Goal: Task Accomplishment & Management: Manage account settings

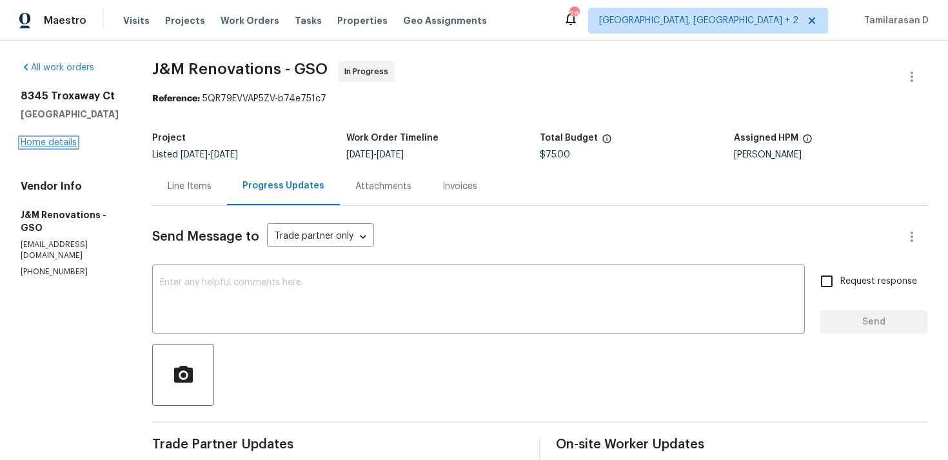
click at [34, 145] on link "Home details" at bounding box center [49, 142] width 56 height 9
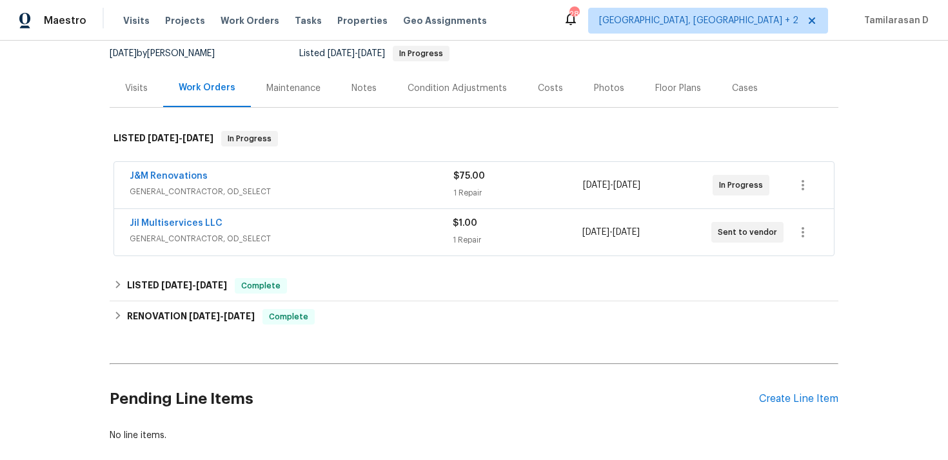
scroll to position [129, 0]
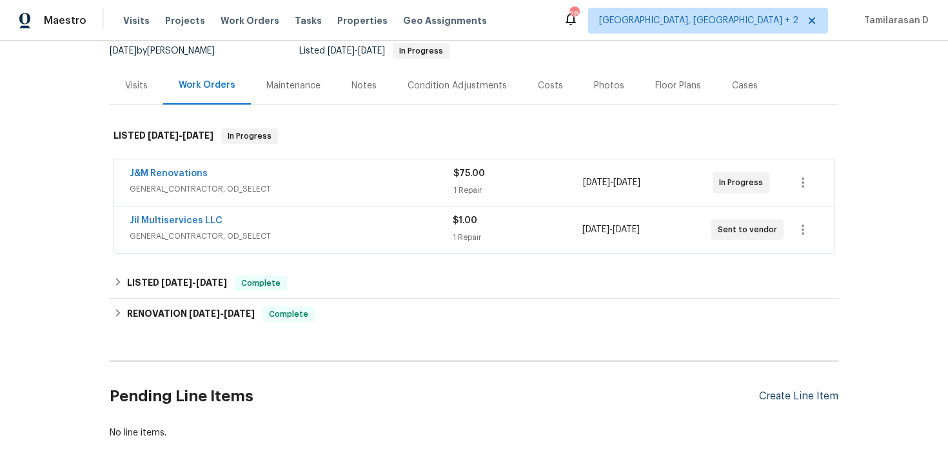
click at [787, 396] on div "Create Line Item" at bounding box center [798, 396] width 79 height 12
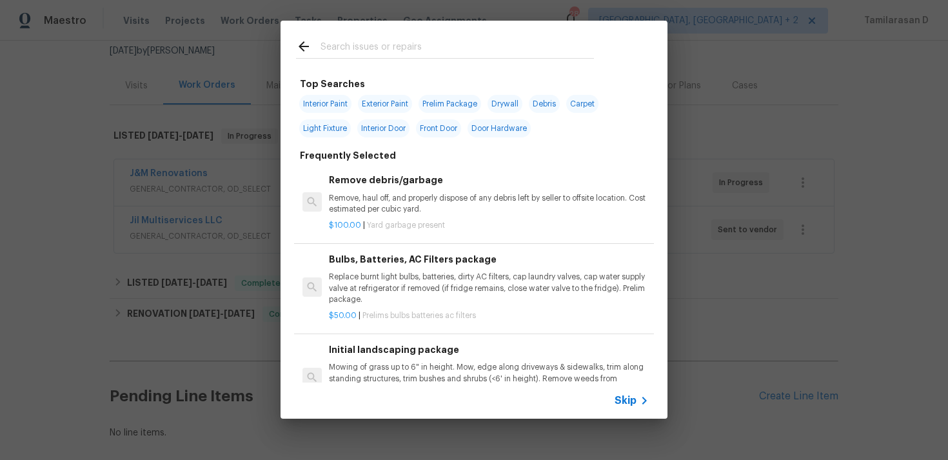
click at [641, 399] on icon at bounding box center [643, 400] width 15 height 15
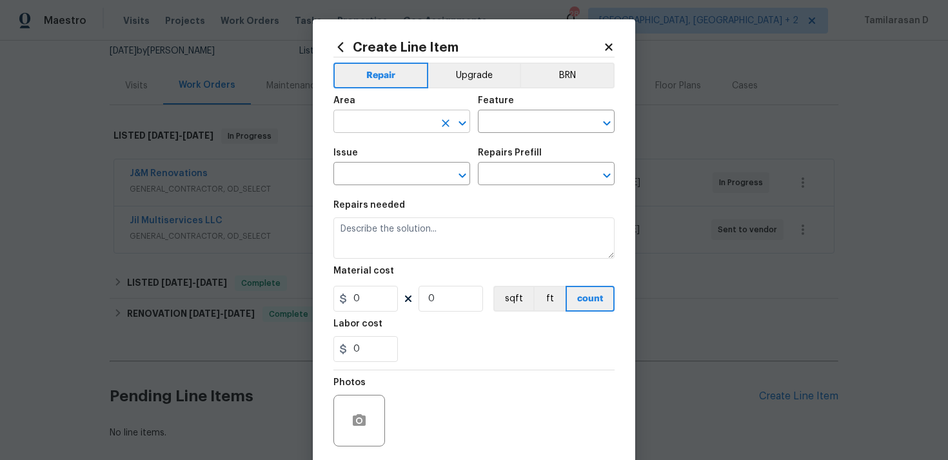
click at [388, 122] on input "text" at bounding box center [383, 123] width 101 height 20
click at [416, 166] on li "Interior Overall" at bounding box center [401, 172] width 137 height 21
type input "Interior Overall"
click at [483, 124] on input "text" at bounding box center [528, 123] width 101 height 20
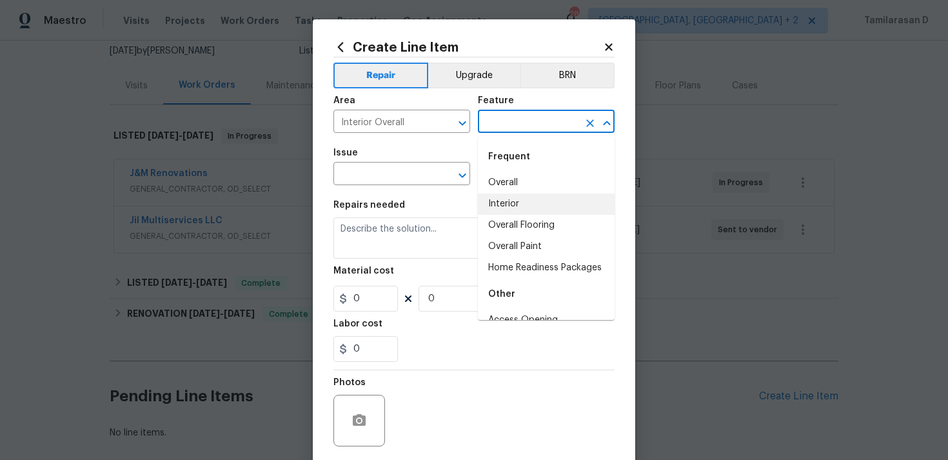
click at [497, 199] on li "Interior" at bounding box center [546, 203] width 137 height 21
type input "Interior"
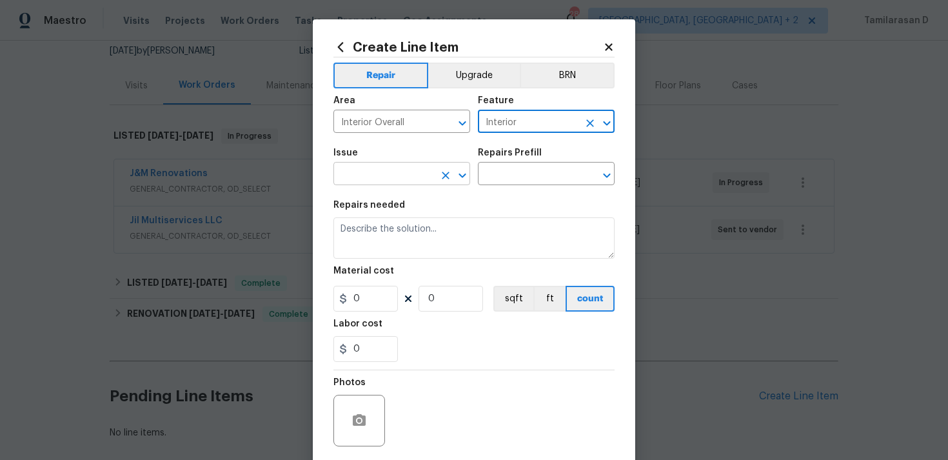
click at [413, 180] on input "text" at bounding box center [383, 175] width 101 height 20
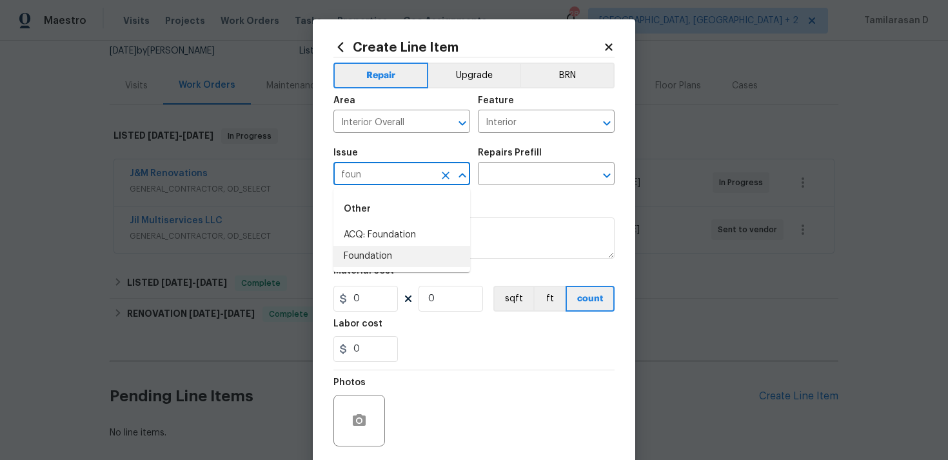
click at [412, 258] on li "Foundation" at bounding box center [401, 256] width 137 height 21
type input "Foundation"
click at [511, 166] on input "text" at bounding box center [528, 175] width 101 height 20
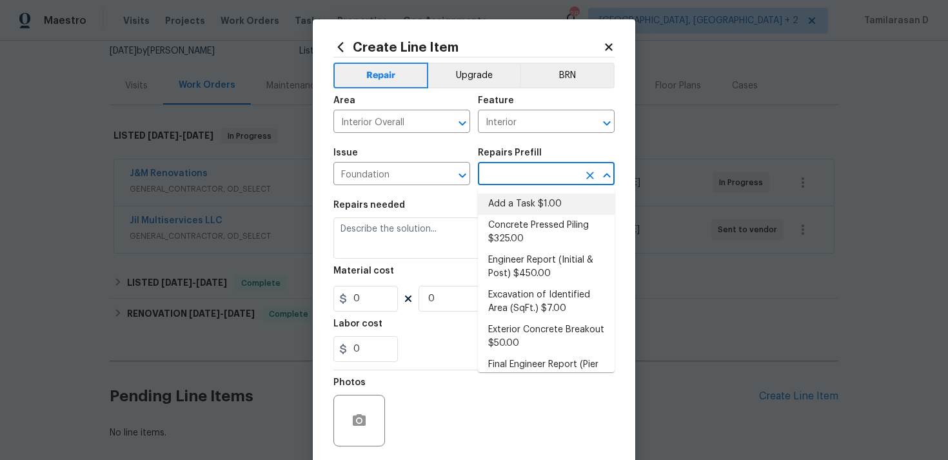
click at [512, 199] on li "Add a Task $1.00" at bounding box center [546, 203] width 137 height 21
type input "Foundation"
type input "Add a Task $1.00"
type textarea "HPM to detail"
type input "1"
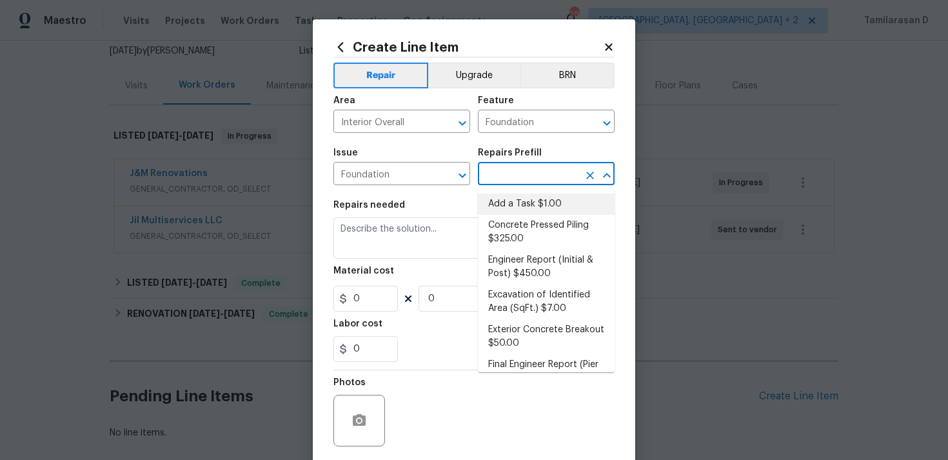
type input "1"
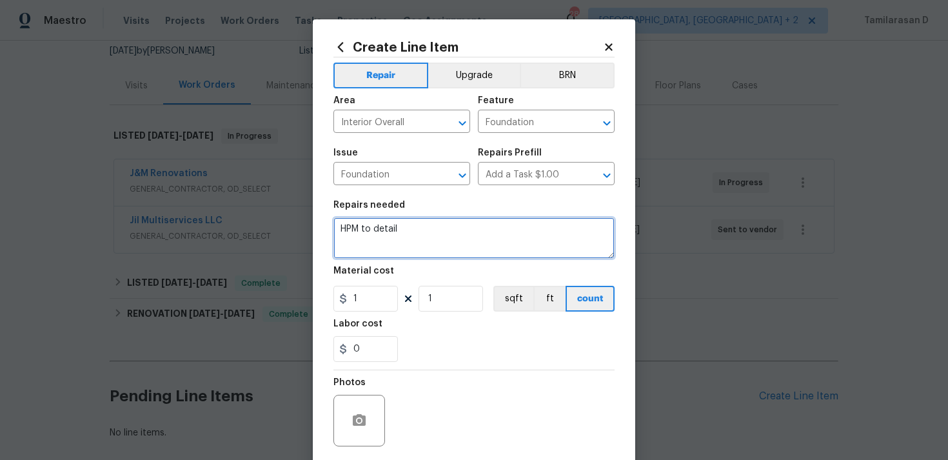
click at [377, 242] on textarea "HPM to detail" at bounding box center [473, 237] width 281 height 41
paste textarea "Inspect foundation water intrusion"
type textarea "Inspect foundation water intrusion"
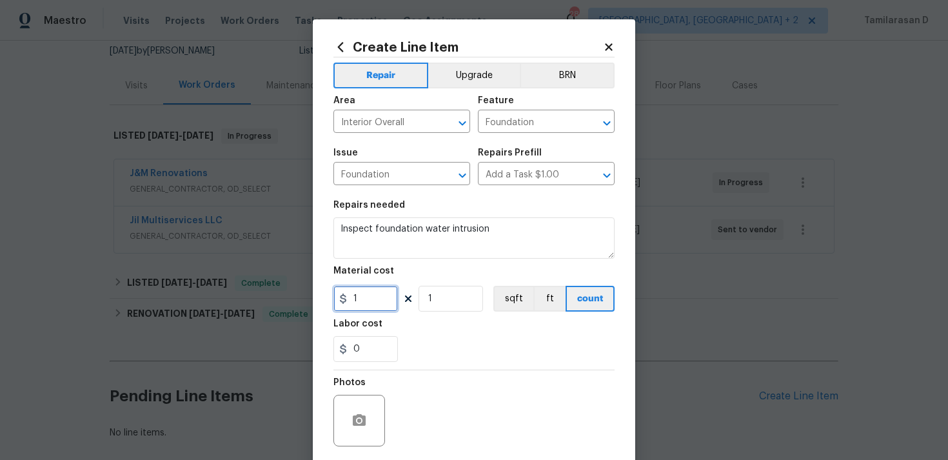
click at [360, 311] on input "1" at bounding box center [365, 299] width 64 height 26
type input "75"
click at [462, 404] on div "Photos" at bounding box center [473, 412] width 281 height 84
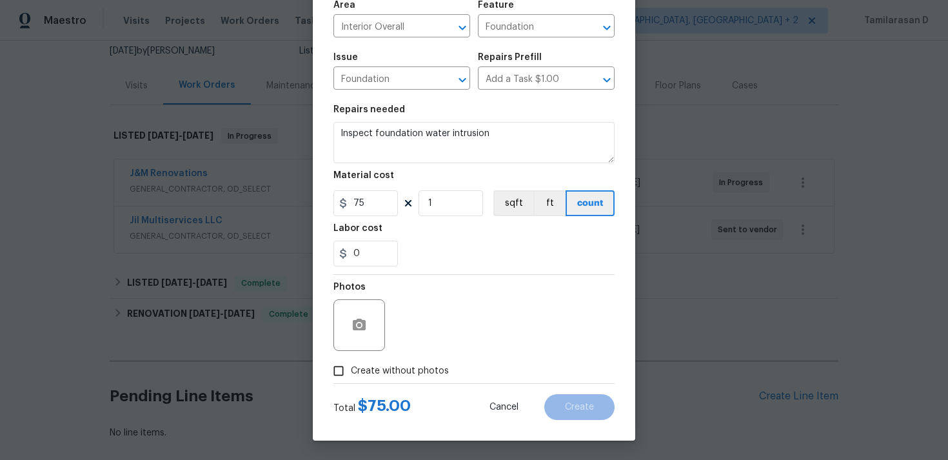
click at [344, 366] on input "Create without photos" at bounding box center [338, 370] width 24 height 24
checkbox input "true"
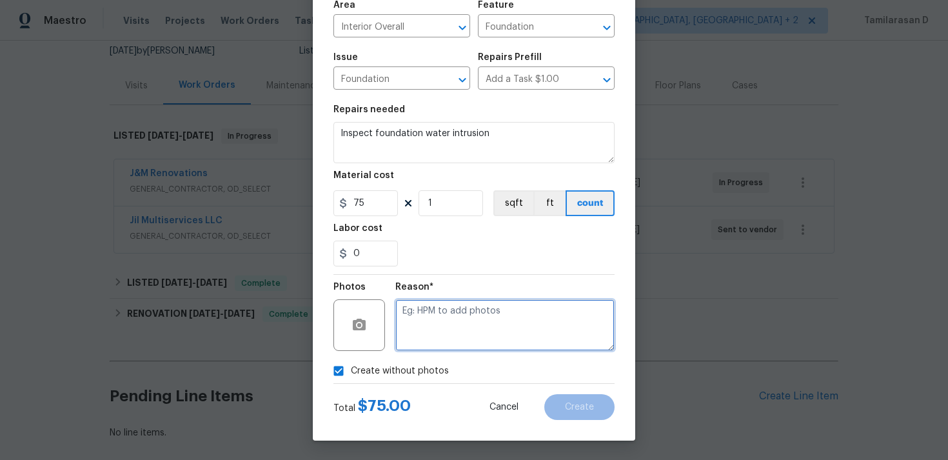
click at [443, 336] on textarea at bounding box center [504, 325] width 219 height 52
type textarea "N/A"
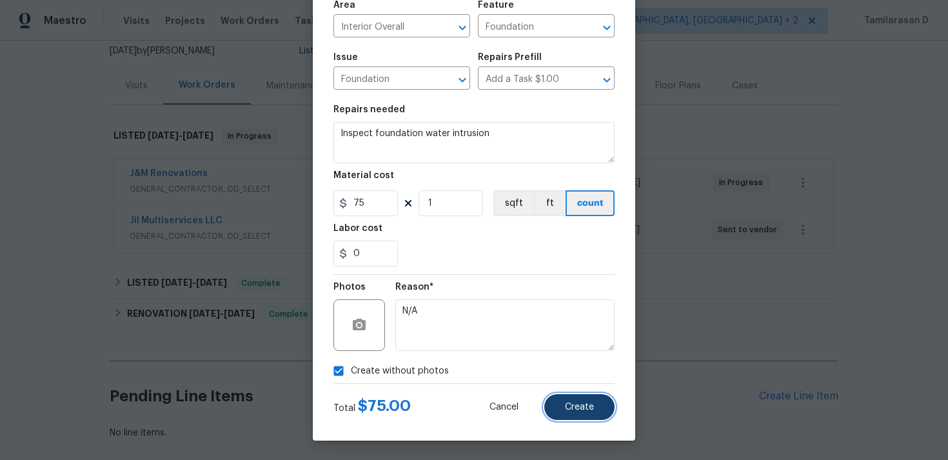
click at [582, 399] on button "Create" at bounding box center [579, 407] width 70 height 26
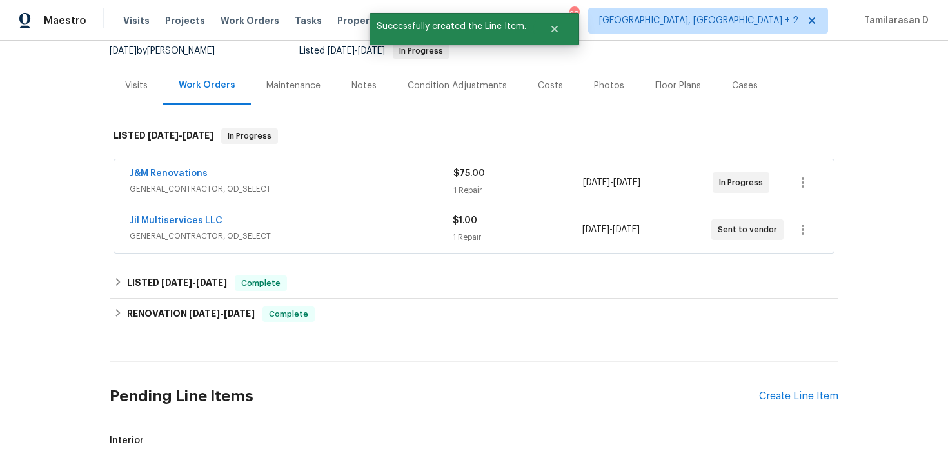
scroll to position [343, 0]
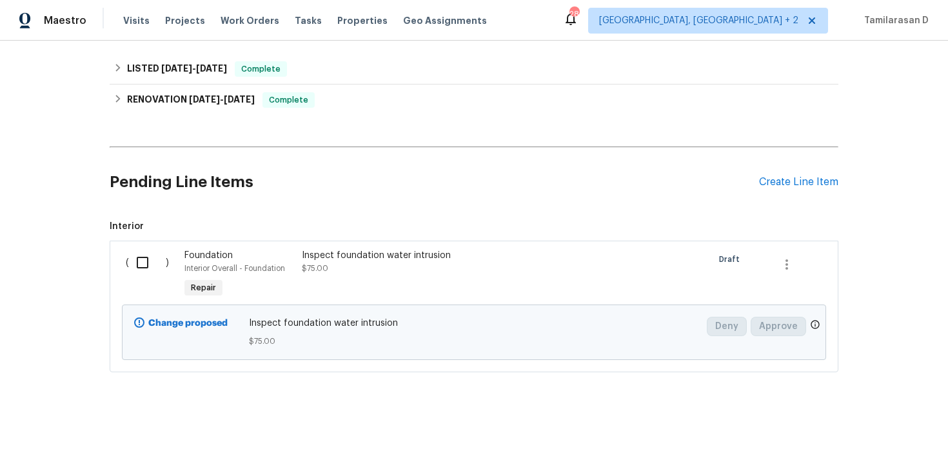
click at [161, 271] on input "checkbox" at bounding box center [147, 262] width 37 height 27
checkbox input "true"
click at [871, 430] on span "Create Work Order" at bounding box center [874, 428] width 86 height 16
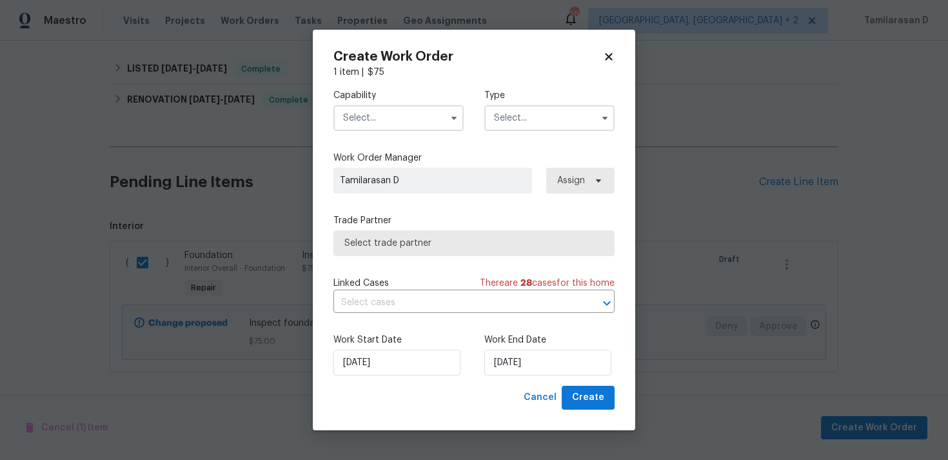
click at [543, 131] on div "Capability Type" at bounding box center [473, 110] width 281 height 63
click at [532, 126] on input "text" at bounding box center [549, 118] width 130 height 26
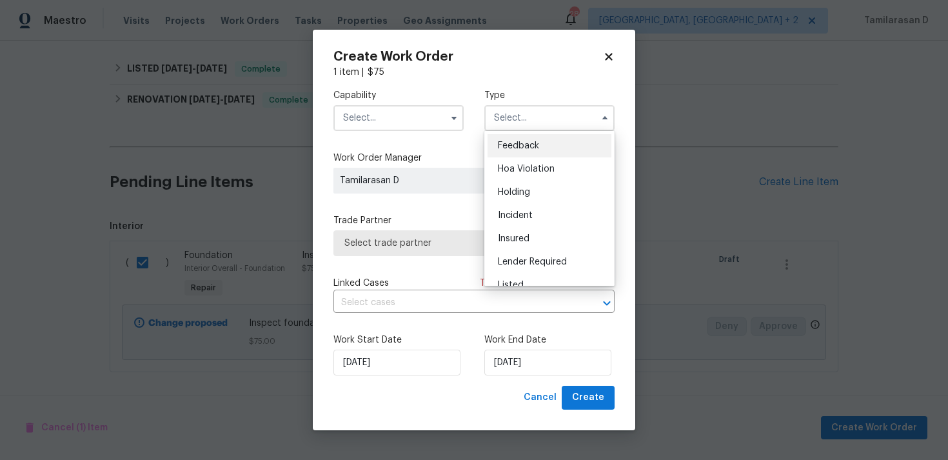
click at [513, 146] on span "Feedback" at bounding box center [518, 145] width 41 height 9
type input "Feedback"
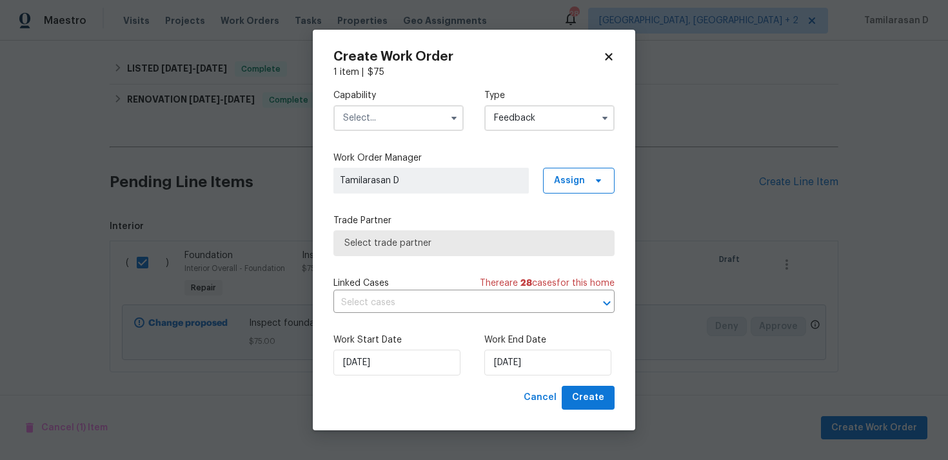
click at [382, 118] on input "text" at bounding box center [398, 118] width 130 height 26
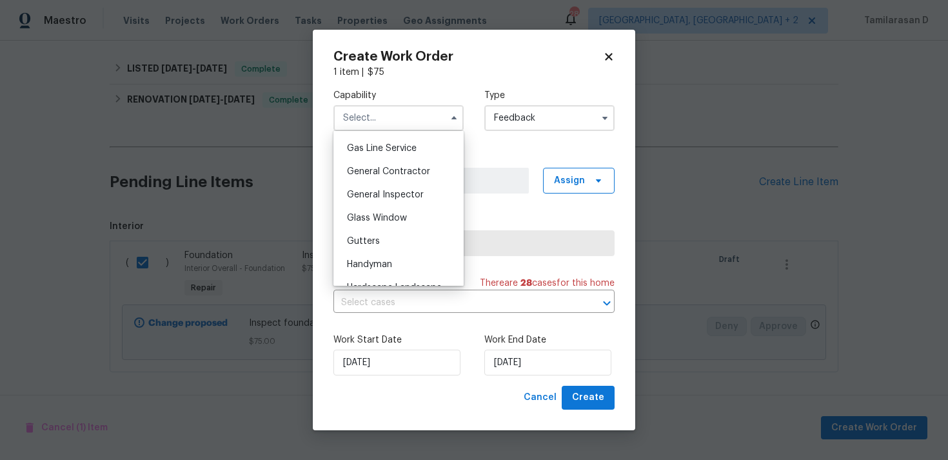
scroll to position [593, 0]
click at [367, 259] on span "Handyman" at bounding box center [369, 261] width 45 height 9
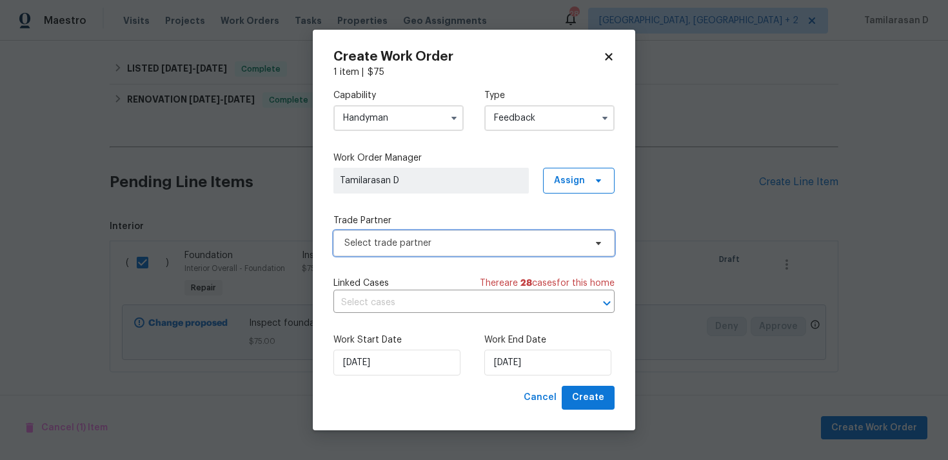
click at [393, 238] on span "Select trade partner" at bounding box center [464, 243] width 240 height 13
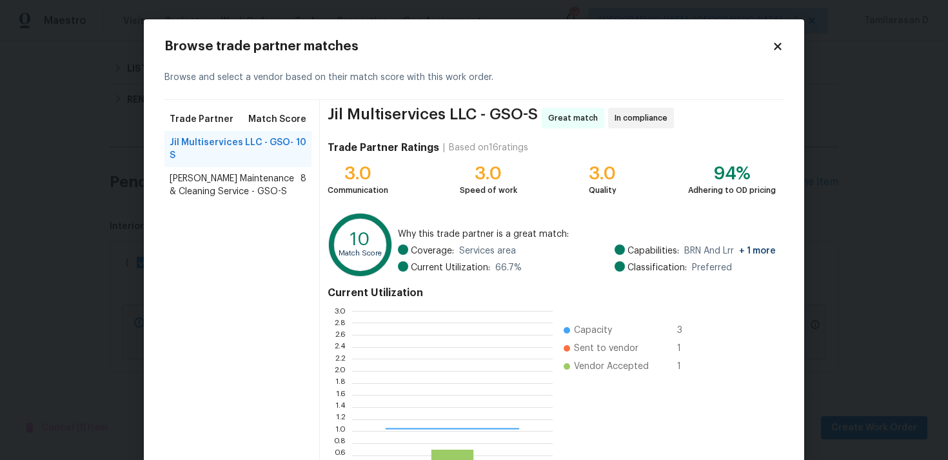
scroll to position [180, 200]
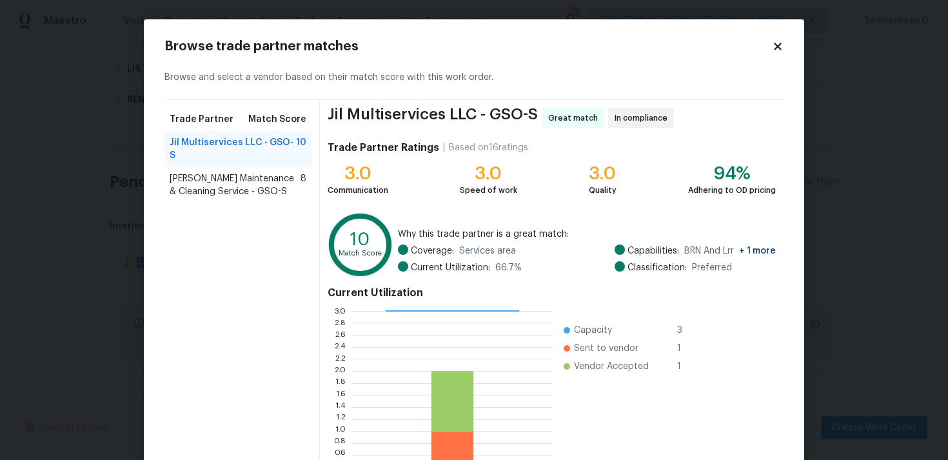
click at [768, 51] on h2 "Browse trade partner matches" at bounding box center [467, 46] width 607 height 13
click at [775, 43] on icon at bounding box center [776, 46] width 7 height 7
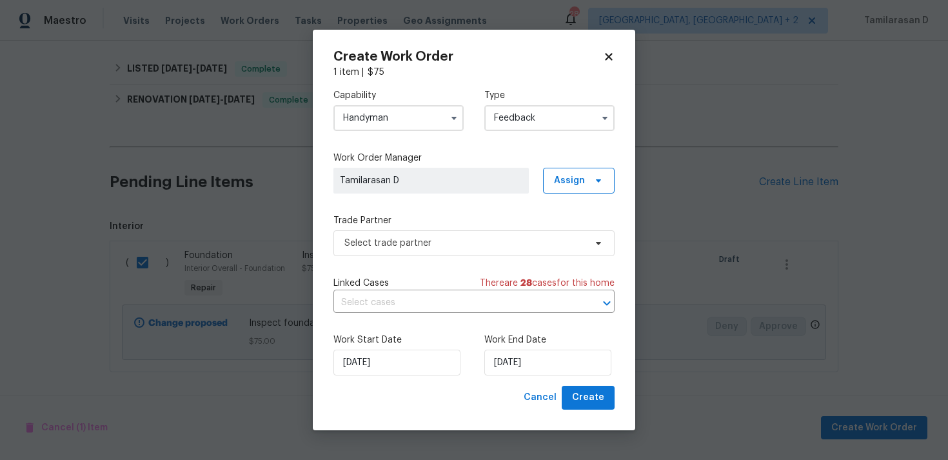
click at [455, 101] on label "Capability" at bounding box center [398, 95] width 130 height 13
click at [445, 115] on span at bounding box center [453, 117] width 19 height 19
click at [404, 110] on input "Handyman" at bounding box center [398, 118] width 130 height 26
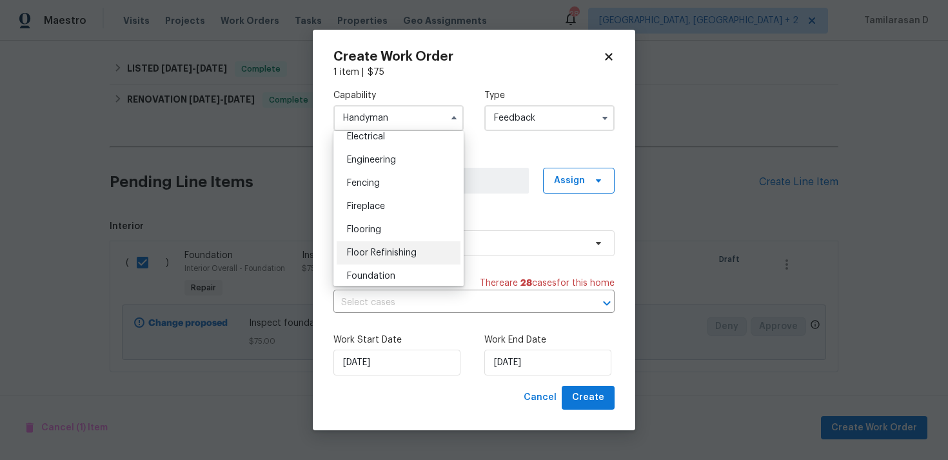
scroll to position [431, 0]
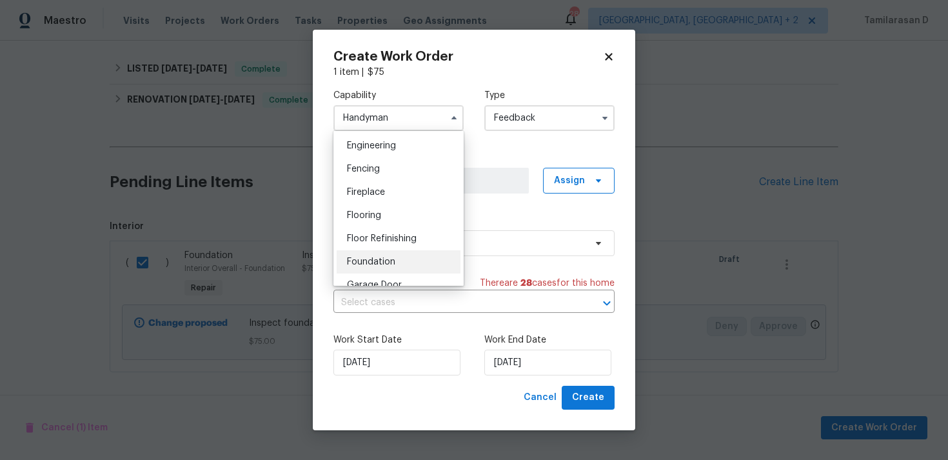
click at [358, 254] on div "Foundation" at bounding box center [398, 261] width 124 height 23
type input "Foundation"
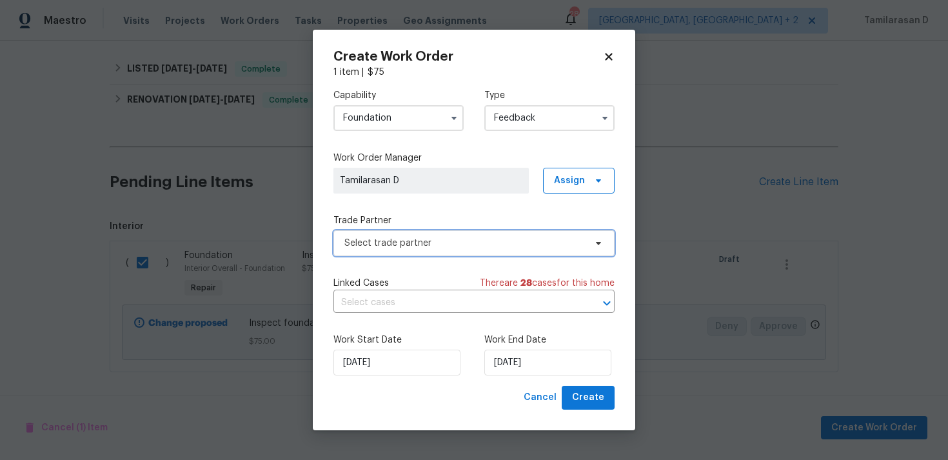
click at [380, 237] on span "Select trade partner" at bounding box center [464, 243] width 240 height 13
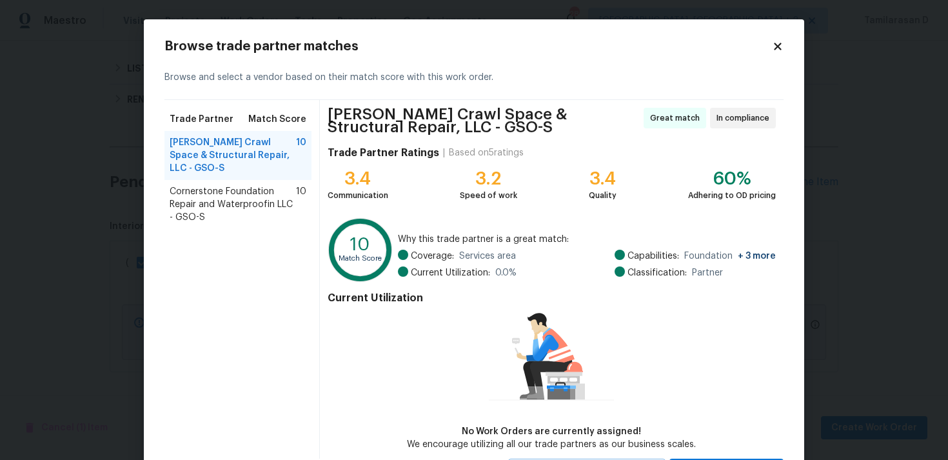
scroll to position [16, 0]
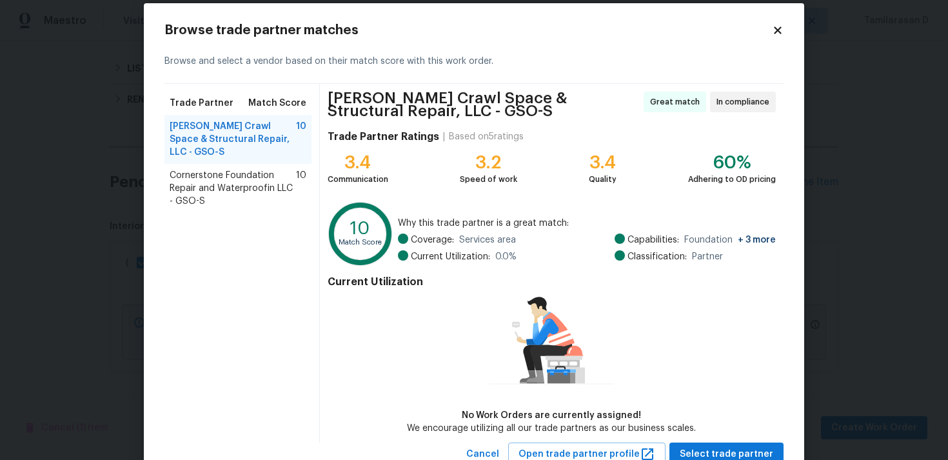
click at [219, 184] on span "Cornerstone Foundation Repair and Waterproofin LLC - GSO-S" at bounding box center [233, 188] width 126 height 39
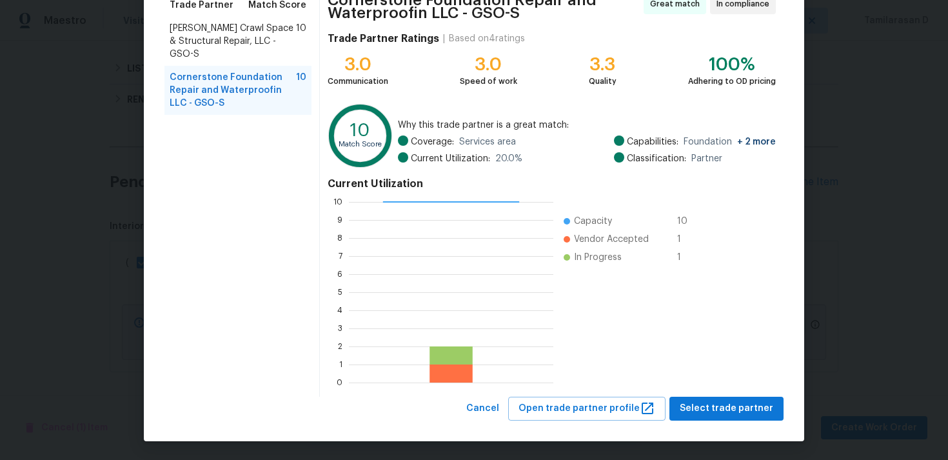
scroll to position [10, 0]
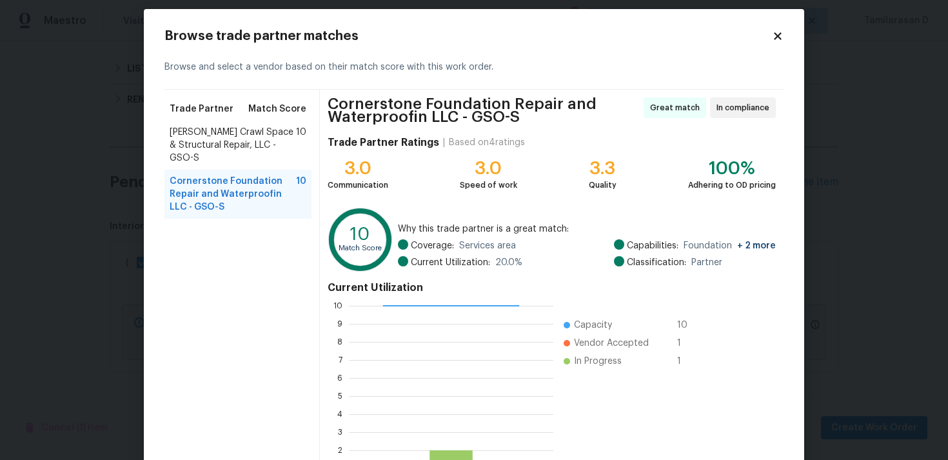
click at [253, 154] on span "Falcone Crawl Space & Structural Repair, LLC - GSO-S" at bounding box center [233, 145] width 126 height 39
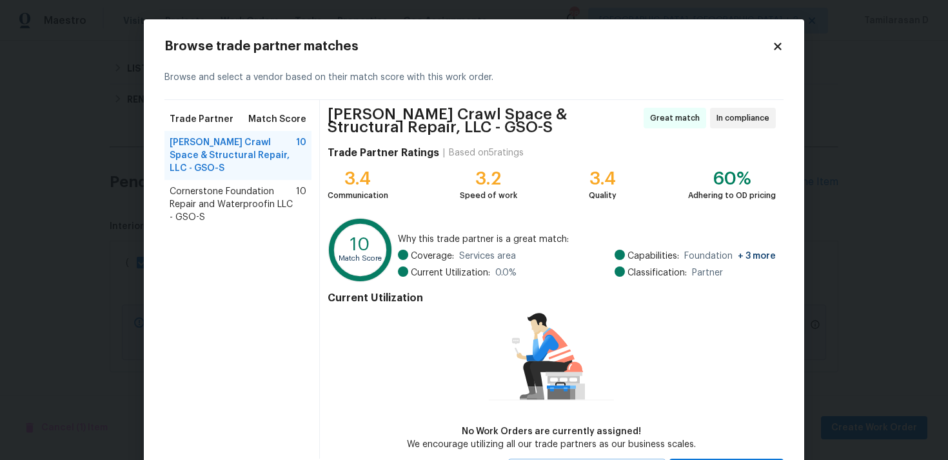
click at [246, 197] on span "Cornerstone Foundation Repair and Waterproofin LLC - GSO-S" at bounding box center [233, 204] width 126 height 39
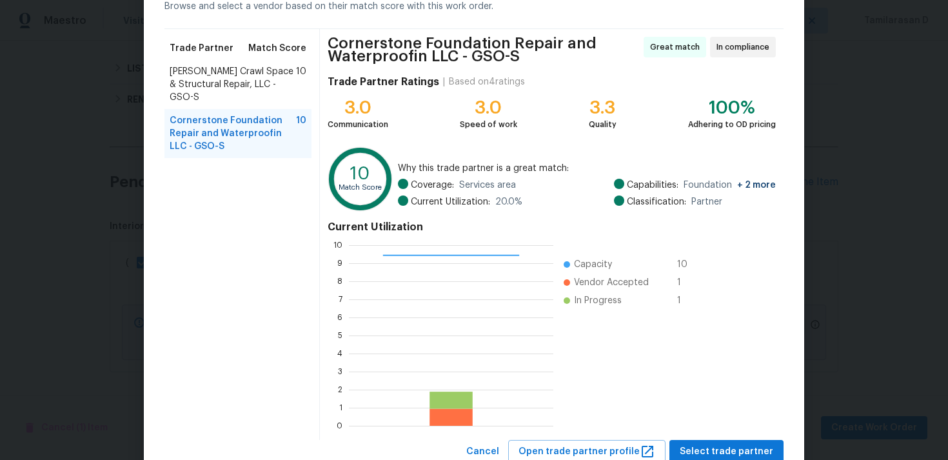
scroll to position [114, 0]
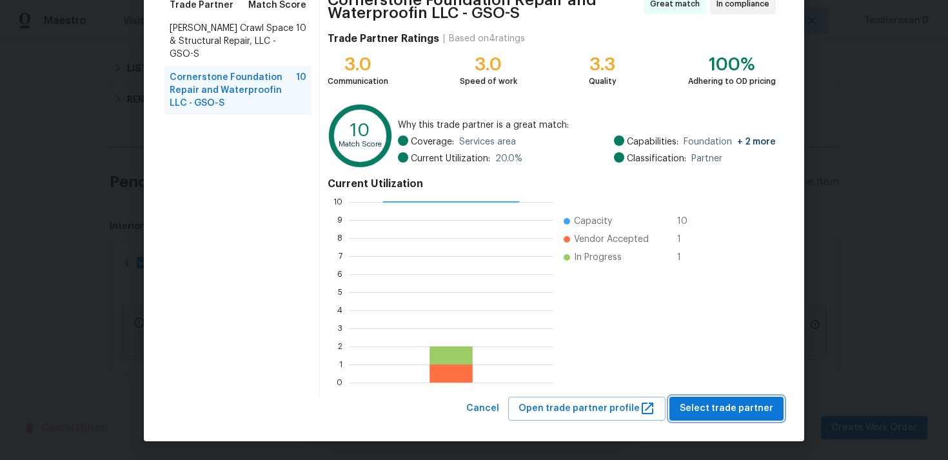
click at [735, 409] on span "Select trade partner" at bounding box center [725, 408] width 93 height 16
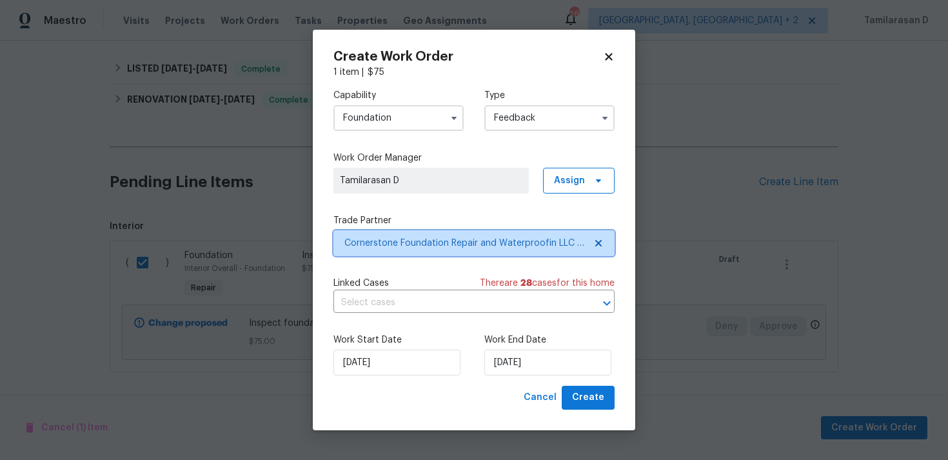
scroll to position [0, 0]
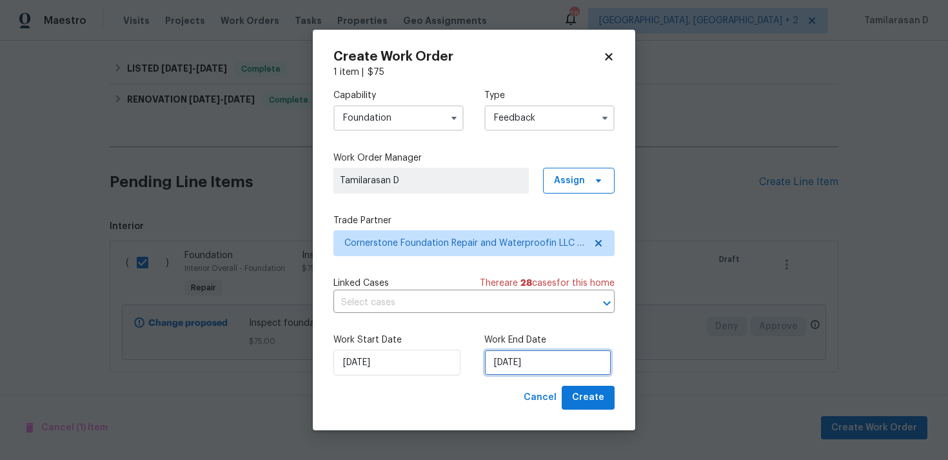
click at [574, 357] on input "27/08/2025" at bounding box center [547, 362] width 127 height 26
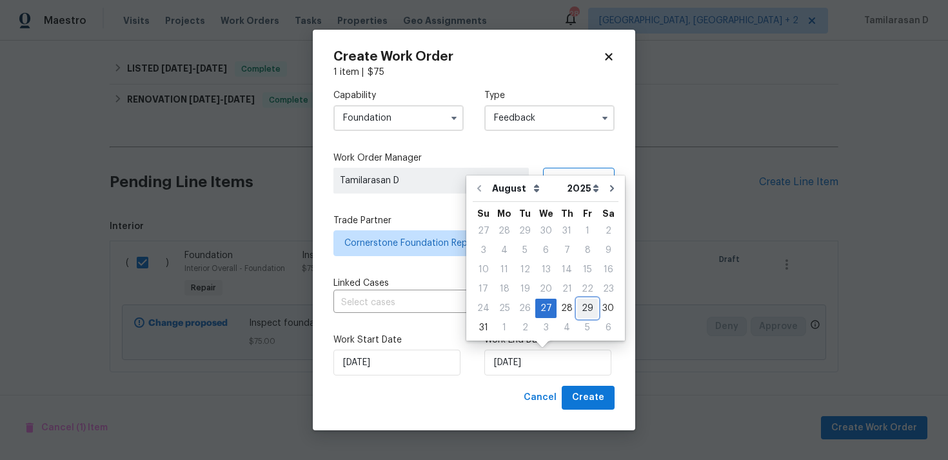
click at [580, 302] on div "29" at bounding box center [587, 308] width 21 height 18
type input "29/08/2025"
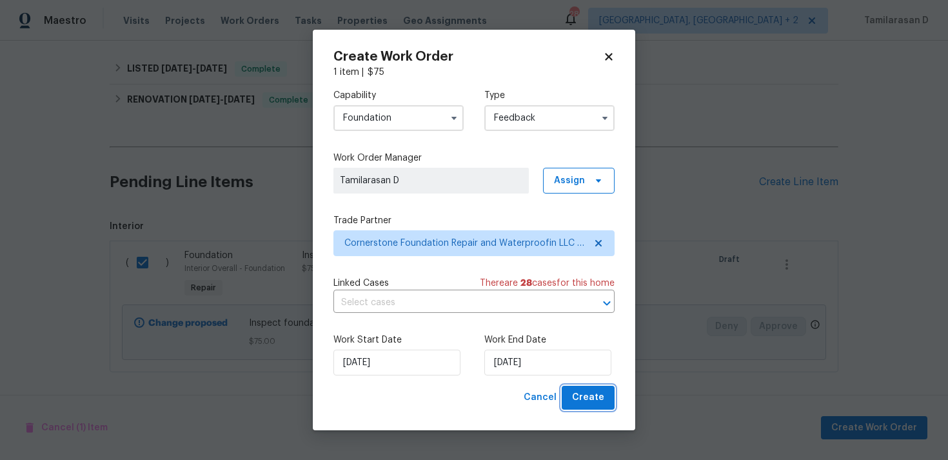
click at [595, 385] on button "Create" at bounding box center [587, 397] width 53 height 24
checkbox input "false"
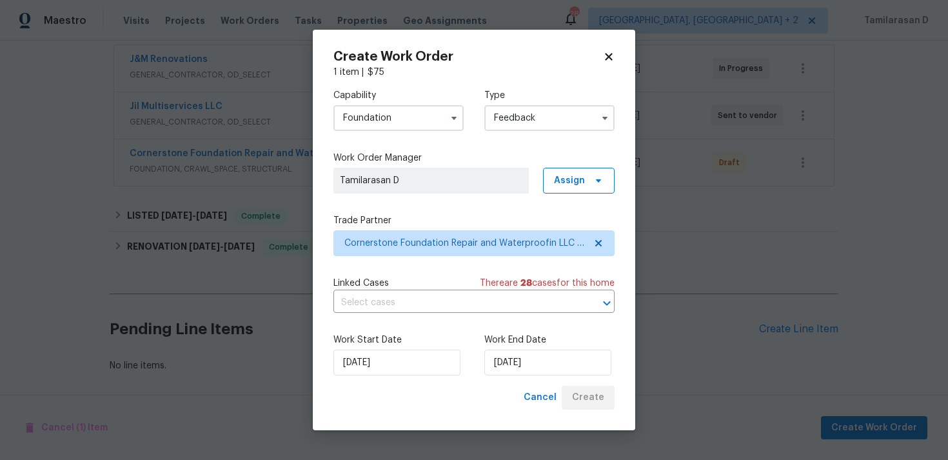
scroll to position [243, 0]
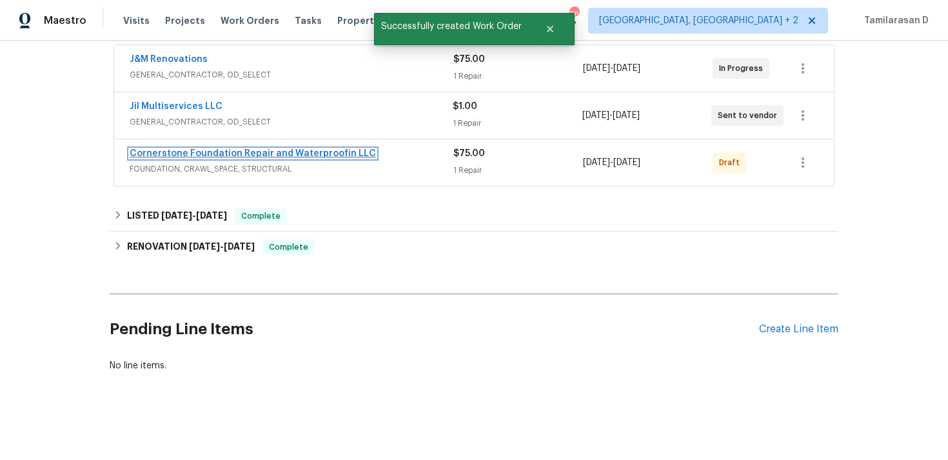
click at [231, 153] on link "Cornerstone Foundation Repair and Waterproofin LLC" at bounding box center [253, 153] width 246 height 9
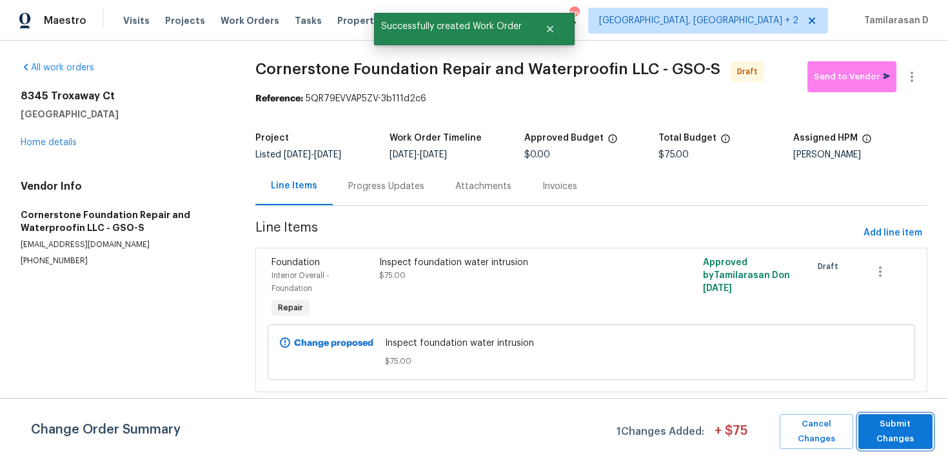
click at [862, 431] on button "Submit Changes" at bounding box center [895, 431] width 74 height 35
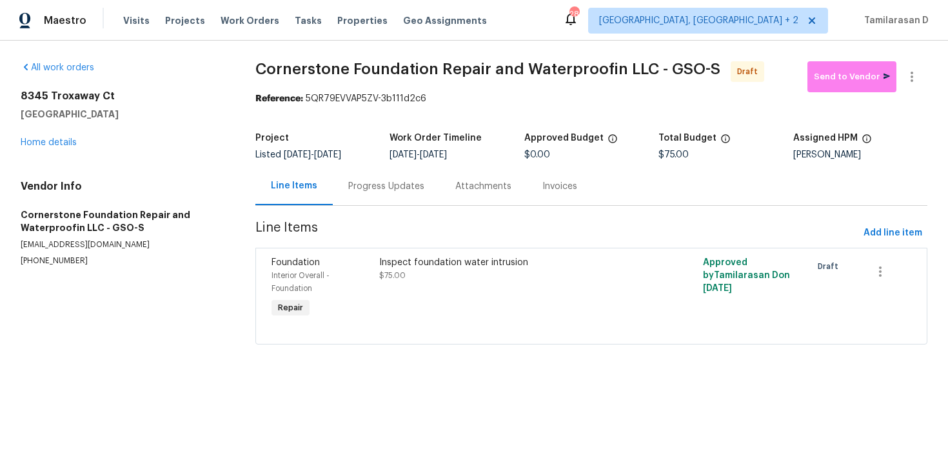
click at [376, 195] on div "Progress Updates" at bounding box center [386, 186] width 107 height 38
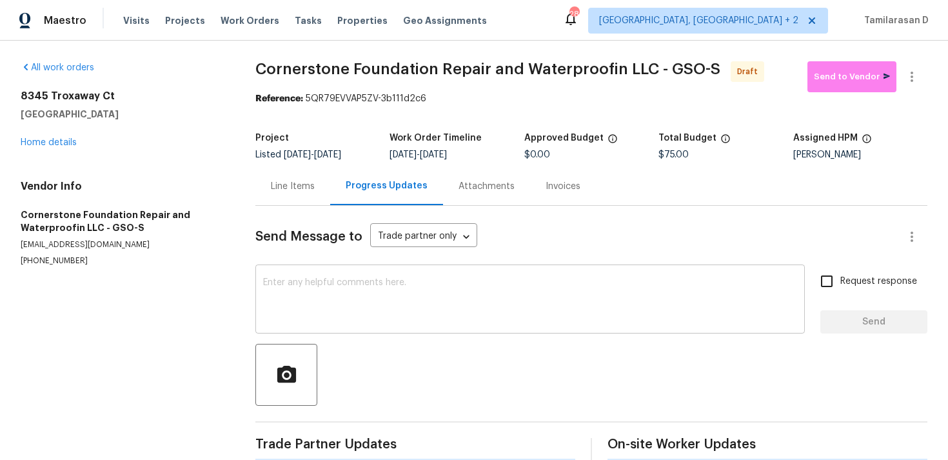
click at [350, 269] on div "x ​" at bounding box center [529, 300] width 549 height 66
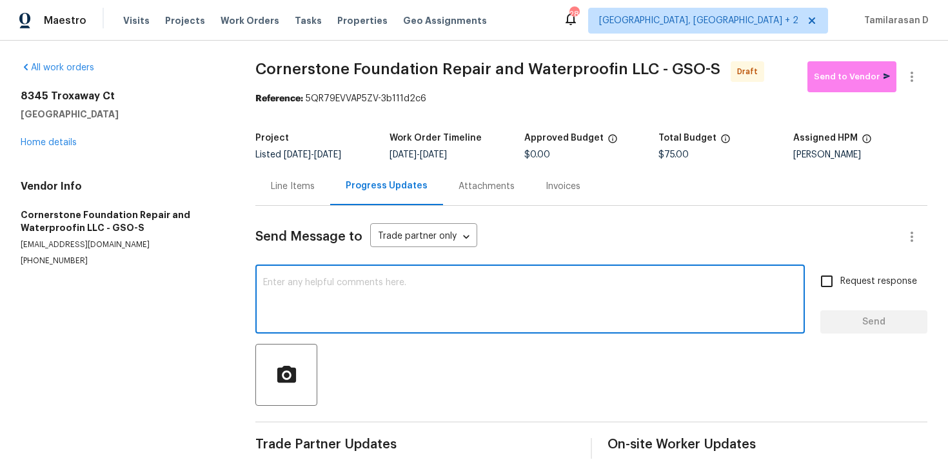
scroll to position [19, 0]
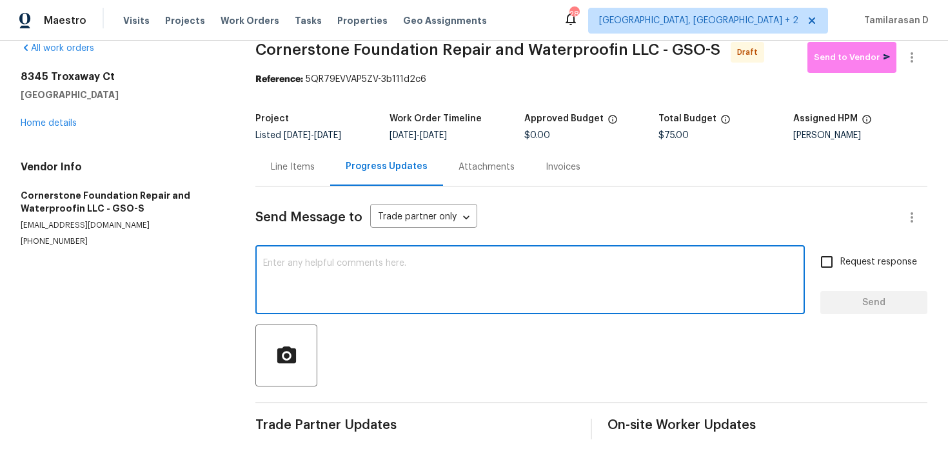
paste textarea "Hey, this is Tamil from Opendoor. I’m confirming you received the WO for the pr…"
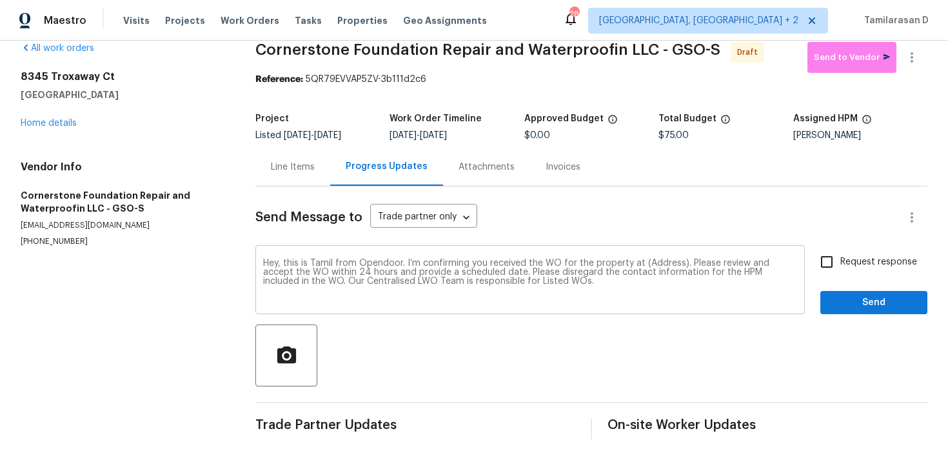
click at [665, 258] on div "Hey, this is Tamil from Opendoor. I’m confirming you received the WO for the pr…" at bounding box center [529, 281] width 549 height 66
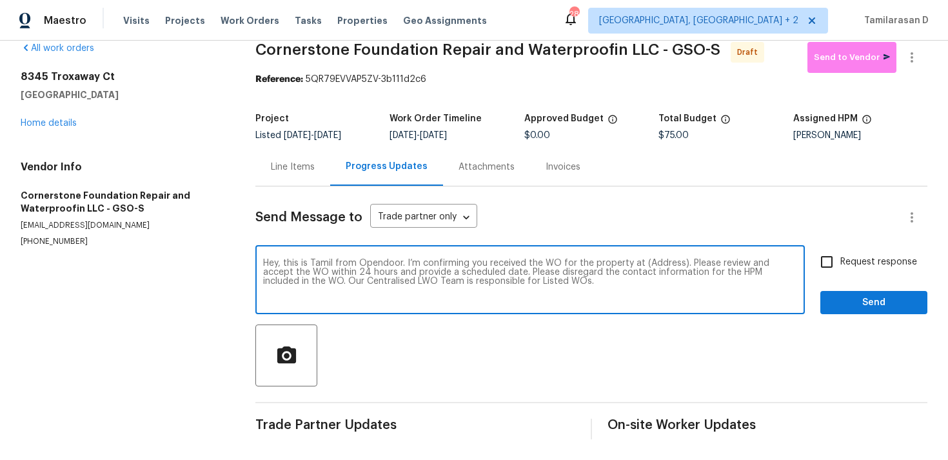
click at [659, 262] on textarea "Hey, this is Tamil from Opendoor. I’m confirming you received the WO for the pr…" at bounding box center [530, 280] width 534 height 45
paste textarea "8345 Troxaway Ct, Lewisville, NC 27023"
type textarea "Hey, this is Tamil from Opendoor. I’m confirming you received the WO for the pr…"
click at [847, 257] on span "Request response" at bounding box center [878, 262] width 77 height 14
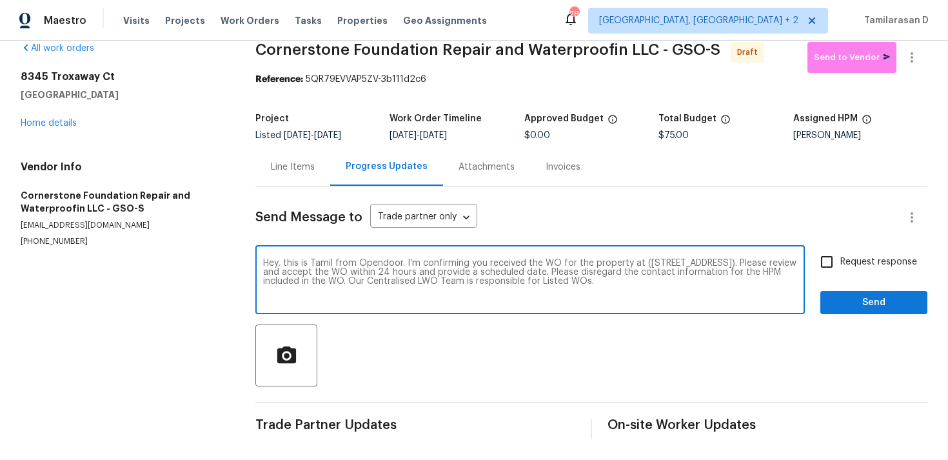
click at [840, 257] on input "Request response" at bounding box center [826, 261] width 27 height 27
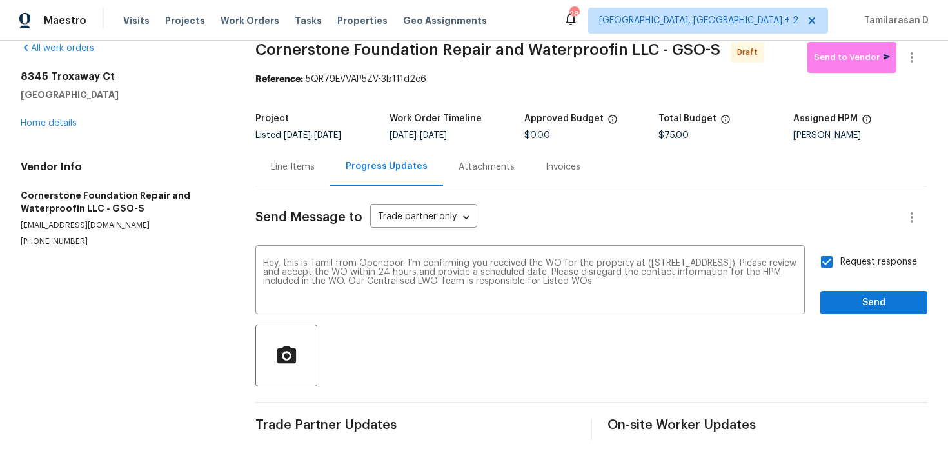
click at [847, 257] on span "Request response" at bounding box center [878, 262] width 77 height 14
click at [840, 257] on input "Request response" at bounding box center [826, 261] width 27 height 27
click at [846, 266] on span "Request response" at bounding box center [878, 262] width 77 height 14
click at [840, 266] on input "Request response" at bounding box center [826, 261] width 27 height 27
checkbox input "true"
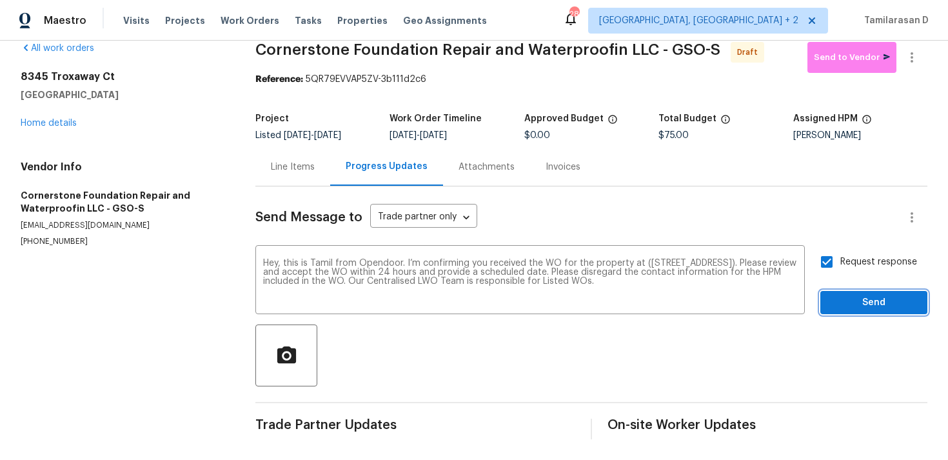
click at [871, 303] on span "Send" at bounding box center [873, 303] width 86 height 16
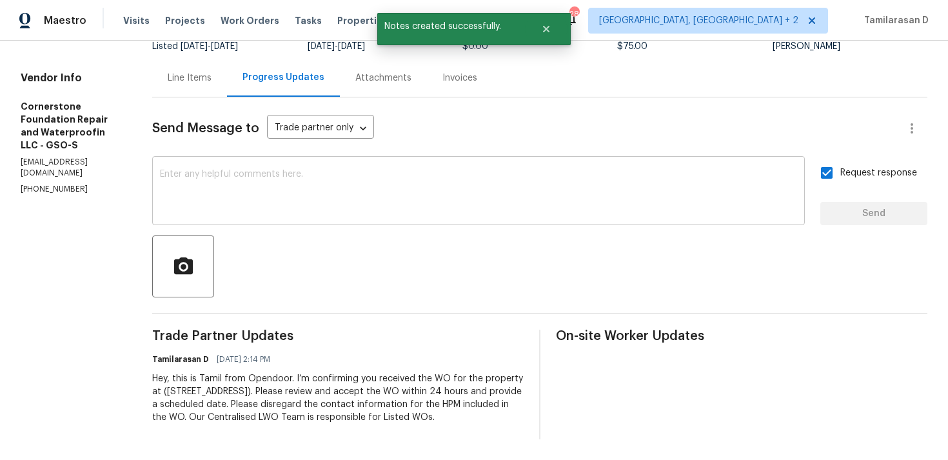
scroll to position [0, 0]
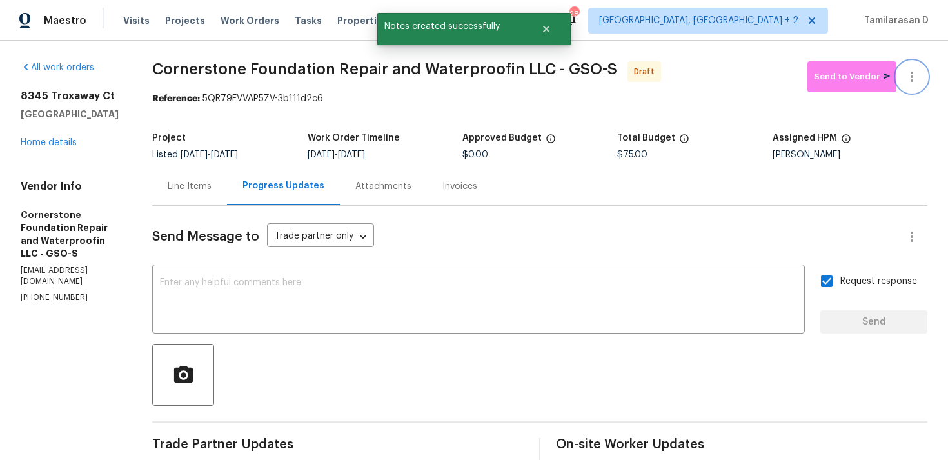
click at [915, 79] on icon "button" at bounding box center [911, 76] width 15 height 15
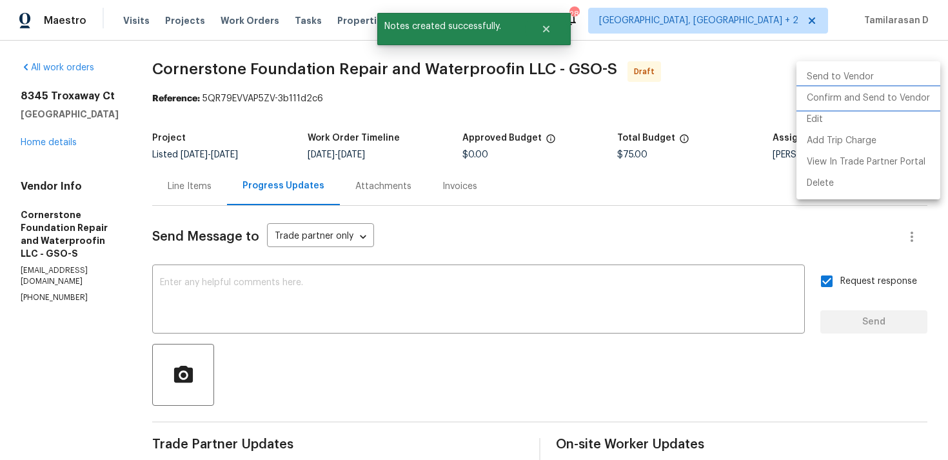
click at [873, 101] on li "Confirm and Send to Vendor" at bounding box center [868, 98] width 144 height 21
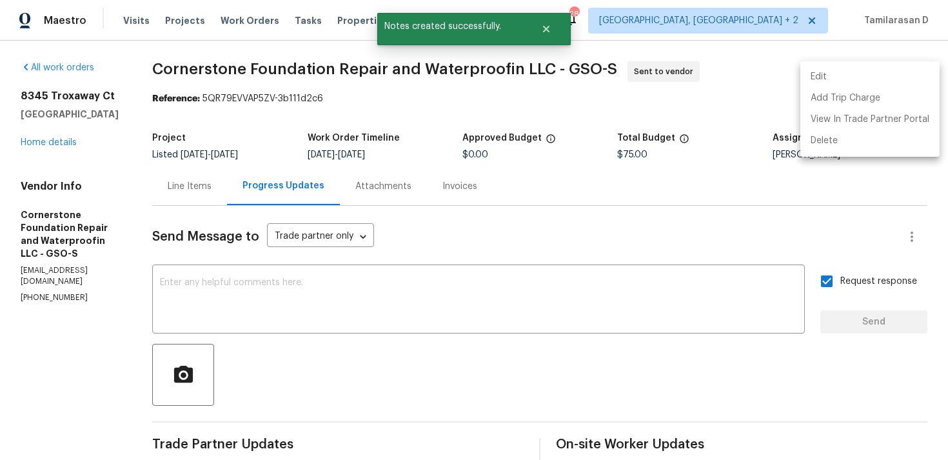
click at [340, 79] on div at bounding box center [474, 230] width 948 height 460
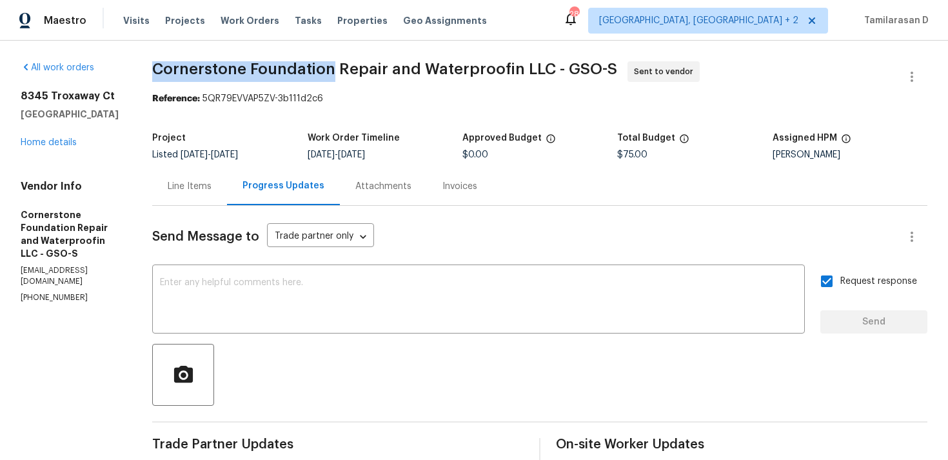
drag, startPoint x: 150, startPoint y: 66, endPoint x: 326, endPoint y: 66, distance: 176.6
click at [326, 66] on span "Cornerstone Foundation Repair and Waterproofin LLC - GSO-S" at bounding box center [384, 68] width 465 height 15
copy span "Cornerstone Foundation"
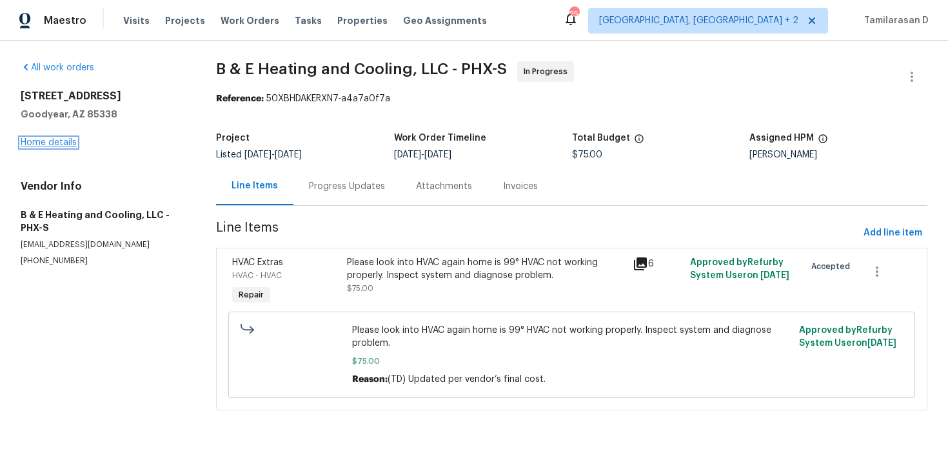
click at [46, 144] on link "Home details" at bounding box center [49, 142] width 56 height 9
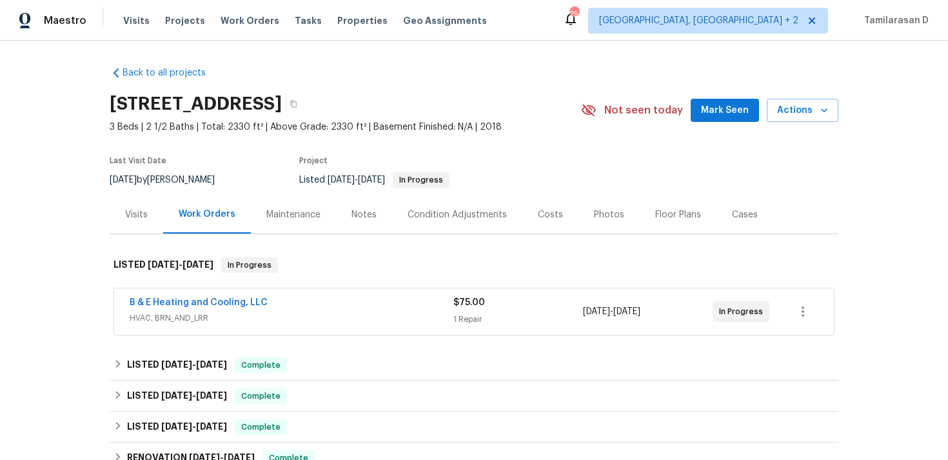
scroll to position [211, 0]
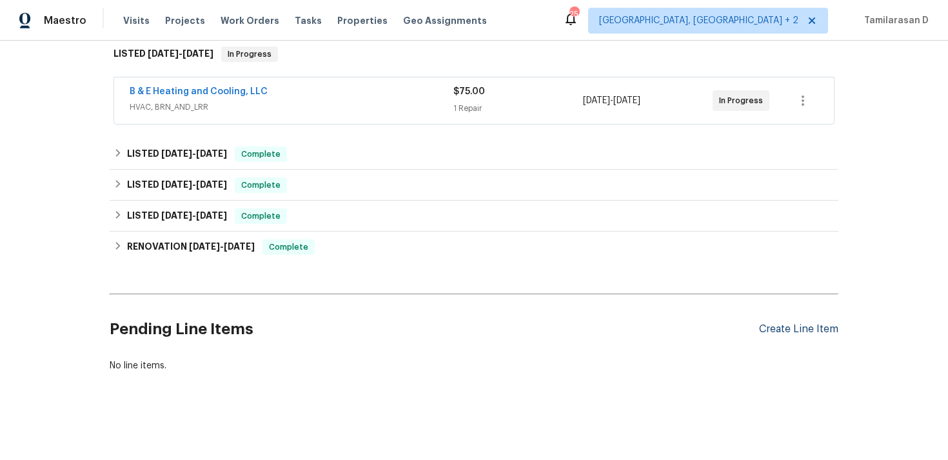
click at [800, 333] on div "Create Line Item" at bounding box center [798, 329] width 79 height 12
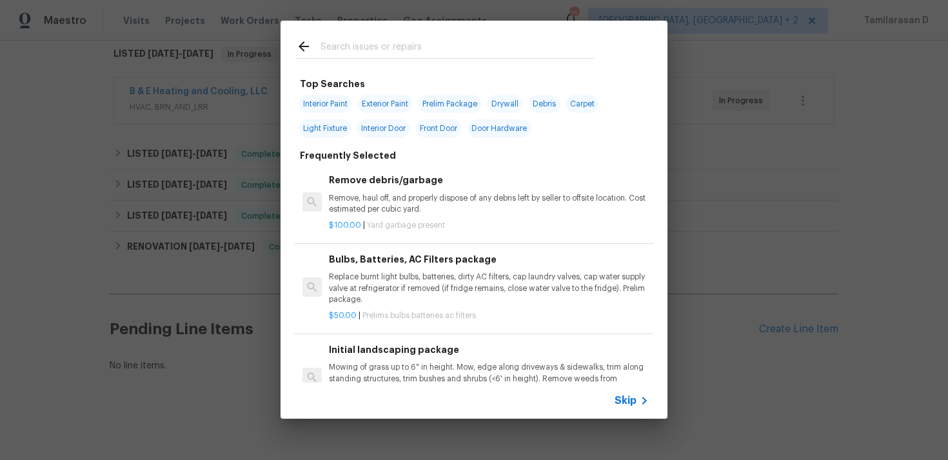
click at [635, 406] on span "Skip" at bounding box center [625, 400] width 22 height 13
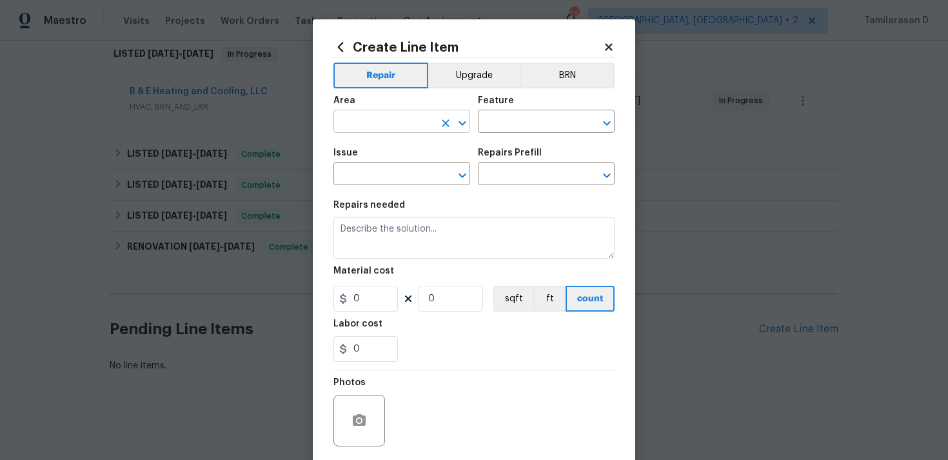
click at [411, 129] on input "text" at bounding box center [383, 123] width 101 height 20
click at [406, 170] on li "Interior Overall" at bounding box center [401, 172] width 137 height 21
type input "Interior Overall"
click at [488, 120] on input "text" at bounding box center [528, 123] width 101 height 20
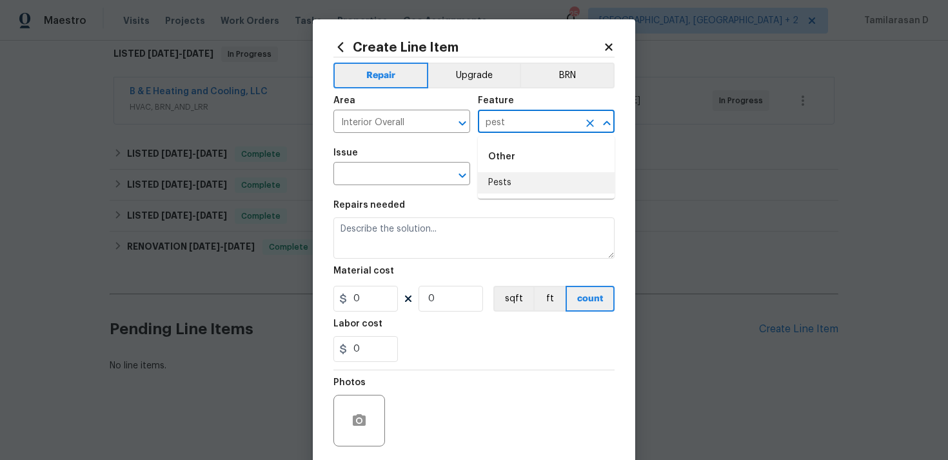
click at [532, 182] on li "Pests" at bounding box center [546, 182] width 137 height 21
type input "Pests"
click at [378, 163] on div "Issue" at bounding box center [401, 156] width 137 height 17
click at [387, 175] on input "text" at bounding box center [383, 175] width 101 height 20
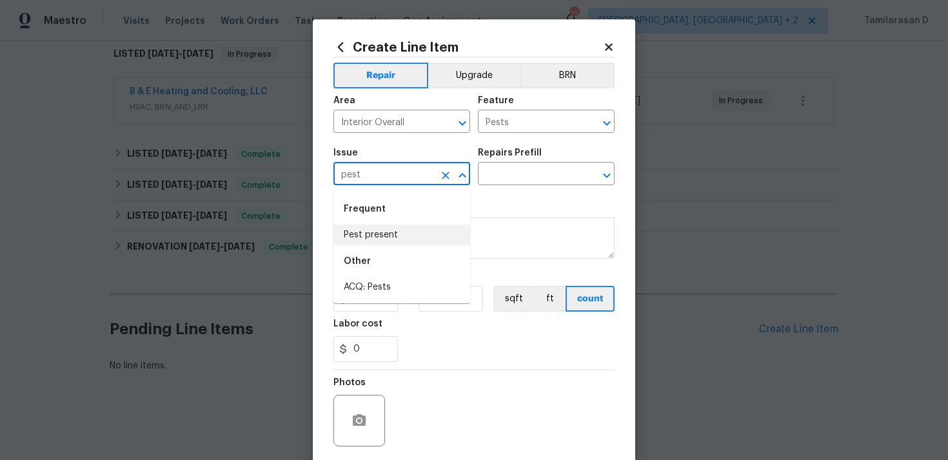
click at [383, 229] on li "Pest present" at bounding box center [401, 234] width 137 height 21
type input "Pest present"
click at [507, 176] on input "text" at bounding box center [528, 175] width 101 height 20
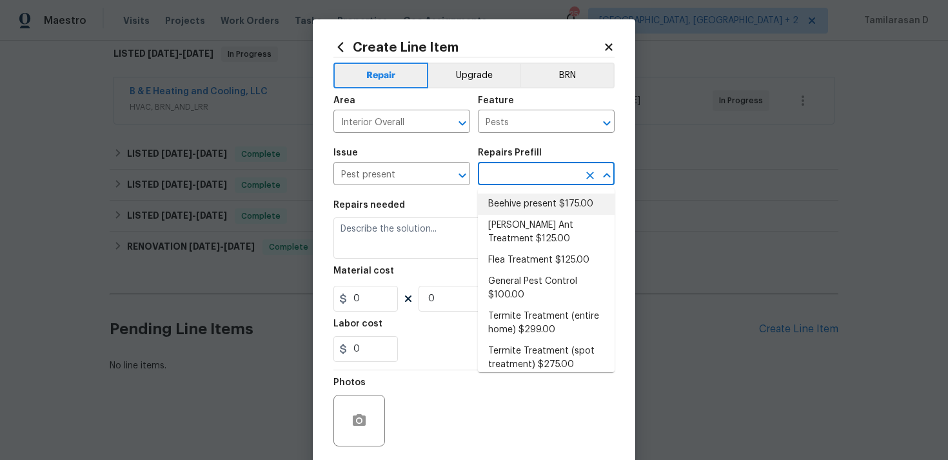
click at [502, 175] on input "text" at bounding box center [528, 175] width 101 height 20
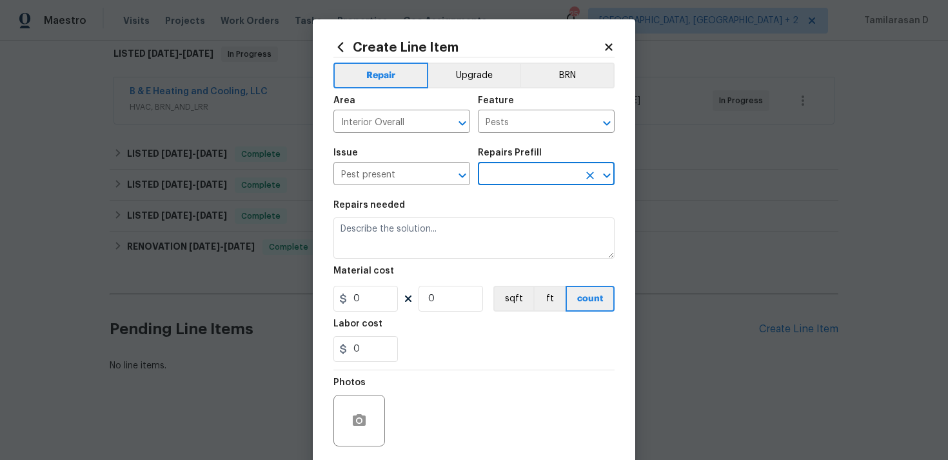
click at [502, 175] on input "text" at bounding box center [528, 175] width 101 height 20
type input "pest"
click at [504, 208] on li "General Pest Control $100.00" at bounding box center [546, 210] width 137 height 35
type input "General Pest Control $100.00"
type textarea "General pest treatment for active pest/insect infestation - non termite"
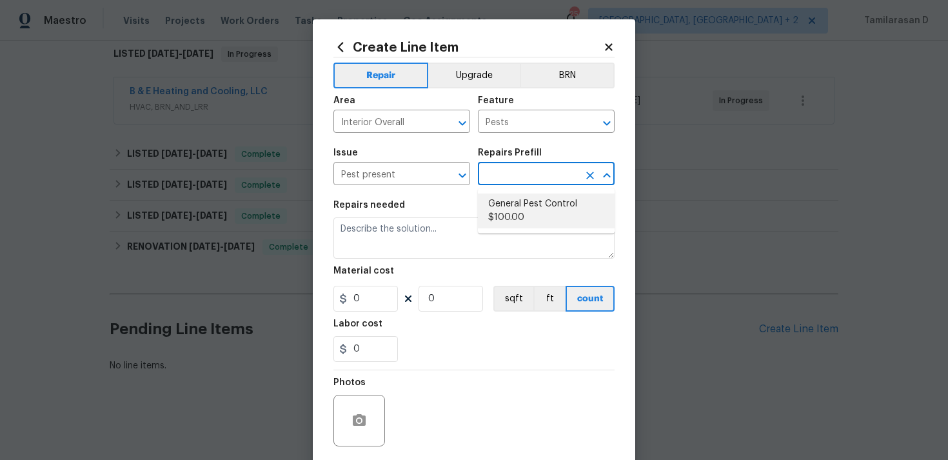
type input "100"
type input "1"
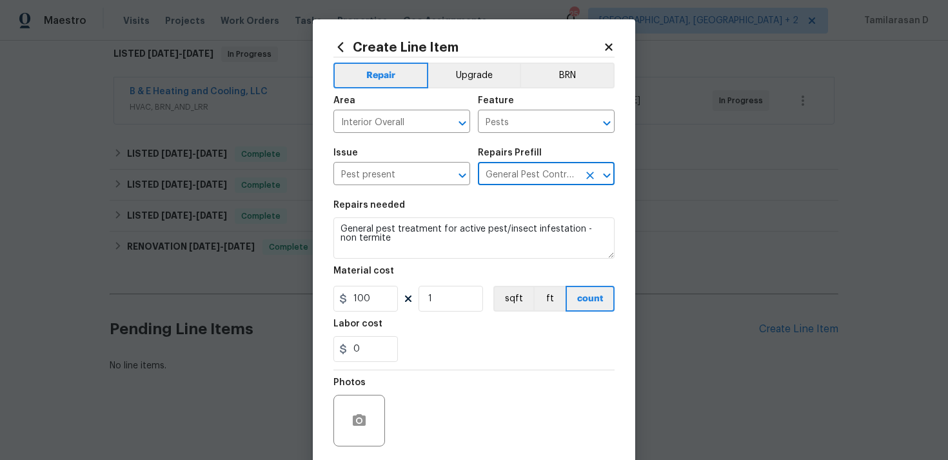
type input "General Pest Control $100.00"
click at [382, 237] on textarea "General pest treatment for active pest/insect infestation - non termite" at bounding box center [473, 237] width 281 height 41
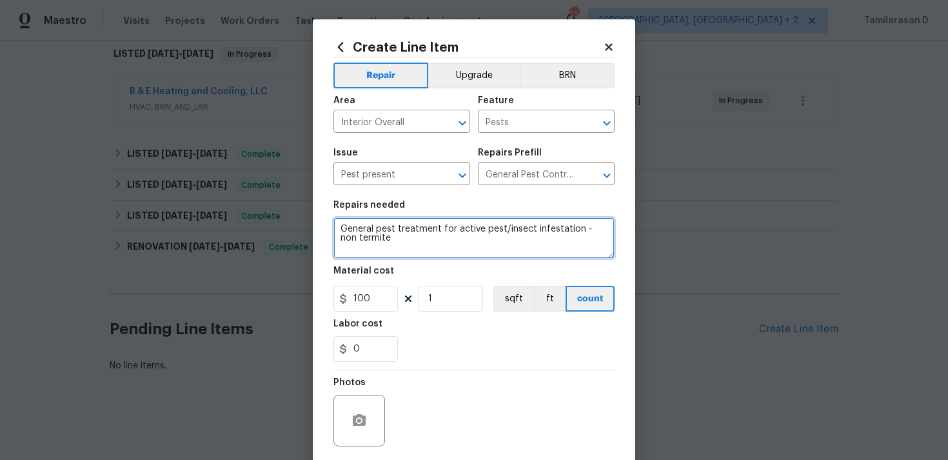
click at [382, 237] on textarea "General pest treatment for active pest/insect infestation - non termite" at bounding box center [473, 237] width 281 height 41
paste textarea "Please provide quote to remove rodents, close opening, remove debris, feces fro…"
type textarea "Please provide quote to remove rodents, close opening, remove debris, feces fro…"
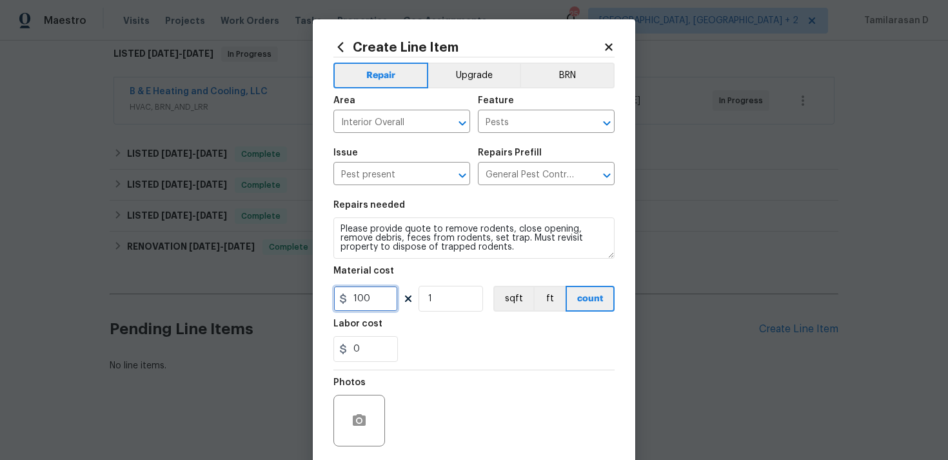
click at [360, 286] on input "100" at bounding box center [365, 299] width 64 height 26
type input "75"
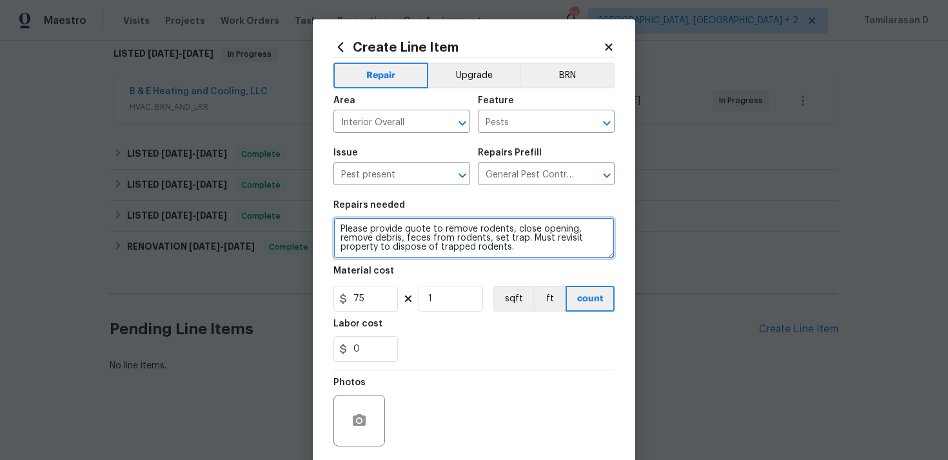
click at [423, 234] on textarea "Please provide quote to remove rodents, close opening, remove debris, feces fro…" at bounding box center [473, 237] width 281 height 41
click at [507, 226] on textarea "Please provide quote to remove rodents, close opening, remove debris, feces fro…" at bounding box center [473, 237] width 281 height 41
click at [523, 233] on textarea "Please provide quote to remove rodents (Rats), close opening, remove debris, fe…" at bounding box center [473, 237] width 281 height 41
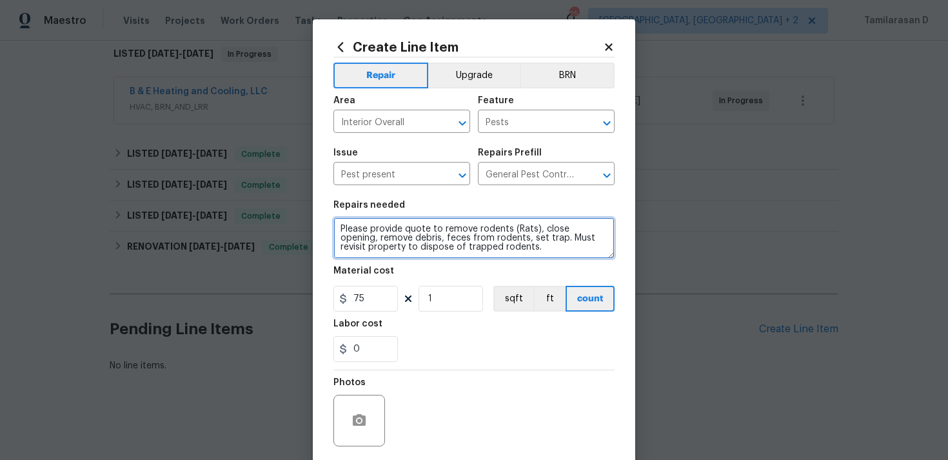
type textarea "Please provide quote to remove rodents (Rats), close opening, remove debris, fe…"
click at [452, 371] on div "Photos" at bounding box center [473, 412] width 281 height 84
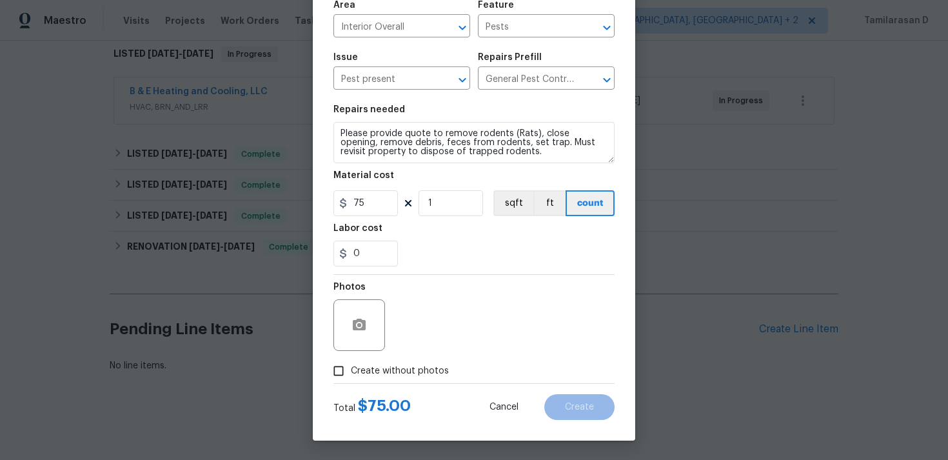
click at [353, 372] on span "Create without photos" at bounding box center [400, 371] width 98 height 14
click at [351, 372] on input "Create without photos" at bounding box center [338, 370] width 24 height 24
checkbox input "true"
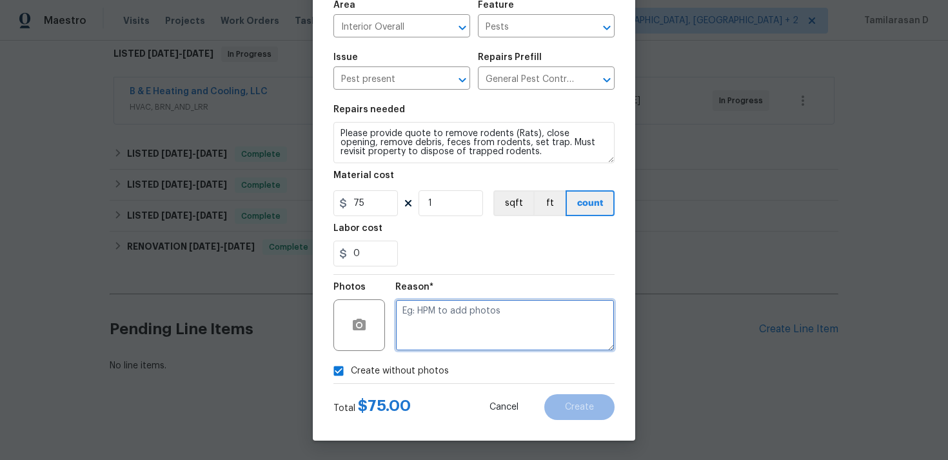
click at [458, 324] on textarea at bounding box center [504, 325] width 219 height 52
type textarea "N/A"
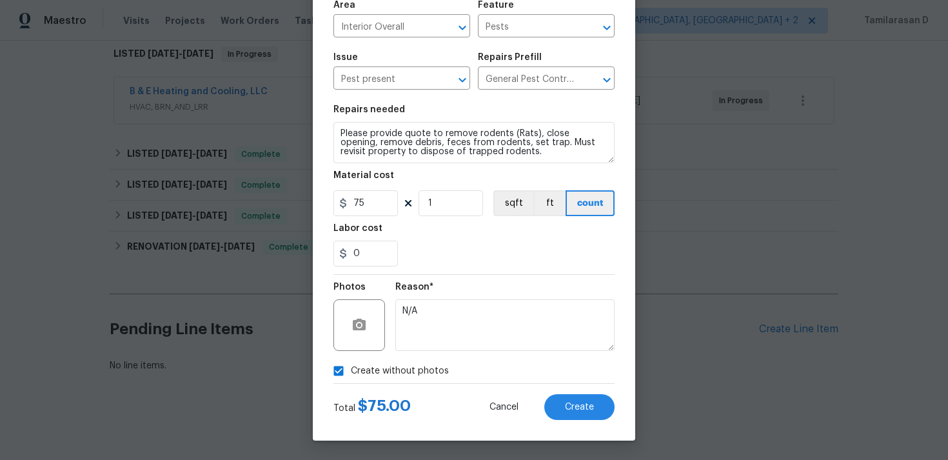
click at [564, 374] on div "Create without photos" at bounding box center [473, 370] width 281 height 24
click at [580, 396] on button "Create" at bounding box center [579, 407] width 70 height 26
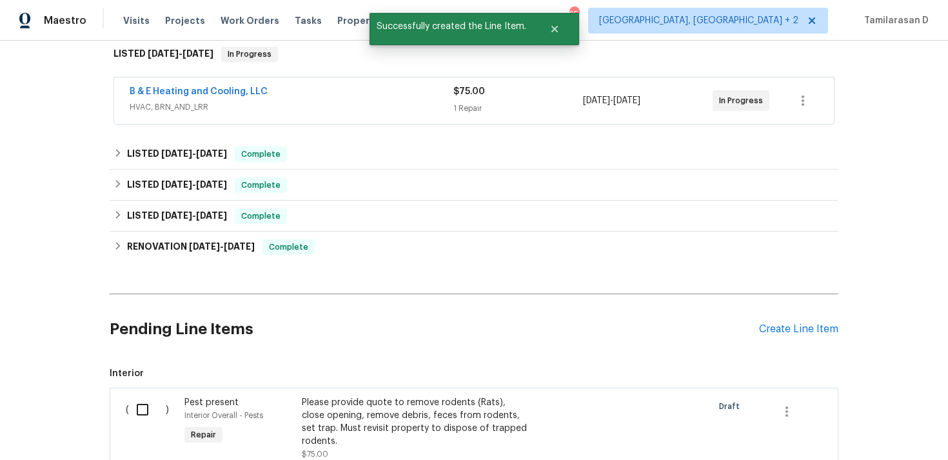
click at [142, 398] on input "checkbox" at bounding box center [147, 409] width 37 height 27
checkbox input "true"
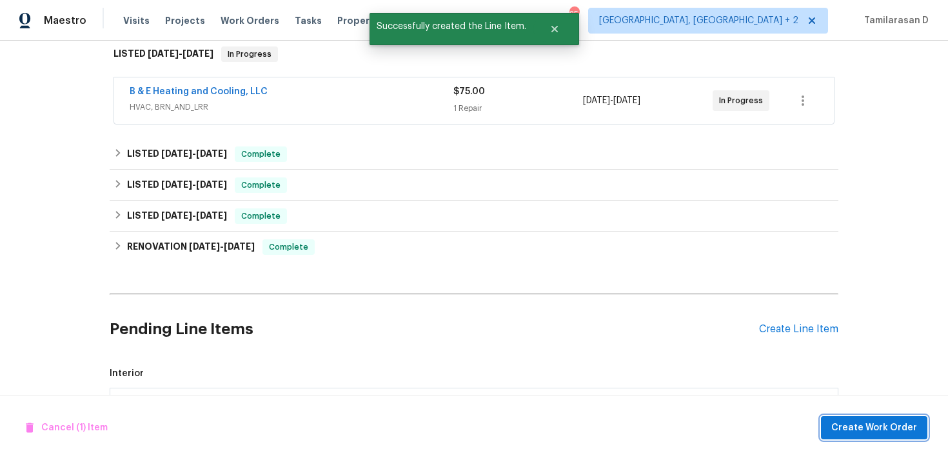
click at [873, 421] on span "Create Work Order" at bounding box center [874, 428] width 86 height 16
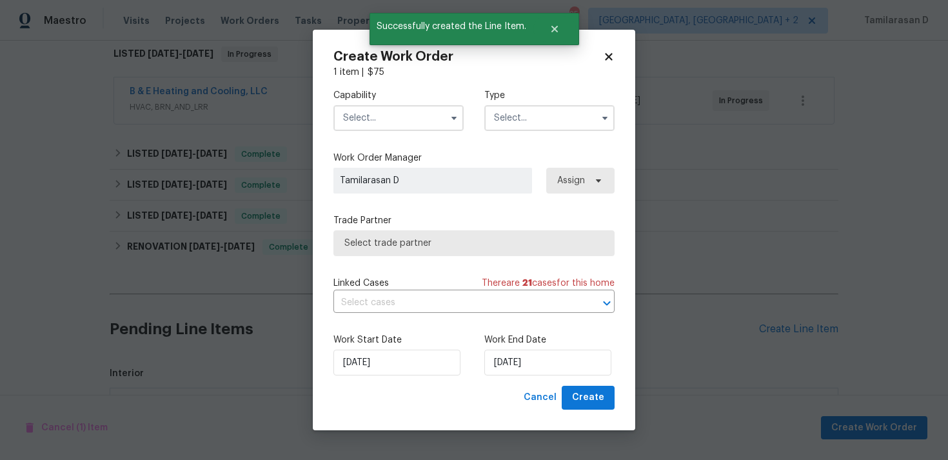
click at [541, 119] on input "text" at bounding box center [549, 118] width 130 height 26
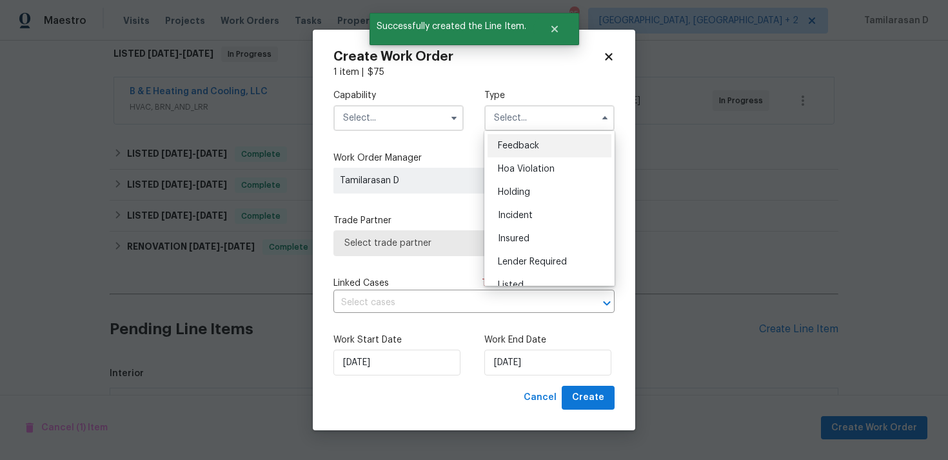
click at [531, 137] on div "Feedback" at bounding box center [549, 145] width 124 height 23
type input "Feedback"
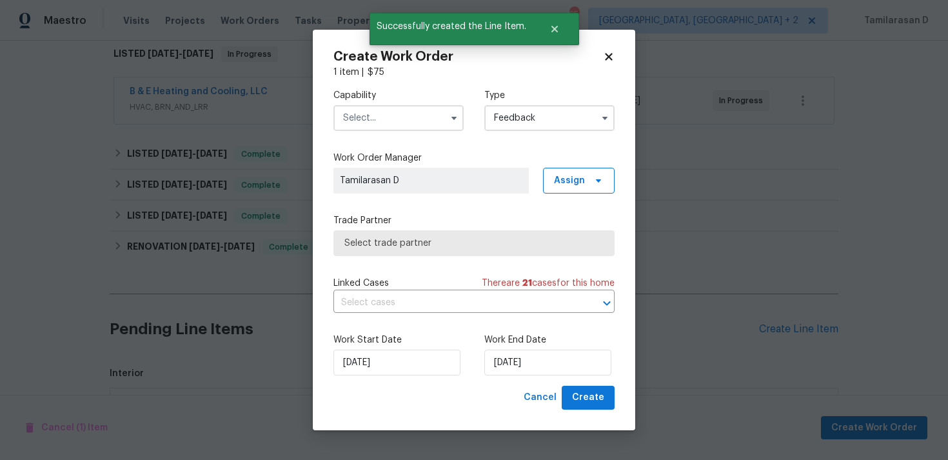
click at [411, 117] on input "text" at bounding box center [398, 118] width 130 height 26
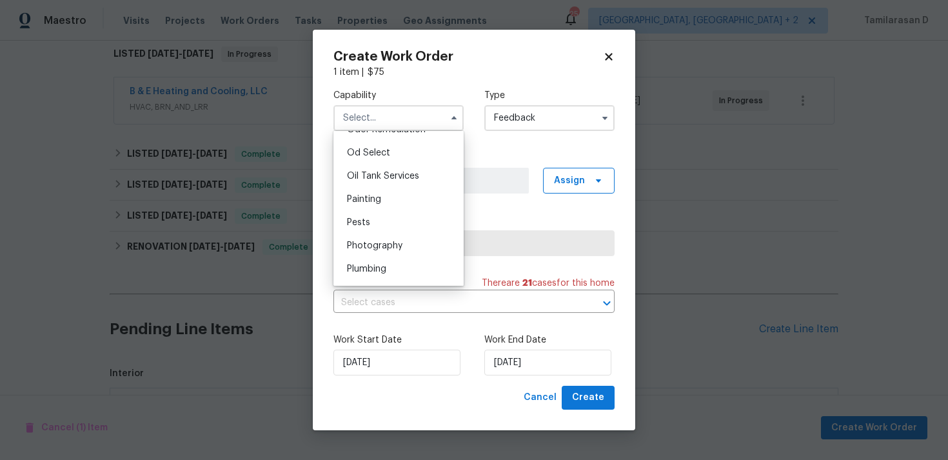
scroll to position [1066, 0]
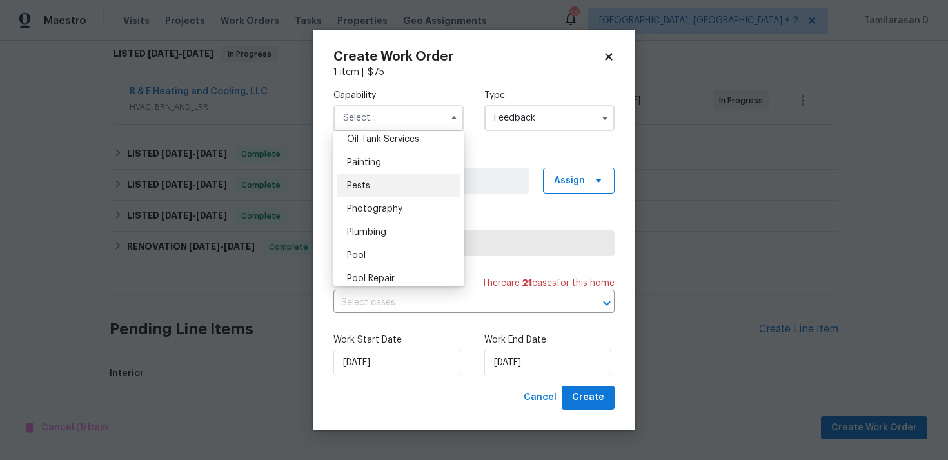
click at [359, 192] on div "Pests" at bounding box center [398, 185] width 124 height 23
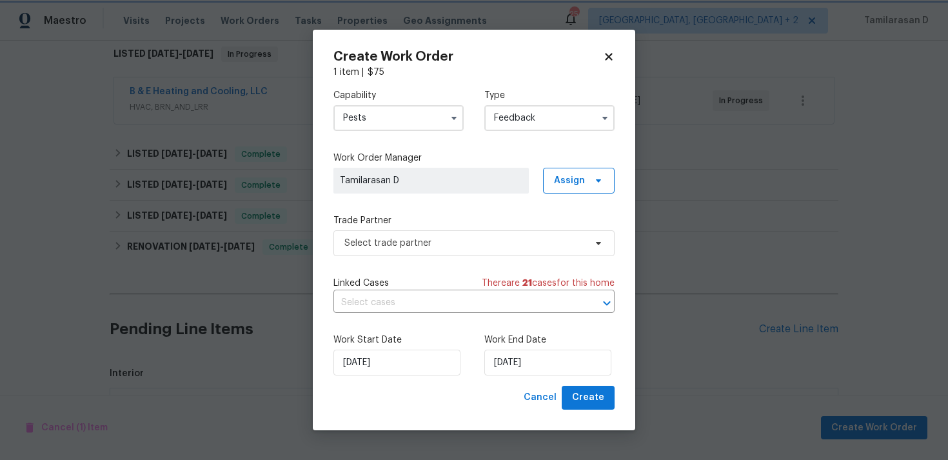
type input "Pests"
click at [404, 233] on span "Select trade partner" at bounding box center [473, 243] width 281 height 26
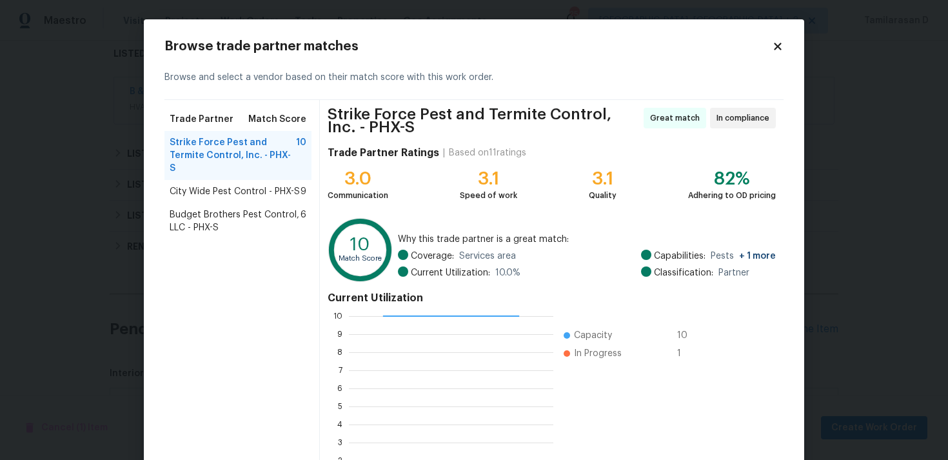
scroll to position [114, 0]
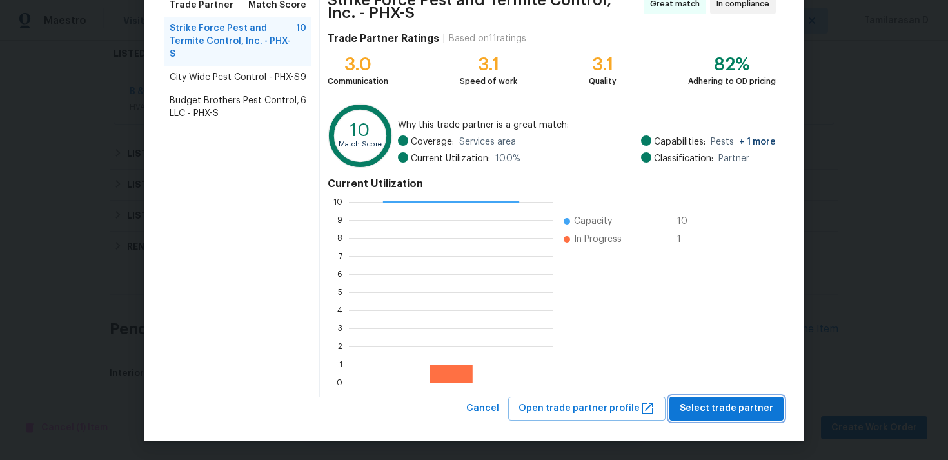
click at [733, 401] on span "Select trade partner" at bounding box center [725, 408] width 93 height 16
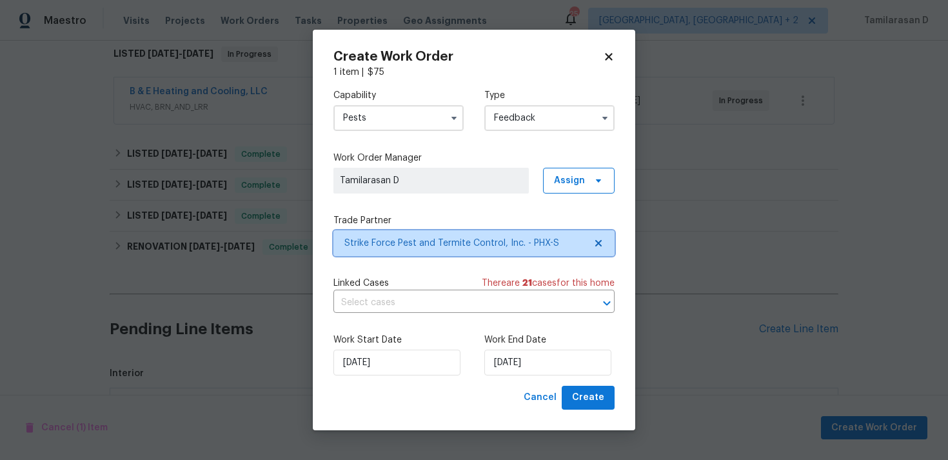
scroll to position [0, 0]
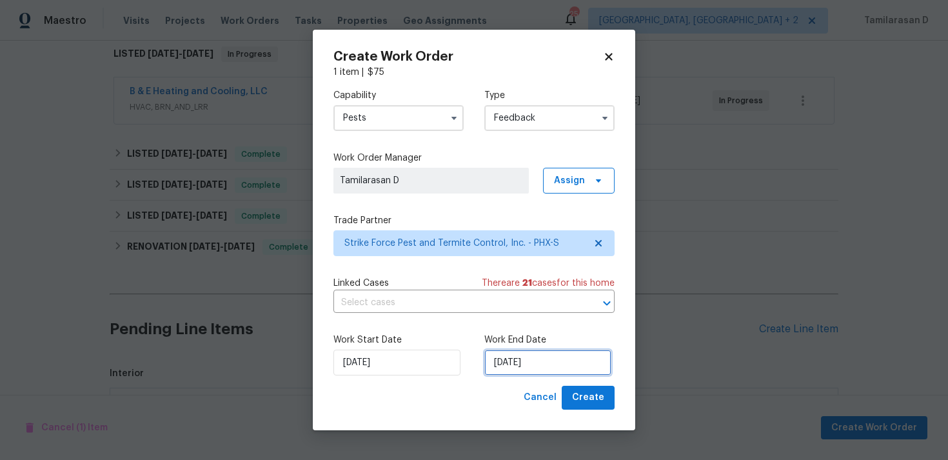
click at [504, 366] on input "27/08/2025" at bounding box center [547, 362] width 127 height 26
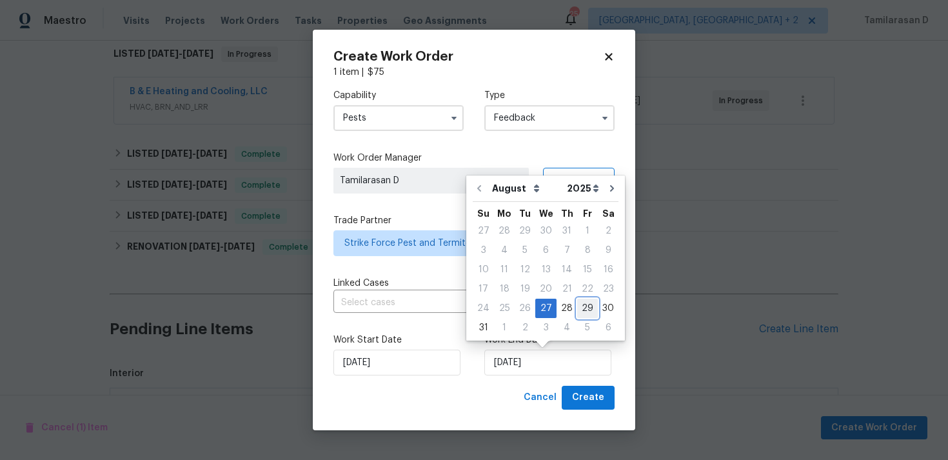
click at [577, 301] on div "29" at bounding box center [587, 308] width 21 height 18
type input "29/08/2025"
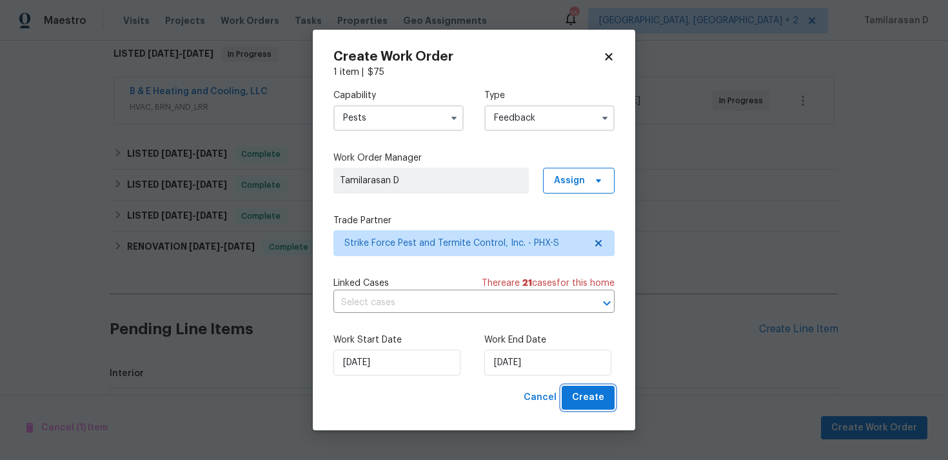
click at [587, 394] on span "Create" at bounding box center [588, 397] width 32 height 16
checkbox input "false"
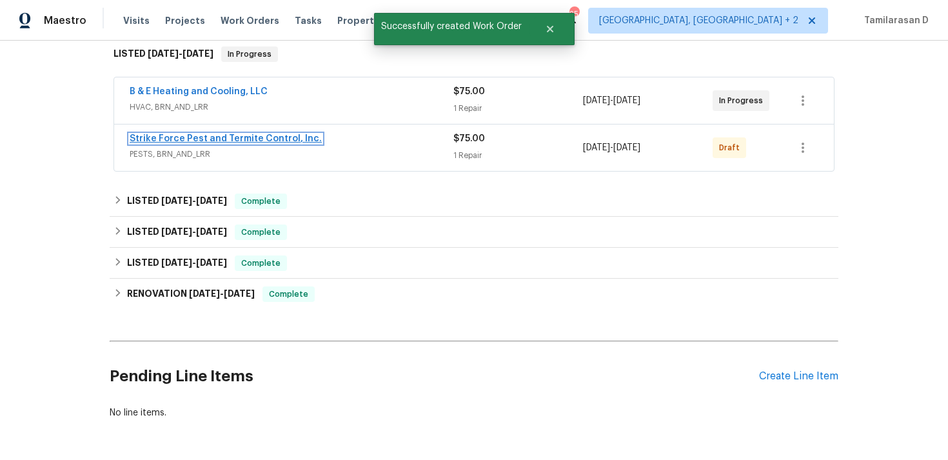
click at [224, 141] on link "Strike Force Pest and Termite Control, Inc." at bounding box center [226, 138] width 192 height 9
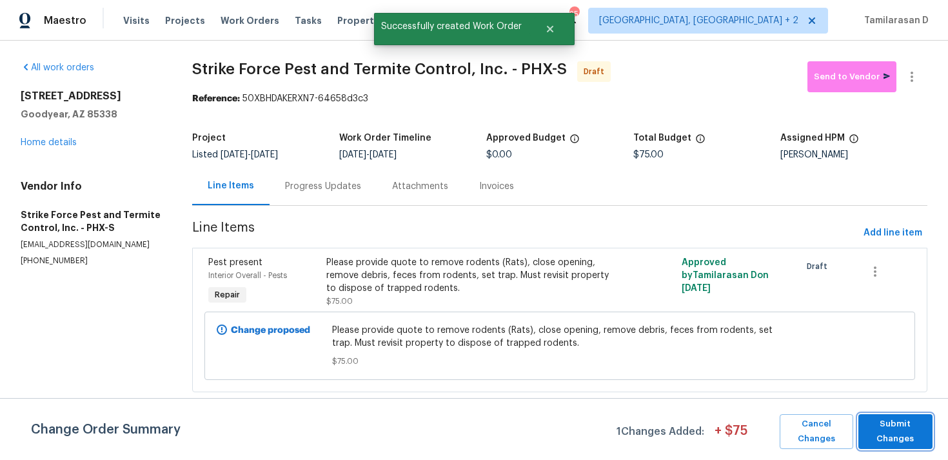
click at [908, 433] on span "Submit Changes" at bounding box center [894, 431] width 61 height 30
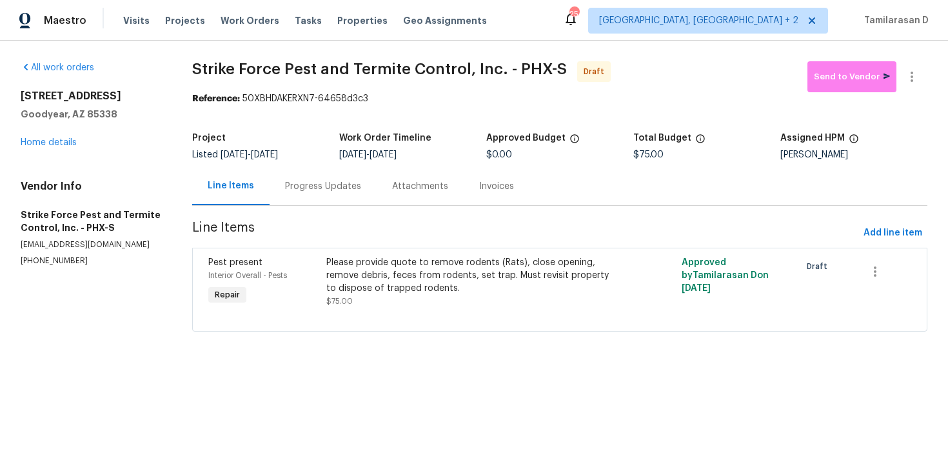
click at [333, 196] on div "Progress Updates" at bounding box center [322, 186] width 107 height 38
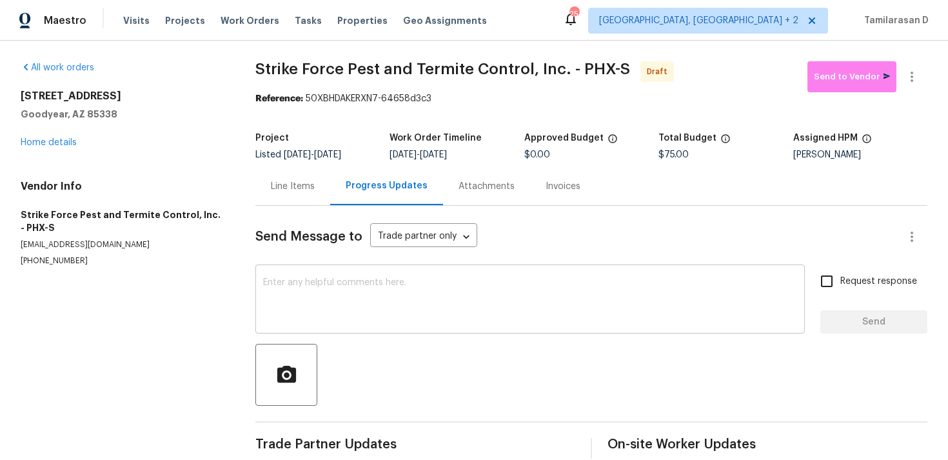
click at [310, 284] on textarea at bounding box center [530, 300] width 534 height 45
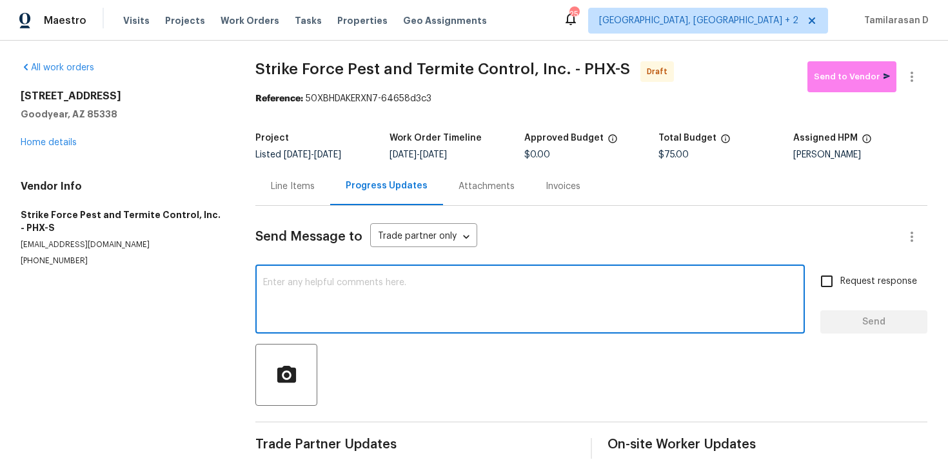
scroll to position [19, 0]
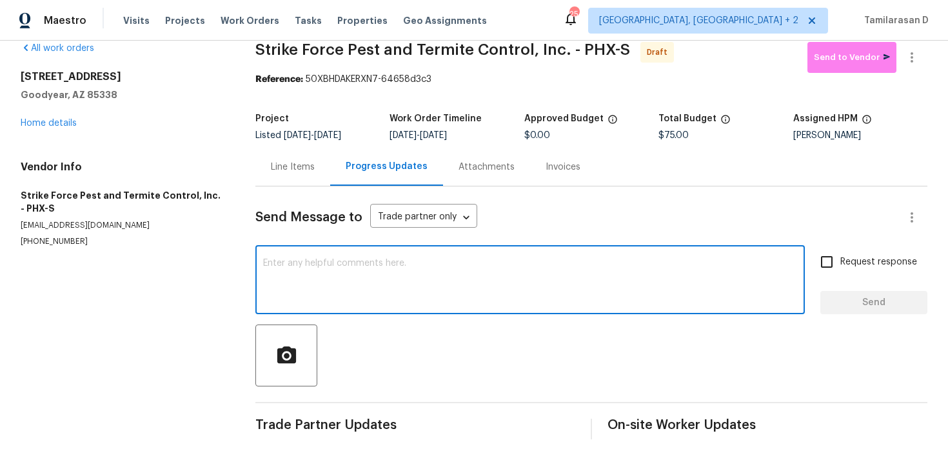
click at [362, 290] on textarea at bounding box center [530, 280] width 534 height 45
paste textarea "Hey, this is Tamil from Opendoor. I’m confirming you received the WO for the pr…"
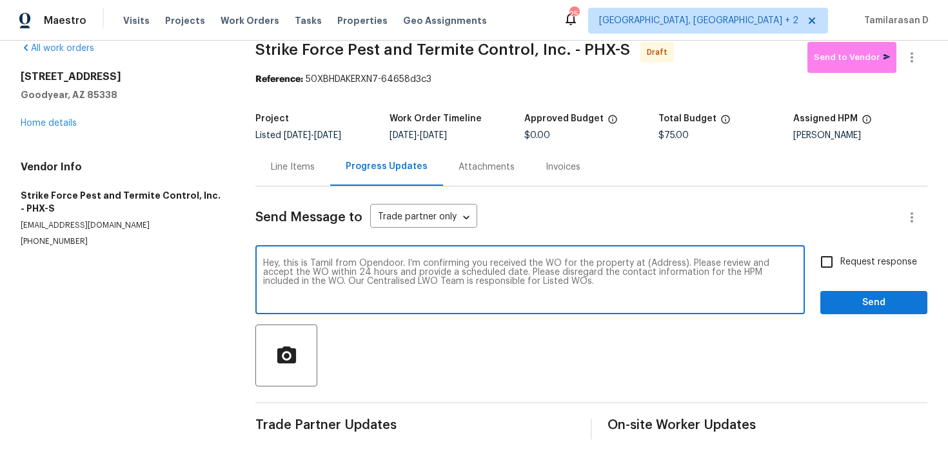
click at [655, 262] on textarea "Hey, this is Tamil from Opendoor. I’m confirming you received the WO for the pr…" at bounding box center [530, 280] width 534 height 45
paste textarea "12164 S 184th Ave, Goodyear, AZ 85338"
type textarea "Hey, this is Tamil from Opendoor. I’m confirming you received the WO for the pr…"
click at [826, 263] on input "Request response" at bounding box center [826, 261] width 27 height 27
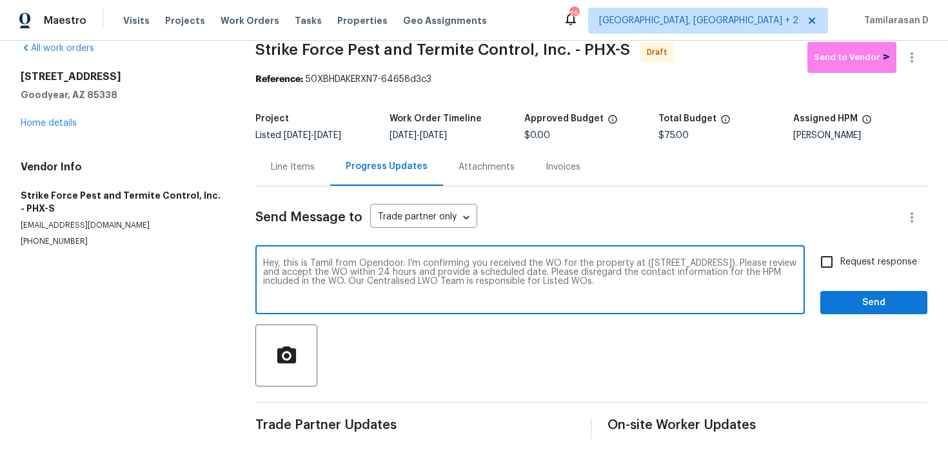
checkbox input "true"
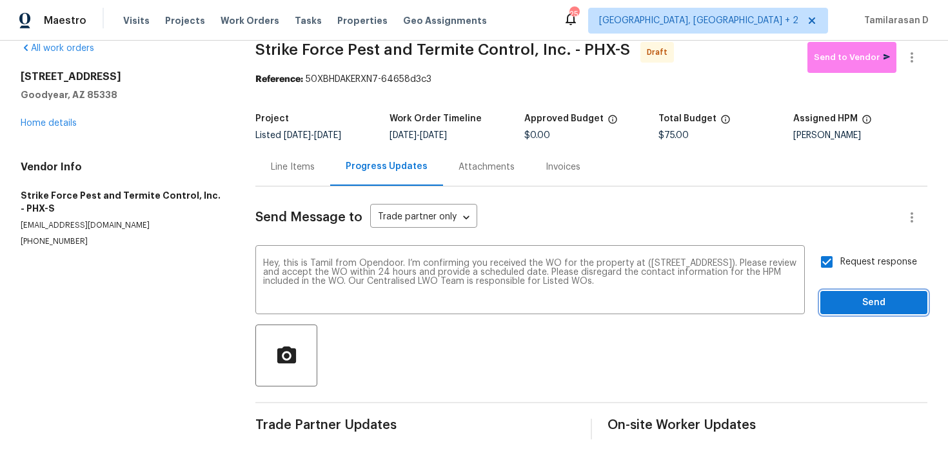
click at [845, 304] on span "Send" at bounding box center [873, 303] width 86 height 16
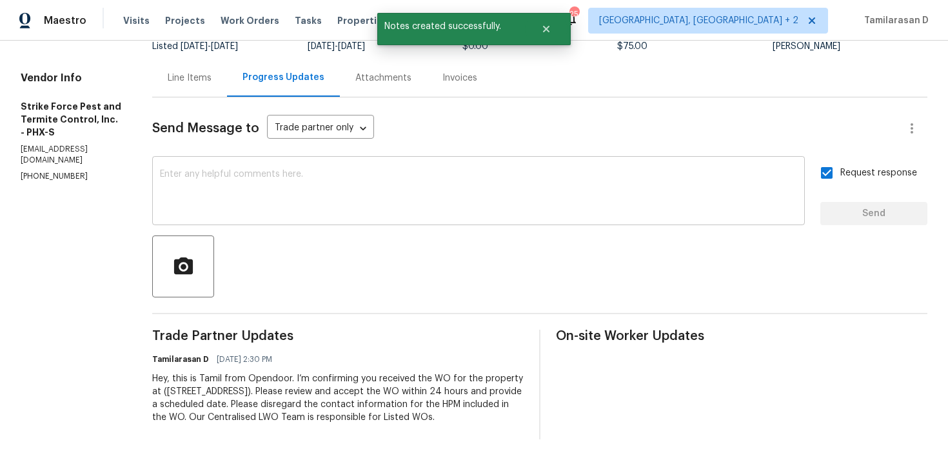
scroll to position [0, 0]
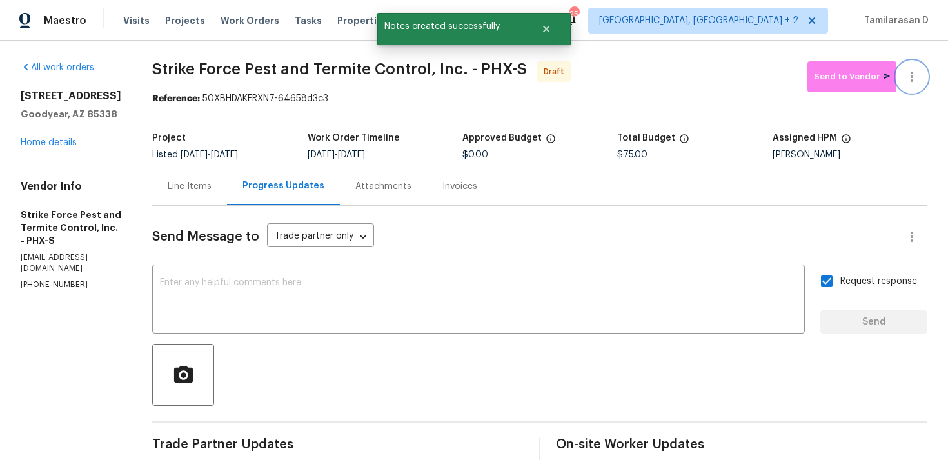
click at [913, 79] on icon "button" at bounding box center [911, 76] width 15 height 15
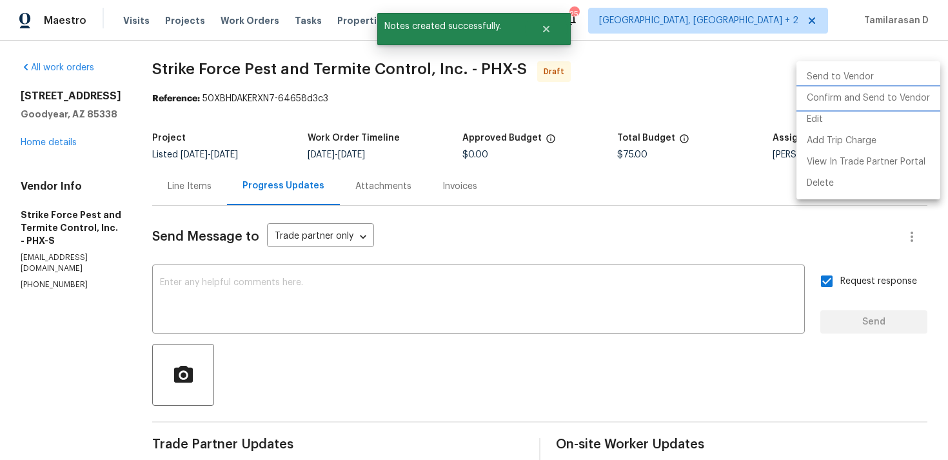
click at [810, 103] on li "Confirm and Send to Vendor" at bounding box center [868, 98] width 144 height 21
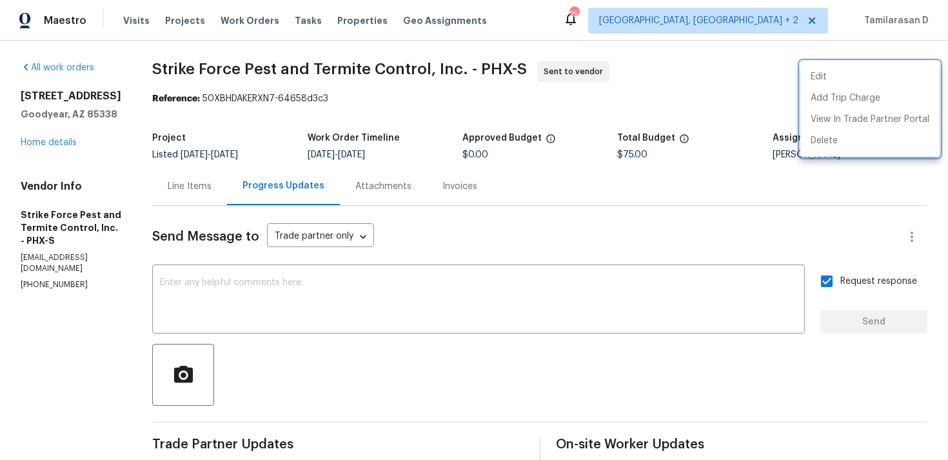
click at [160, 67] on div at bounding box center [474, 230] width 948 height 460
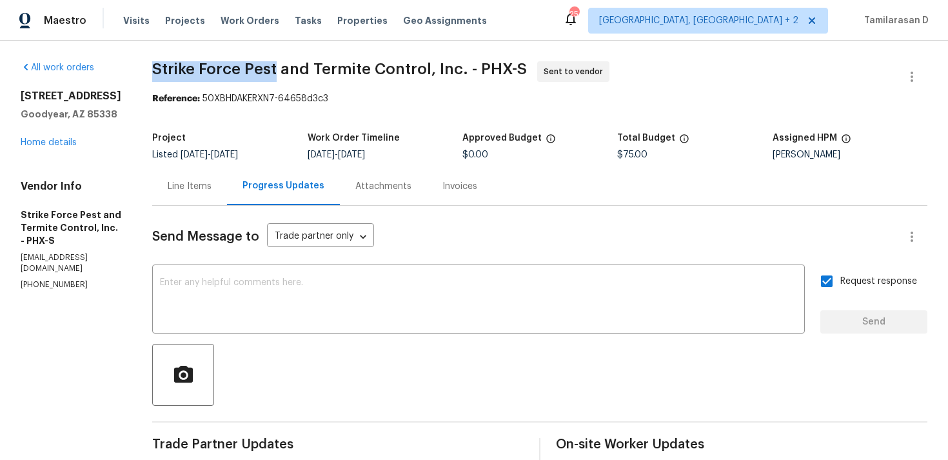
drag, startPoint x: 162, startPoint y: 67, endPoint x: 283, endPoint y: 66, distance: 120.5
click at [283, 66] on span "Strike Force Pest and Termite Control, Inc. - PHX-S" at bounding box center [339, 68] width 374 height 15
copy span "Strike Force Pest"
click at [199, 199] on div "Line Items" at bounding box center [189, 186] width 75 height 38
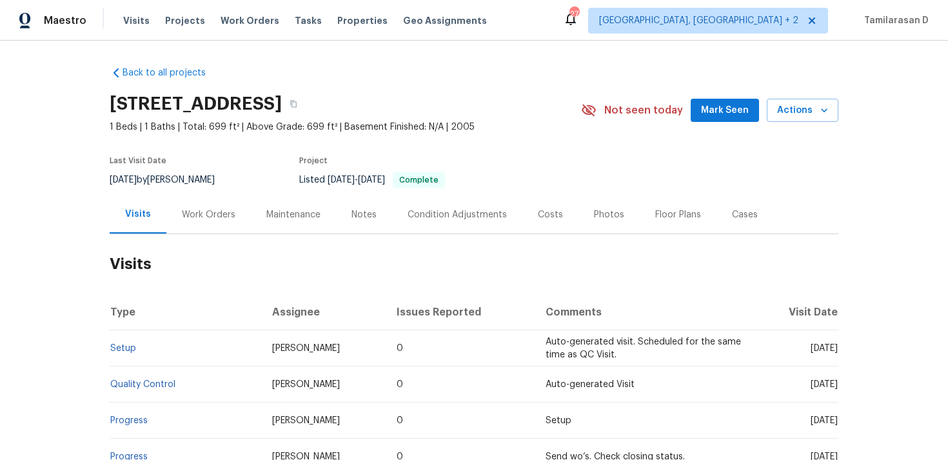
click at [216, 211] on div "Work Orders" at bounding box center [208, 214] width 53 height 13
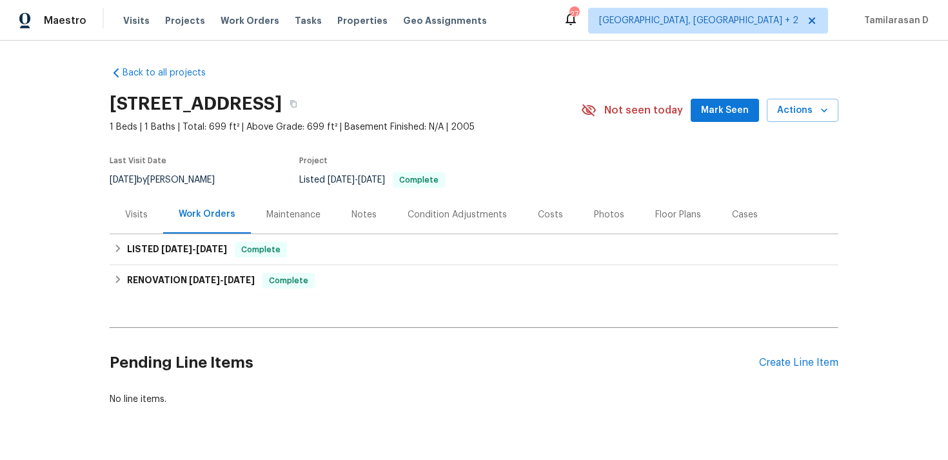
scroll to position [34, 0]
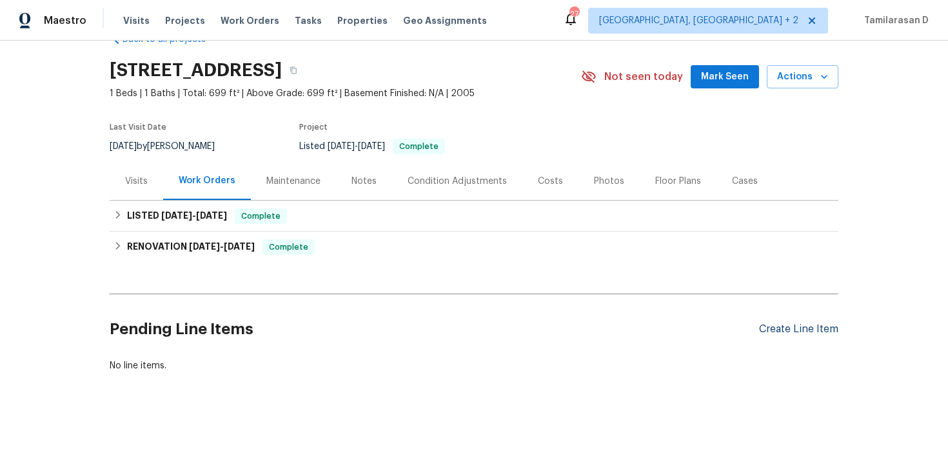
click at [827, 330] on div "Create Line Item" at bounding box center [798, 329] width 79 height 12
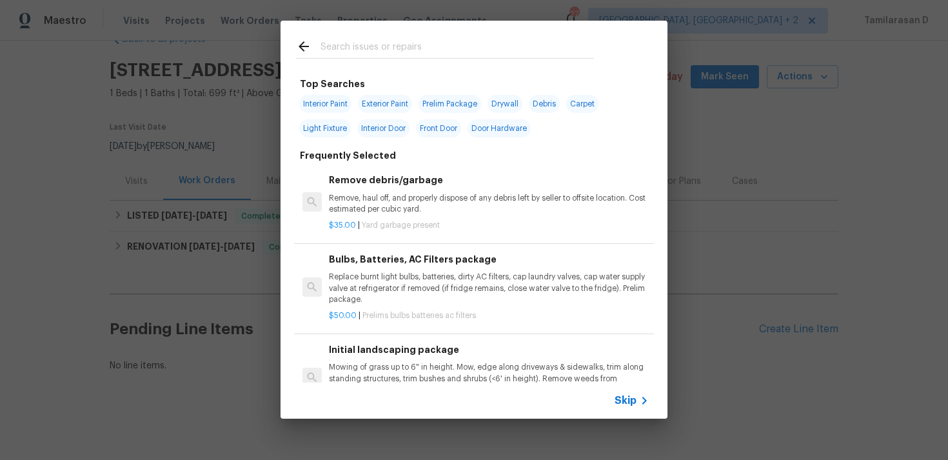
click at [627, 403] on span "Skip" at bounding box center [625, 400] width 22 height 13
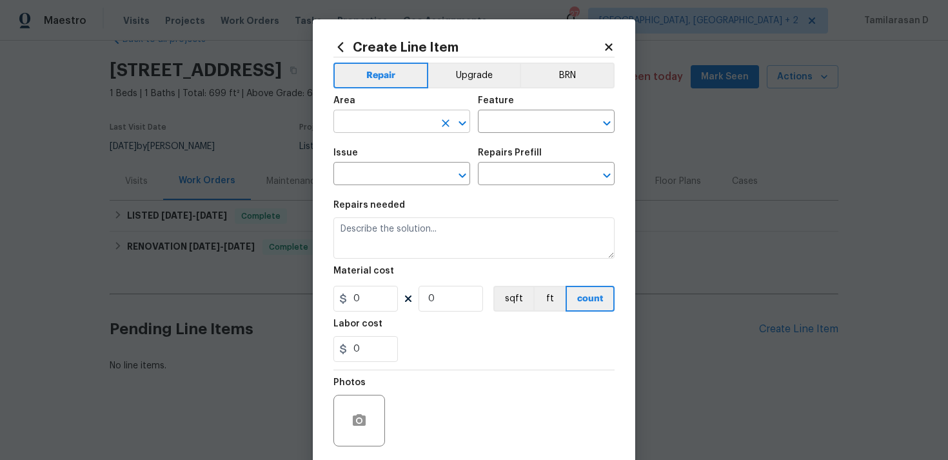
click at [356, 117] on input "text" at bounding box center [383, 123] width 101 height 20
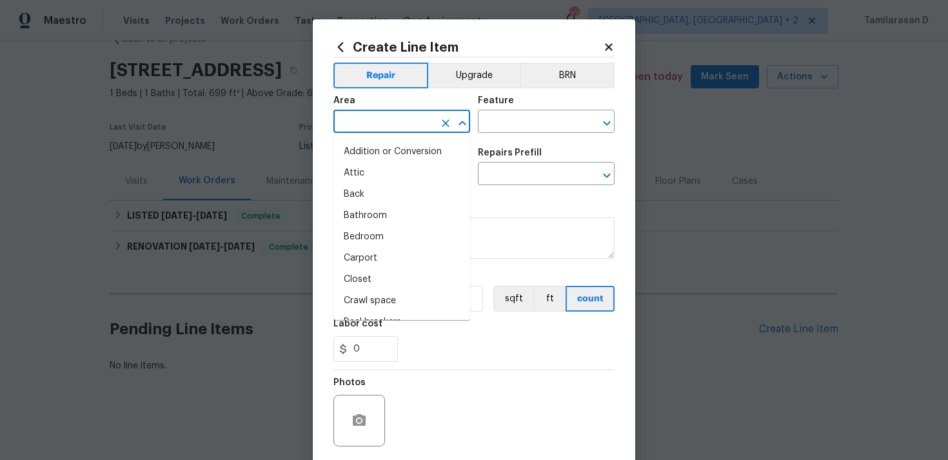
type input "i"
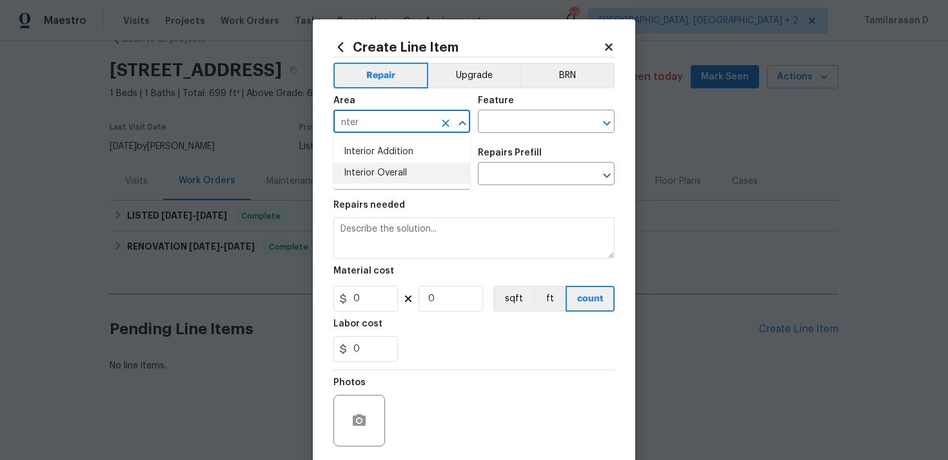
click at [430, 175] on li "Interior Overall" at bounding box center [401, 172] width 137 height 21
type input "Interior Overall"
click at [488, 127] on input "text" at bounding box center [528, 123] width 101 height 20
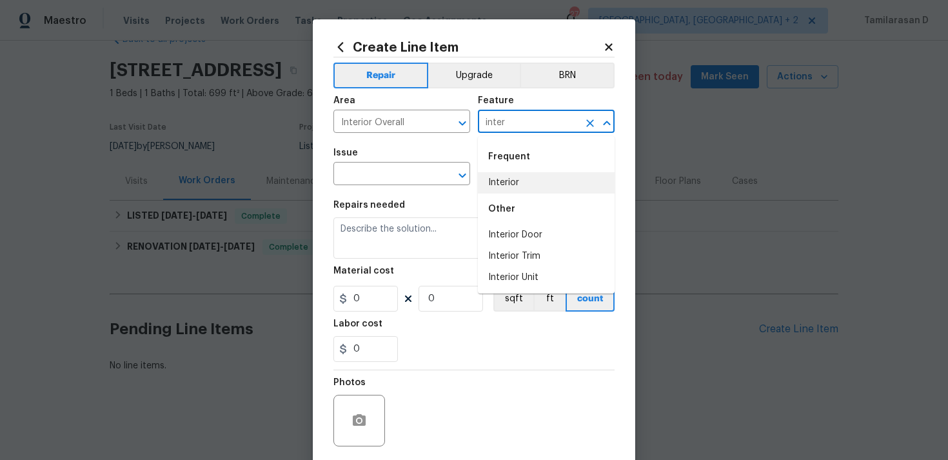
click at [504, 187] on li "Interior" at bounding box center [546, 182] width 137 height 21
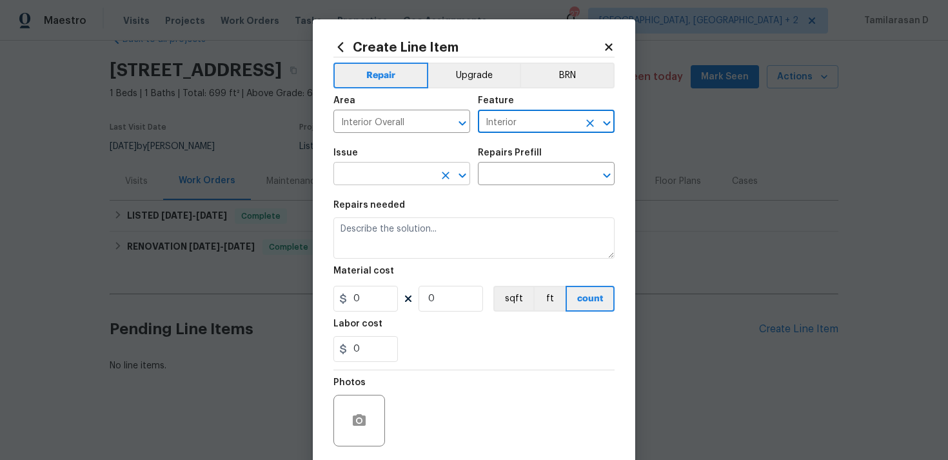
type input "Interior"
click at [384, 165] on input "text" at bounding box center [383, 175] width 101 height 20
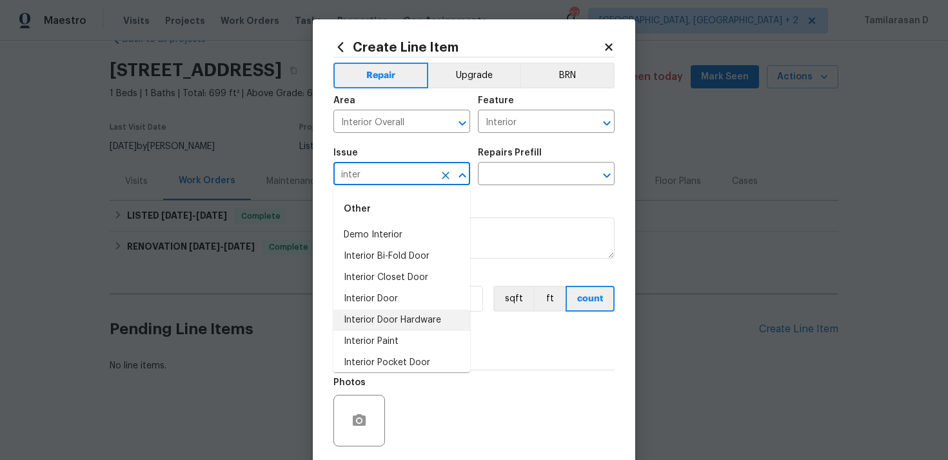
type input "inter"
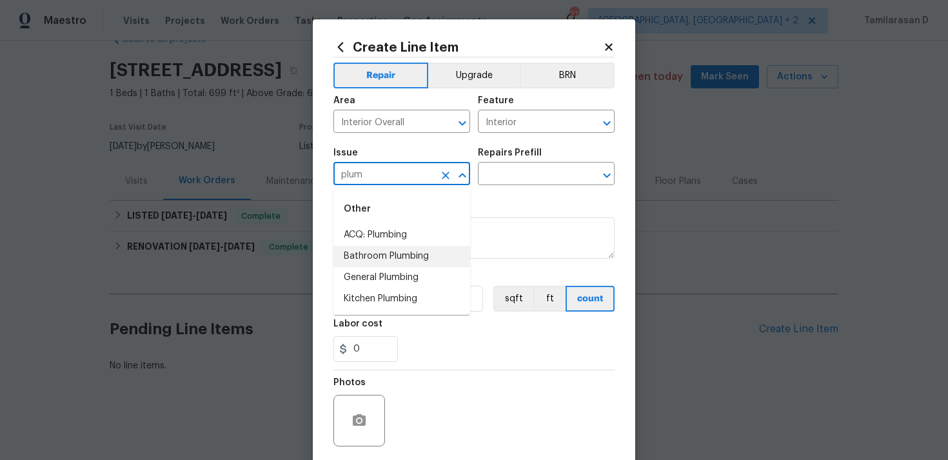
click at [406, 262] on li "Bathroom Plumbing" at bounding box center [401, 256] width 137 height 21
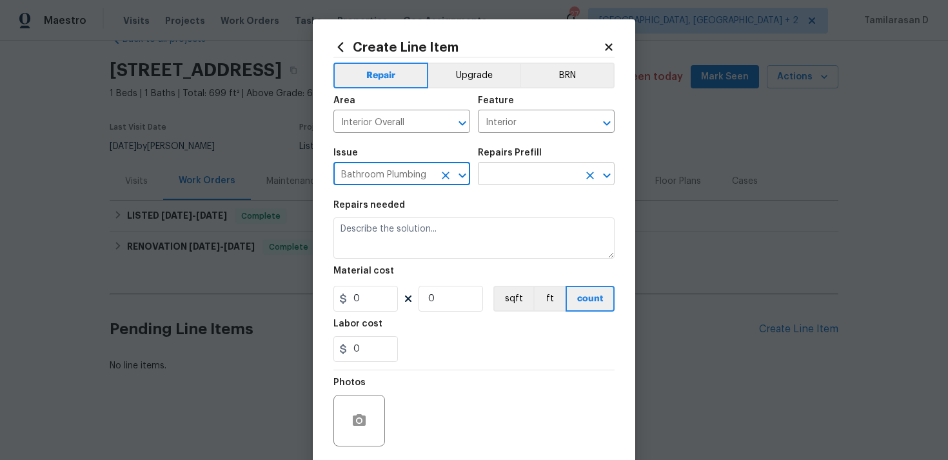
type input "Bathroom Plumbing"
click at [499, 171] on input "text" at bounding box center [528, 175] width 101 height 20
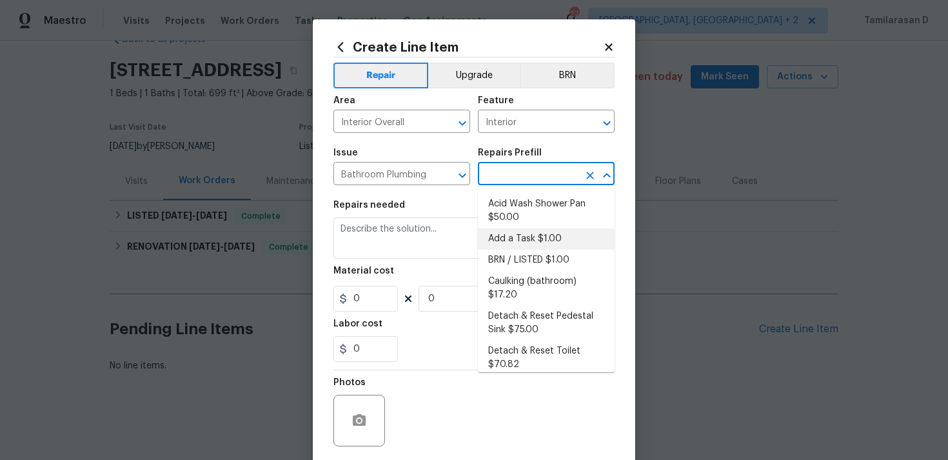
click at [505, 235] on li "Add a Task $1.00" at bounding box center [546, 238] width 137 height 21
type input "Plumbing"
type input "Add a Task $1.00"
type textarea "HPM to detail"
type input "1"
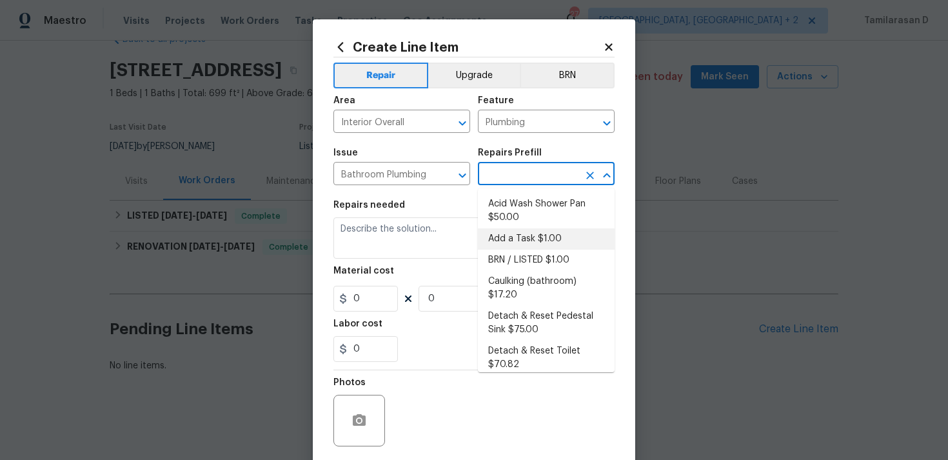
type input "1"
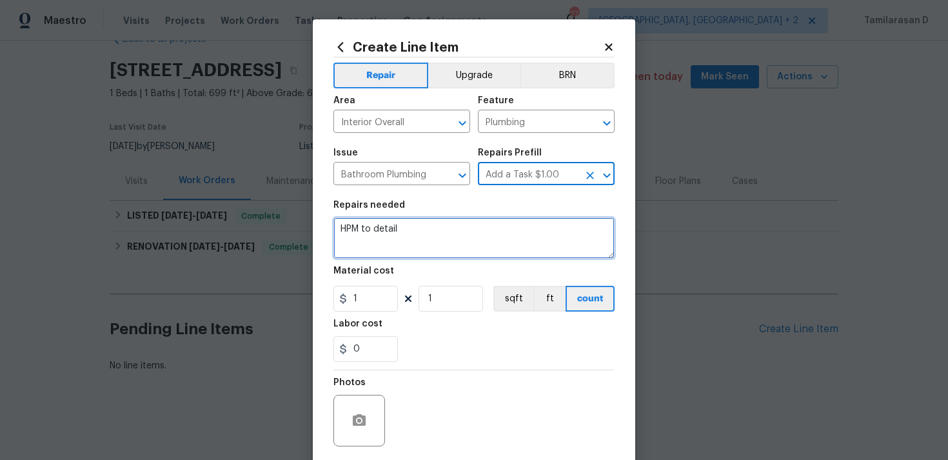
click at [364, 238] on textarea "HPM to detail" at bounding box center [473, 237] width 281 height 41
paste textarea "The water flow in the sink is low, possibly due to a clogged aerator screen. Pl…"
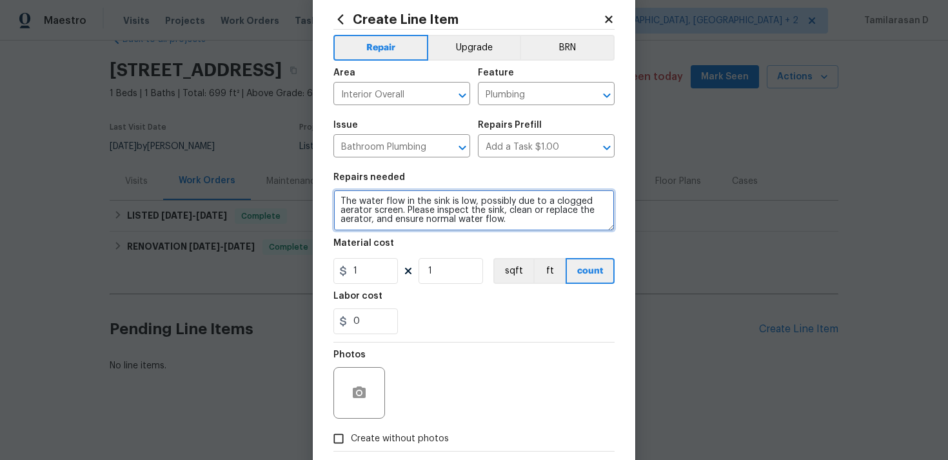
scroll to position [41, 0]
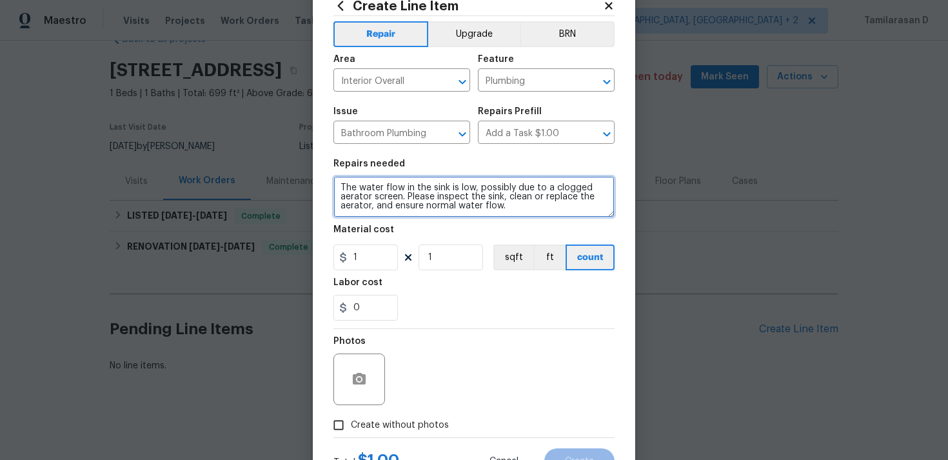
type textarea "The water flow in the sink is low, possibly due to a clogged aerator screen. Pl…"
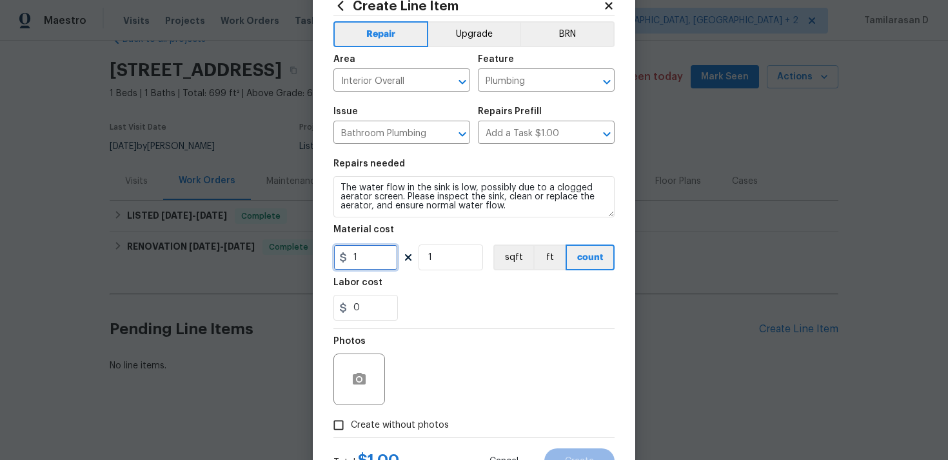
click at [360, 256] on input "1" at bounding box center [365, 257] width 64 height 26
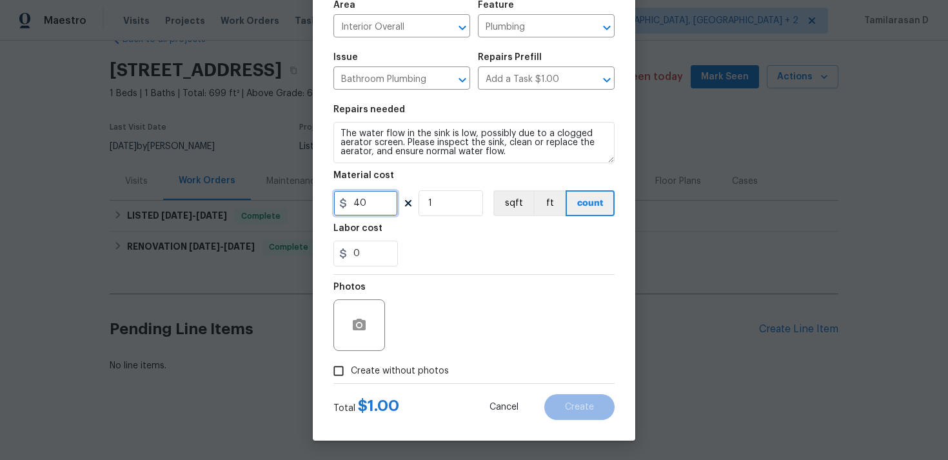
type input "40"
click at [349, 373] on input "Create without photos" at bounding box center [338, 370] width 24 height 24
checkbox input "true"
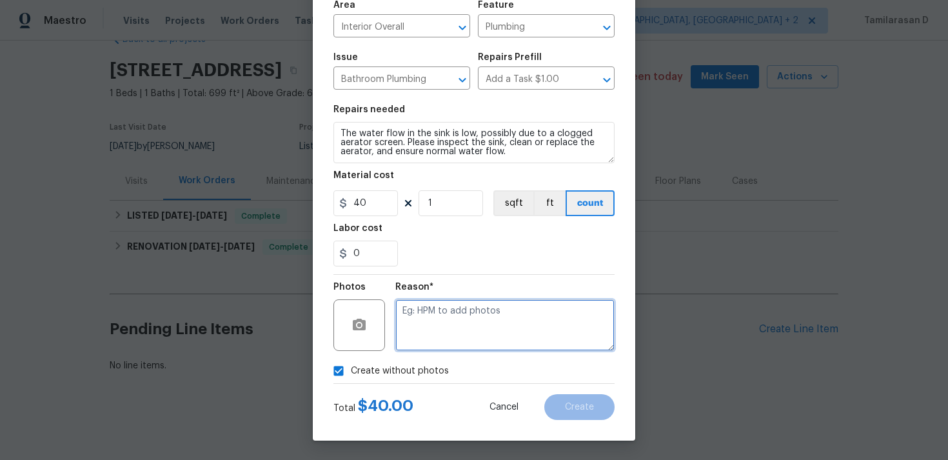
click at [435, 306] on textarea at bounding box center [504, 325] width 219 height 52
type textarea "N/A"
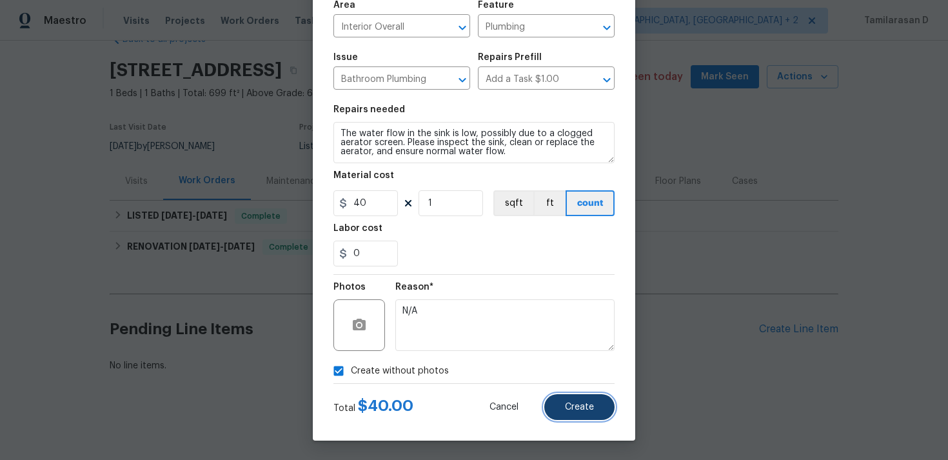
click at [558, 405] on button "Create" at bounding box center [579, 407] width 70 height 26
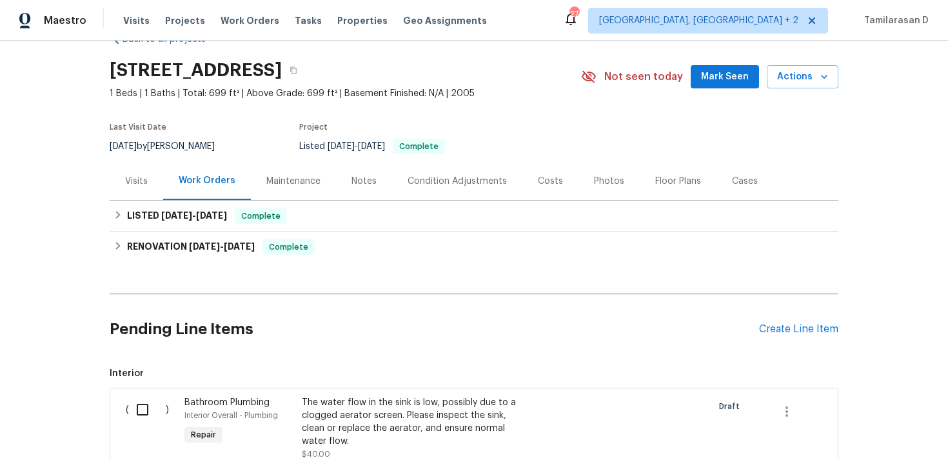
scroll to position [148, 0]
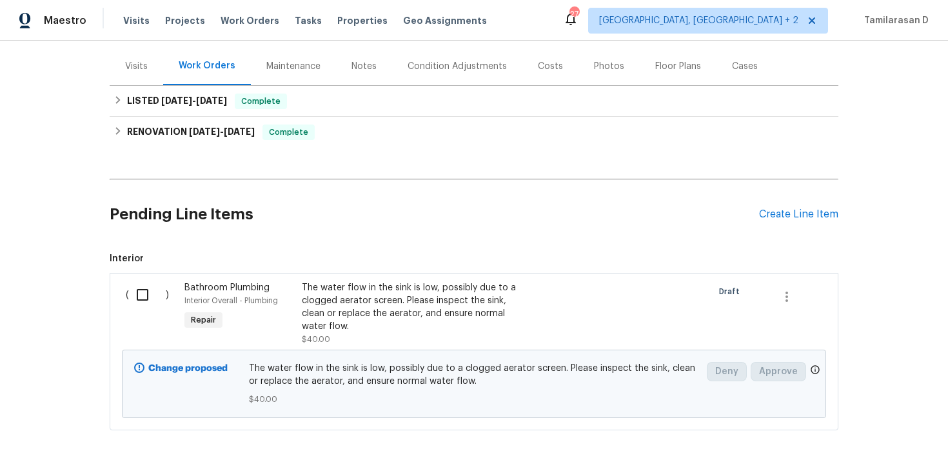
click at [781, 224] on div "Pending Line Items Create Line Item" at bounding box center [474, 214] width 728 height 60
click at [796, 212] on div "Create Line Item" at bounding box center [798, 214] width 79 height 12
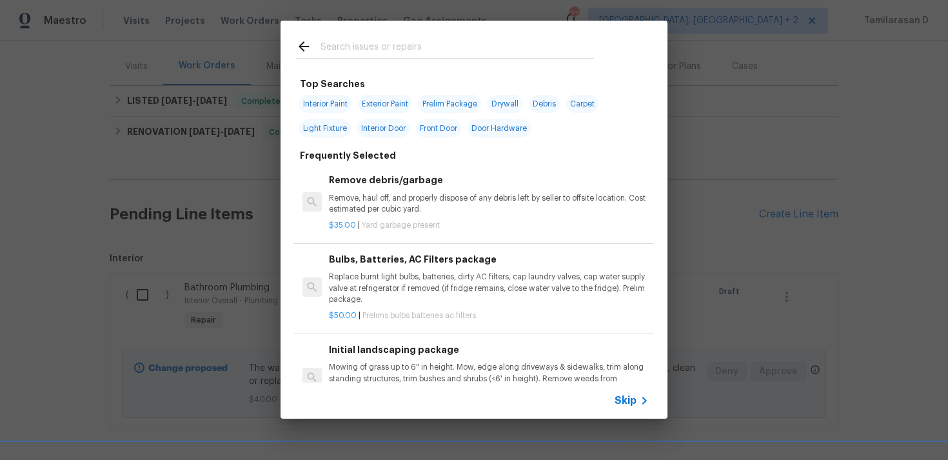
click at [630, 401] on span "Skip" at bounding box center [625, 400] width 22 height 13
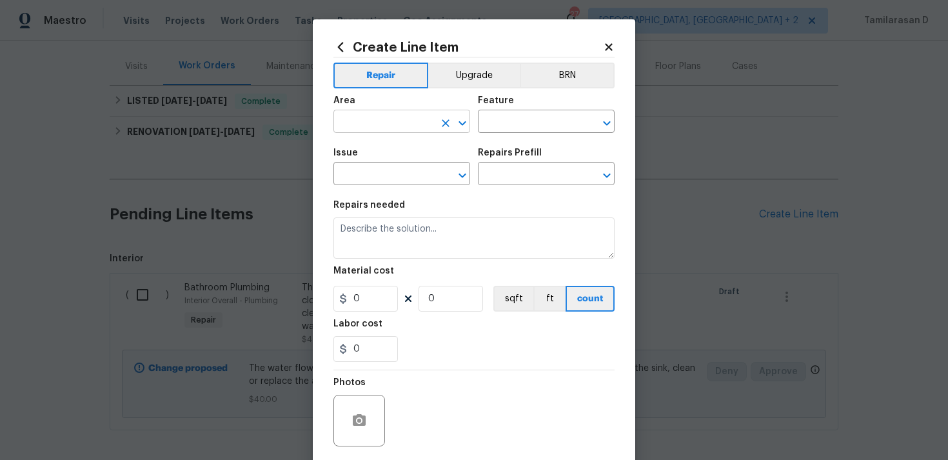
click at [392, 115] on input "text" at bounding box center [383, 123] width 101 height 20
click at [409, 180] on li "Interior Overall" at bounding box center [401, 172] width 137 height 21
type input "Interior Overall"
click at [501, 123] on input "text" at bounding box center [528, 123] width 101 height 20
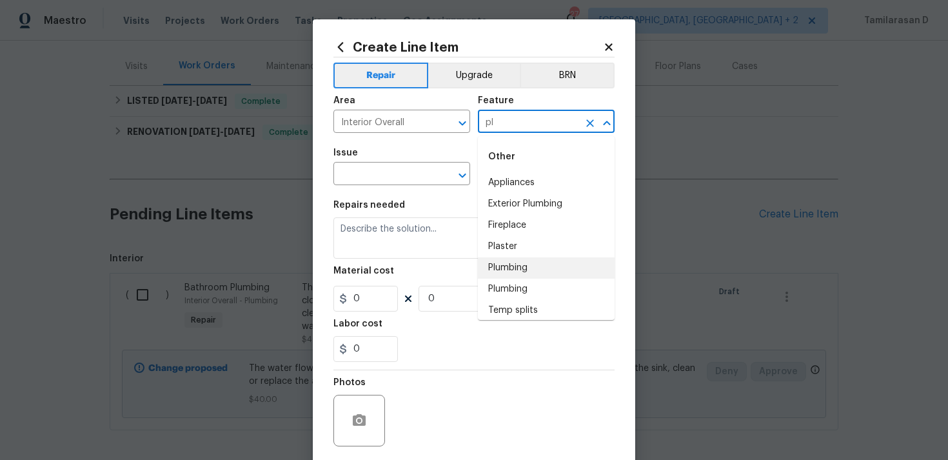
click at [505, 264] on li "Plumbing" at bounding box center [546, 267] width 137 height 21
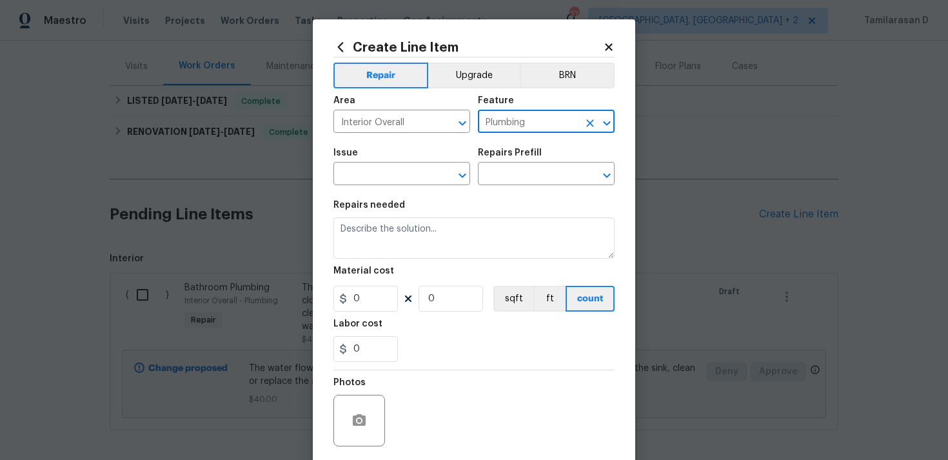
type input "Plumbing"
click at [382, 186] on span "Issue ​" at bounding box center [401, 167] width 137 height 52
click at [382, 177] on input "text" at bounding box center [383, 175] width 101 height 20
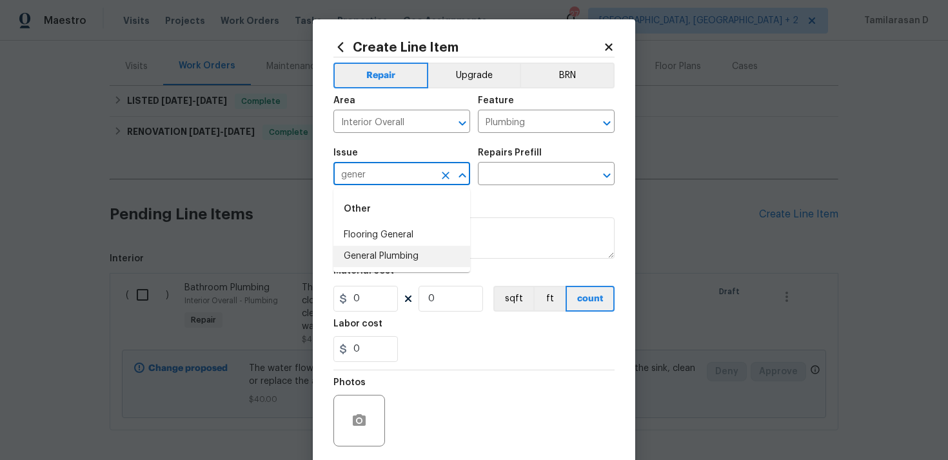
click at [429, 255] on li "General Plumbing" at bounding box center [401, 256] width 137 height 21
type input "General Plumbing"
click at [492, 174] on input "text" at bounding box center [528, 175] width 101 height 20
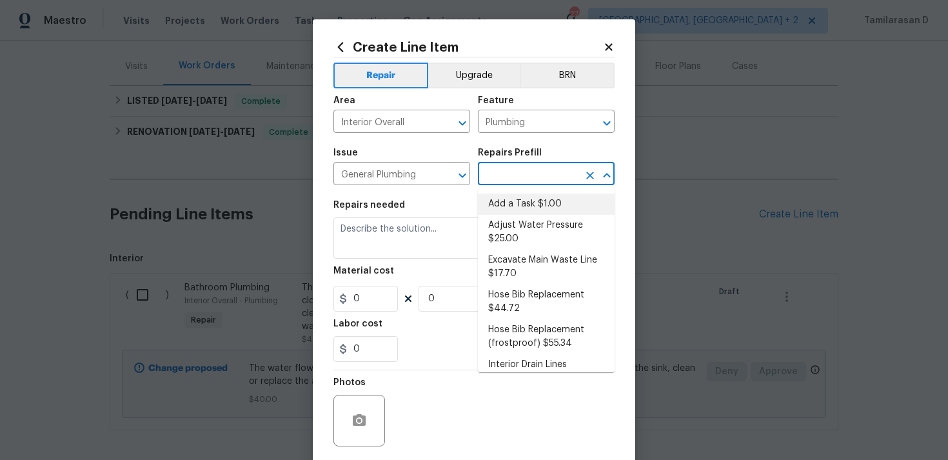
click at [495, 202] on li "Add a Task $1.00" at bounding box center [546, 203] width 137 height 21
type input "Add a Task $1.00"
type textarea "HPM to detail"
type input "1"
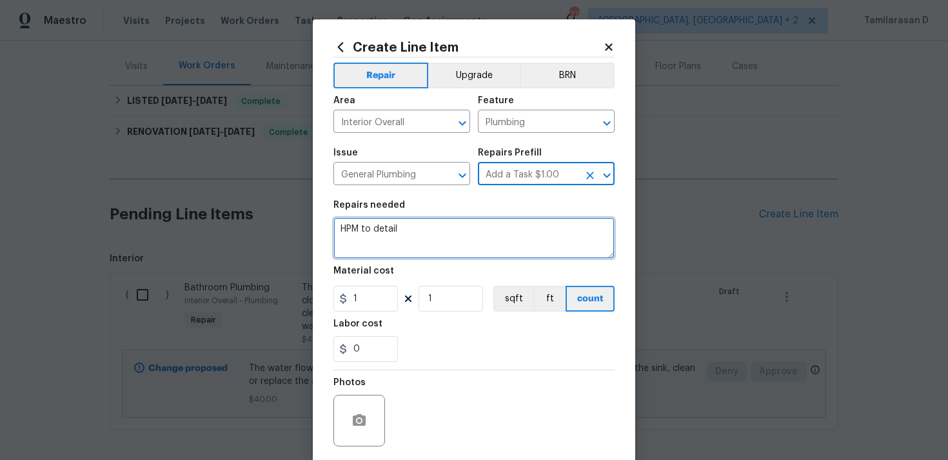
click at [385, 247] on textarea "HPM to detail" at bounding box center [473, 237] width 281 height 41
paste textarea "The Tub faucet diverter does not engage the showerhead. Please inspect the dive…"
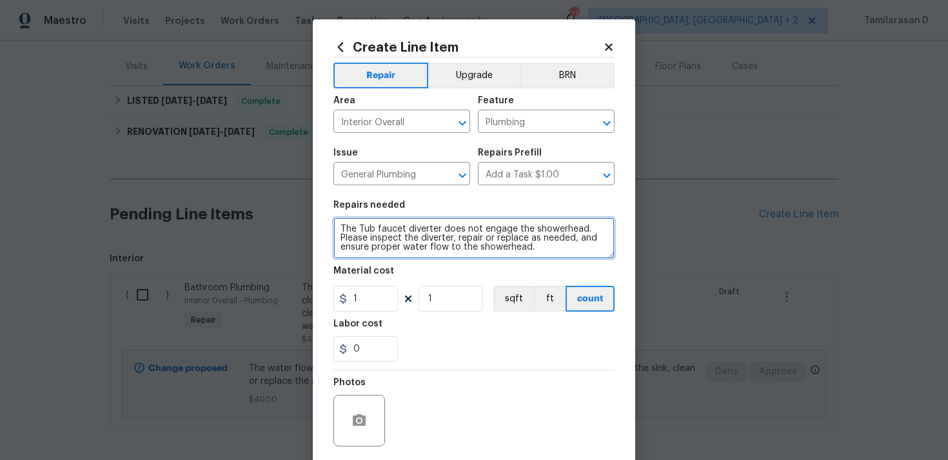
type textarea "The Tub faucet diverter does not engage the showerhead. Please inspect the dive…"
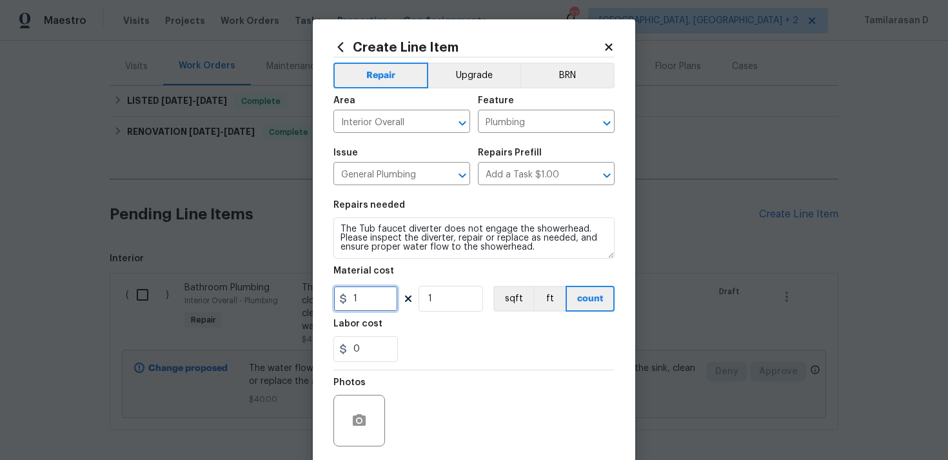
click at [365, 295] on input "1" at bounding box center [365, 299] width 64 height 26
type input "50"
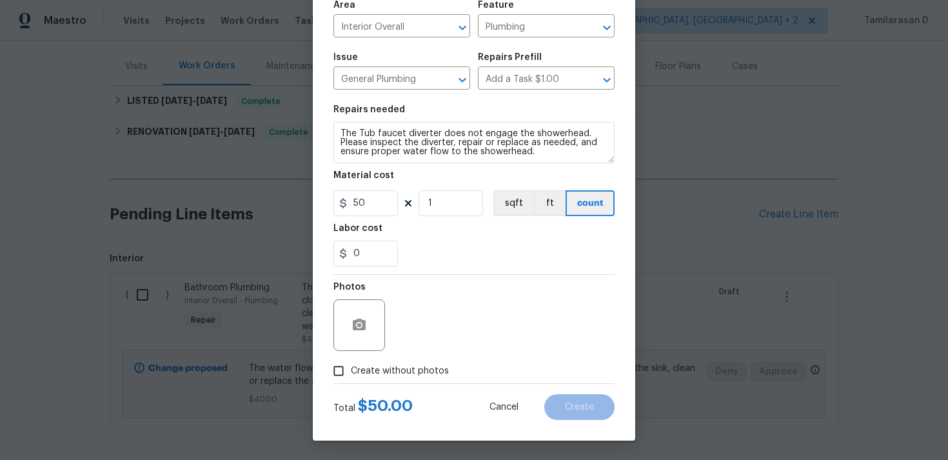
click at [341, 373] on input "Create without photos" at bounding box center [338, 370] width 24 height 24
checkbox input "true"
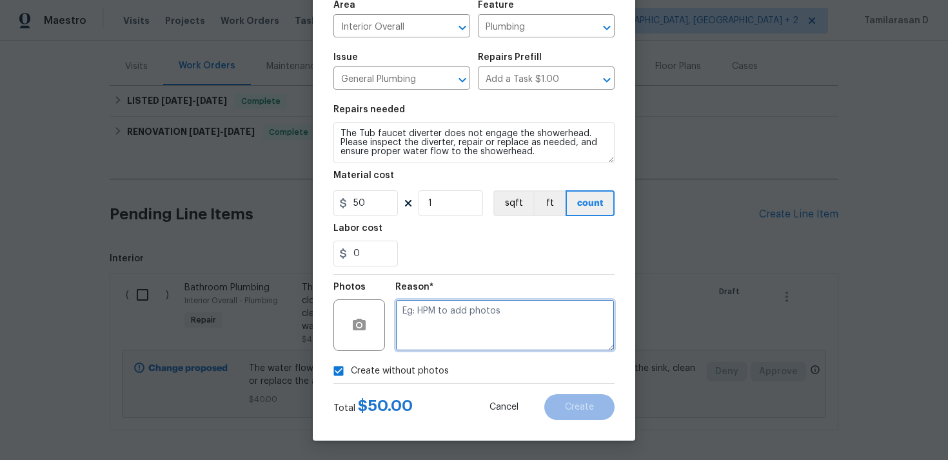
click at [416, 332] on textarea at bounding box center [504, 325] width 219 height 52
type textarea "N/A"
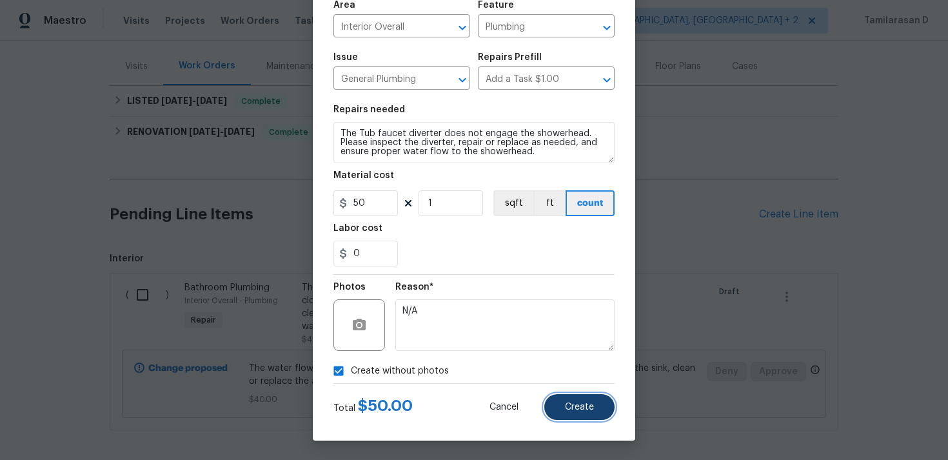
click at [576, 394] on button "Create" at bounding box center [579, 407] width 70 height 26
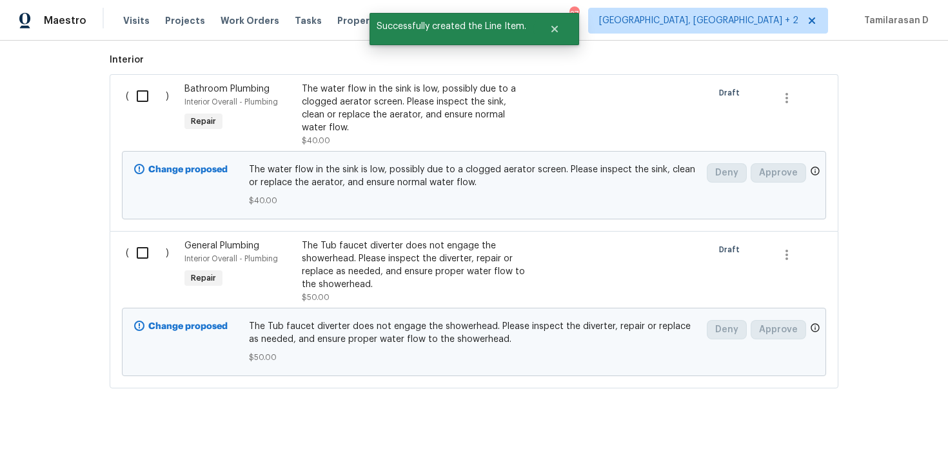
scroll to position [364, 0]
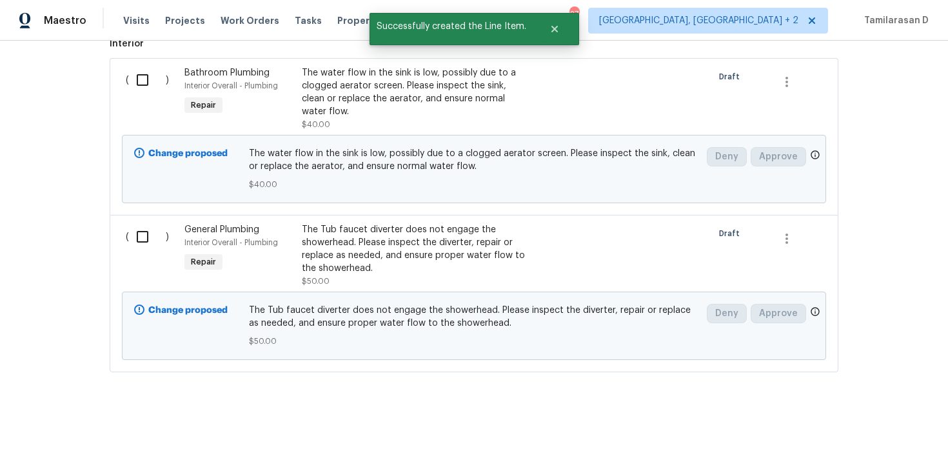
click at [157, 232] on input "checkbox" at bounding box center [147, 236] width 37 height 27
checkbox input "true"
click at [145, 75] on input "checkbox" at bounding box center [147, 79] width 37 height 27
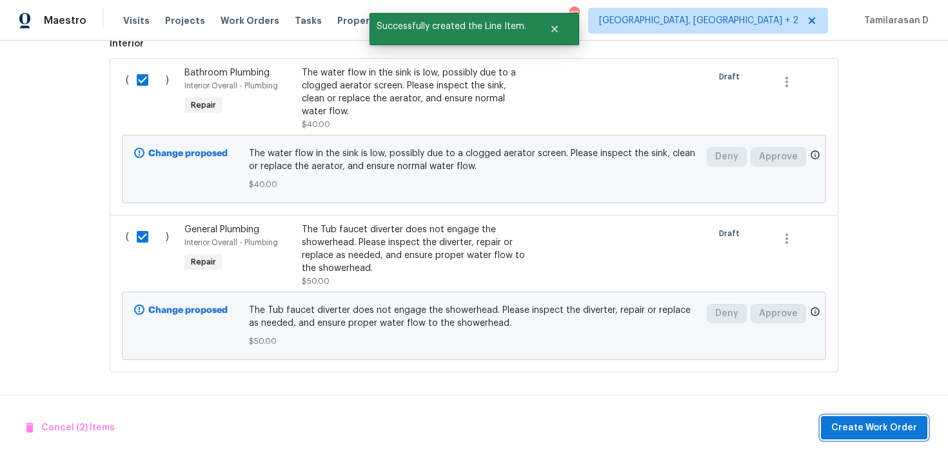
click at [908, 426] on span "Create Work Order" at bounding box center [874, 428] width 86 height 16
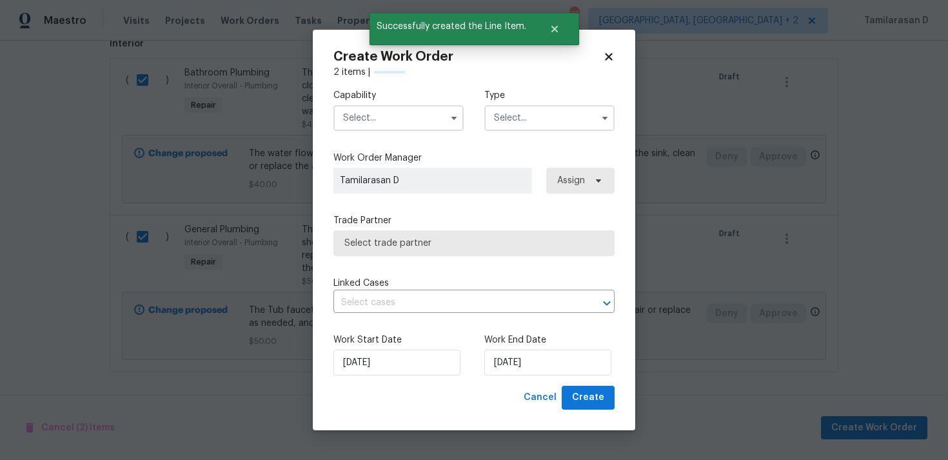
checkbox input "false"
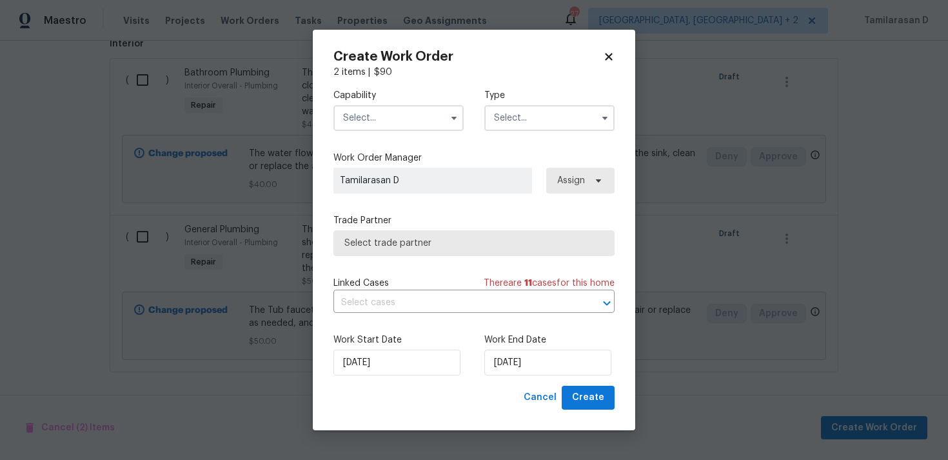
click at [577, 117] on input "text" at bounding box center [549, 118] width 130 height 26
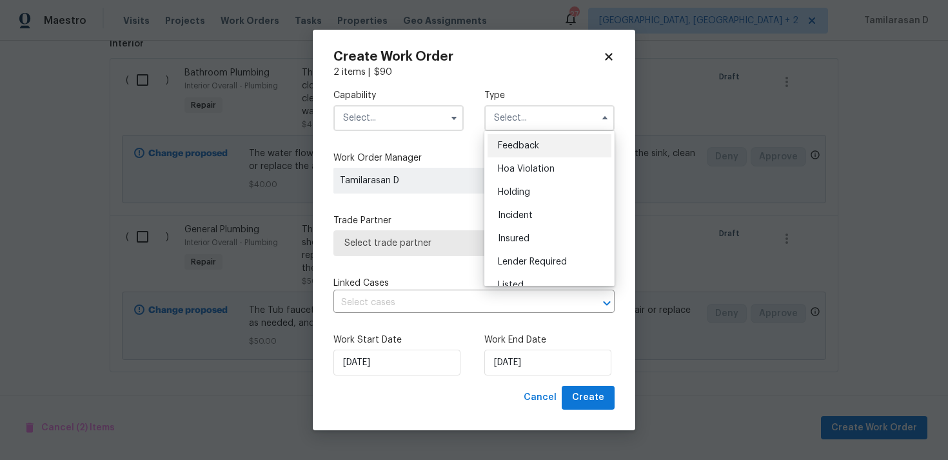
click at [525, 137] on div "Feedback" at bounding box center [549, 145] width 124 height 23
type input "Feedback"
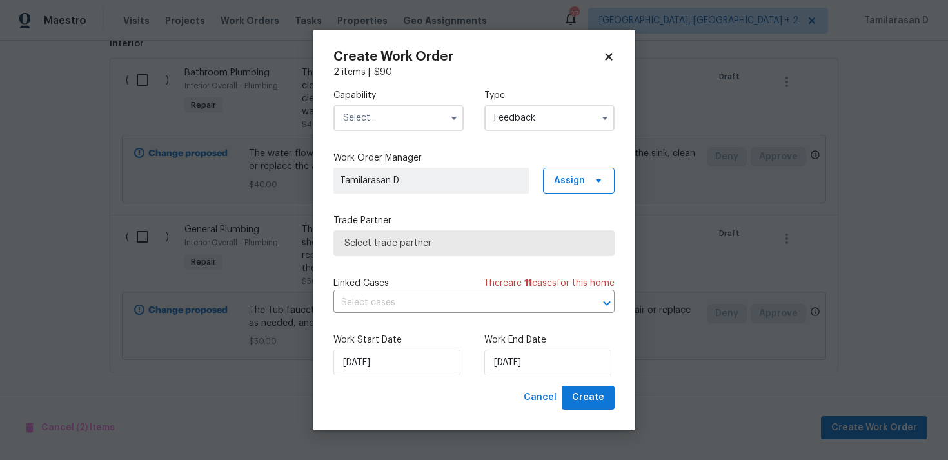
click at [388, 110] on input "text" at bounding box center [398, 118] width 130 height 26
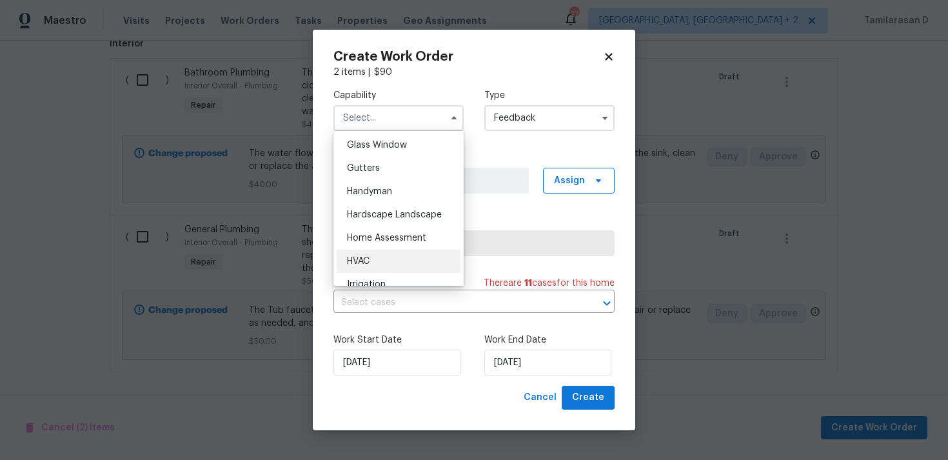
scroll to position [660, 0]
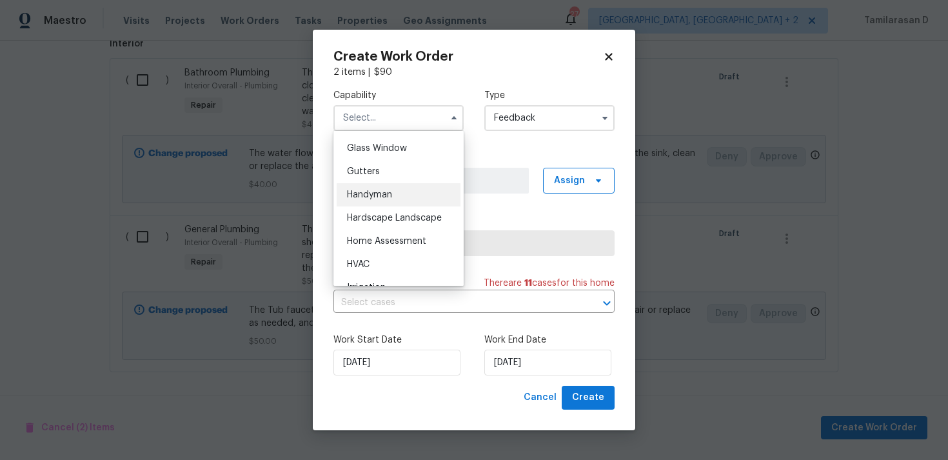
click at [389, 197] on span "Handyman" at bounding box center [369, 194] width 45 height 9
type input "Handyman"
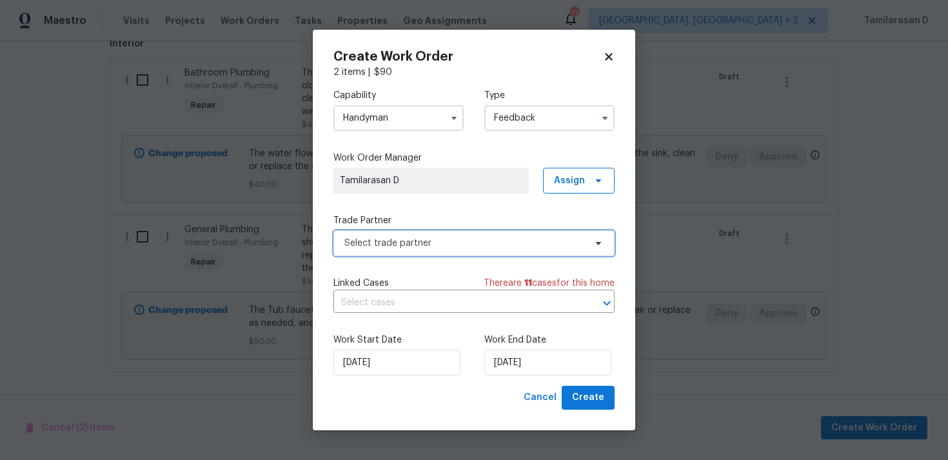
click at [456, 253] on span "Select trade partner" at bounding box center [473, 243] width 281 height 26
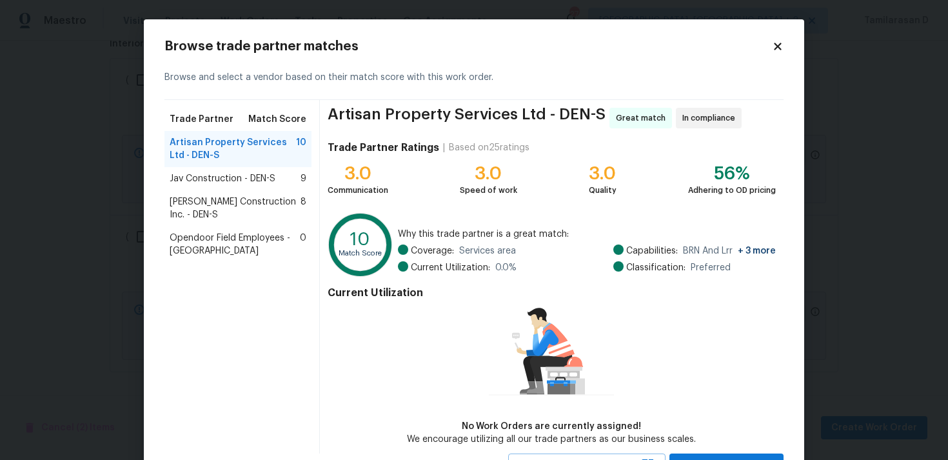
click at [231, 186] on div "Jav Construction - DEN-S 9" at bounding box center [237, 178] width 147 height 23
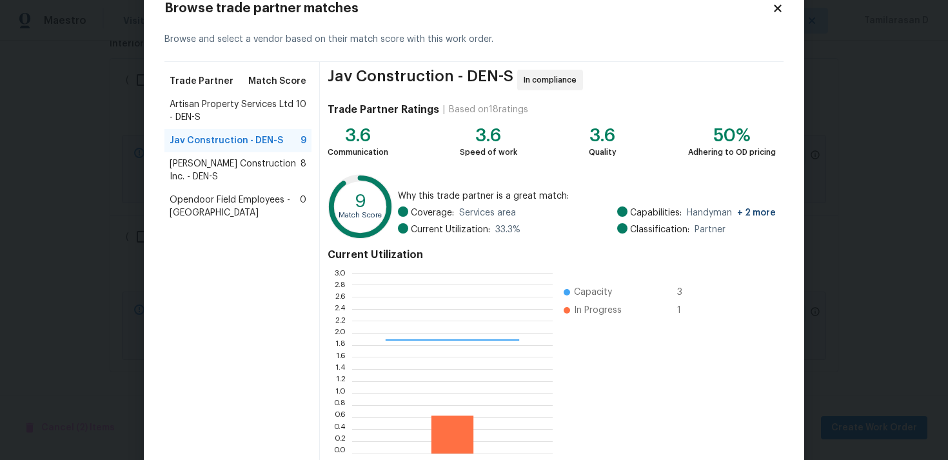
scroll to position [109, 0]
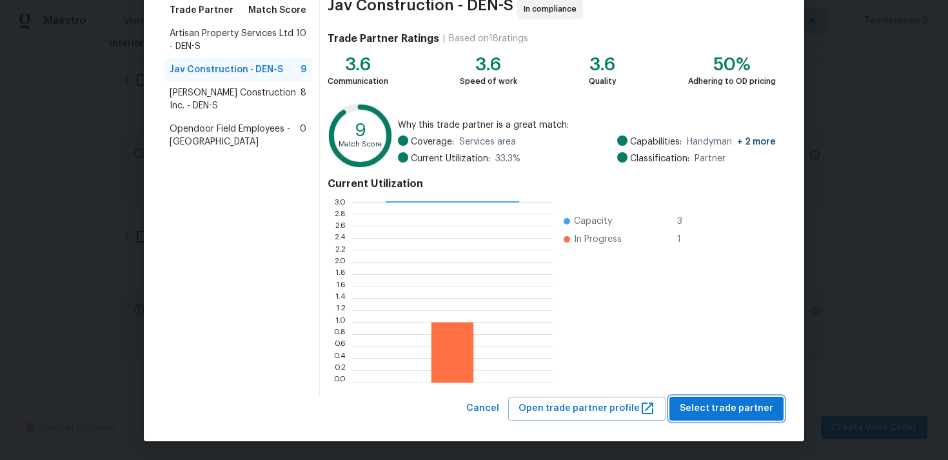
click at [726, 408] on span "Select trade partner" at bounding box center [725, 408] width 93 height 16
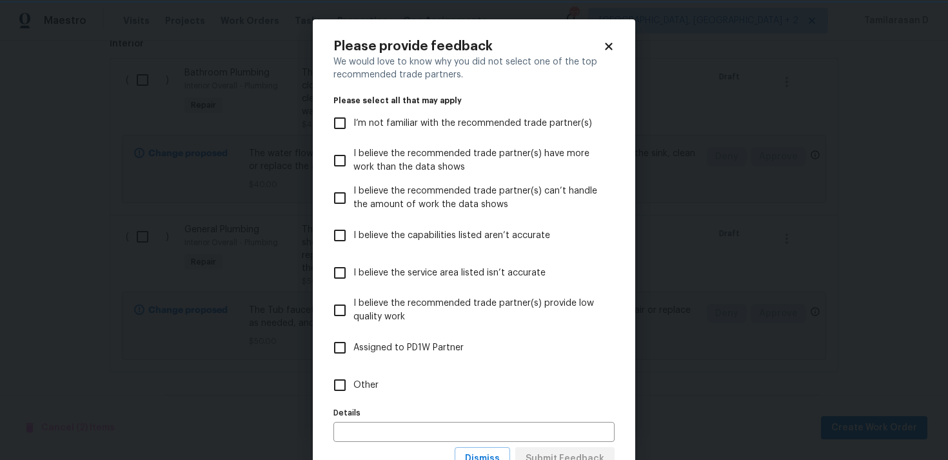
scroll to position [0, 0]
click at [353, 378] on input "Other" at bounding box center [339, 384] width 27 height 27
checkbox input "true"
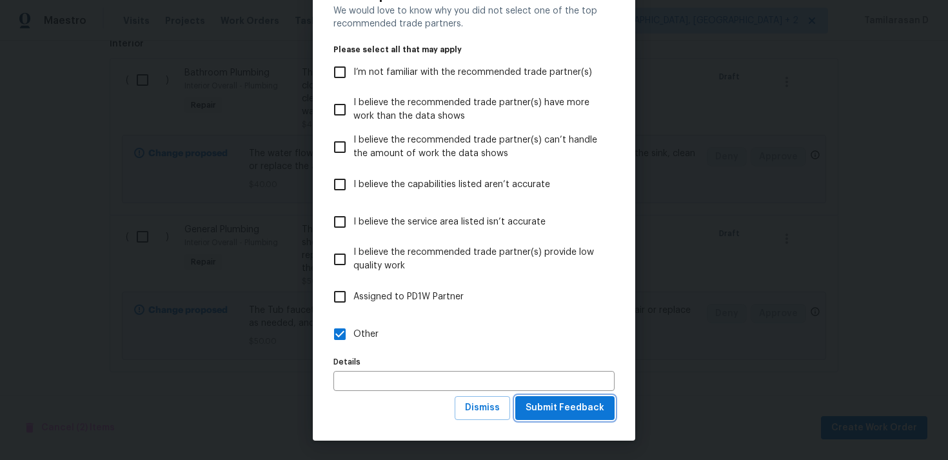
click at [565, 407] on span "Submit Feedback" at bounding box center [564, 408] width 79 height 16
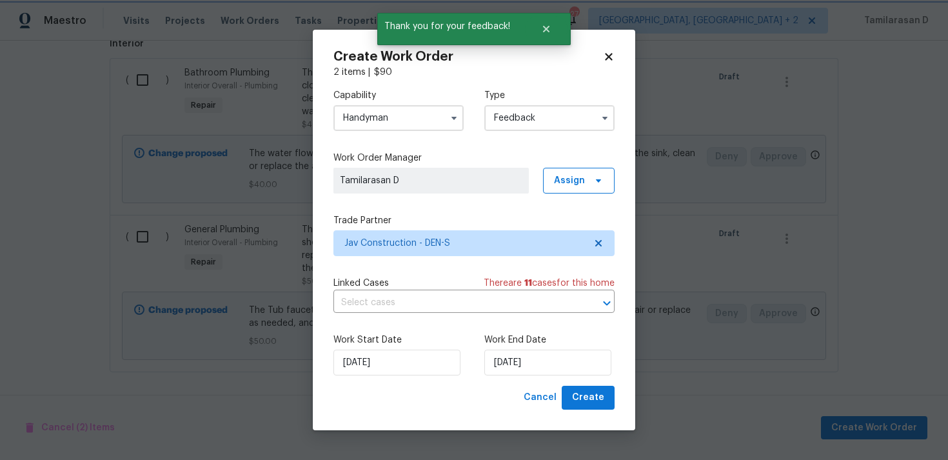
scroll to position [0, 0]
click at [536, 365] on input "27/08/2025" at bounding box center [547, 362] width 127 height 26
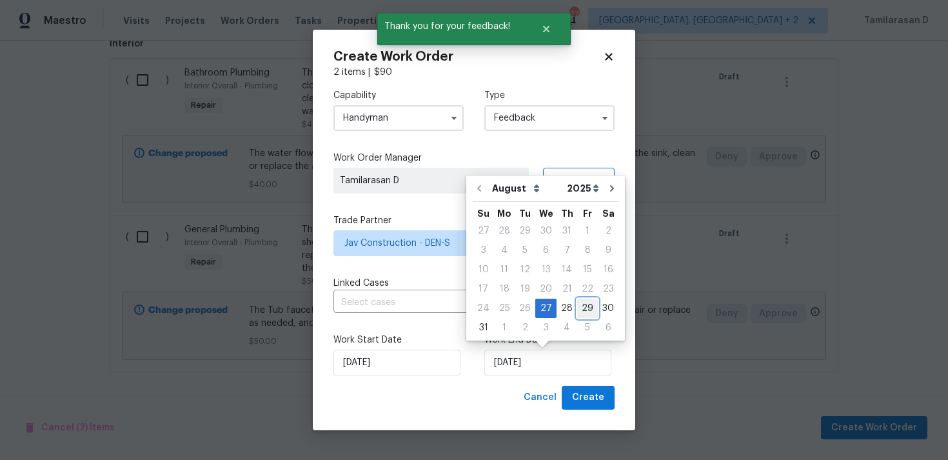
click at [579, 306] on div "29" at bounding box center [587, 308] width 21 height 18
type input "29/08/2025"
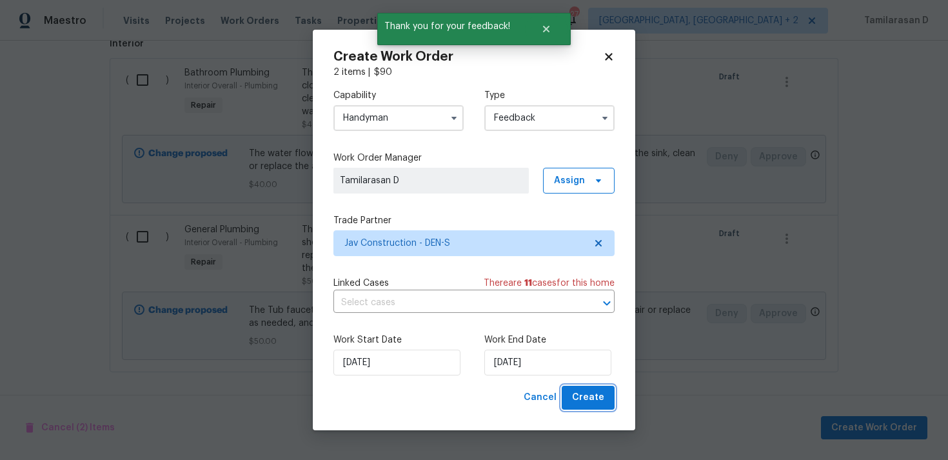
click at [590, 405] on span "Create" at bounding box center [588, 397] width 32 height 16
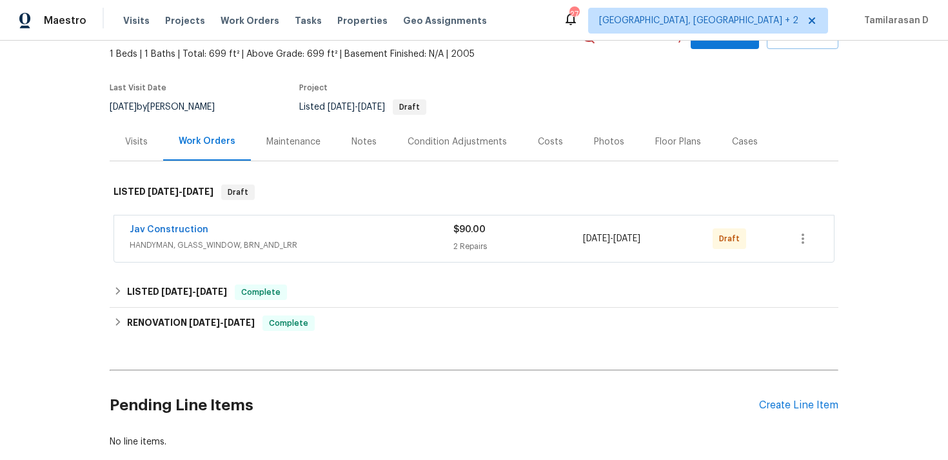
scroll to position [83, 0]
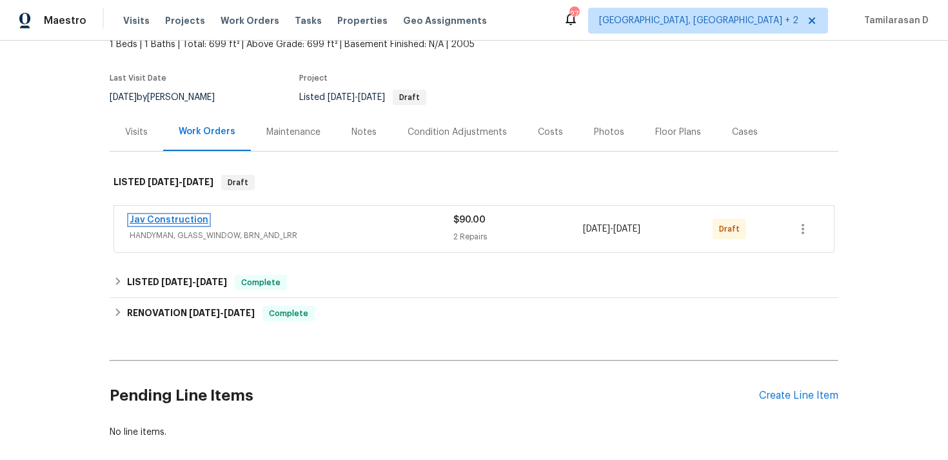
click at [172, 220] on link "Jav Construction" at bounding box center [169, 219] width 79 height 9
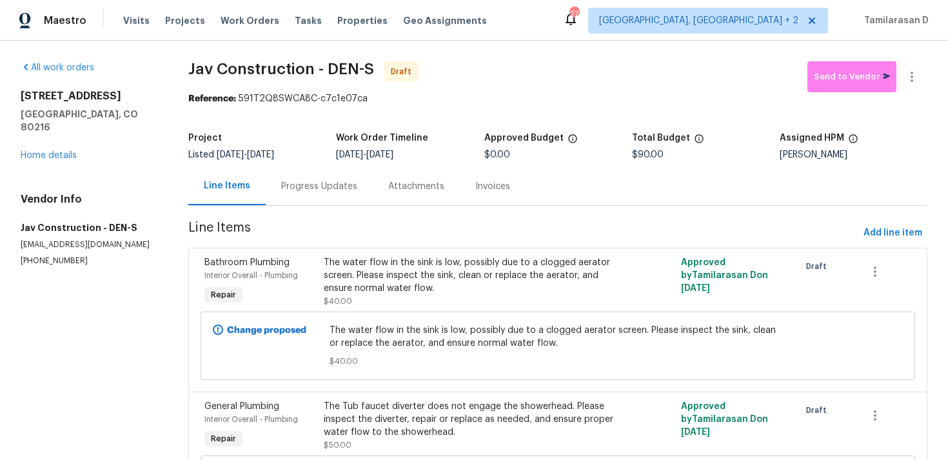
click at [320, 196] on div "Progress Updates" at bounding box center [319, 186] width 107 height 38
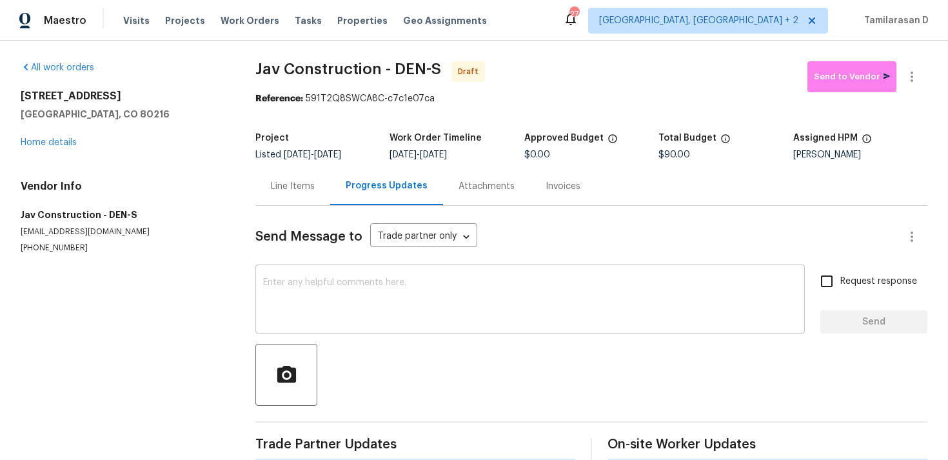
click at [296, 274] on div "x ​" at bounding box center [529, 300] width 549 height 66
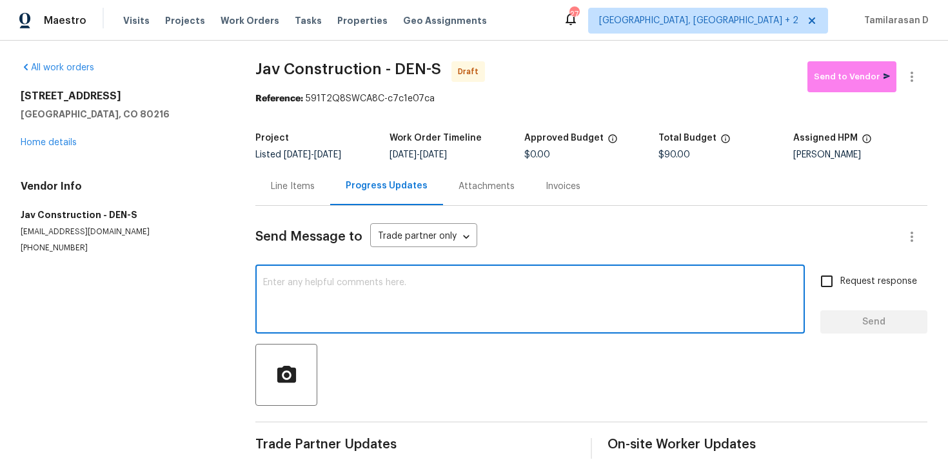
paste textarea "Hey, this is Tamil from Opendoor. I’m confirming you received the WO for the pr…"
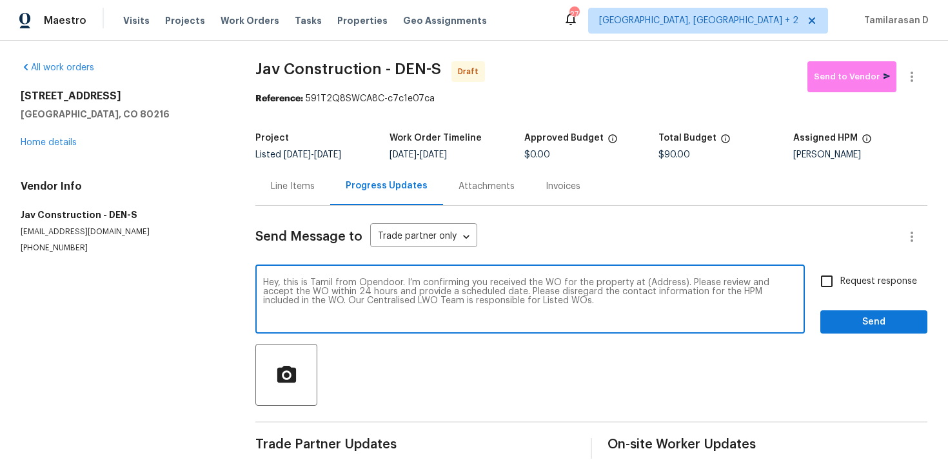
click at [655, 286] on textarea "Hey, this is Tamil from Opendoor. I’m confirming you received the WO for the pr…" at bounding box center [530, 300] width 534 height 45
paste textarea "[STREET_ADDRESS]"
type textarea "Hey, this is Tamil from Opendoor. I’m confirming you received the WO for the pr…"
click at [859, 275] on span "Request response" at bounding box center [878, 282] width 77 height 14
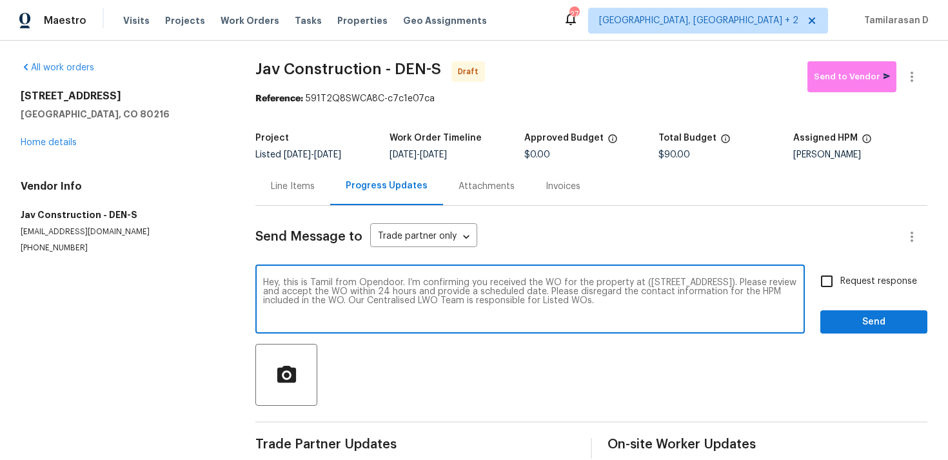
click at [840, 275] on input "Request response" at bounding box center [826, 280] width 27 height 27
checkbox input "true"
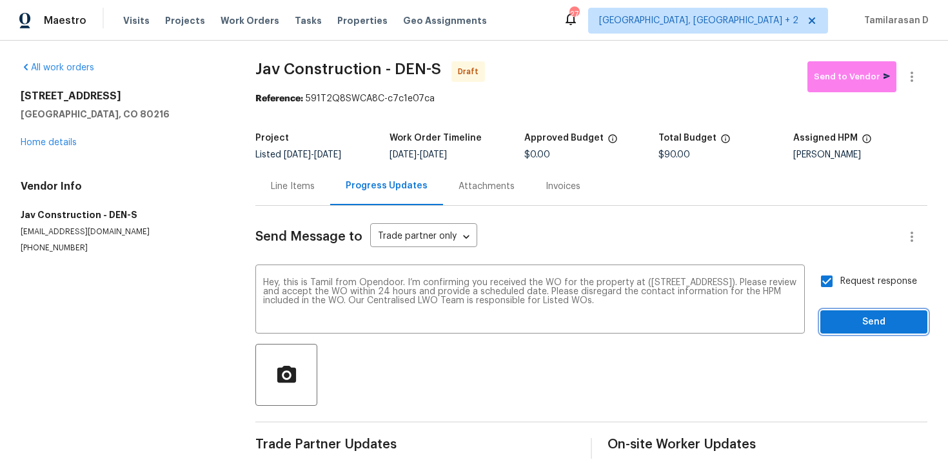
click at [890, 310] on button "Send" at bounding box center [873, 322] width 107 height 24
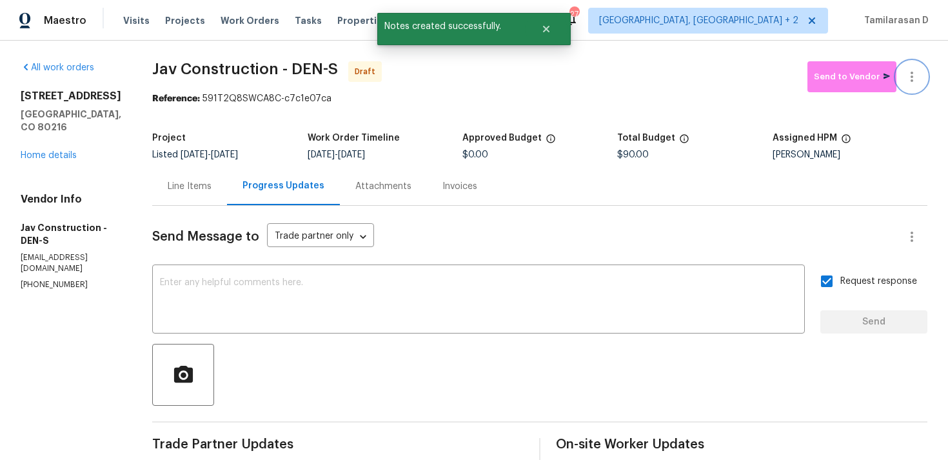
click at [909, 82] on icon "button" at bounding box center [911, 76] width 15 height 15
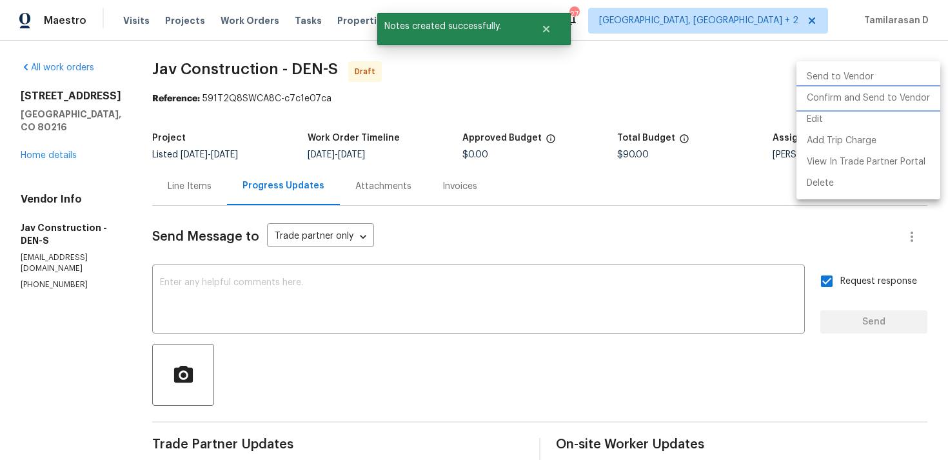
click at [857, 104] on li "Confirm and Send to Vendor" at bounding box center [868, 98] width 144 height 21
click at [618, 73] on div at bounding box center [474, 230] width 948 height 460
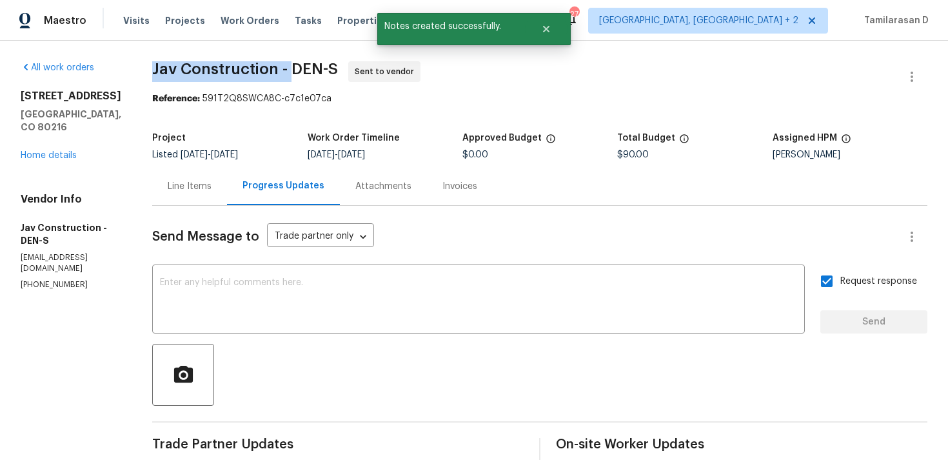
drag, startPoint x: 148, startPoint y: 67, endPoint x: 286, endPoint y: 67, distance: 137.9
click at [286, 67] on span "Jav Construction - DEN-S" at bounding box center [245, 68] width 186 height 15
copy span "Jav Construction -"
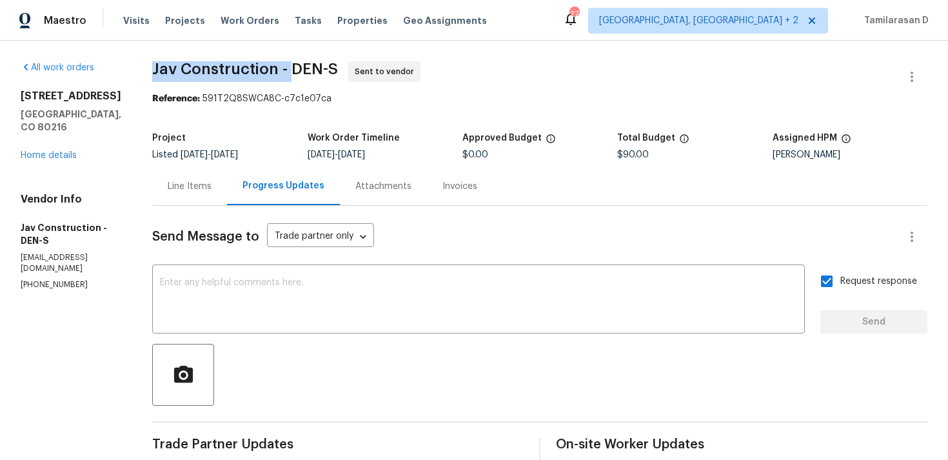
click at [175, 45] on div "All work orders 4100 Albion St Unit 523 Denver, CO 80216 Home details Vendor In…" at bounding box center [474, 304] width 948 height 527
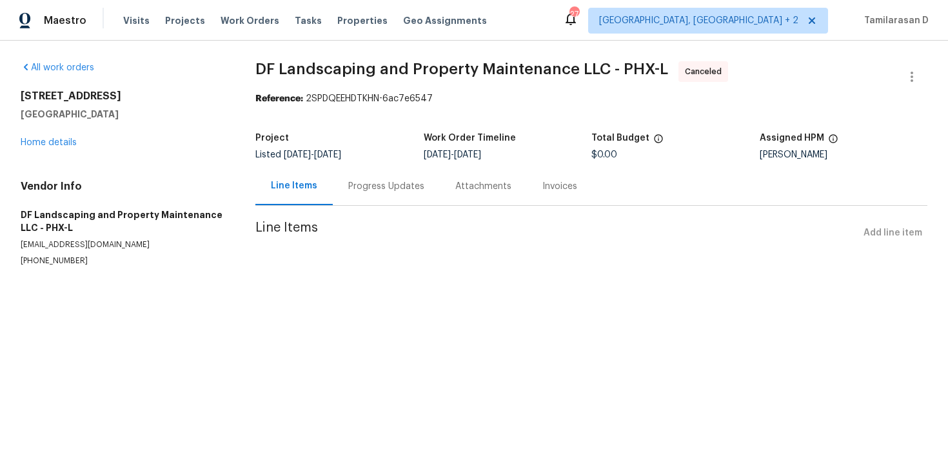
click at [61, 136] on div "13223 N 51st Dr Glendale, AZ 85304 Home details" at bounding box center [123, 119] width 204 height 59
click at [57, 141] on link "Home details" at bounding box center [49, 142] width 56 height 9
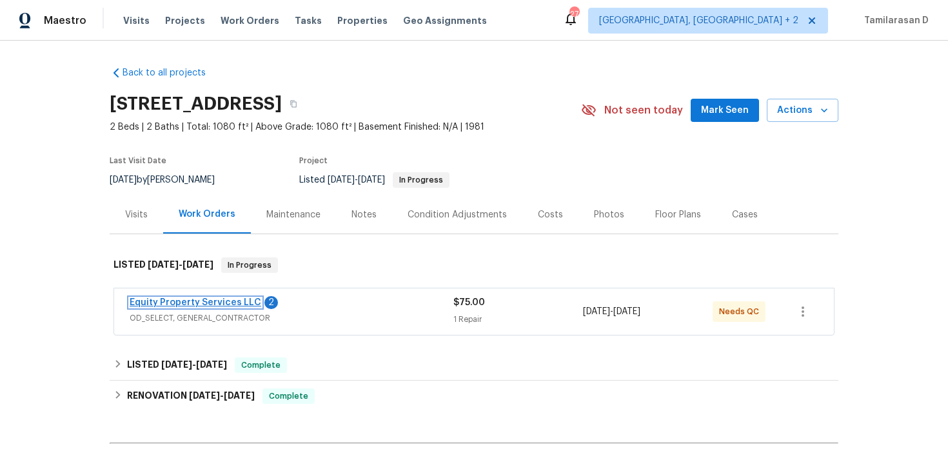
click at [179, 300] on link "Equity Property Services LLC" at bounding box center [195, 302] width 131 height 9
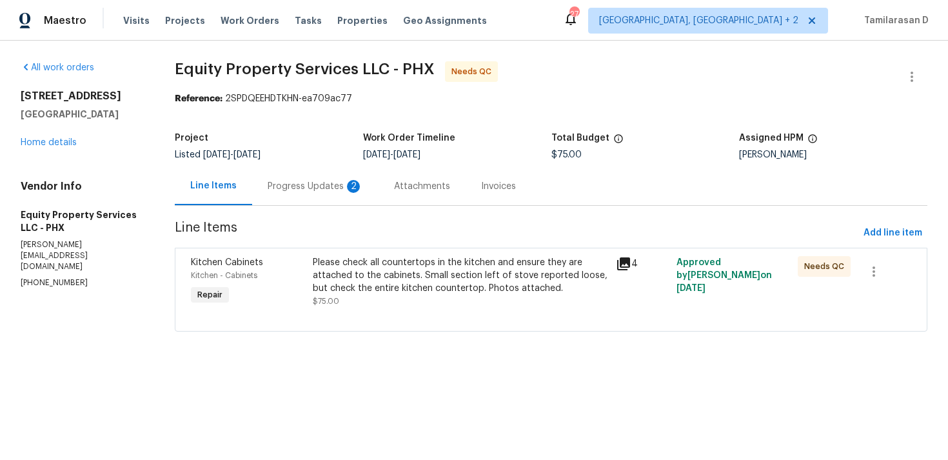
click at [342, 183] on div "Progress Updates 2" at bounding box center [314, 186] width 95 height 13
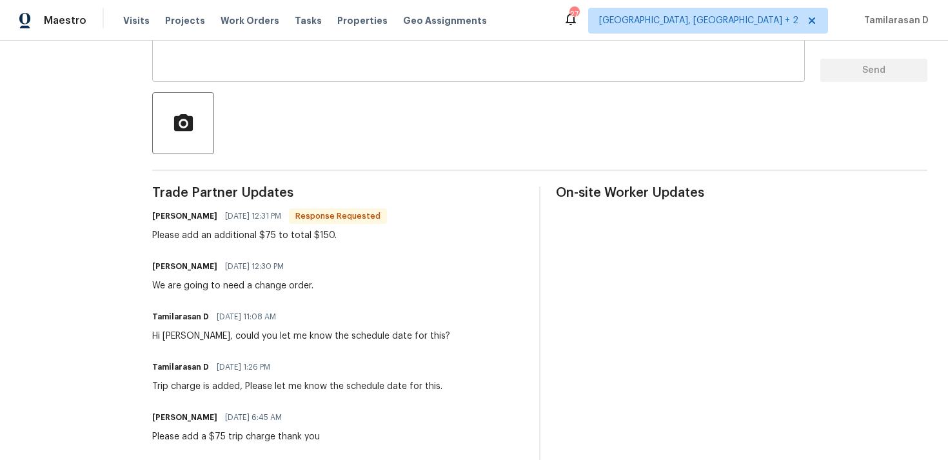
scroll to position [251, 0]
click at [280, 228] on div "Charles Crouthamel 08/27/2025 12:31 PM Response Requested Please add an additio…" at bounding box center [269, 225] width 235 height 35
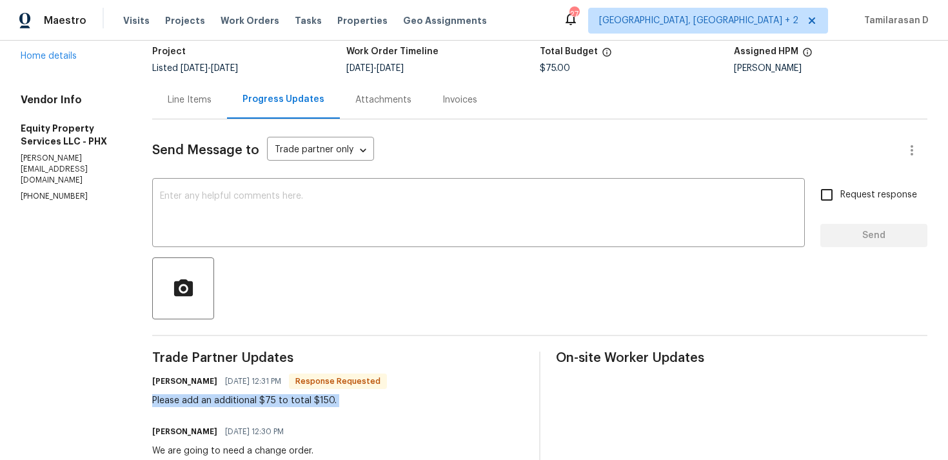
scroll to position [0, 0]
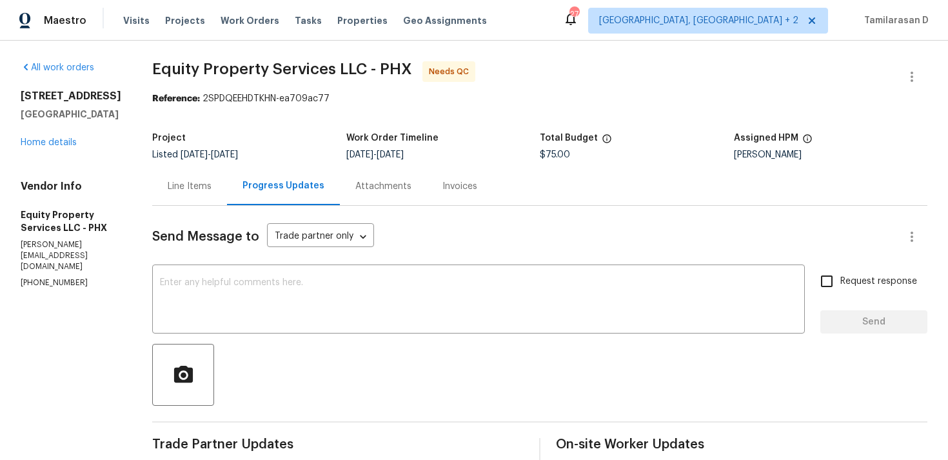
click at [191, 190] on div "Line Items" at bounding box center [190, 186] width 44 height 13
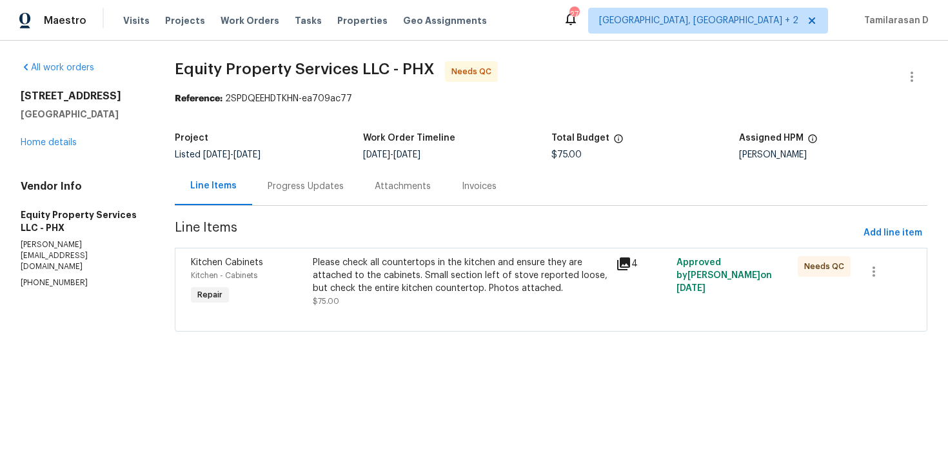
click at [402, 278] on div "Please check all countertops in the kitchen and ensure they are attached to the…" at bounding box center [460, 275] width 295 height 39
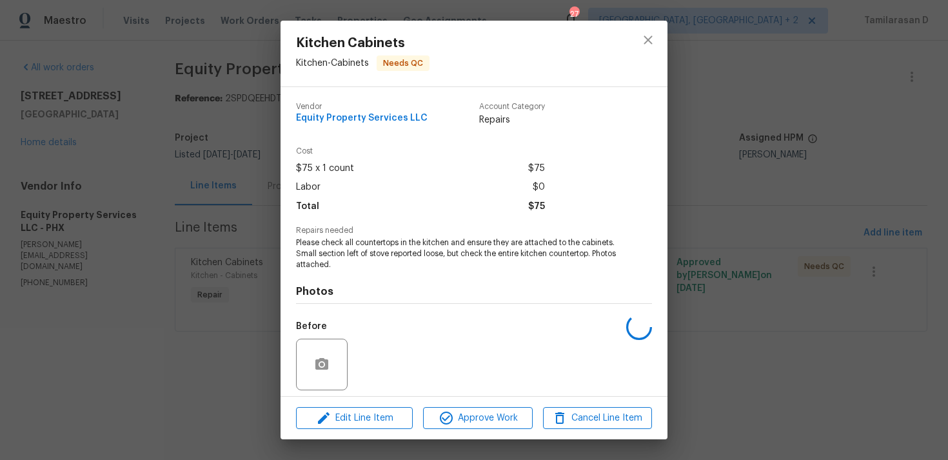
scroll to position [91, 0]
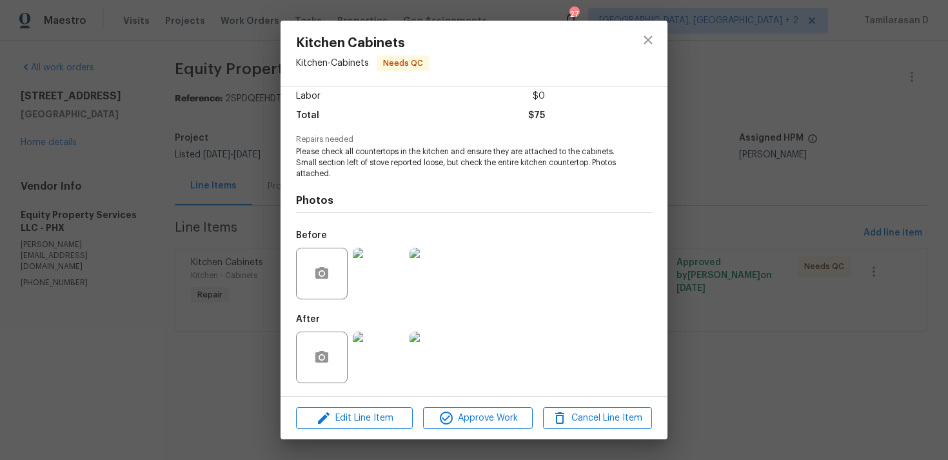
click at [376, 260] on img at bounding box center [379, 274] width 52 height 52
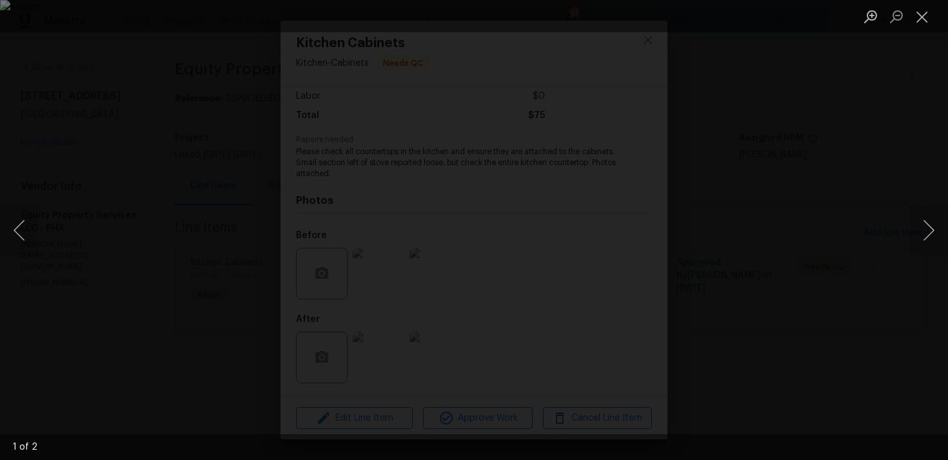
click at [698, 192] on div "Lightbox" at bounding box center [474, 230] width 948 height 460
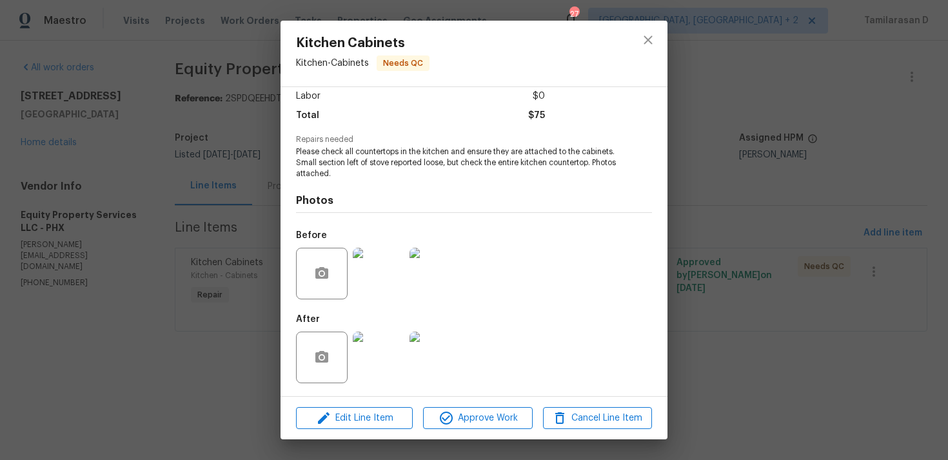
click at [378, 337] on img at bounding box center [379, 357] width 52 height 52
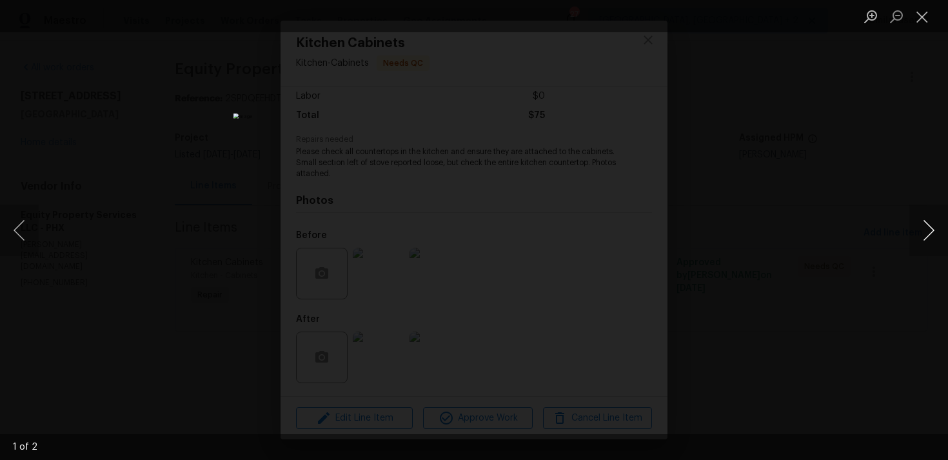
click at [933, 224] on button "Next image" at bounding box center [928, 230] width 39 height 52
click at [924, 231] on button "Next image" at bounding box center [928, 230] width 39 height 52
click at [929, 226] on button "Next image" at bounding box center [928, 230] width 39 height 52
click at [931, 226] on button "Next image" at bounding box center [928, 230] width 39 height 52
click at [938, 237] on button "Next image" at bounding box center [928, 230] width 39 height 52
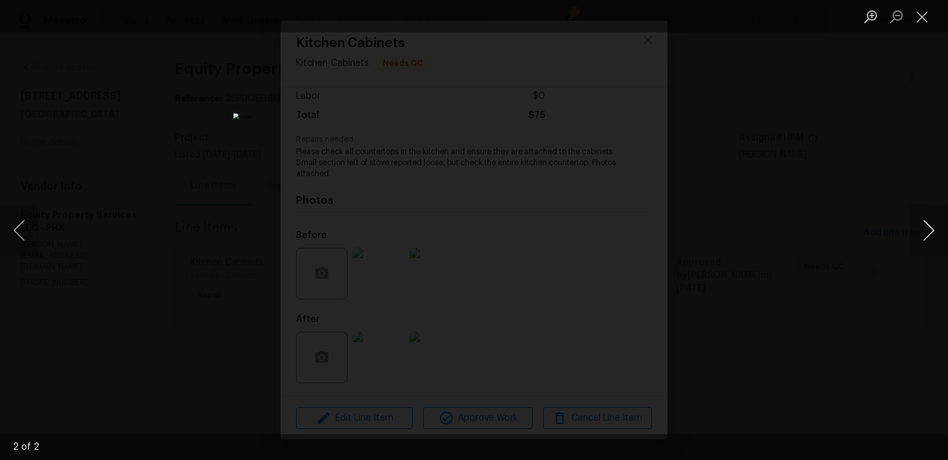
click at [925, 231] on button "Next image" at bounding box center [928, 230] width 39 height 52
click at [925, 222] on button "Next image" at bounding box center [928, 230] width 39 height 52
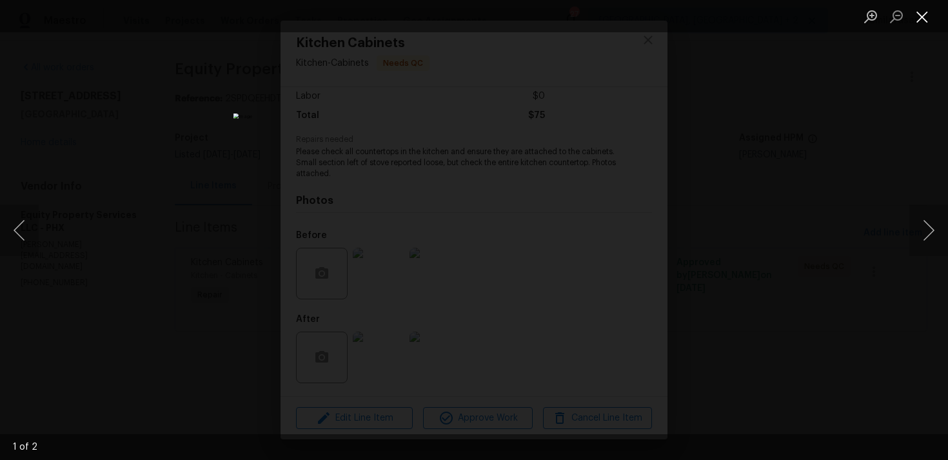
click at [927, 12] on button "Close lightbox" at bounding box center [922, 16] width 26 height 23
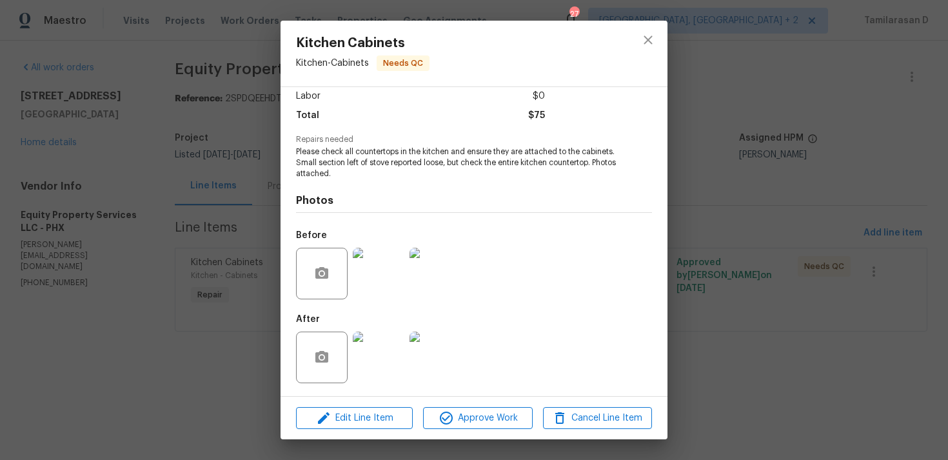
click at [381, 350] on img at bounding box center [379, 357] width 52 height 52
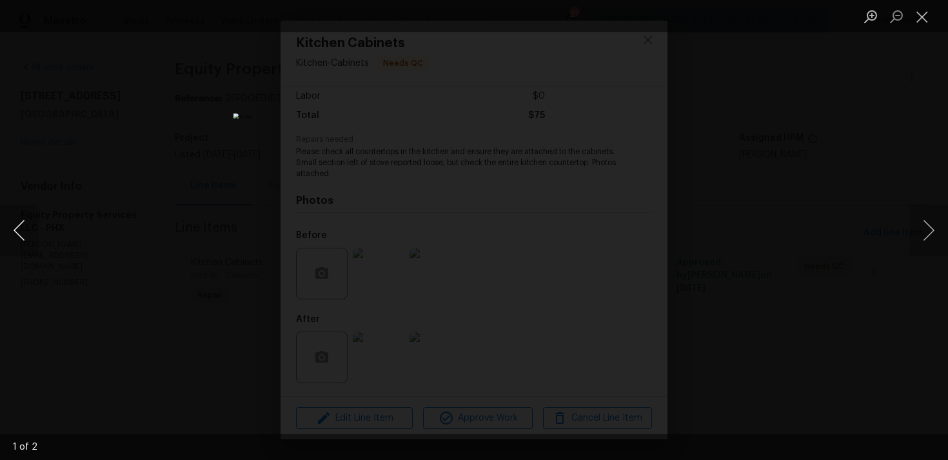
click at [16, 228] on button "Previous image" at bounding box center [19, 230] width 39 height 52
click at [931, 230] on button "Next image" at bounding box center [928, 230] width 39 height 52
click at [813, 219] on div "Lightbox" at bounding box center [474, 230] width 948 height 460
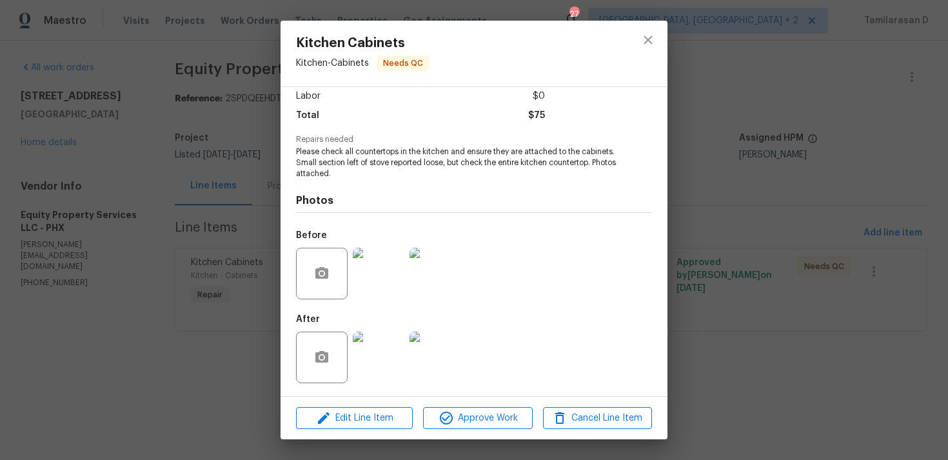
click at [371, 257] on img at bounding box center [379, 274] width 52 height 52
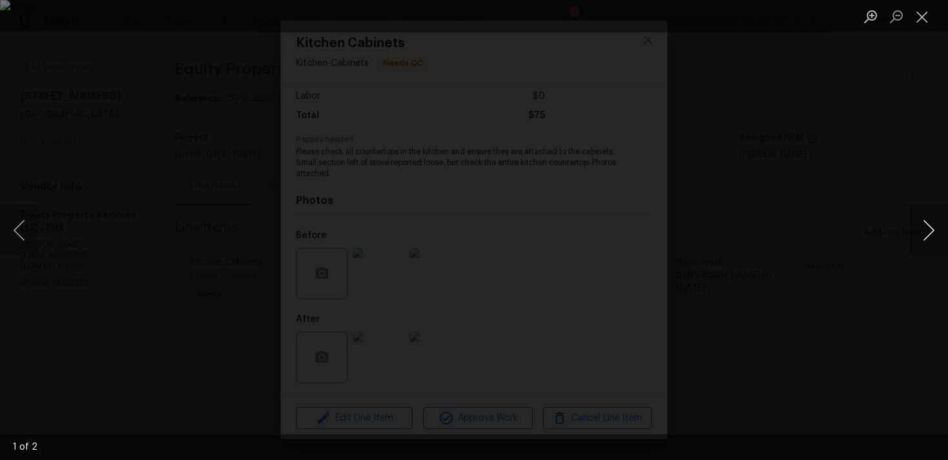
click at [926, 222] on button "Next image" at bounding box center [928, 230] width 39 height 52
click at [755, 244] on div "Lightbox" at bounding box center [474, 230] width 948 height 460
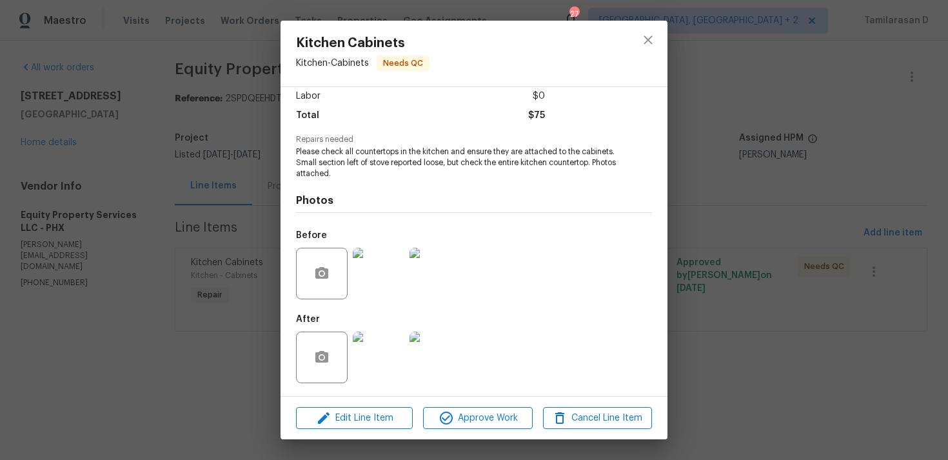
click at [374, 323] on div "After" at bounding box center [380, 349] width 168 height 84
click at [374, 345] on img at bounding box center [379, 357] width 52 height 52
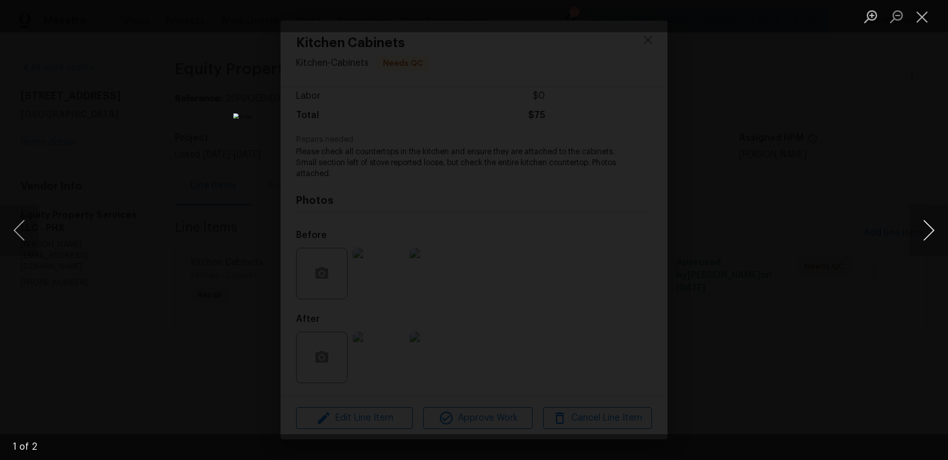
click at [926, 223] on button "Next image" at bounding box center [928, 230] width 39 height 52
click at [815, 209] on div "Lightbox" at bounding box center [474, 230] width 948 height 460
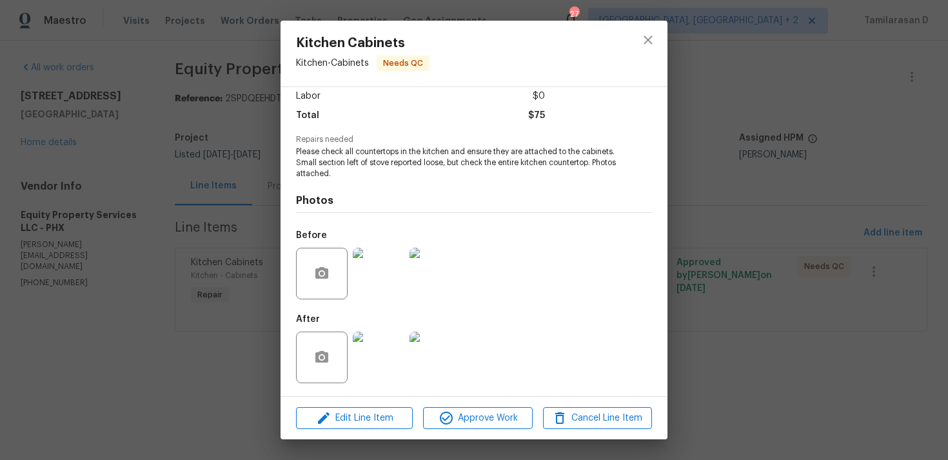
click at [367, 352] on img at bounding box center [379, 357] width 52 height 52
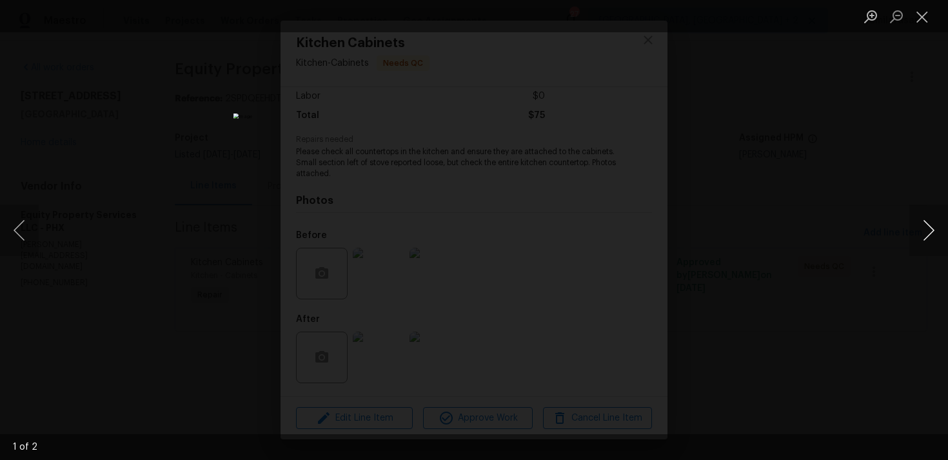
click at [924, 226] on button "Next image" at bounding box center [928, 230] width 39 height 52
click at [921, 21] on button "Close lightbox" at bounding box center [922, 16] width 26 height 23
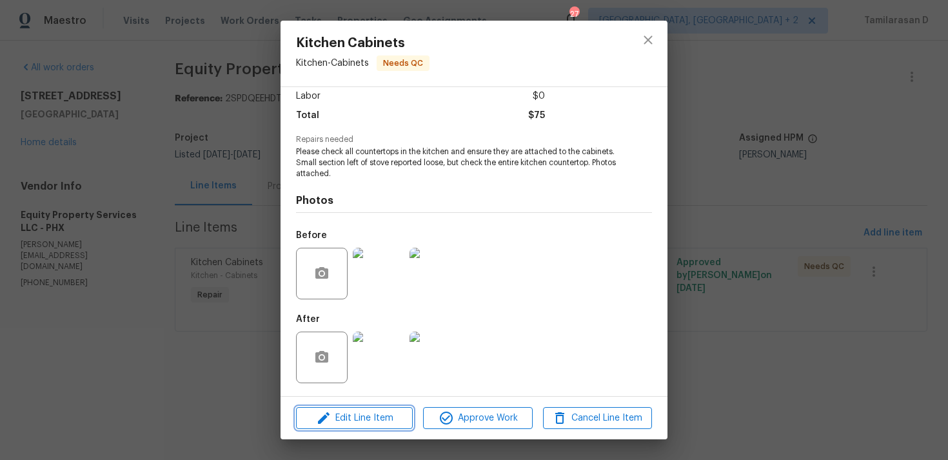
click at [351, 416] on span "Edit Line Item" at bounding box center [354, 418] width 109 height 16
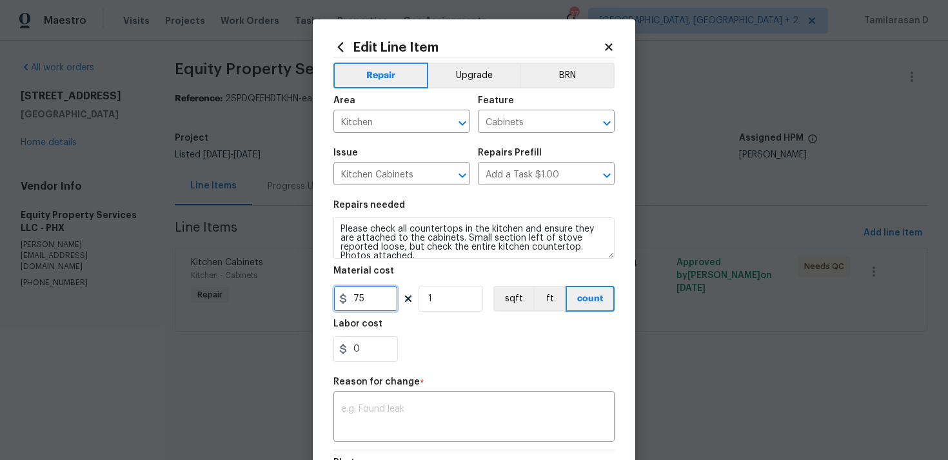
click at [358, 303] on input "75" at bounding box center [365, 299] width 64 height 26
type input "150"
click at [371, 416] on textarea at bounding box center [474, 417] width 266 height 27
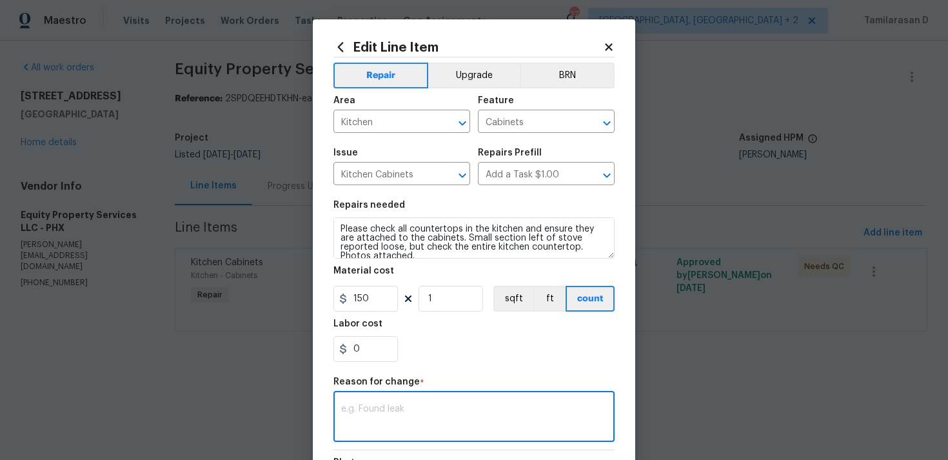
paste textarea "(TD) Updated per vendor’s final cost."
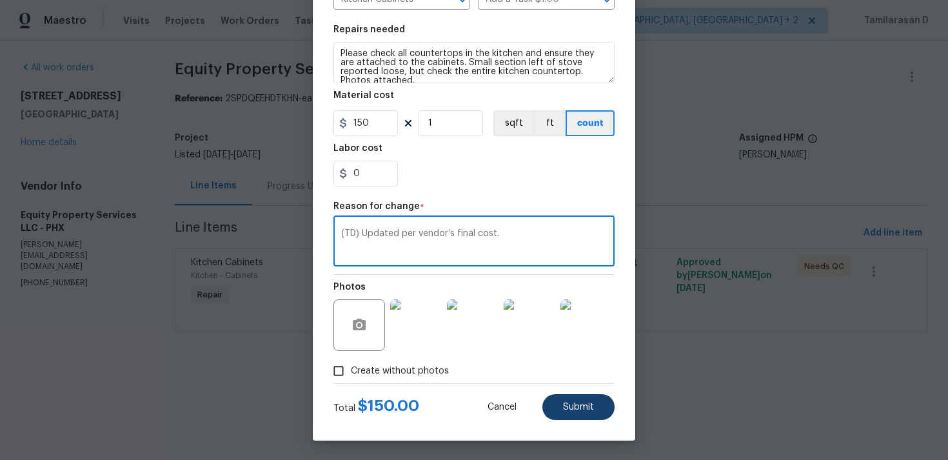
type textarea "(TD) Updated per vendor’s final cost."
click at [547, 412] on button "Submit" at bounding box center [578, 407] width 72 height 26
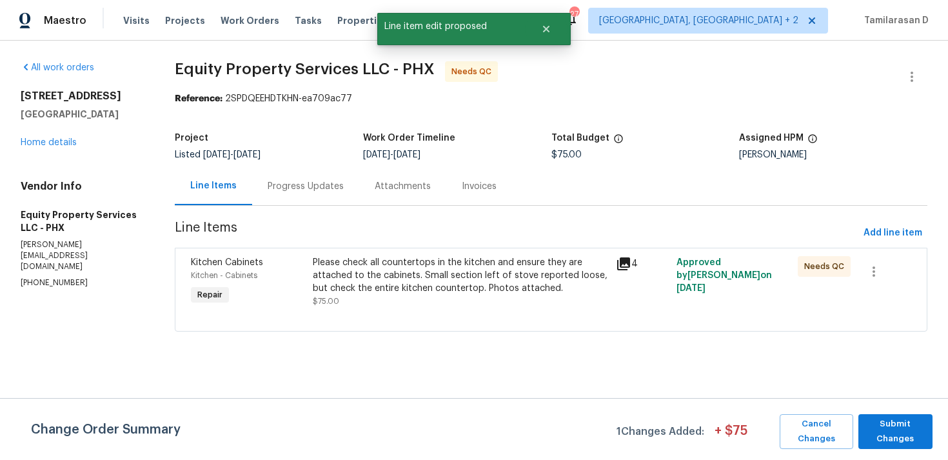
scroll to position [0, 0]
click at [904, 447] on button "Submit Changes" at bounding box center [895, 431] width 74 height 35
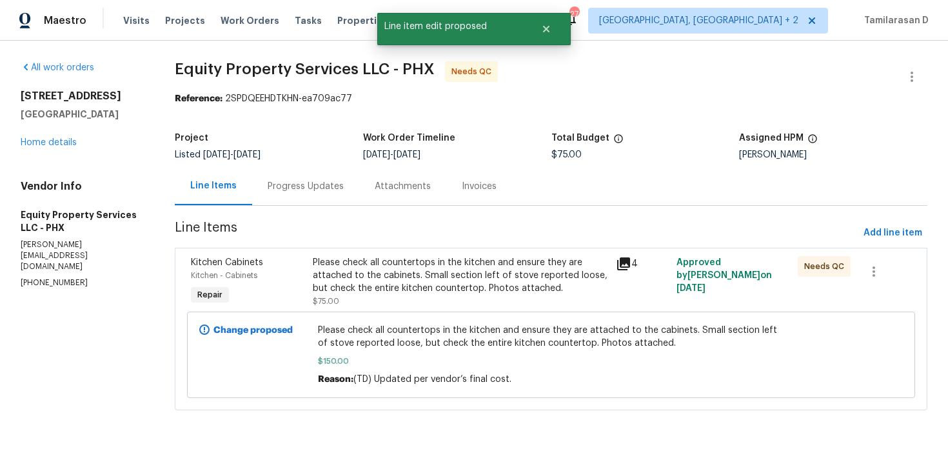
click at [308, 191] on div "Progress Updates" at bounding box center [305, 186] width 76 height 13
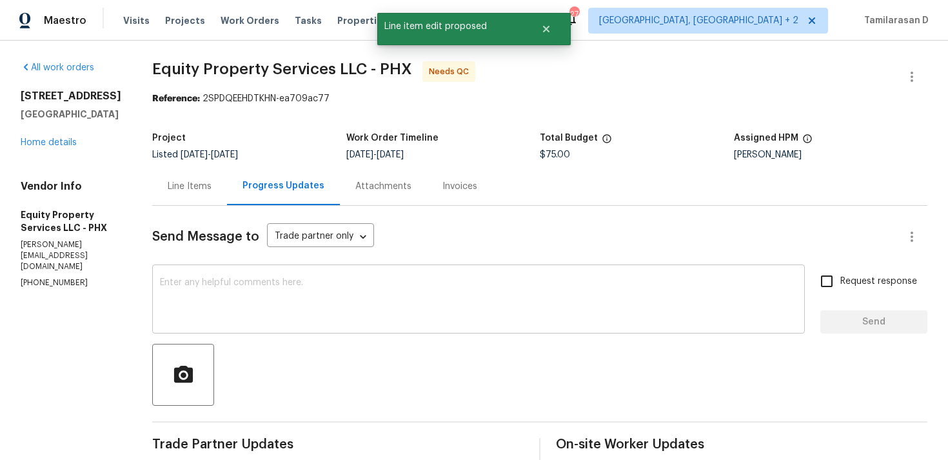
click at [351, 320] on textarea at bounding box center [478, 300] width 637 height 45
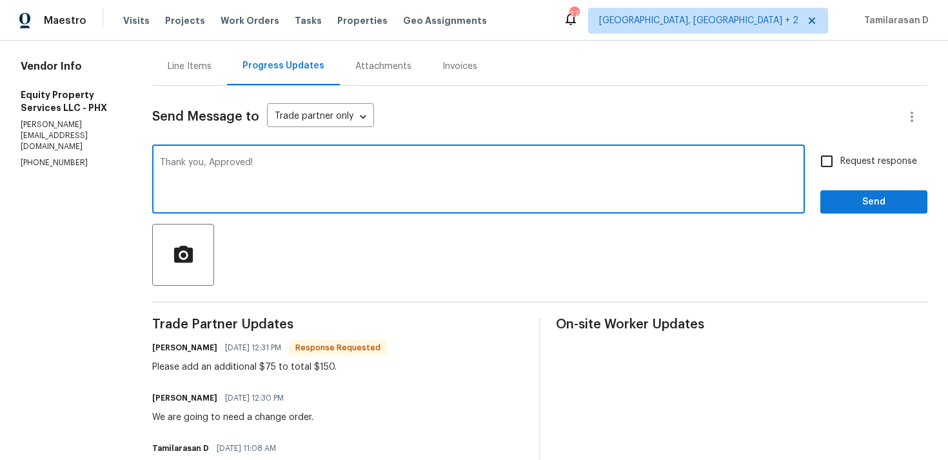
scroll to position [146, 0]
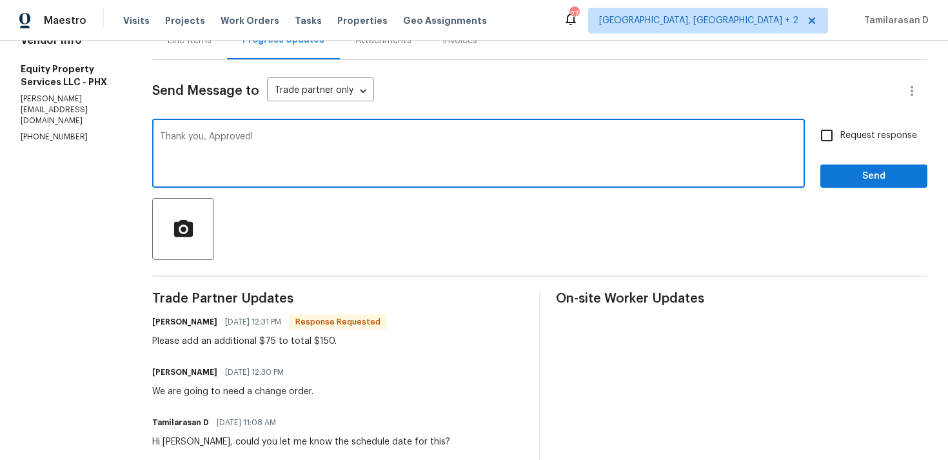
type textarea "Thank you, Approved!"
click at [871, 172] on span "Send" at bounding box center [873, 176] width 86 height 16
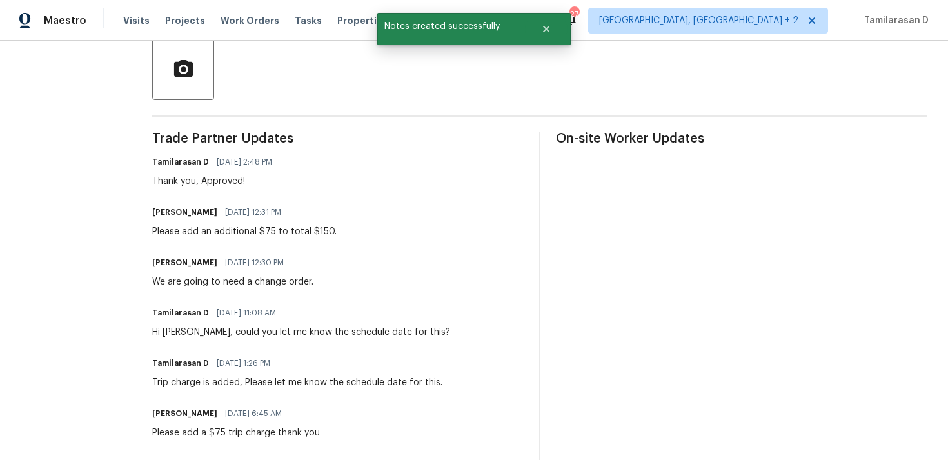
scroll to position [342, 0]
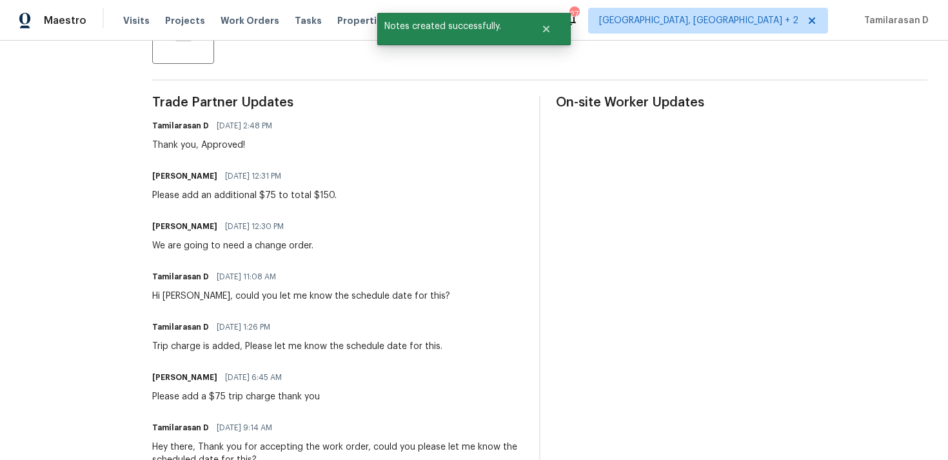
click at [203, 206] on div "Trade Partner Updates Tamilarasan D 08/27/2025 2:48 PM Thank you, Approved! Cha…" at bounding box center [337, 333] width 371 height 474
click at [220, 191] on div "Please add an additional $75 to total $150." at bounding box center [244, 195] width 184 height 13
copy div "Please add an additional $75 to total $150."
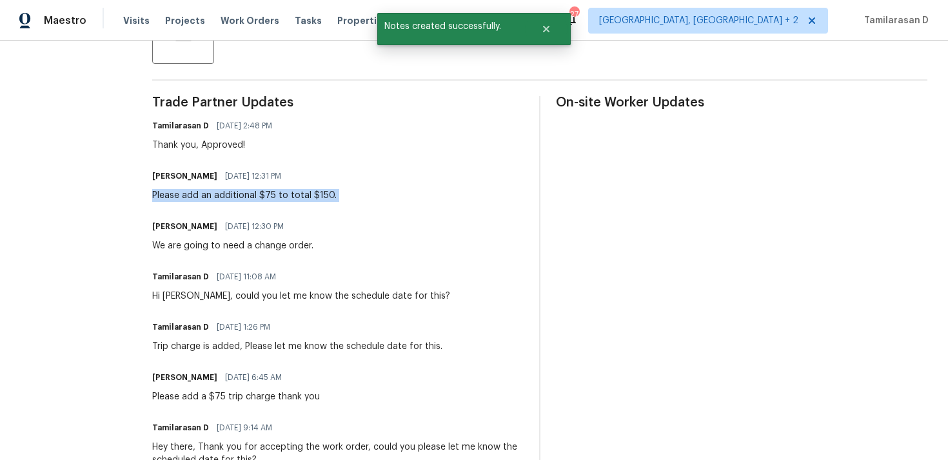
scroll to position [0, 0]
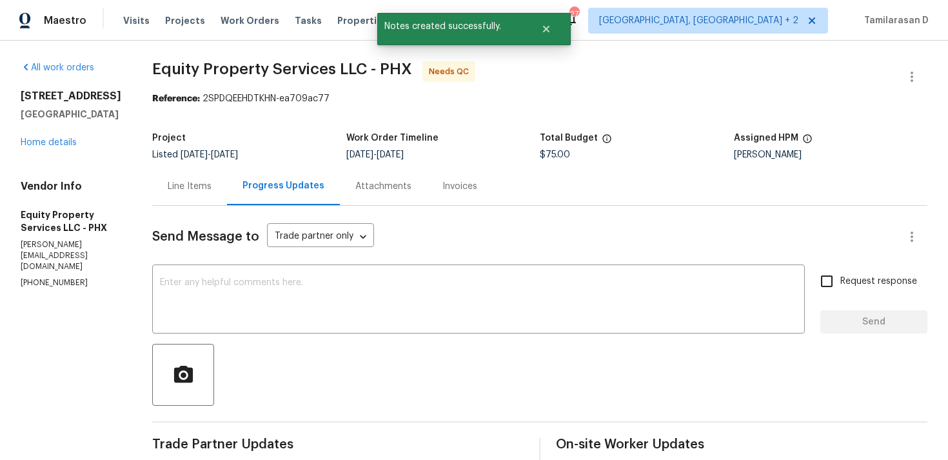
click at [195, 181] on div "Line Items" at bounding box center [190, 186] width 44 height 13
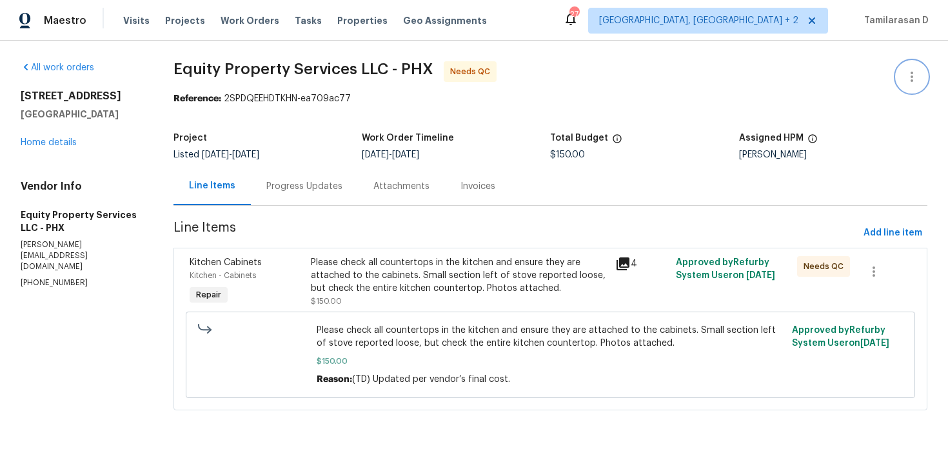
click at [912, 75] on icon "button" at bounding box center [911, 77] width 3 height 10
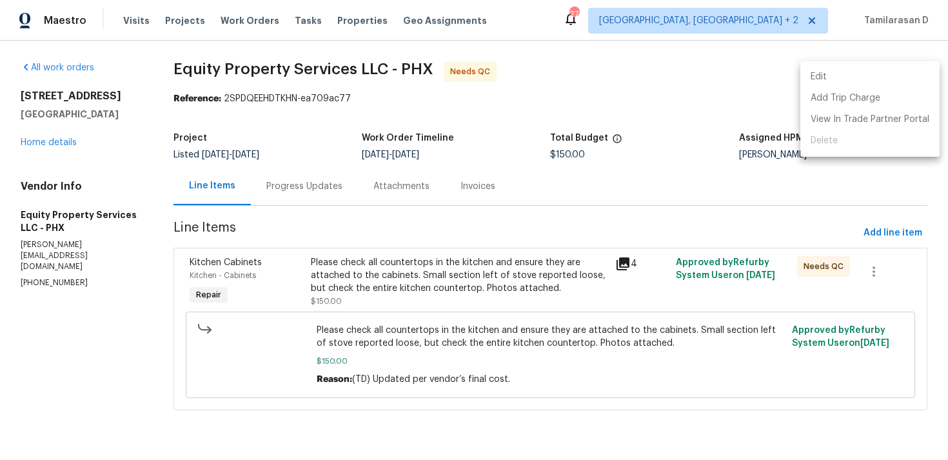
click at [866, 83] on li "Edit" at bounding box center [869, 76] width 139 height 21
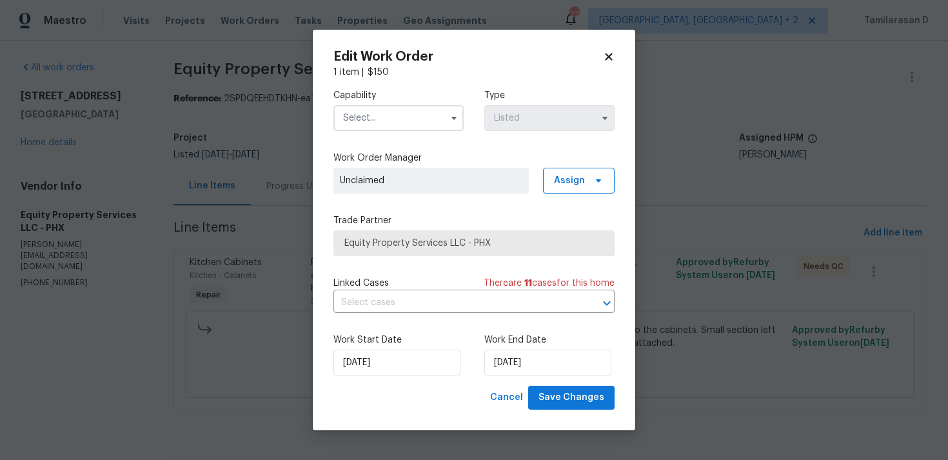
click at [462, 117] on span at bounding box center [453, 117] width 19 height 19
click at [453, 117] on icon "button" at bounding box center [453, 118] width 5 height 3
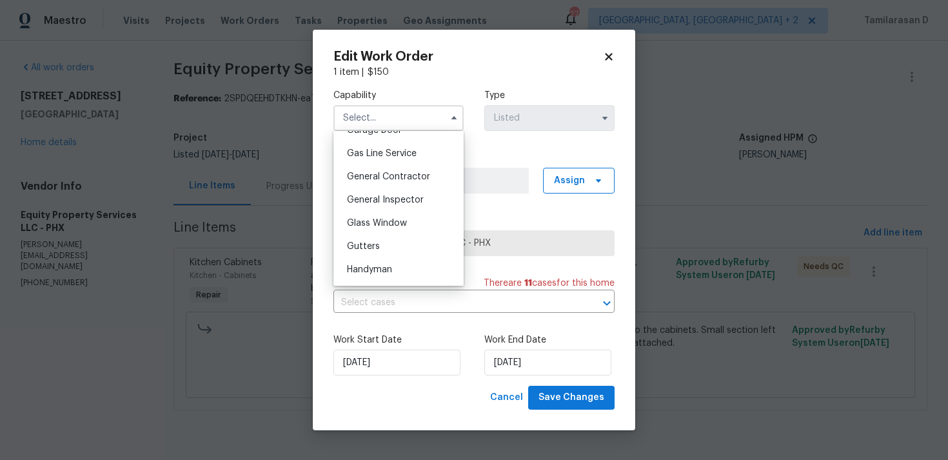
scroll to position [610, 0]
click at [368, 242] on span "Handyman" at bounding box center [369, 244] width 45 height 9
type input "Handyman"
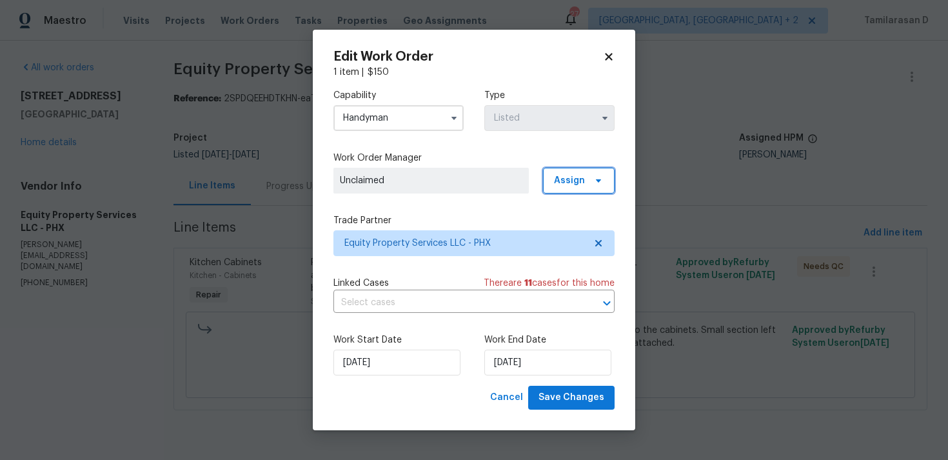
click at [565, 180] on span "Assign" at bounding box center [569, 180] width 31 height 13
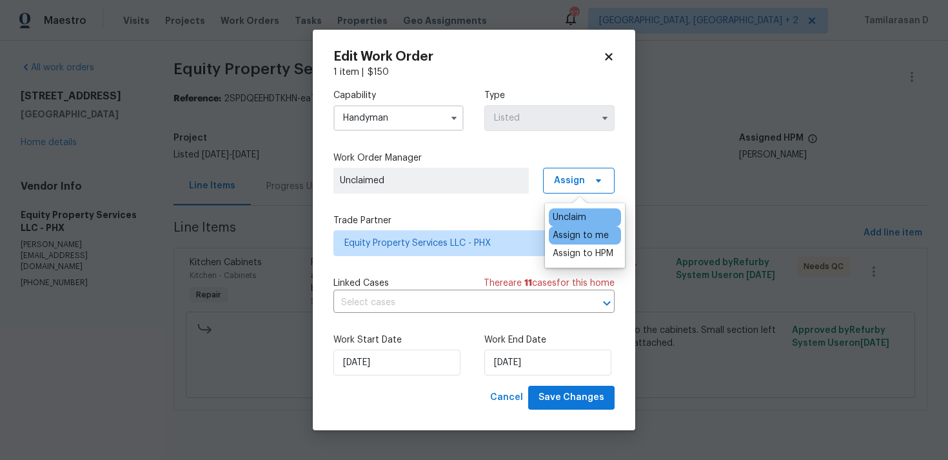
click at [564, 236] on div "Assign to me" at bounding box center [580, 235] width 56 height 13
click at [369, 371] on input "21/08/2025" at bounding box center [396, 362] width 127 height 26
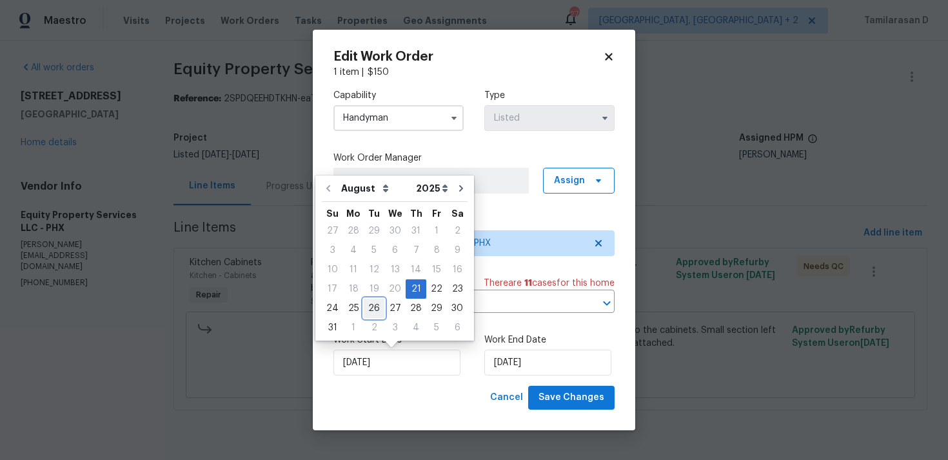
click at [375, 304] on div "26" at bounding box center [374, 308] width 21 height 18
type input "26/08/2025"
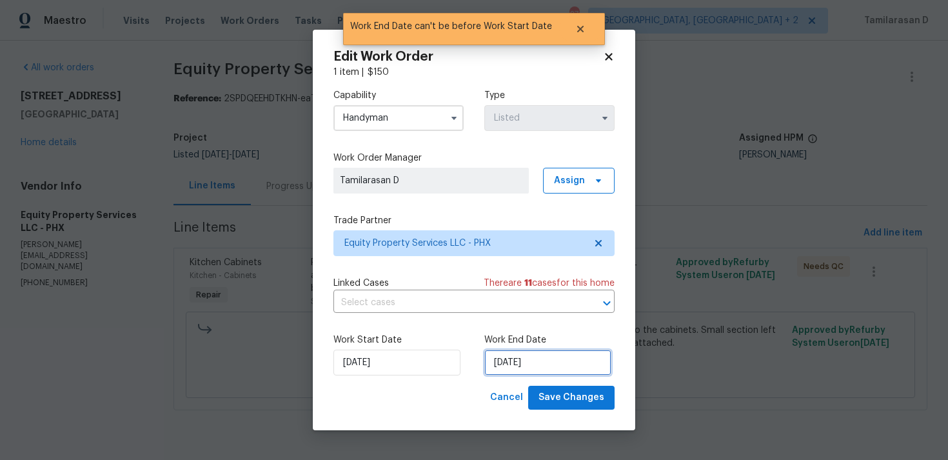
click at [501, 359] on input "26/08/2025" at bounding box center [547, 362] width 127 height 26
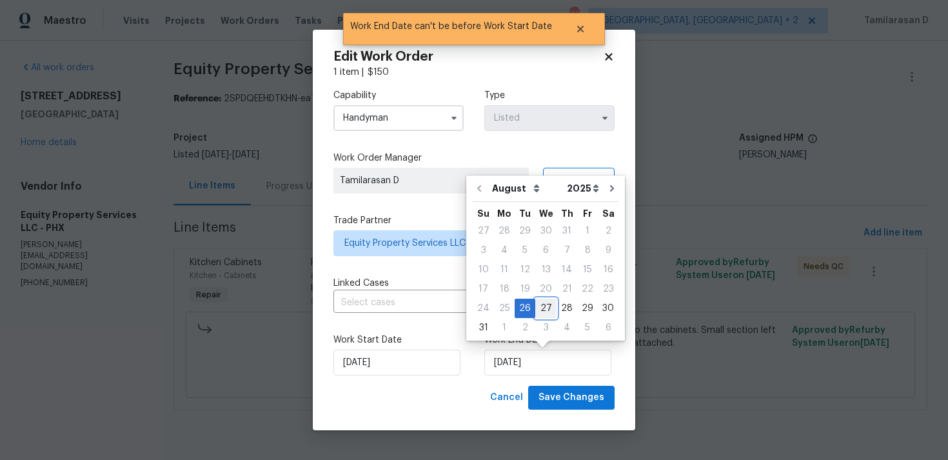
click at [541, 306] on div "27" at bounding box center [545, 308] width 21 height 18
type input "27/08/2025"
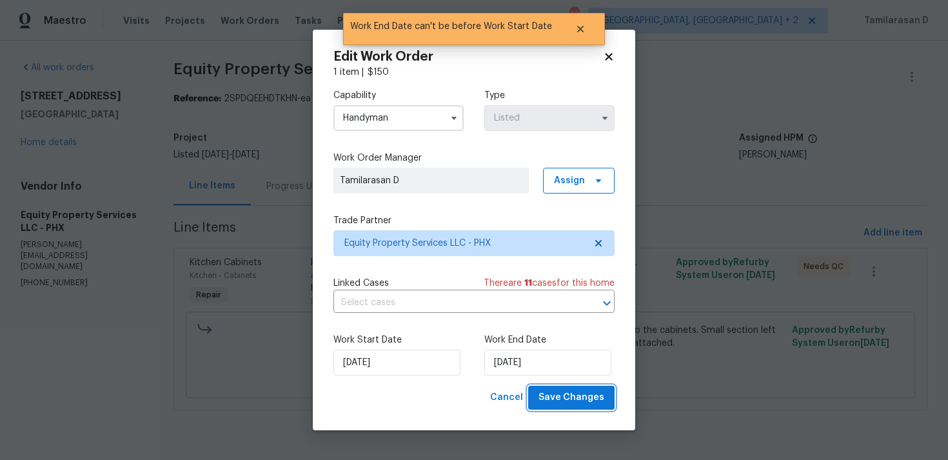
click at [585, 408] on button "Save Changes" at bounding box center [571, 397] width 86 height 24
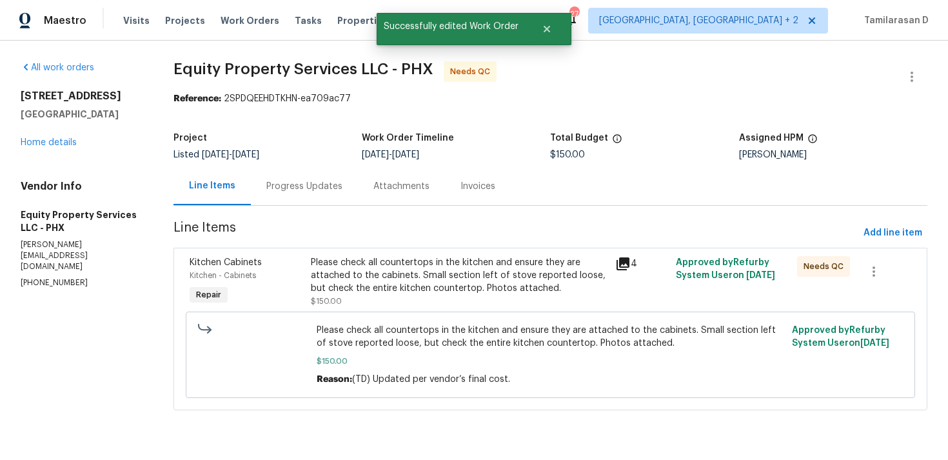
click at [375, 265] on div "Please check all countertops in the kitchen and ensure they are attached to the…" at bounding box center [459, 275] width 296 height 39
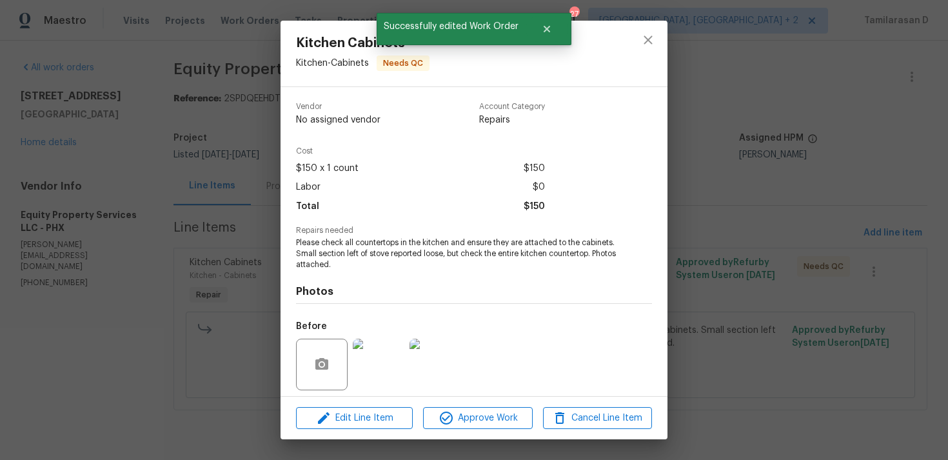
scroll to position [91, 0]
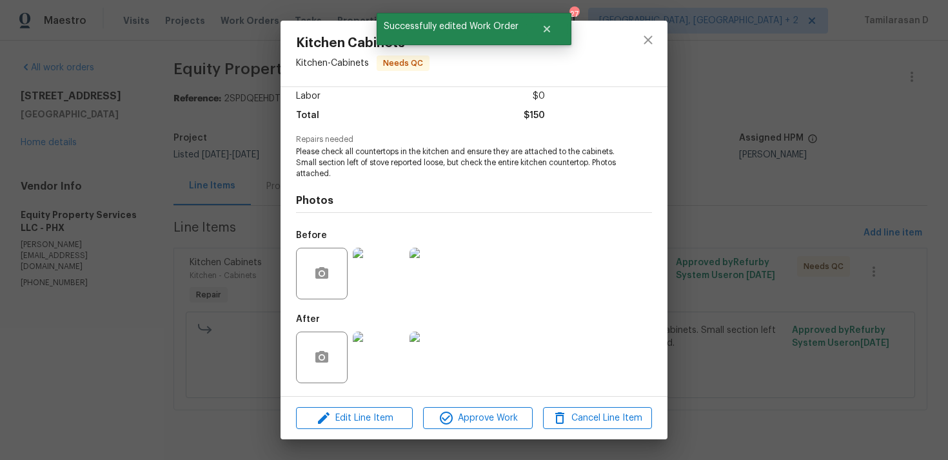
click at [451, 430] on div "Edit Line Item Approve Work Cancel Line Item" at bounding box center [473, 417] width 387 height 43
click at [460, 416] on span "Approve Work" at bounding box center [477, 418] width 101 height 16
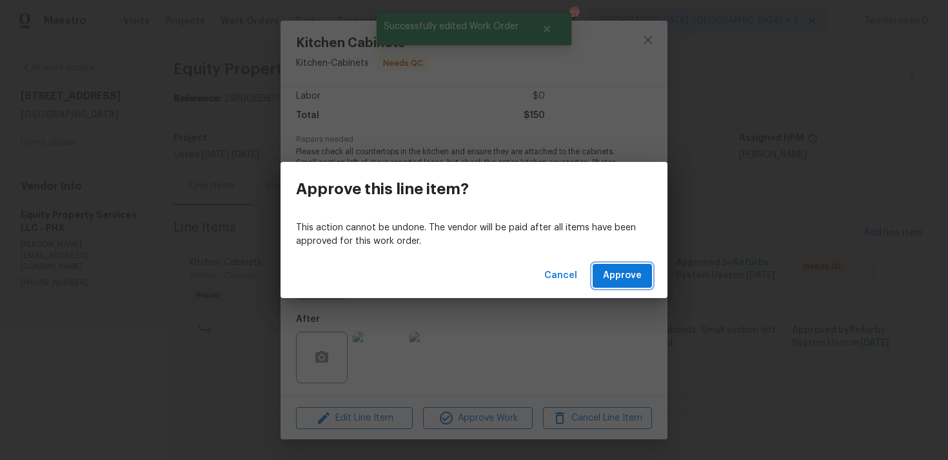
click at [621, 276] on span "Approve" at bounding box center [622, 275] width 39 height 16
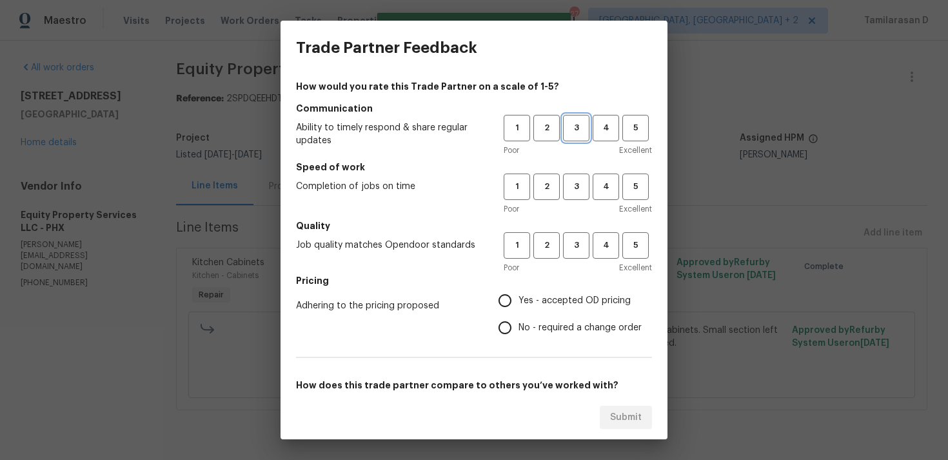
click at [579, 116] on button "3" at bounding box center [576, 128] width 26 height 26
click at [576, 188] on span "3" at bounding box center [576, 186] width 24 height 15
click at [576, 229] on h5 "Quality" at bounding box center [474, 225] width 356 height 13
click at [576, 248] on span "3" at bounding box center [576, 245] width 24 height 15
click at [518, 291] on input "Yes - accepted OD pricing" at bounding box center [504, 300] width 27 height 27
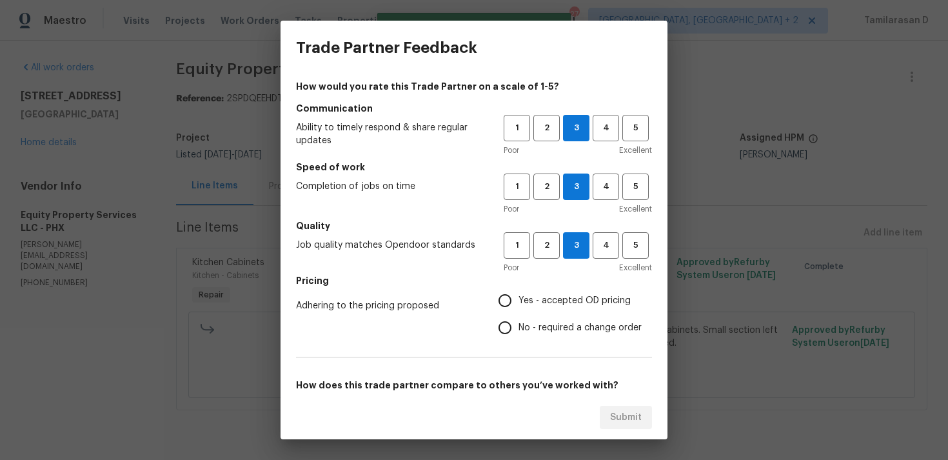
radio input "true"
click at [518, 317] on input "No - required a change order" at bounding box center [504, 327] width 27 height 27
radio input "true"
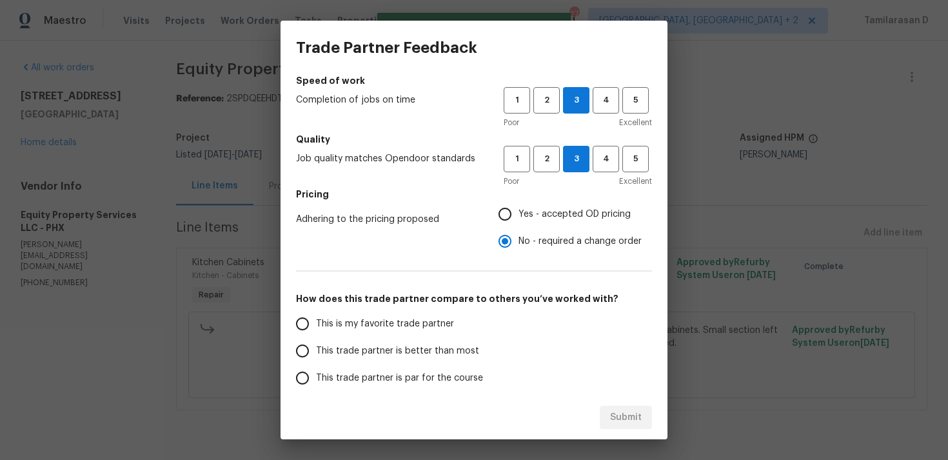
scroll to position [179, 0]
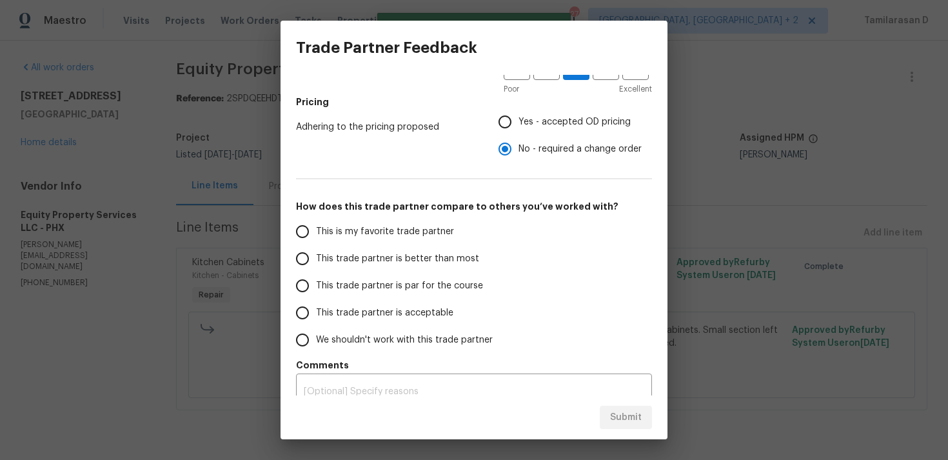
click at [325, 280] on span "This trade partner is par for the course" at bounding box center [399, 286] width 167 height 14
click at [316, 280] on input "This trade partner is par for the course" at bounding box center [302, 285] width 27 height 27
click at [632, 423] on span "Submit" at bounding box center [626, 417] width 32 height 16
radio input "true"
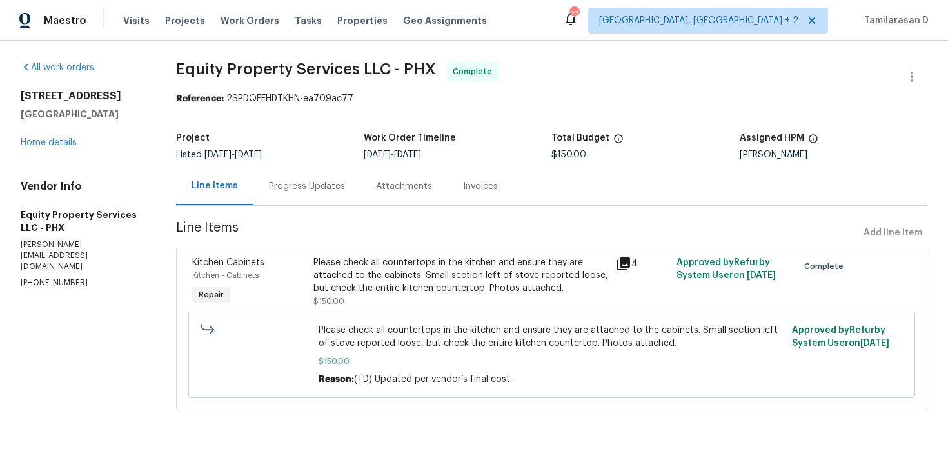
click at [282, 184] on div "Progress Updates" at bounding box center [307, 186] width 76 height 13
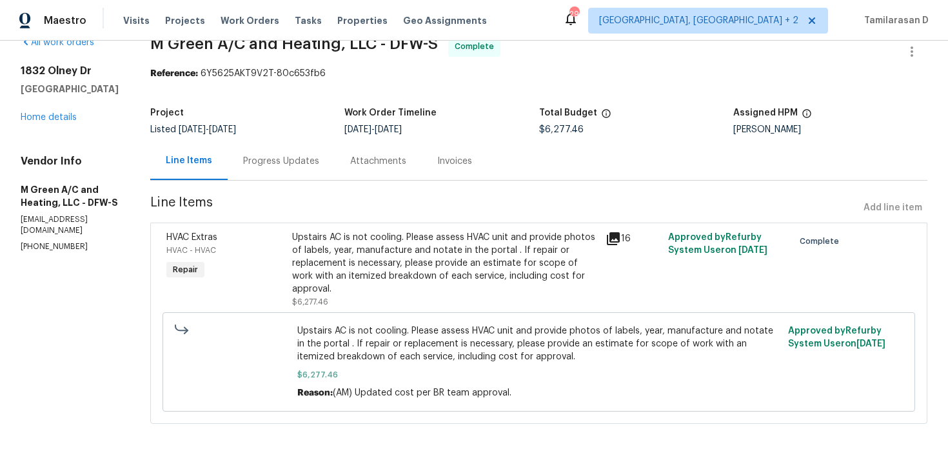
click at [302, 157] on div "Progress Updates" at bounding box center [281, 161] width 76 height 13
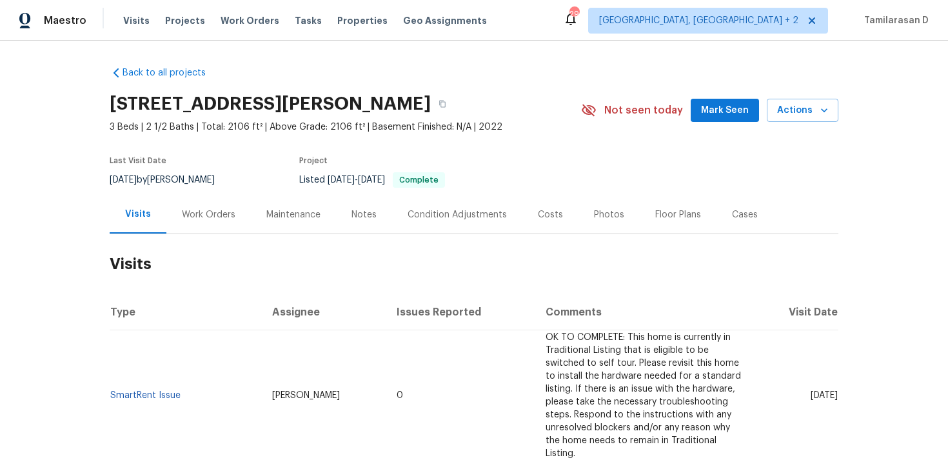
click at [206, 224] on div "Work Orders" at bounding box center [208, 214] width 84 height 38
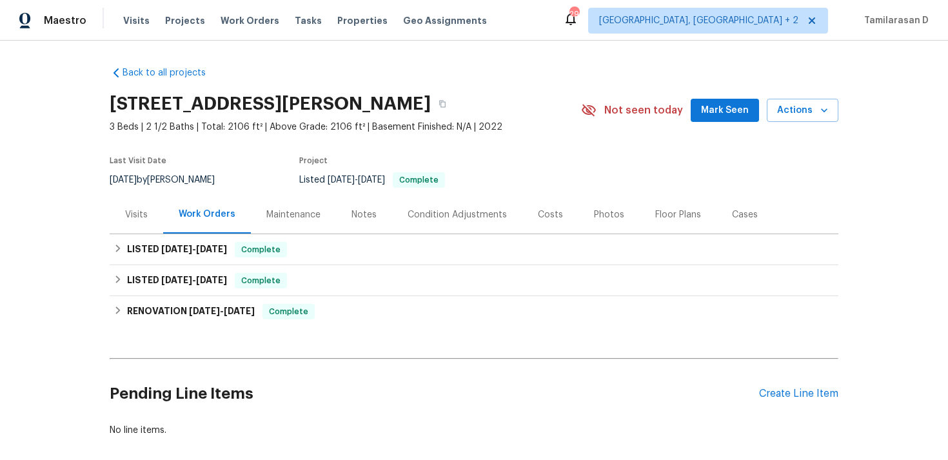
scroll to position [64, 0]
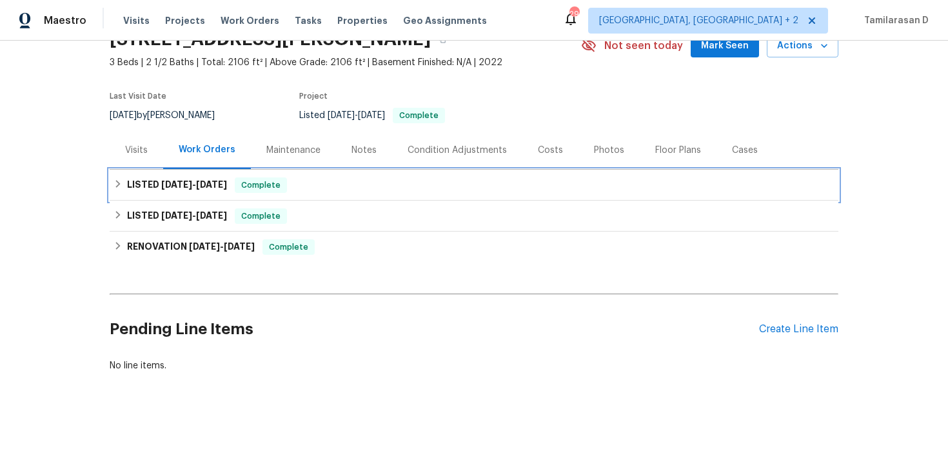
click at [141, 177] on h6 "LISTED [DATE] - [DATE]" at bounding box center [177, 184] width 100 height 15
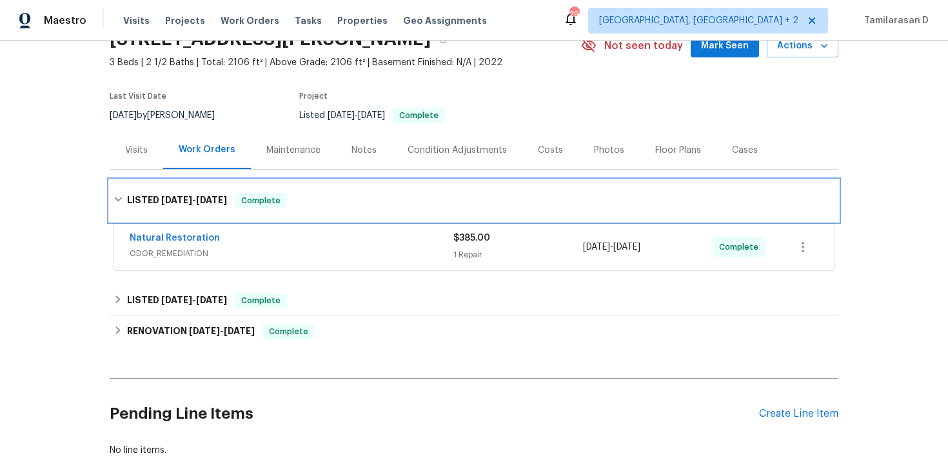
click at [143, 195] on h6 "LISTED [DATE] - [DATE]" at bounding box center [177, 200] width 100 height 15
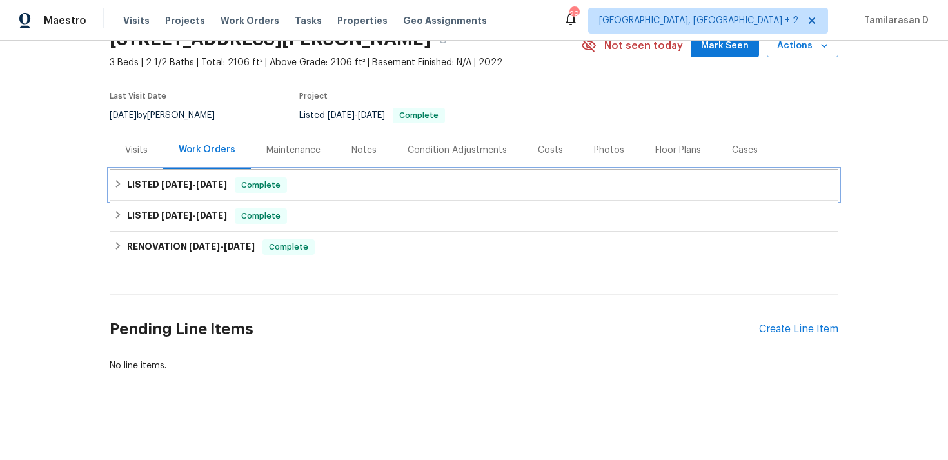
scroll to position [0, 0]
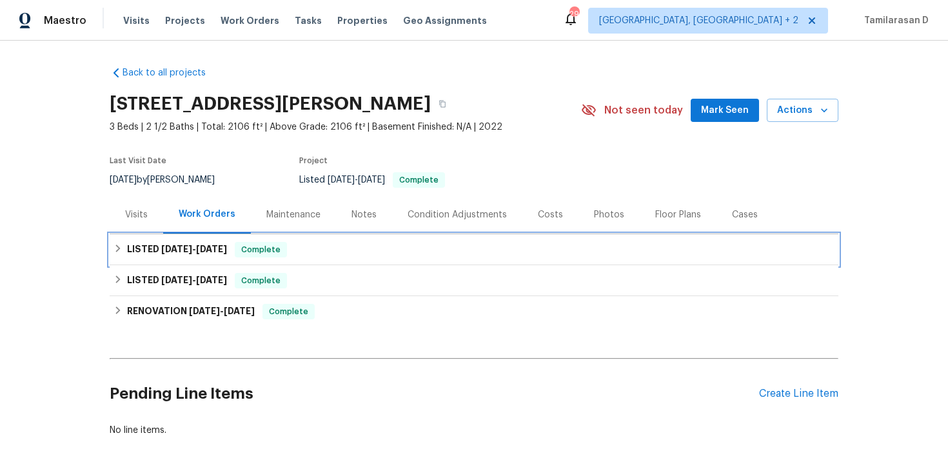
click at [134, 239] on div "LISTED [DATE] - [DATE] Complete" at bounding box center [474, 249] width 728 height 31
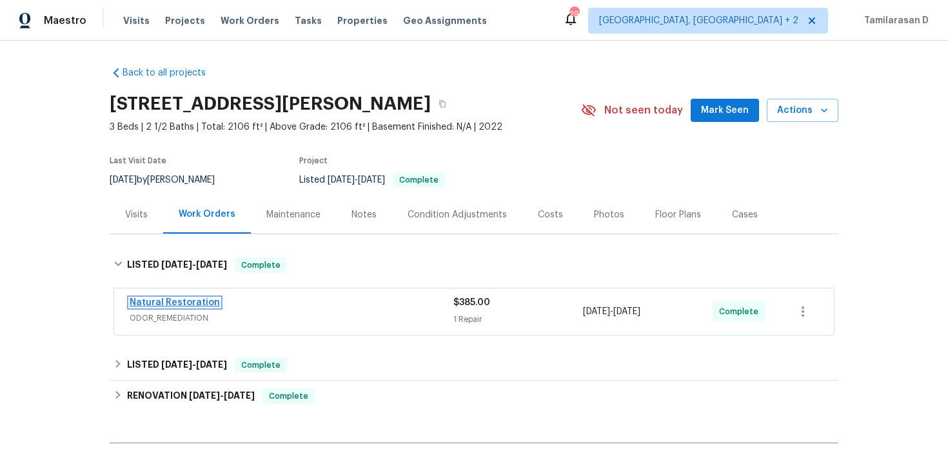
click at [195, 298] on link "Natural Restoration" at bounding box center [175, 302] width 90 height 9
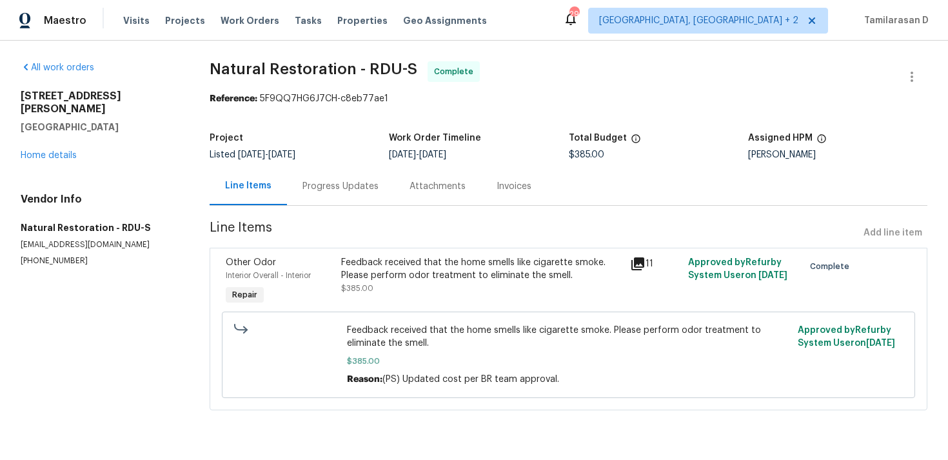
click at [324, 188] on div "Progress Updates" at bounding box center [340, 186] width 76 height 13
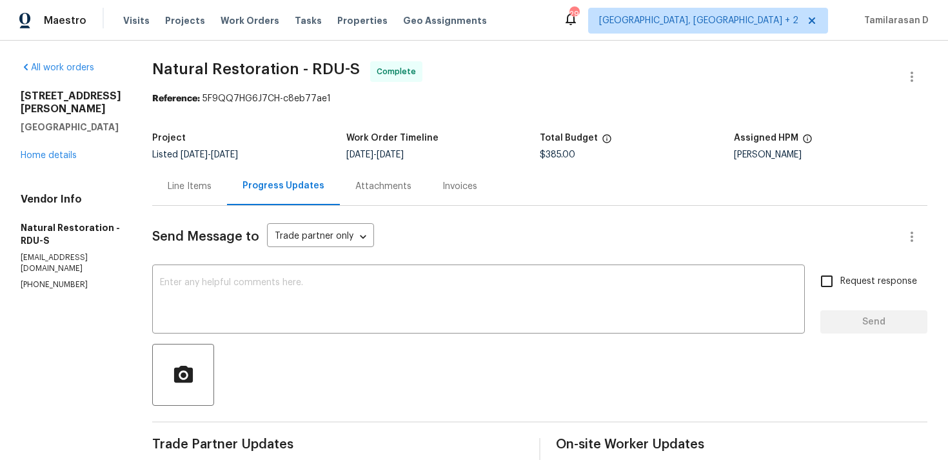
click at [184, 180] on div "Line Items" at bounding box center [190, 186] width 44 height 13
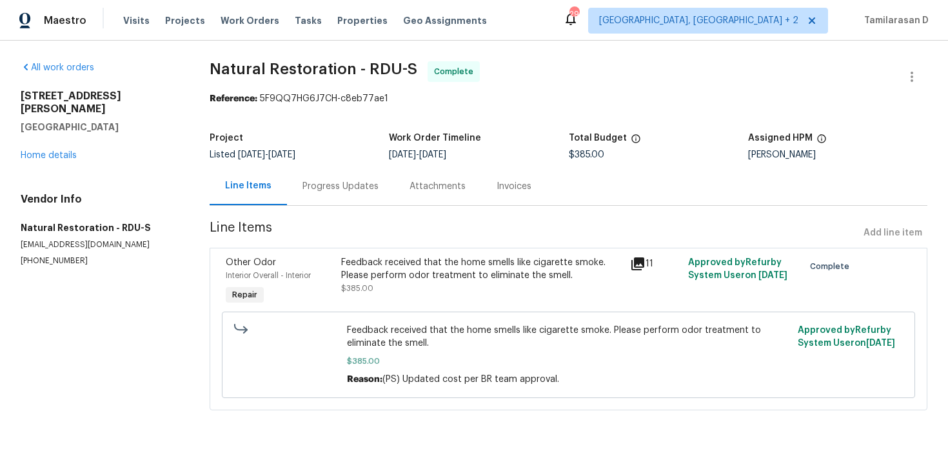
click at [310, 176] on div "Progress Updates" at bounding box center [340, 186] width 107 height 38
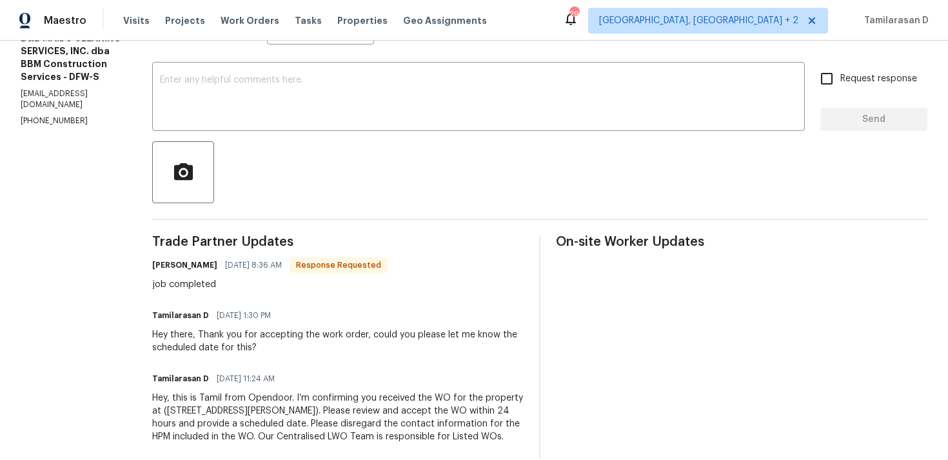
scroll to position [235, 0]
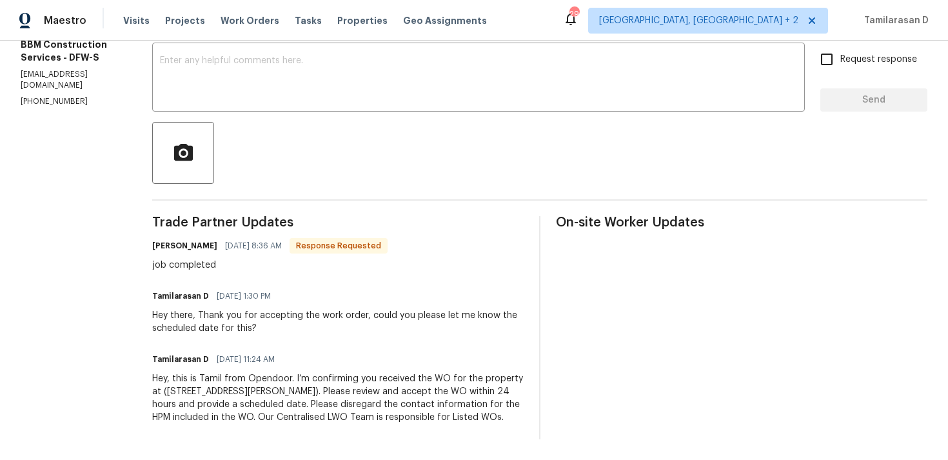
click at [230, 258] on div "job completed" at bounding box center [269, 264] width 235 height 13
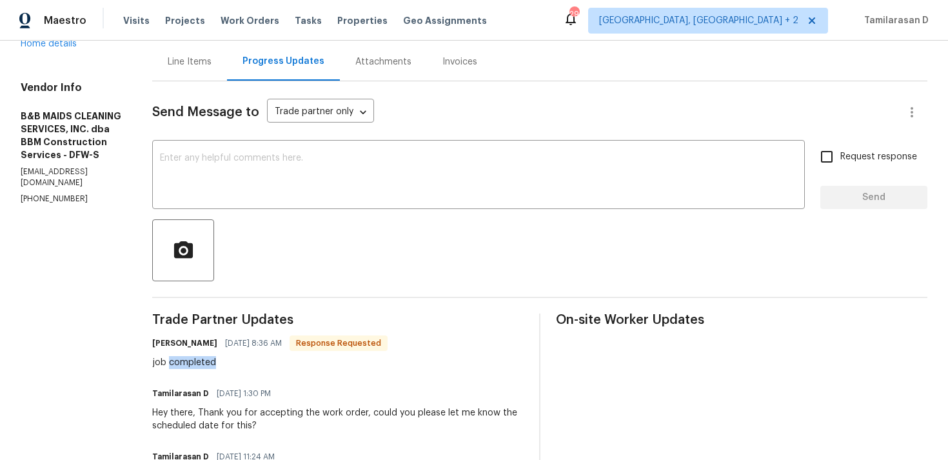
click at [227, 77] on div "Line Items" at bounding box center [189, 62] width 75 height 38
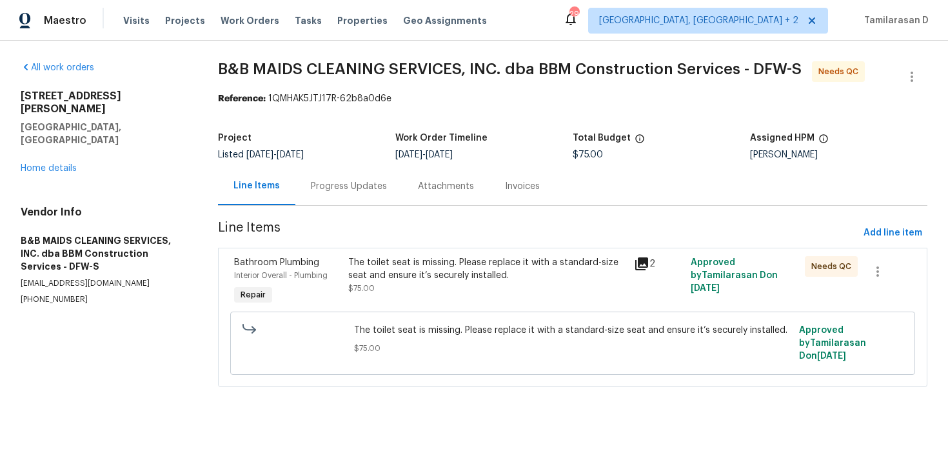
click at [393, 265] on div "The toilet seat is missing. Please replace it with a standard-size seat and ens…" at bounding box center [486, 269] width 277 height 26
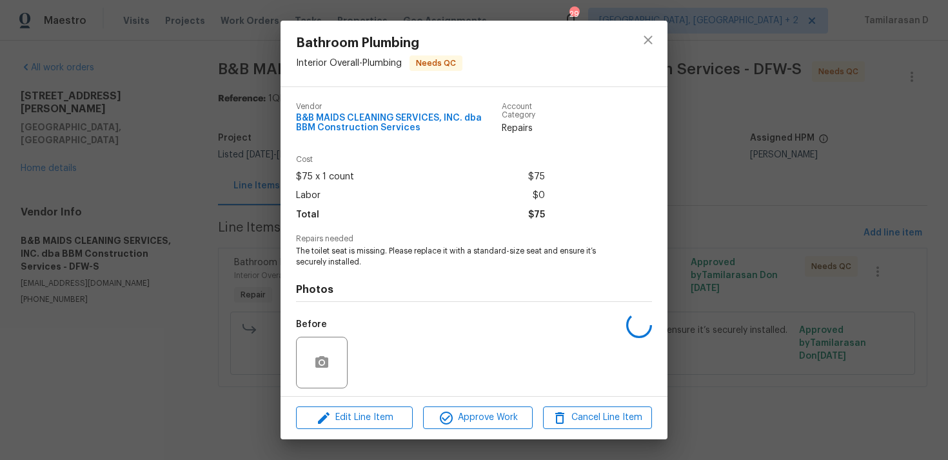
scroll to position [89, 0]
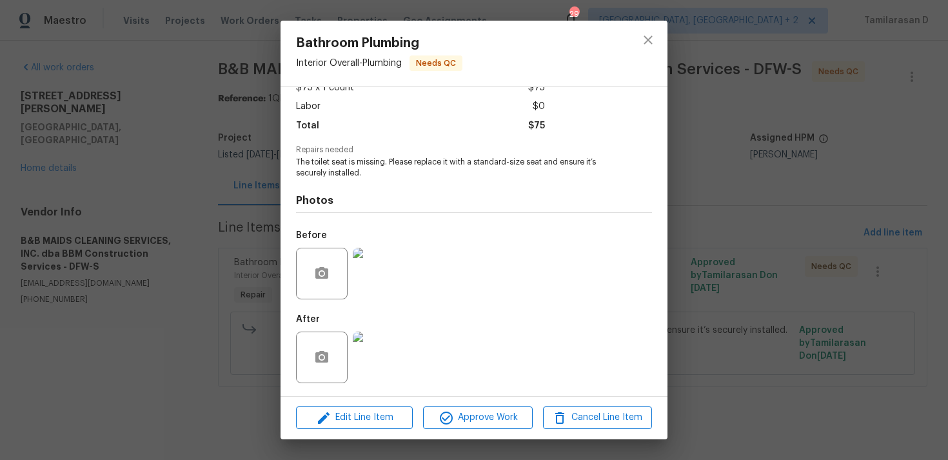
click at [380, 269] on img at bounding box center [379, 274] width 52 height 52
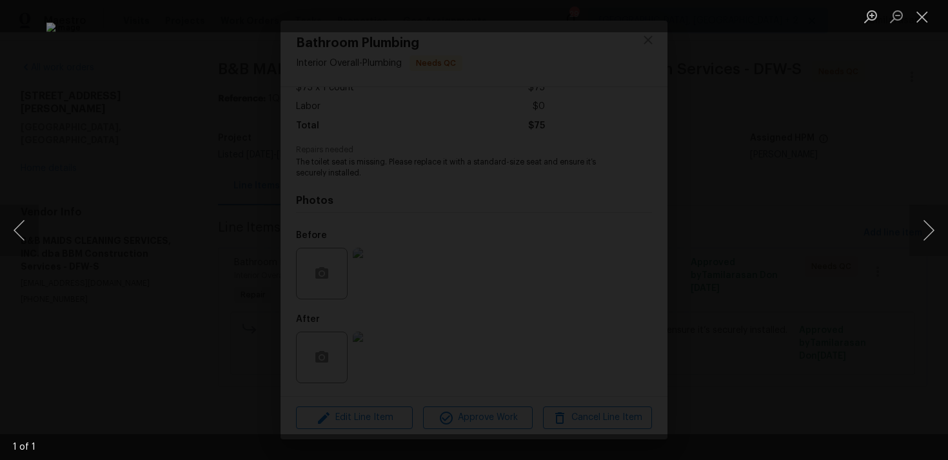
click at [848, 175] on div "Lightbox" at bounding box center [474, 230] width 948 height 460
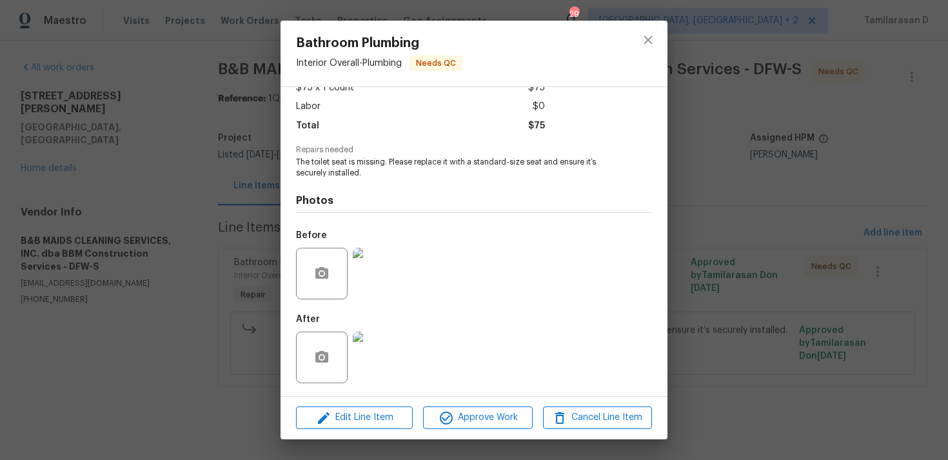
click at [382, 347] on img at bounding box center [379, 357] width 52 height 52
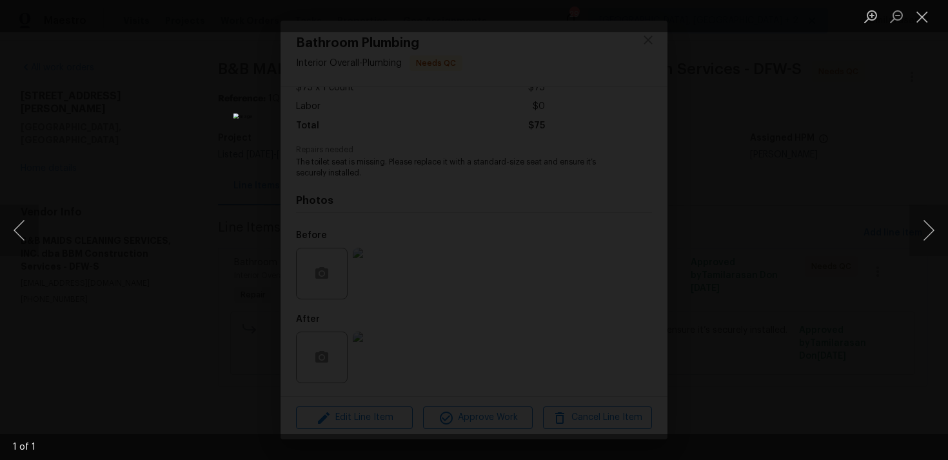
click at [747, 223] on div "Lightbox" at bounding box center [474, 230] width 948 height 460
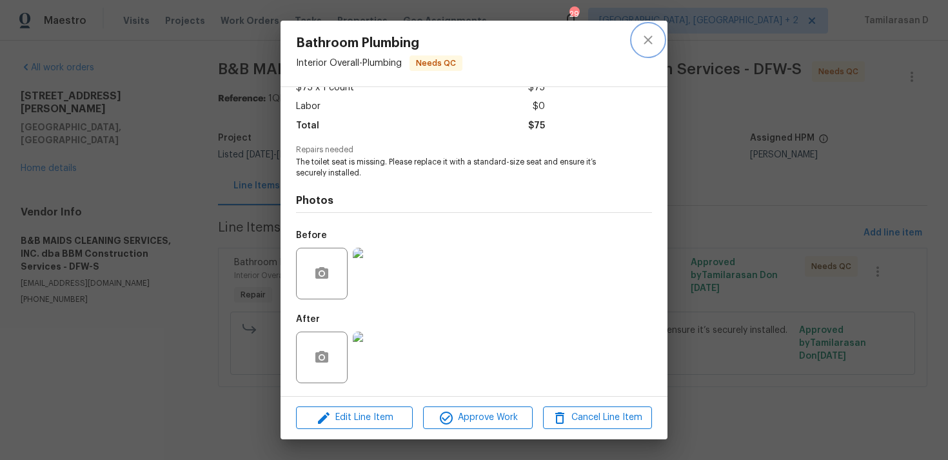
click at [645, 29] on button "close" at bounding box center [647, 39] width 31 height 31
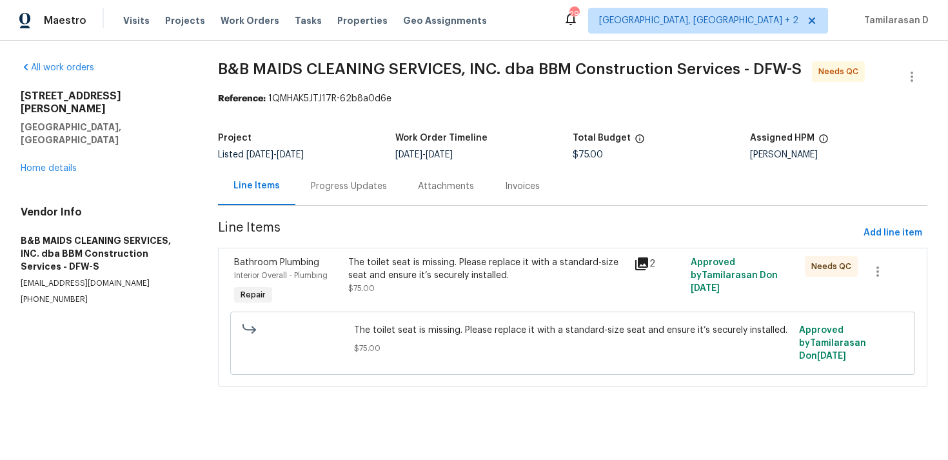
click at [355, 209] on section "B&B MAIDS CLEANING SERVICES, INC. dba BBM Construction Services - DFW-S Needs Q…" at bounding box center [572, 231] width 709 height 341
click at [347, 192] on div "Progress Updates" at bounding box center [349, 186] width 76 height 13
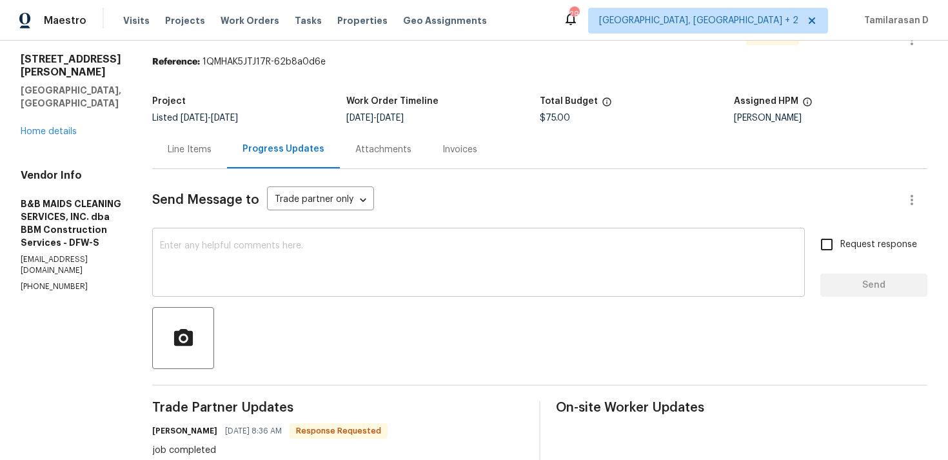
scroll to position [4, 0]
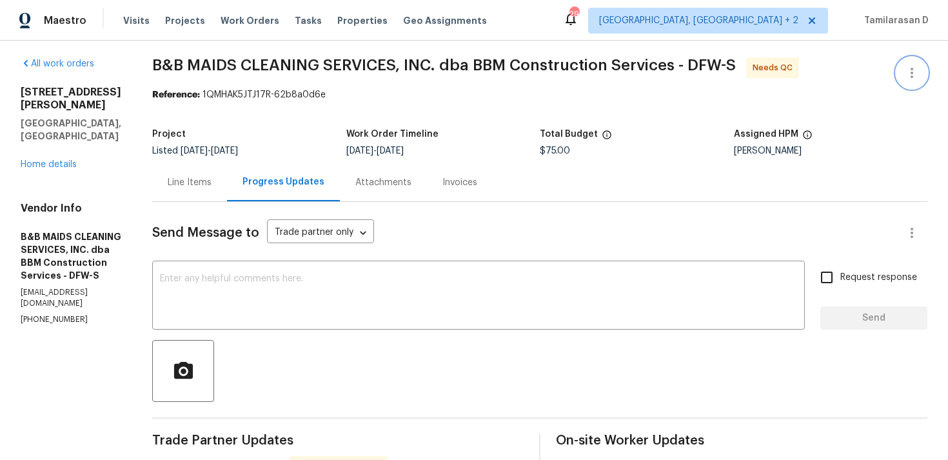
click at [905, 66] on icon "button" at bounding box center [911, 72] width 15 height 15
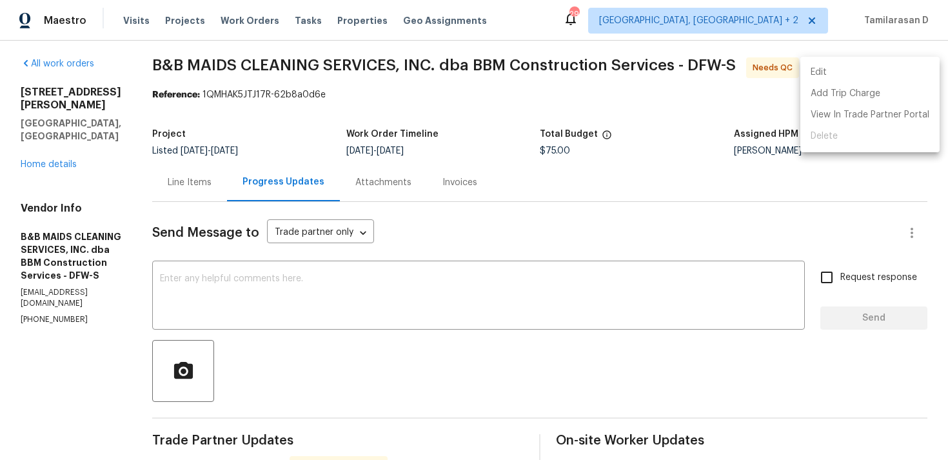
click at [846, 72] on li "Edit" at bounding box center [869, 72] width 139 height 21
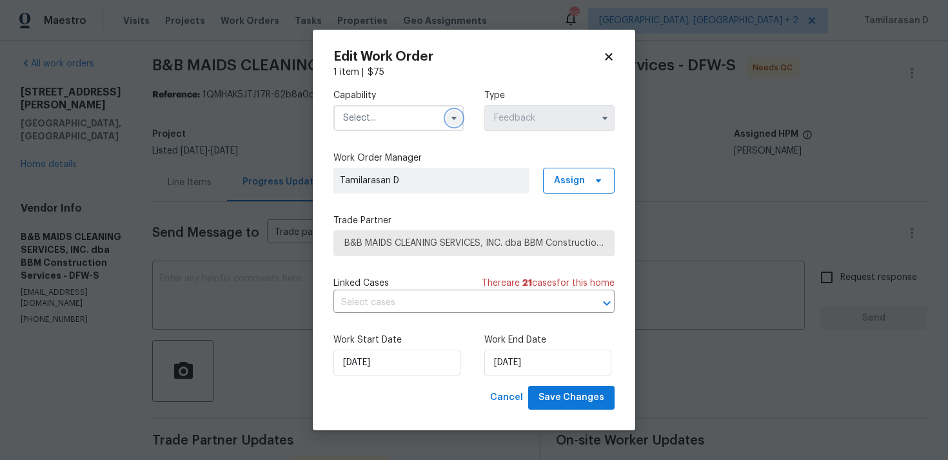
click at [456, 119] on icon "button" at bounding box center [454, 118] width 10 height 10
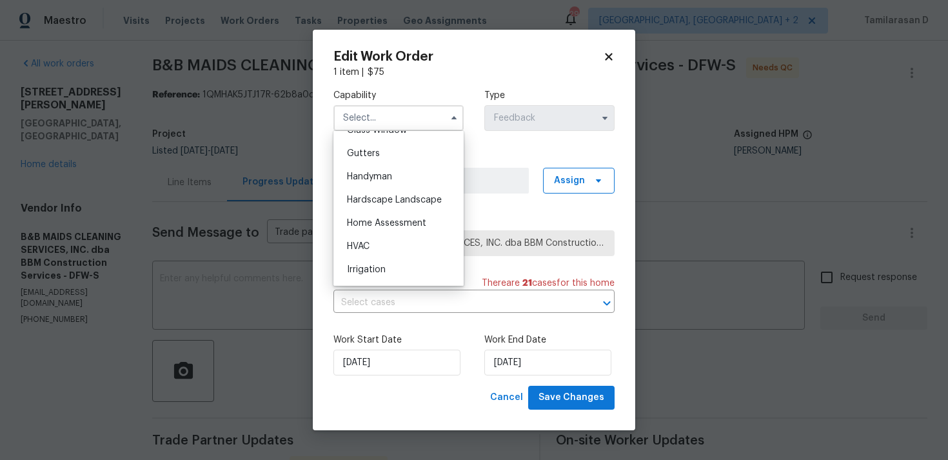
scroll to position [702, 0]
click at [371, 156] on span "Handyman" at bounding box center [369, 152] width 45 height 9
type input "Handyman"
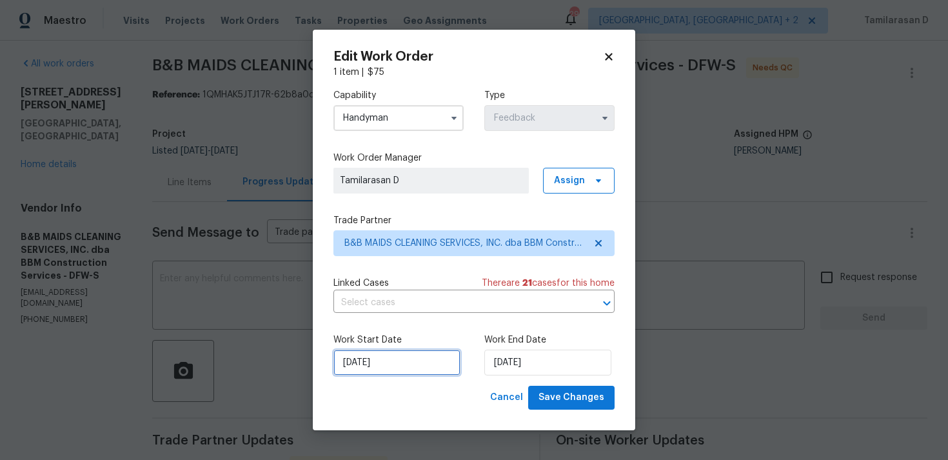
click at [403, 357] on input "[DATE]" at bounding box center [396, 362] width 127 height 26
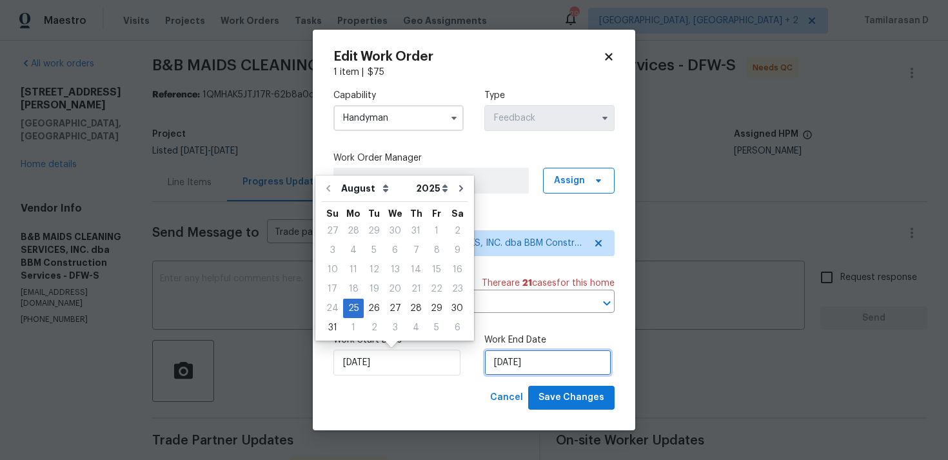
click at [515, 365] on input "[DATE]" at bounding box center [547, 362] width 127 height 26
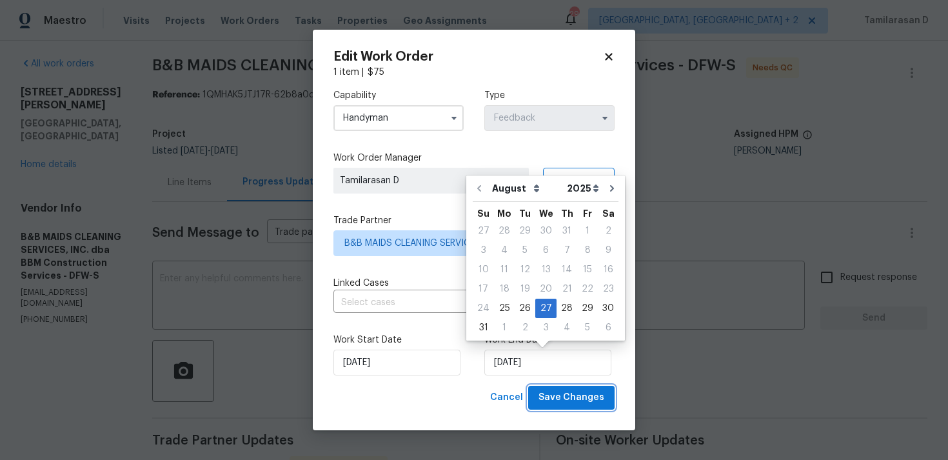
click at [560, 393] on span "Save Changes" at bounding box center [571, 397] width 66 height 16
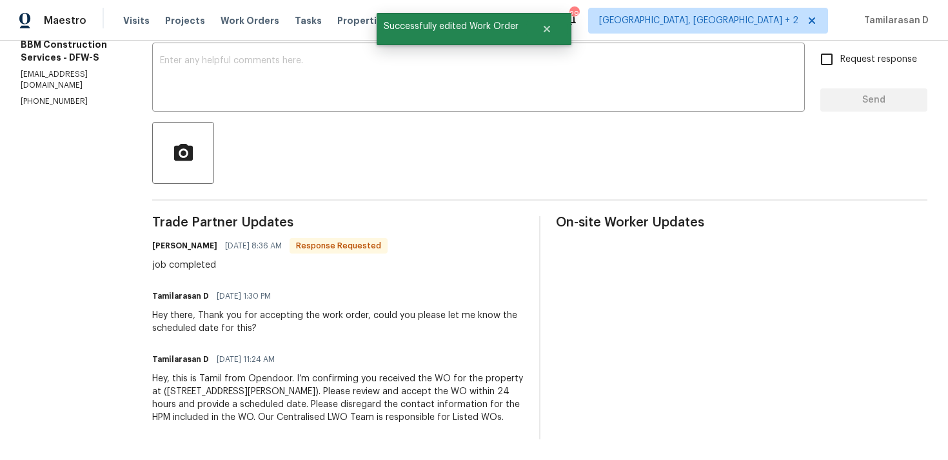
scroll to position [0, 0]
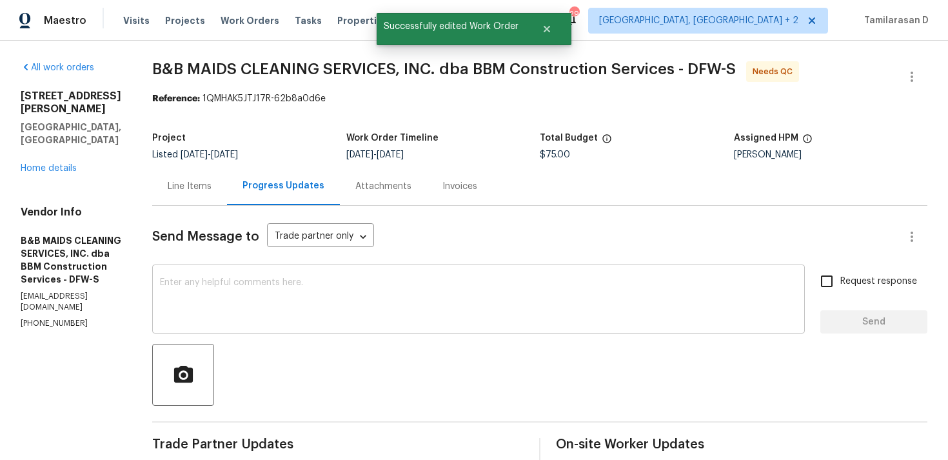
click at [292, 292] on textarea at bounding box center [478, 300] width 637 height 45
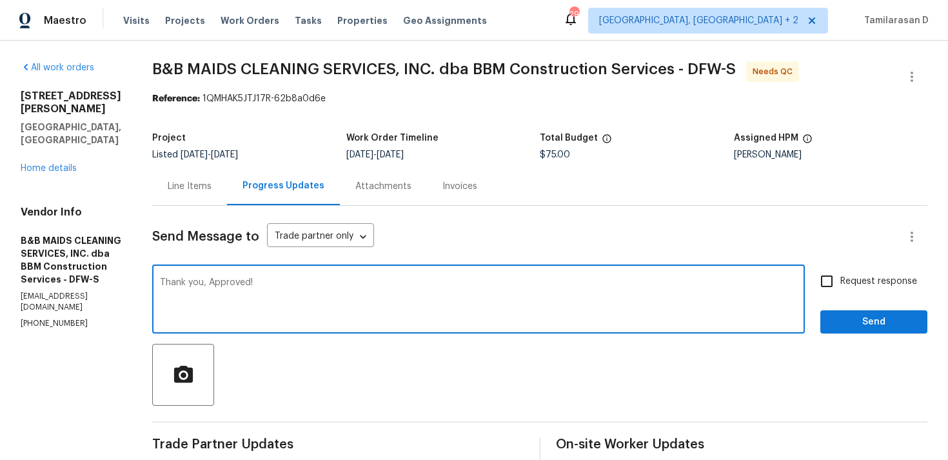
scroll to position [231, 0]
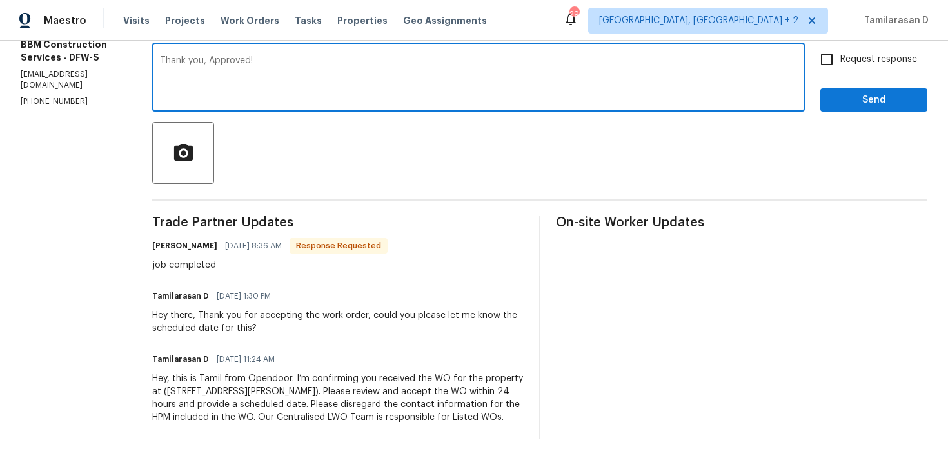
type textarea "Thank you, Approved!"
click at [864, 92] on span "Send" at bounding box center [873, 100] width 86 height 16
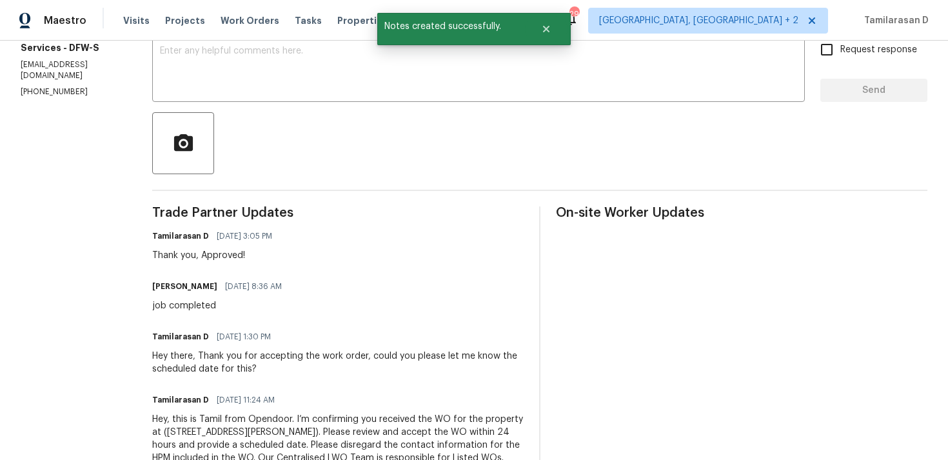
click at [235, 306] on div "job completed" at bounding box center [220, 305] width 137 height 13
copy div "job completed"
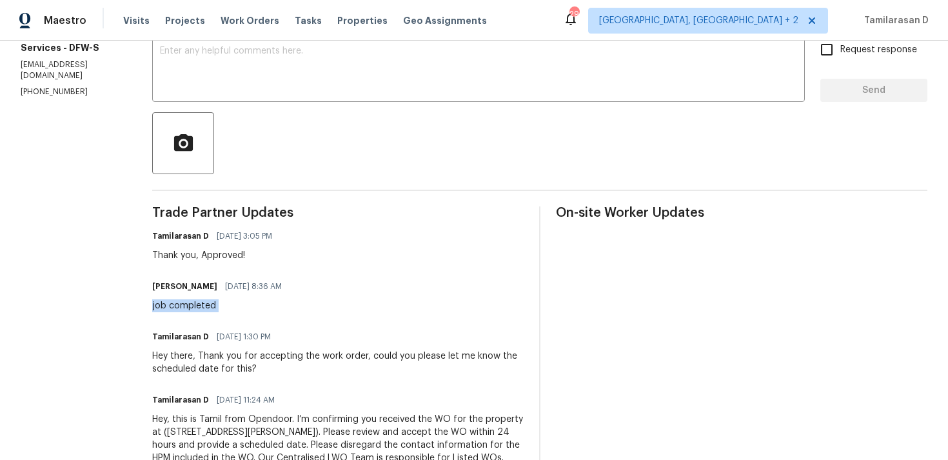
copy div "job completed"
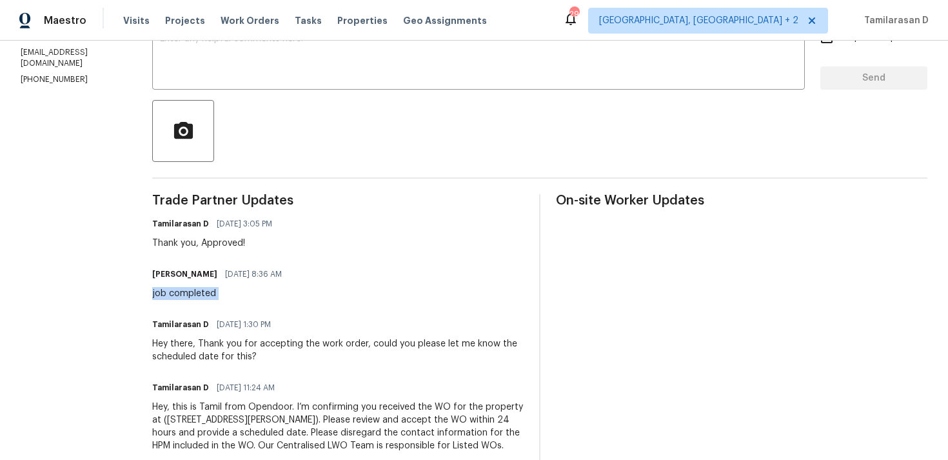
copy div "job completed"
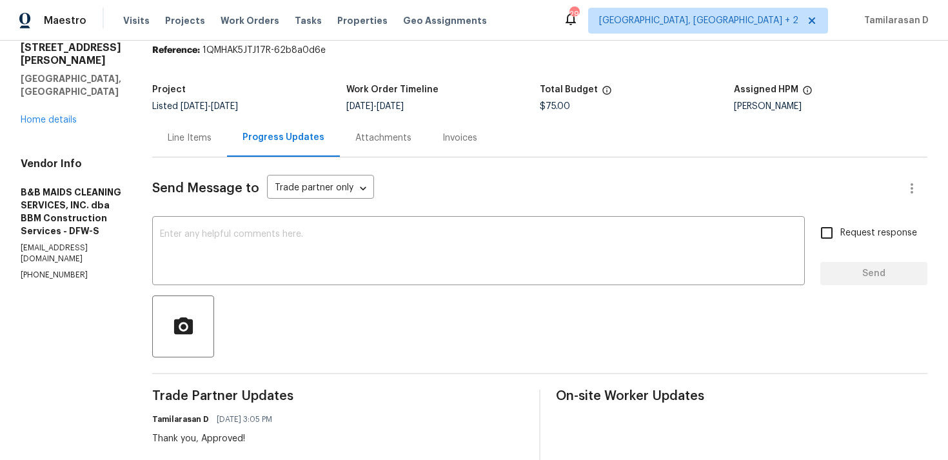
scroll to position [0, 0]
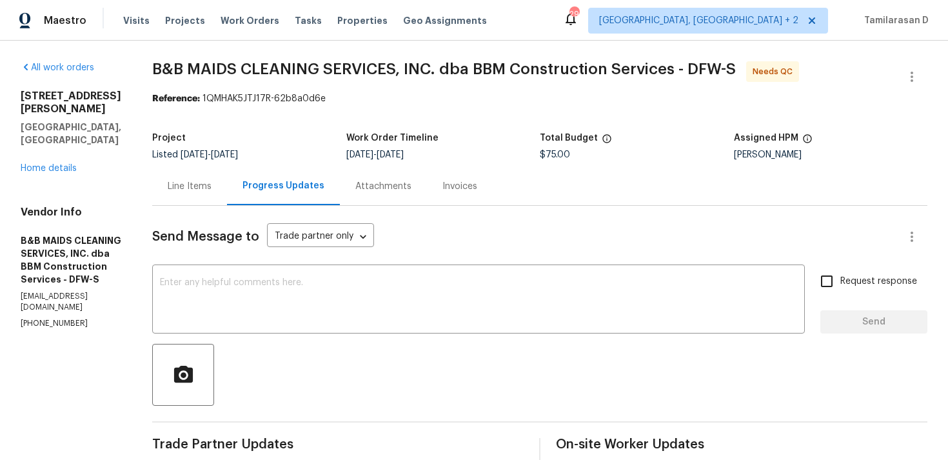
click at [211, 186] on div "Line Items" at bounding box center [190, 186] width 44 height 13
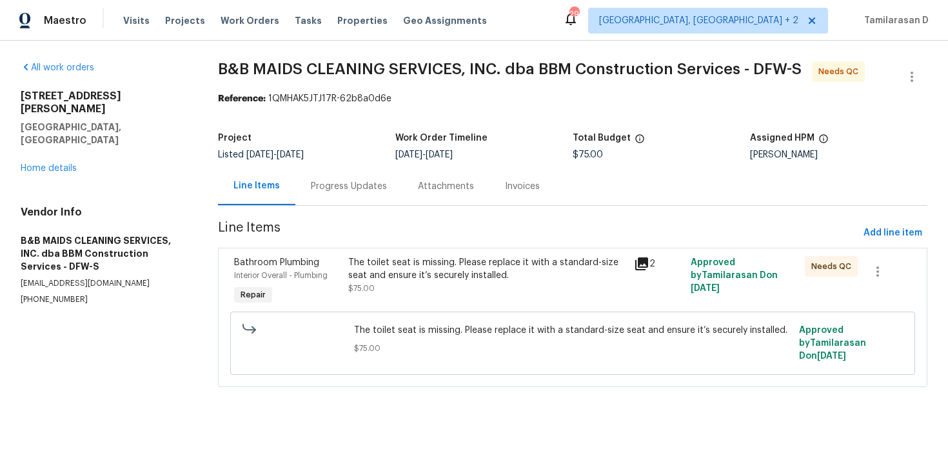
click at [405, 280] on div "The toilet seat is missing. Please replace it with a standard-size seat and ens…" at bounding box center [486, 269] width 277 height 26
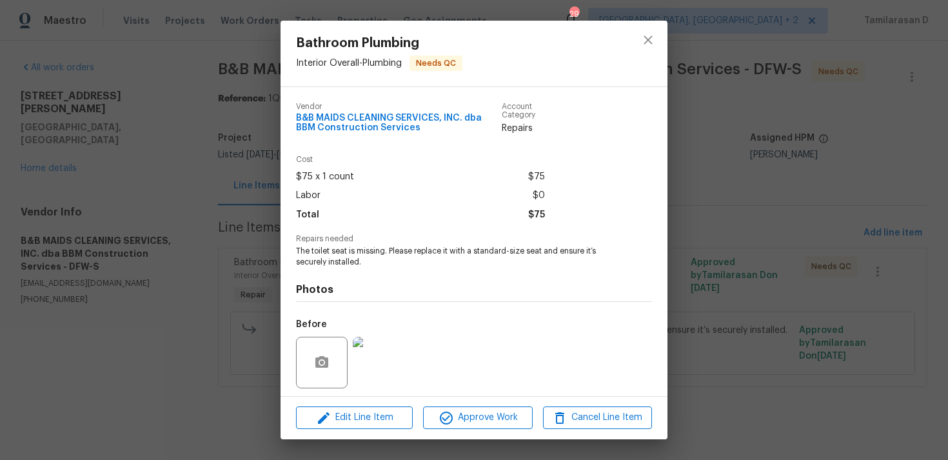
scroll to position [89, 0]
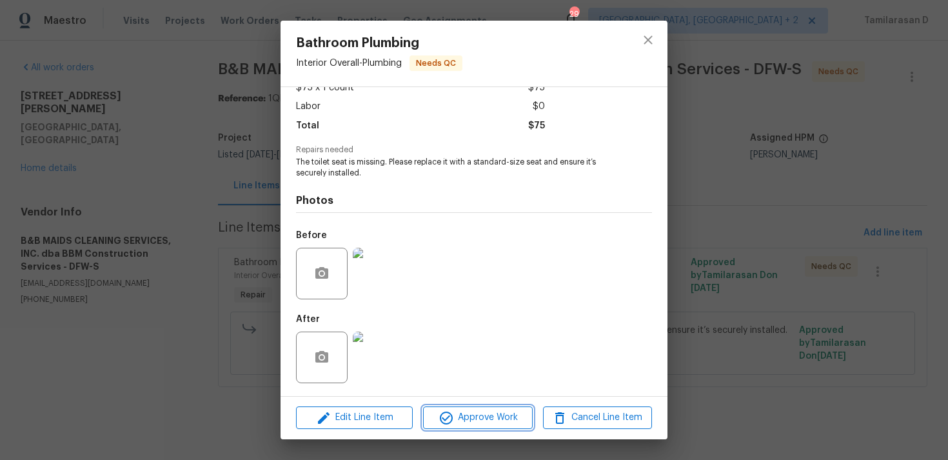
click at [467, 416] on span "Approve Work" at bounding box center [477, 417] width 101 height 16
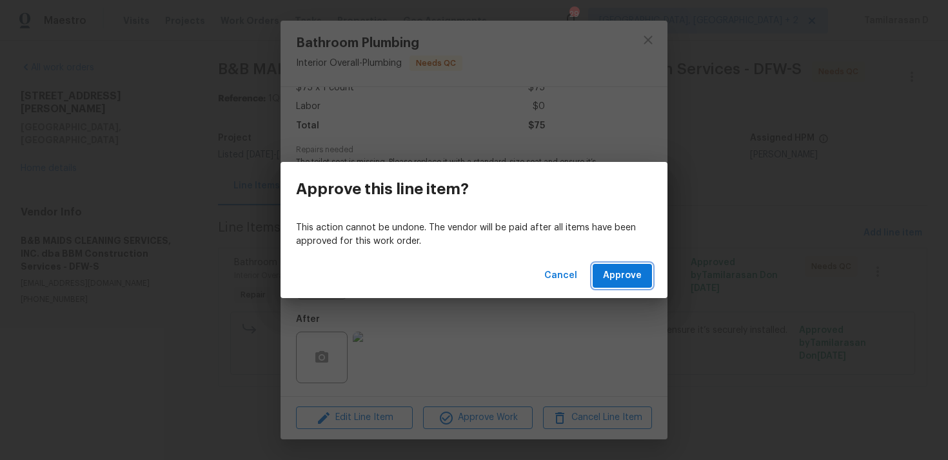
click at [628, 269] on span "Approve" at bounding box center [622, 275] width 39 height 16
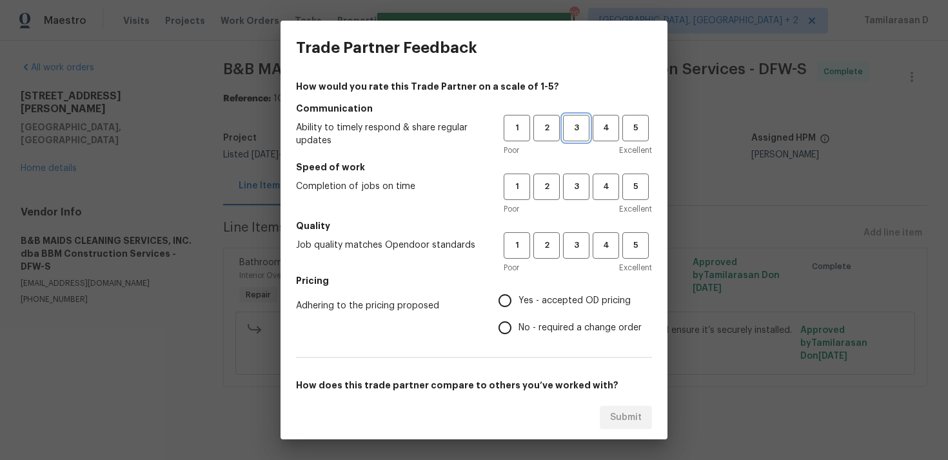
click at [565, 130] on span "3" at bounding box center [576, 128] width 24 height 15
click at [586, 182] on span "3" at bounding box center [576, 186] width 24 height 15
click at [577, 229] on h5 "Quality" at bounding box center [474, 225] width 356 height 13
click at [576, 248] on span "3" at bounding box center [576, 245] width 24 height 15
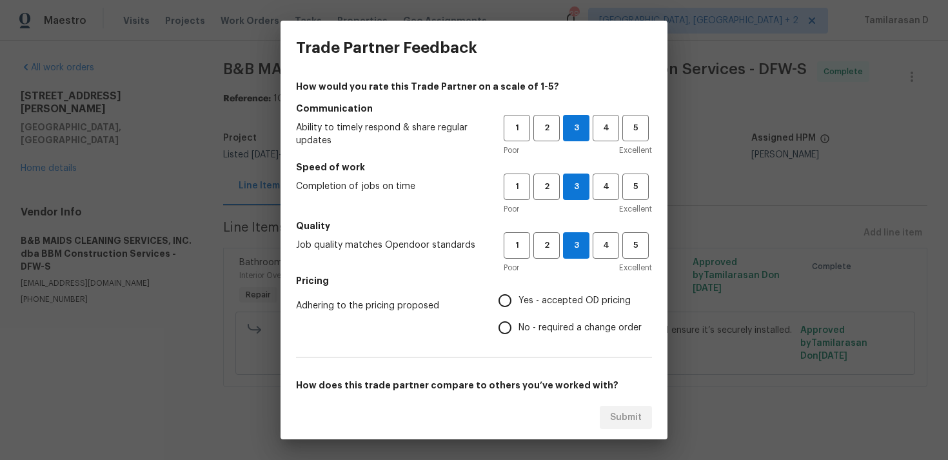
click at [509, 311] on input "Yes - accepted OD pricing" at bounding box center [504, 300] width 27 height 27
radio input "true"
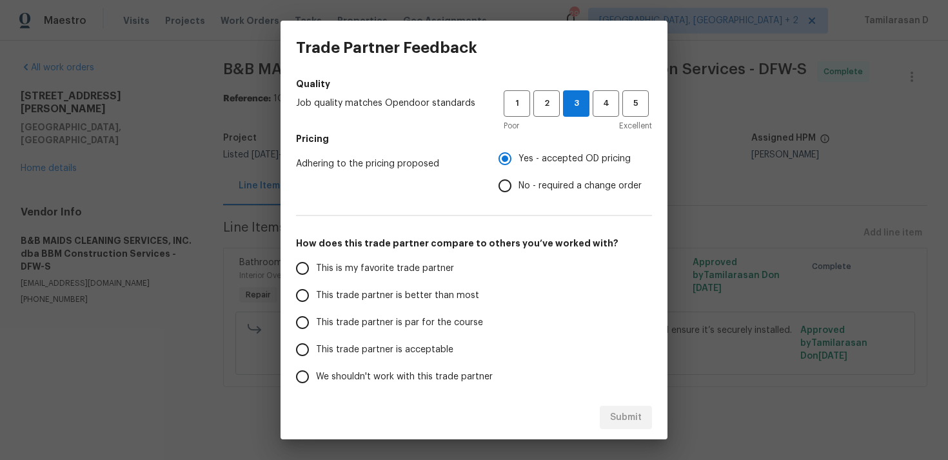
scroll to position [195, 0]
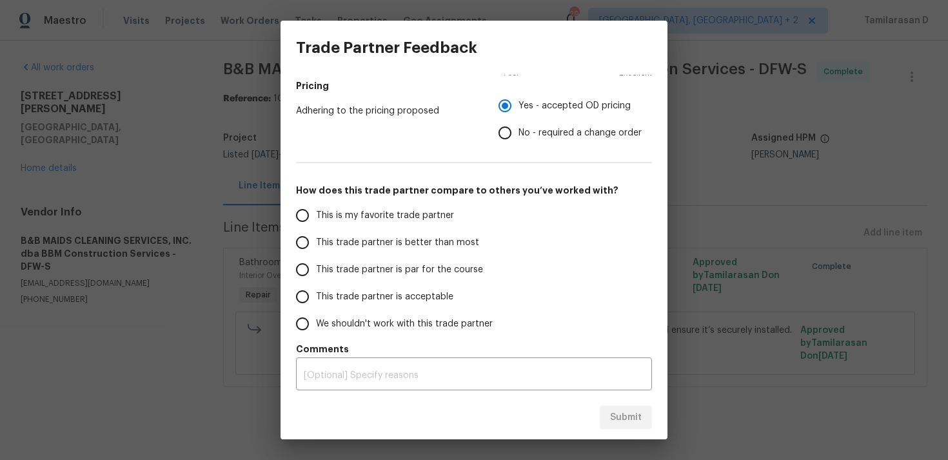
click at [304, 264] on input "This trade partner is par for the course" at bounding box center [302, 269] width 27 height 27
click at [630, 416] on span "Submit" at bounding box center [626, 417] width 32 height 16
radio input "true"
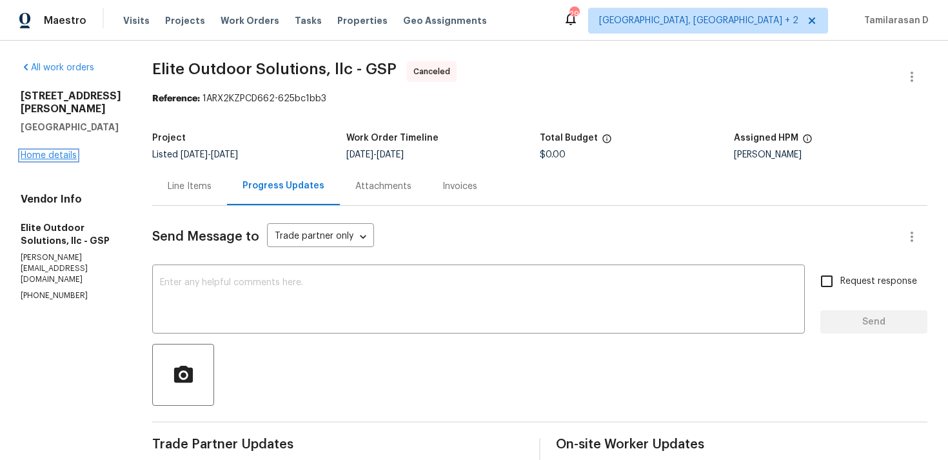
click at [56, 154] on link "Home details" at bounding box center [49, 155] width 56 height 9
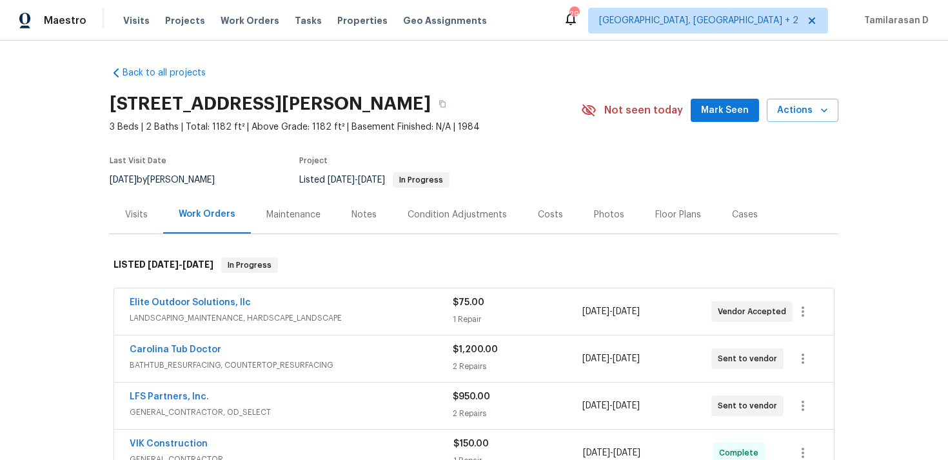
scroll to position [74, 0]
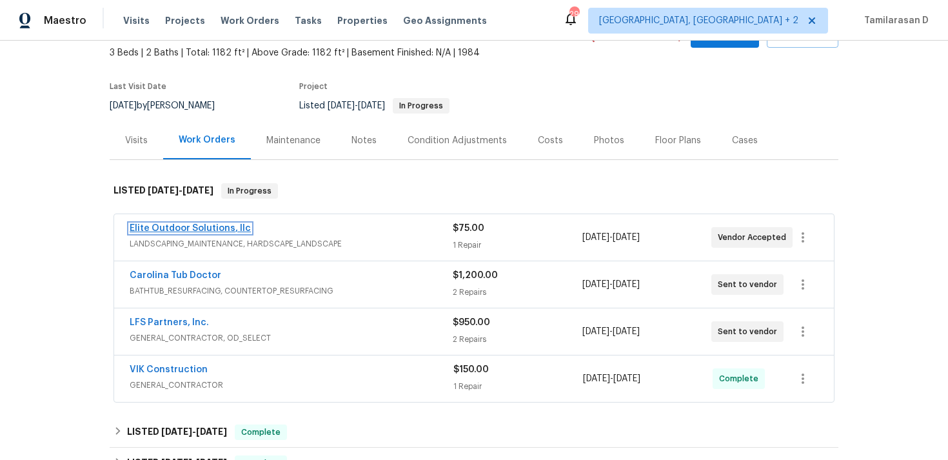
click at [171, 229] on link "Elite Outdoor Solutions, llc" at bounding box center [190, 228] width 121 height 9
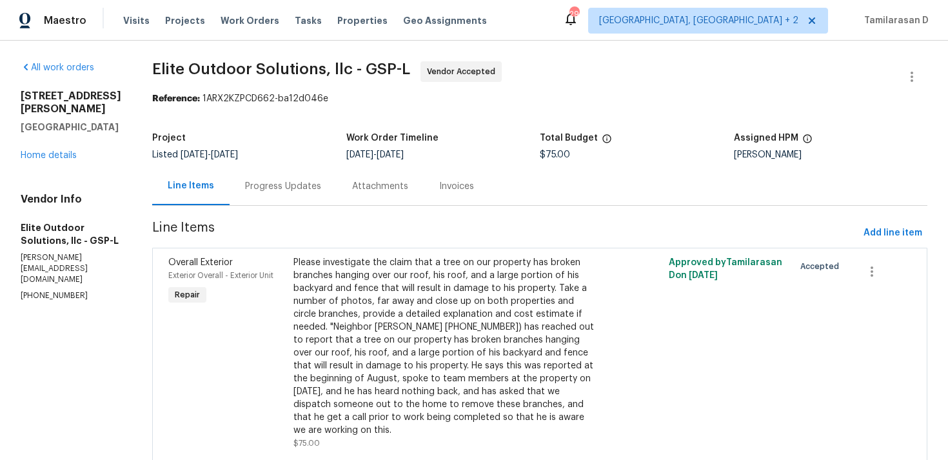
click at [245, 191] on div "Progress Updates" at bounding box center [283, 186] width 76 height 13
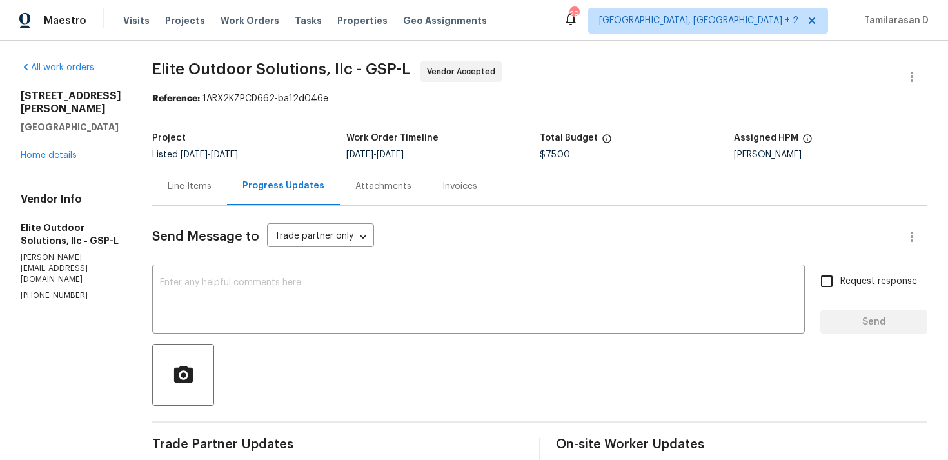
click at [177, 177] on div "Line Items" at bounding box center [189, 186] width 75 height 38
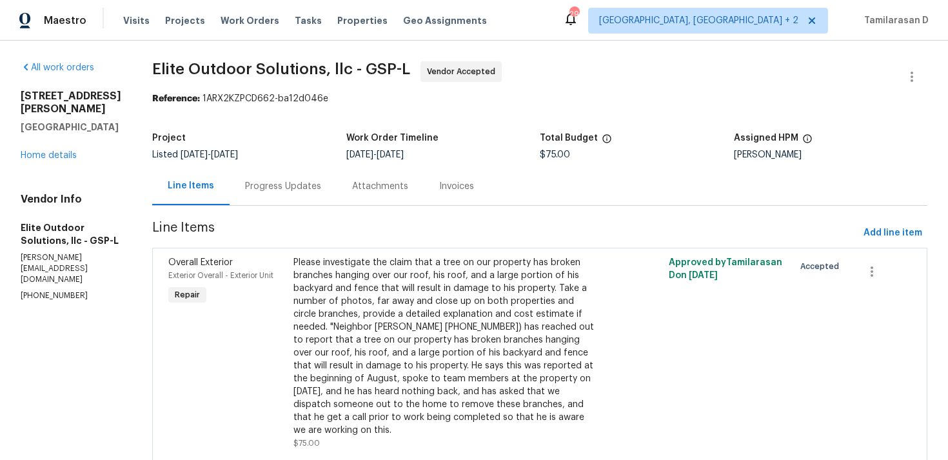
click at [248, 190] on div "Progress Updates" at bounding box center [283, 186] width 76 height 13
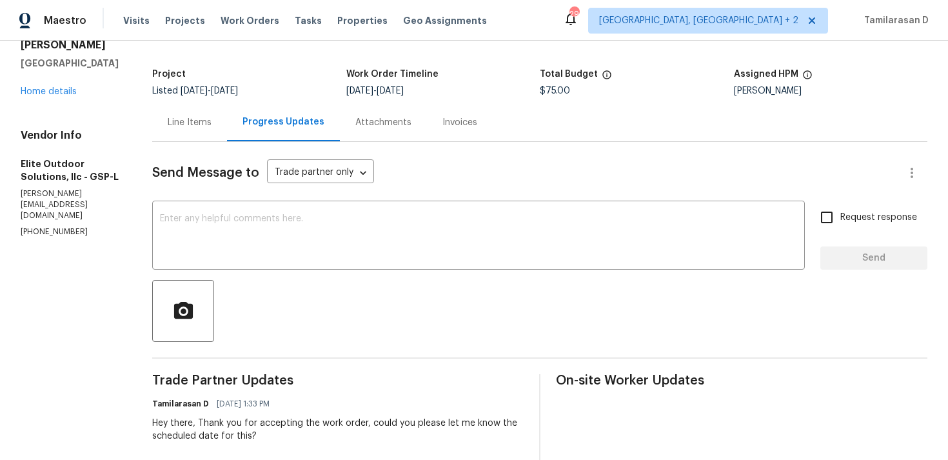
scroll to position [171, 0]
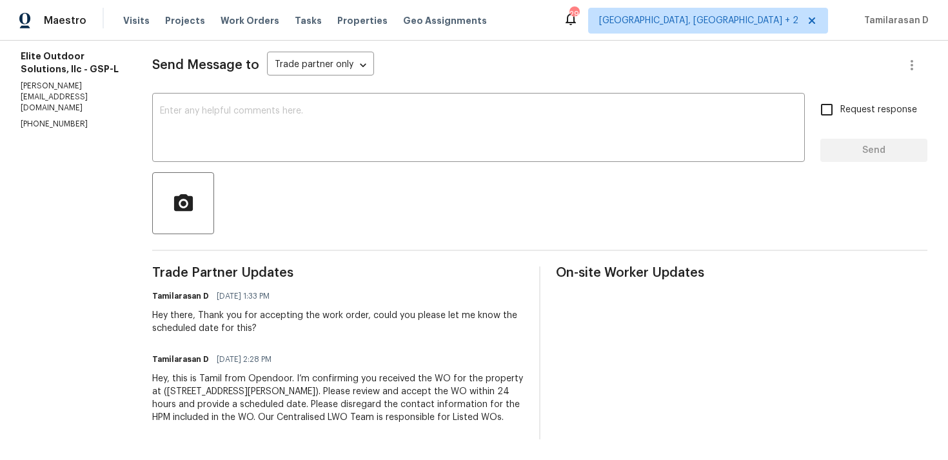
click at [59, 108] on section "All work orders [STREET_ADDRESS][PERSON_NAME] Home details Vendor Info Elite Ou…" at bounding box center [71, 164] width 101 height 549
copy p "[PHONE_NUMBER]"
click at [209, 95] on div "Send Message to Trade partner only Trade partner only ​ x ​ Request response Se…" at bounding box center [539, 236] width 775 height 405
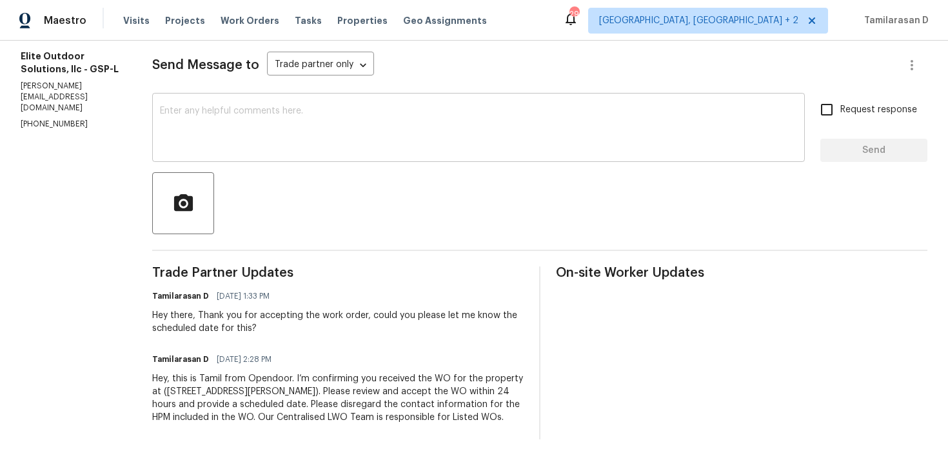
click at [219, 135] on textarea at bounding box center [478, 128] width 637 height 45
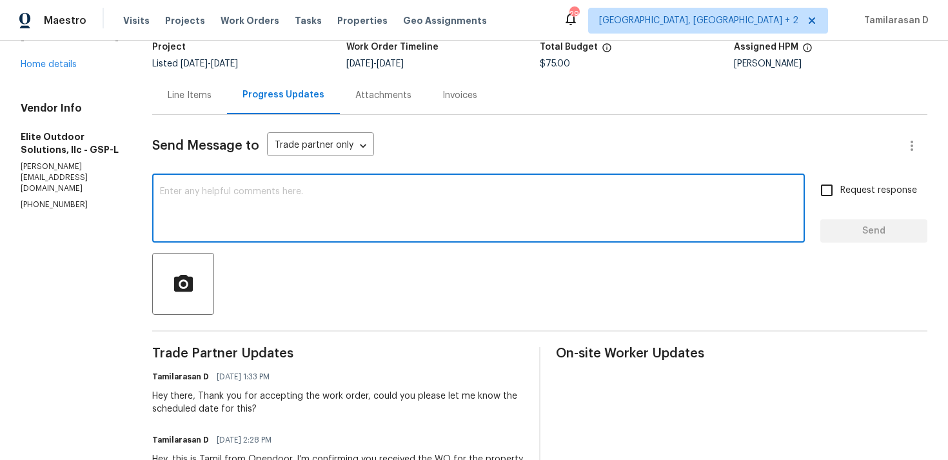
scroll to position [74, 0]
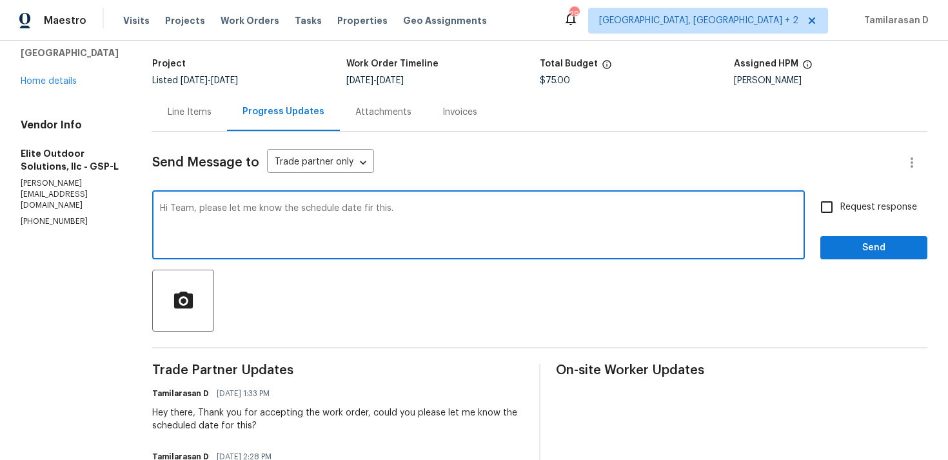
type textarea "Hi Team, please let me know the schedule date fir this."
click at [846, 209] on span "Request response" at bounding box center [878, 207] width 77 height 14
click at [840, 209] on input "Request response" at bounding box center [826, 206] width 27 height 27
checkbox input "true"
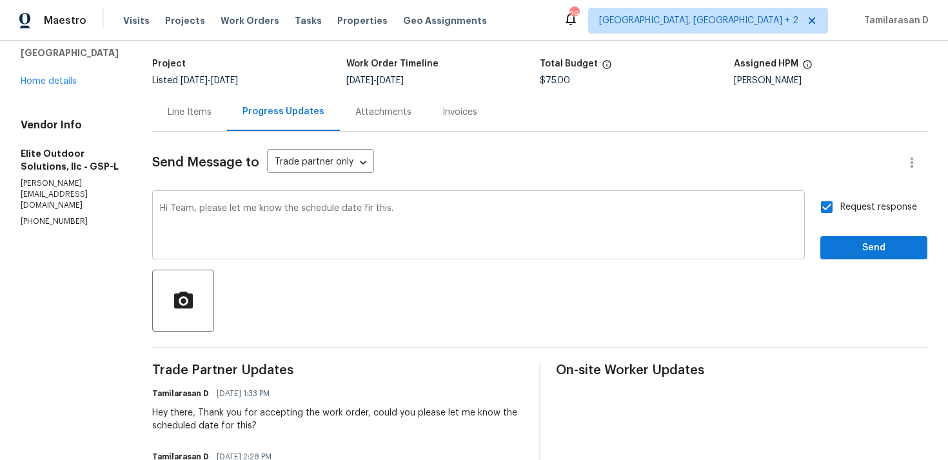
click at [364, 208] on textarea "Hi Team, please let me know the schedule date fir this." at bounding box center [478, 226] width 637 height 45
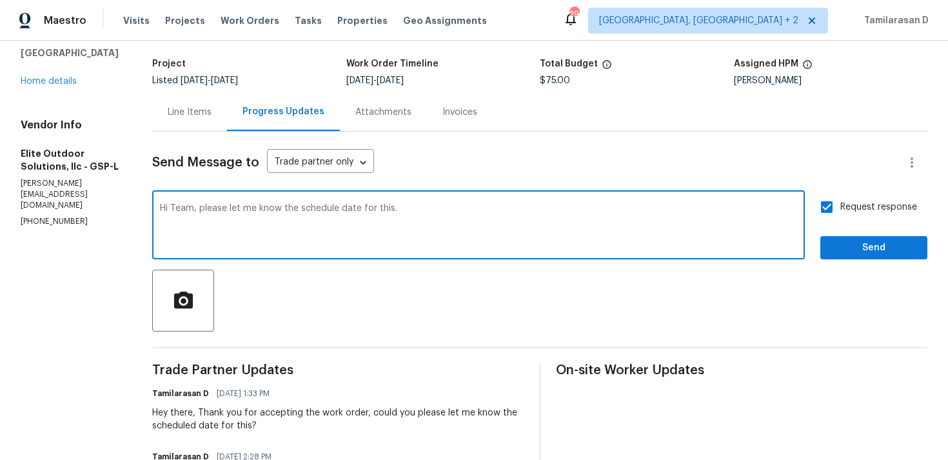
type textarea "Hi Team, please let me know the schedule date for this."
click at [847, 246] on span "Send" at bounding box center [873, 248] width 86 height 16
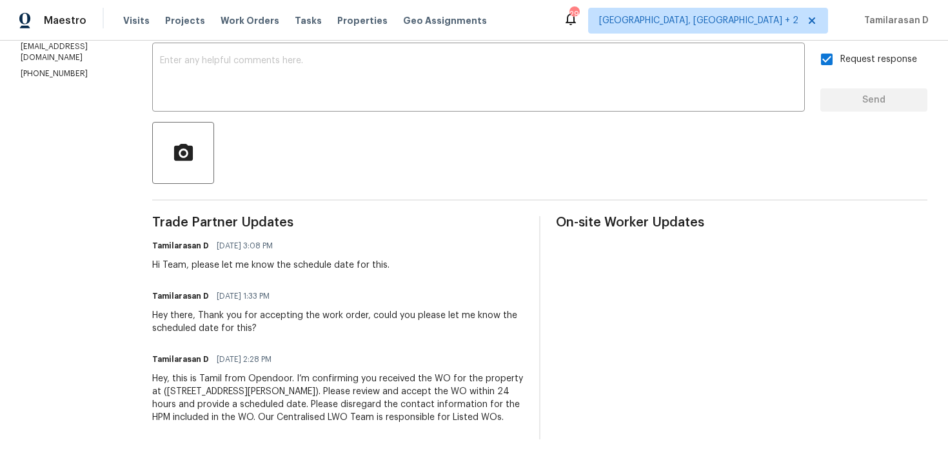
scroll to position [0, 0]
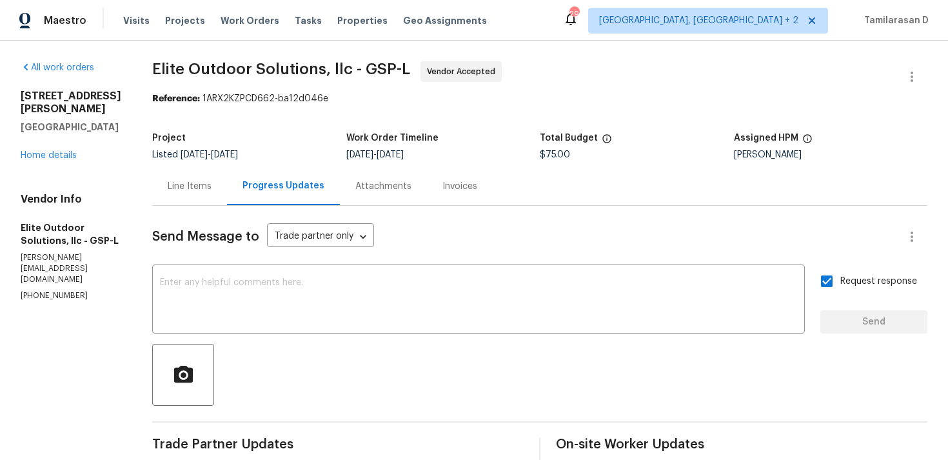
click at [59, 266] on div "Vendor Info Elite Outdoor Solutions, llc - GSP-[PERSON_NAME] [PERSON_NAME][EMAI…" at bounding box center [71, 247] width 101 height 109
copy p "[PHONE_NUMBER]"
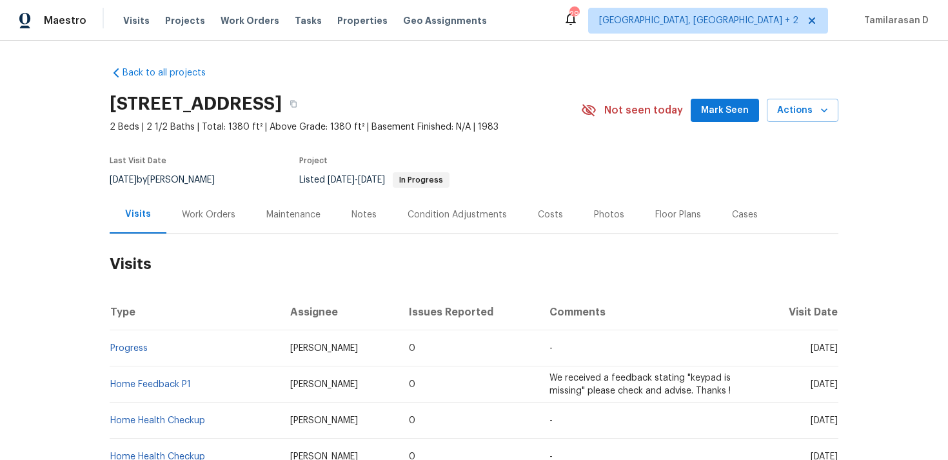
click at [182, 215] on div "Work Orders" at bounding box center [208, 214] width 53 height 13
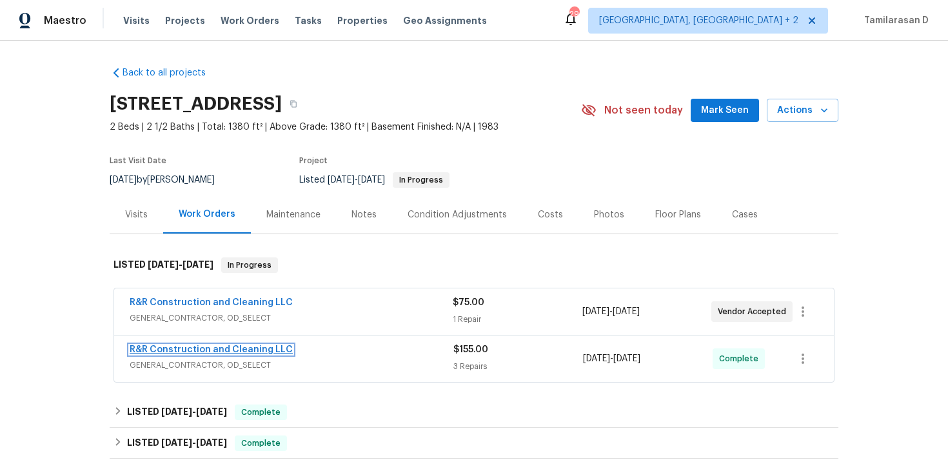
click at [203, 349] on link "R&R Construction and Cleaning LLC" at bounding box center [211, 349] width 163 height 9
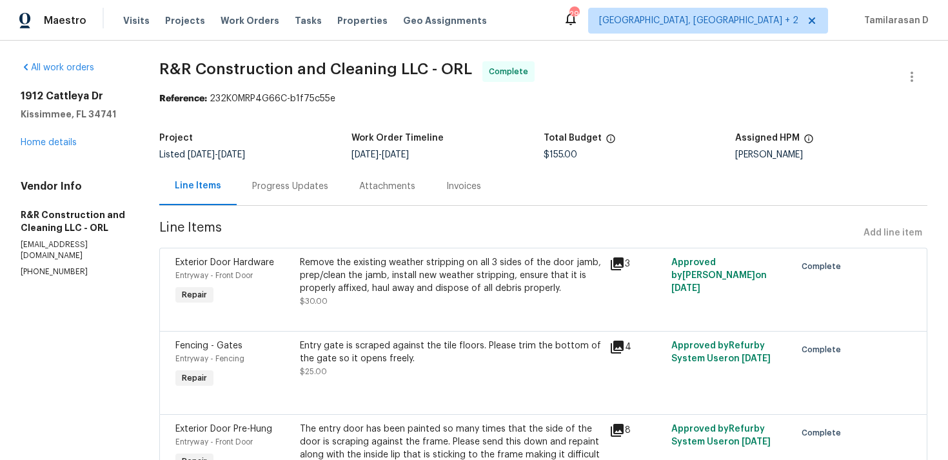
scroll to position [88, 0]
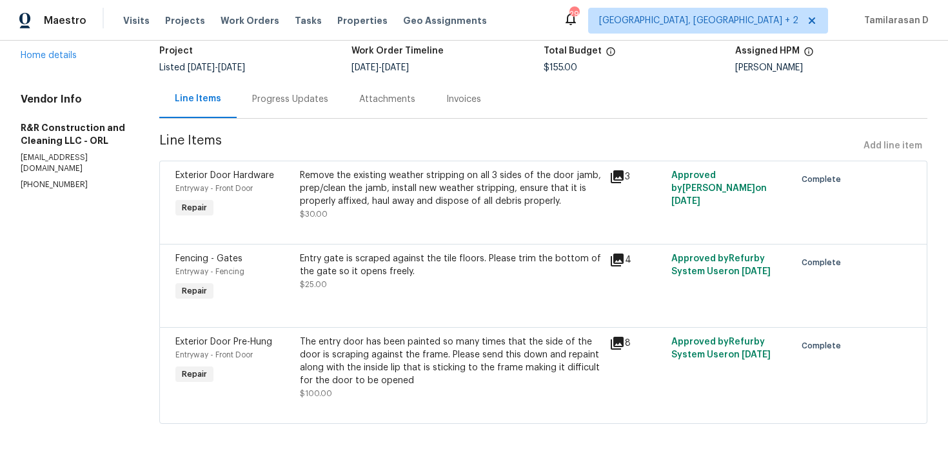
click at [289, 110] on div "Progress Updates" at bounding box center [290, 99] width 107 height 38
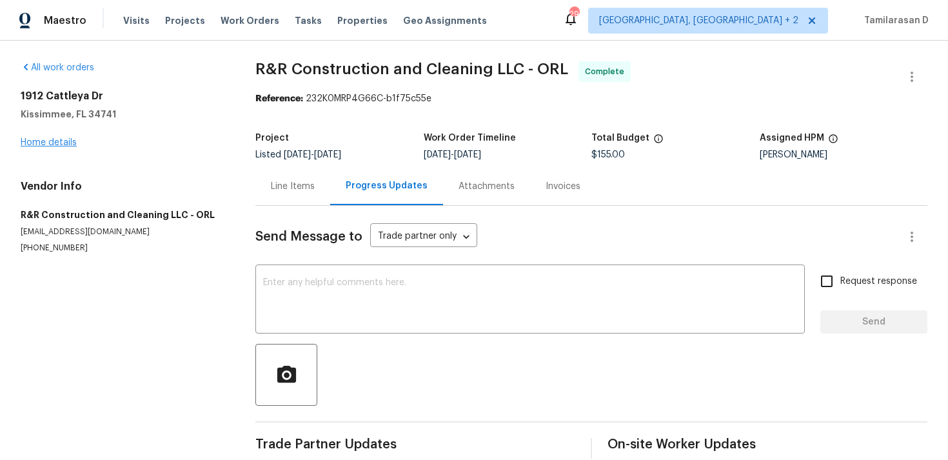
click at [58, 144] on link "Home details" at bounding box center [49, 142] width 56 height 9
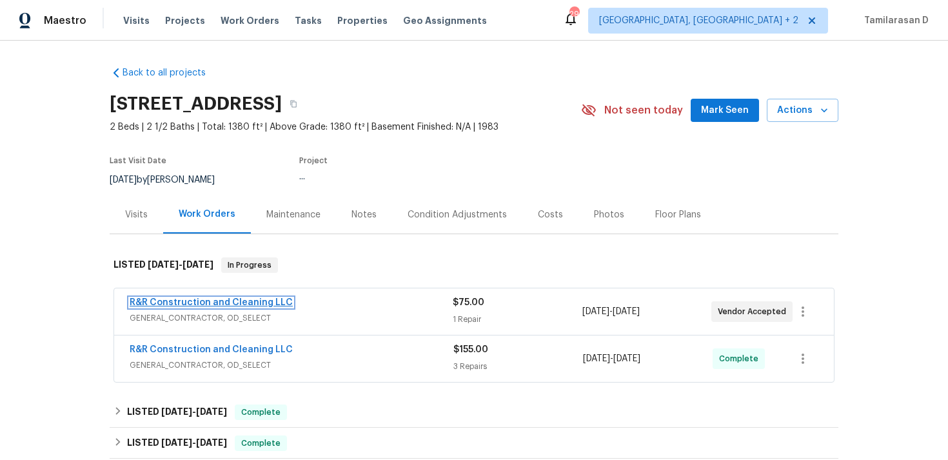
click at [202, 299] on link "R&R Construction and Cleaning LLC" at bounding box center [211, 302] width 163 height 9
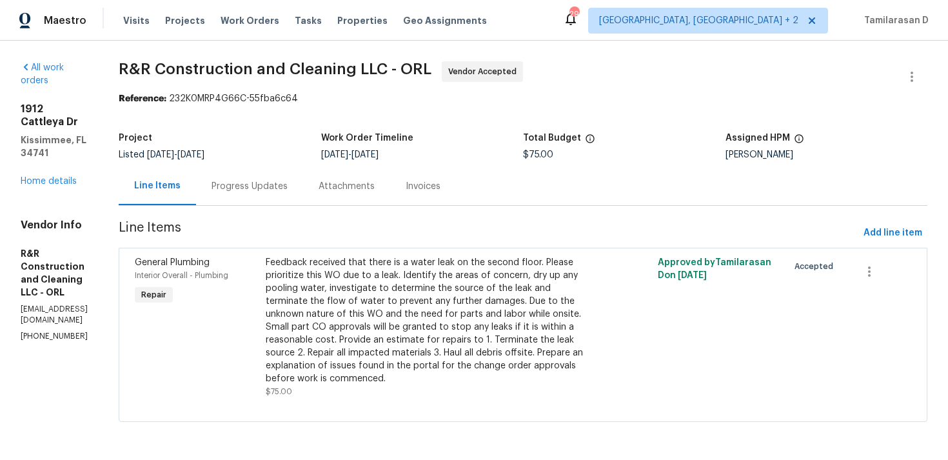
click at [287, 187] on div "Progress Updates" at bounding box center [249, 186] width 76 height 13
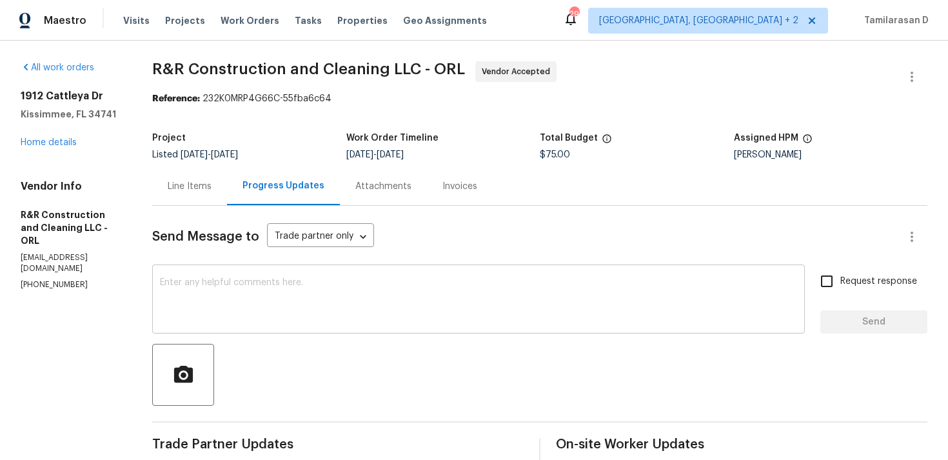
click at [269, 304] on textarea at bounding box center [478, 300] width 637 height 45
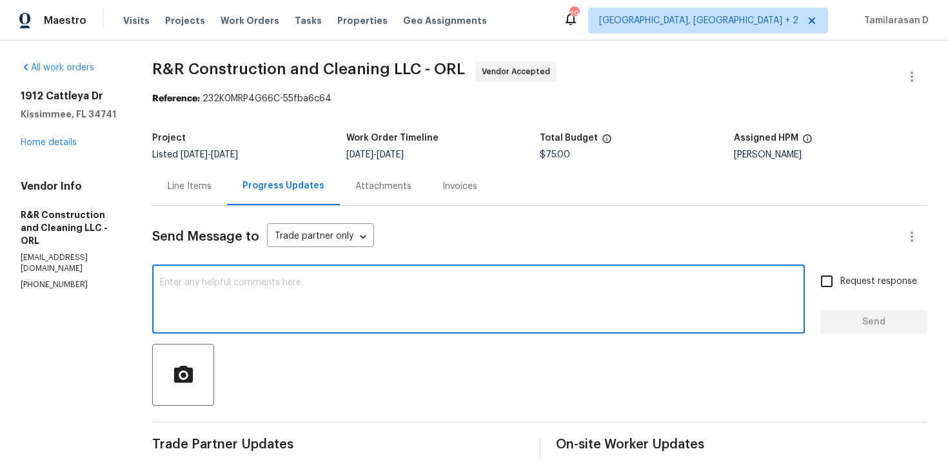
click at [293, 291] on textarea at bounding box center [478, 300] width 637 height 45
click at [262, 298] on textarea at bounding box center [478, 300] width 637 height 45
paste textarea "Hey there, Thank you for accepting the work order, could you please let me know…"
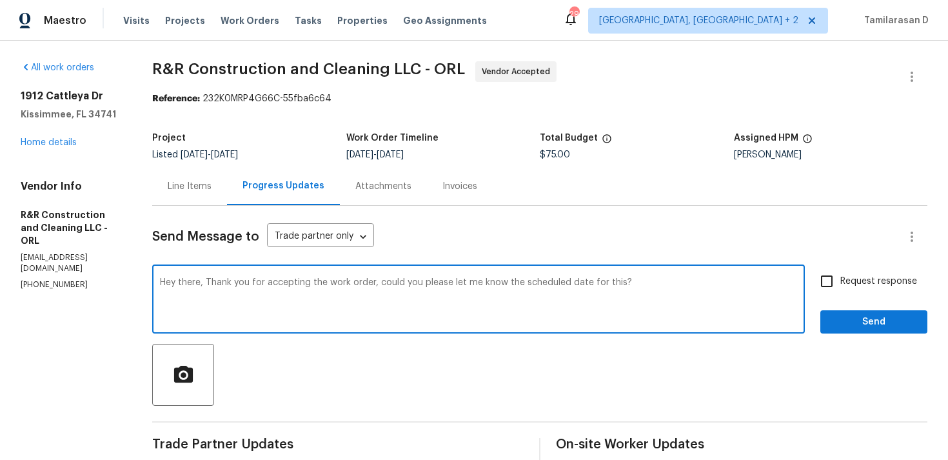
type textarea "Hey there, Thank you for accepting the work order, could you please let me know…"
click at [830, 278] on input "Request response" at bounding box center [826, 280] width 27 height 27
checkbox input "true"
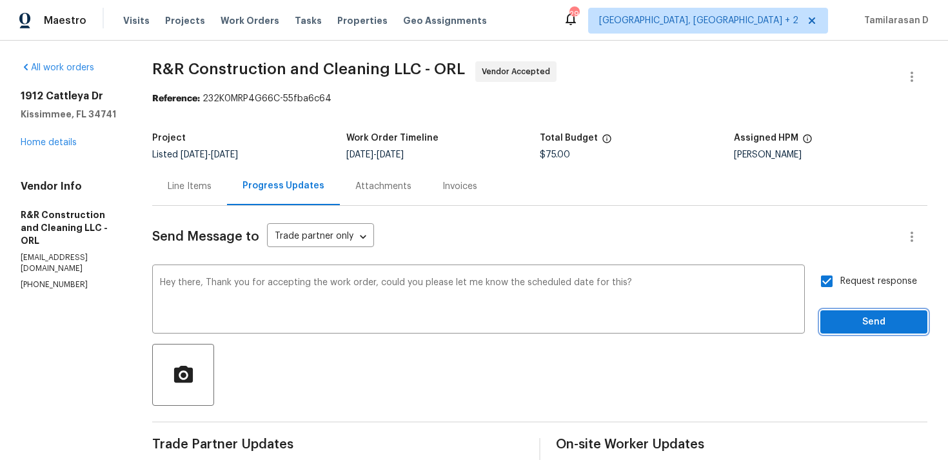
click at [857, 325] on span "Send" at bounding box center [873, 322] width 86 height 16
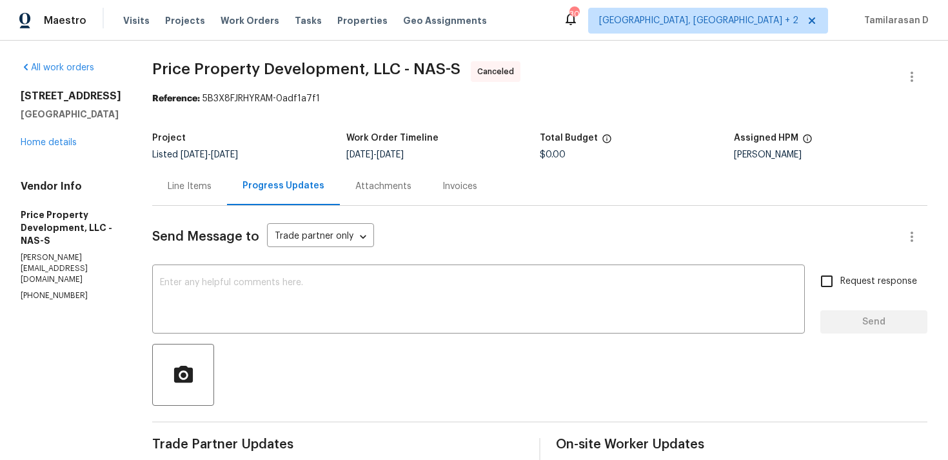
click at [64, 137] on div "[STREET_ADDRESS] Home details" at bounding box center [71, 119] width 101 height 59
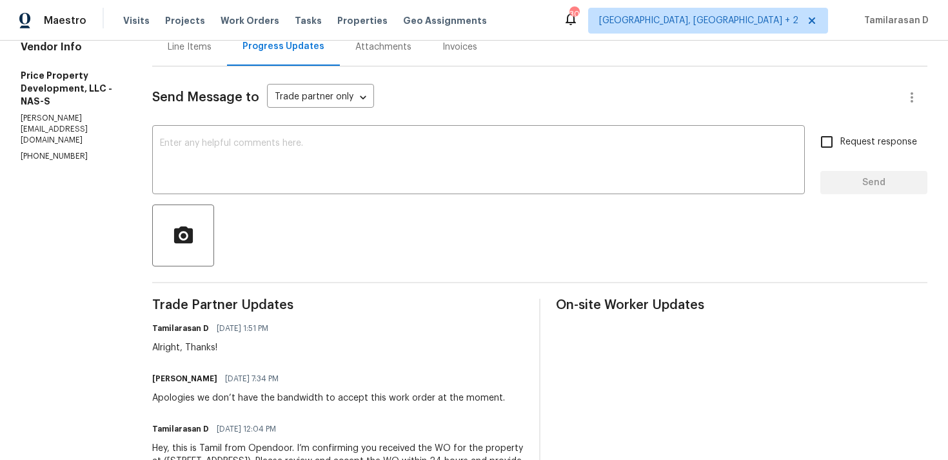
scroll to position [222, 0]
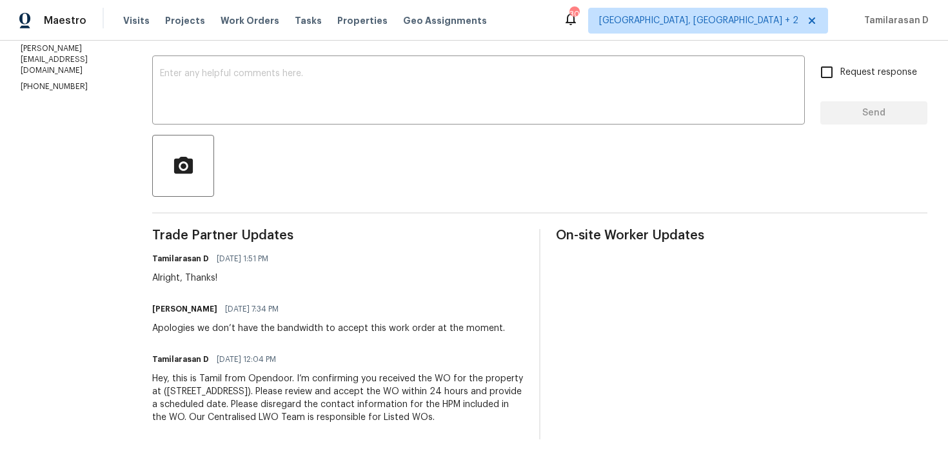
click at [311, 322] on div "Apologies we don’t have the bandwidth to accept this work order at the moment." at bounding box center [328, 328] width 353 height 13
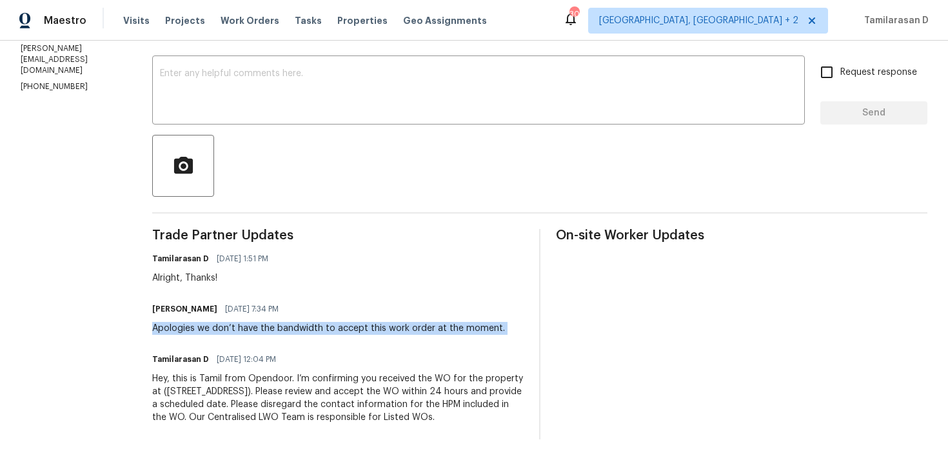
click at [311, 322] on div "Apologies we don’t have the bandwidth to accept this work order at the moment." at bounding box center [328, 328] width 353 height 13
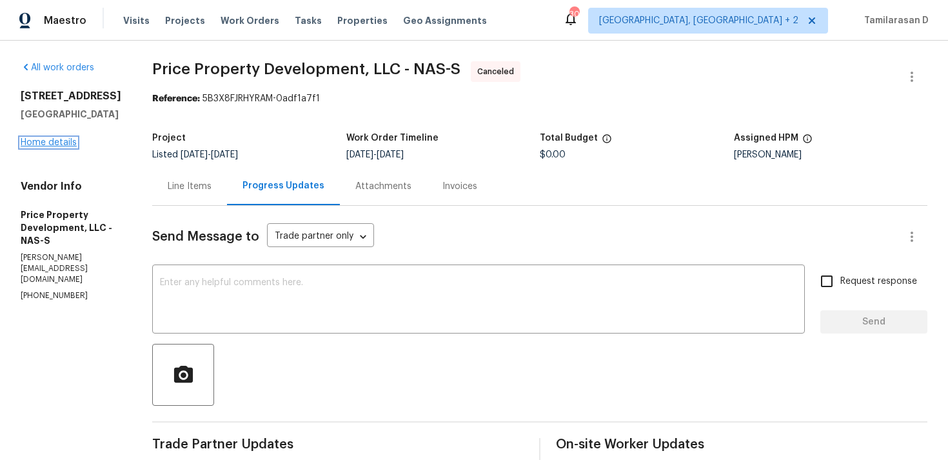
click at [40, 143] on link "Home details" at bounding box center [49, 142] width 56 height 9
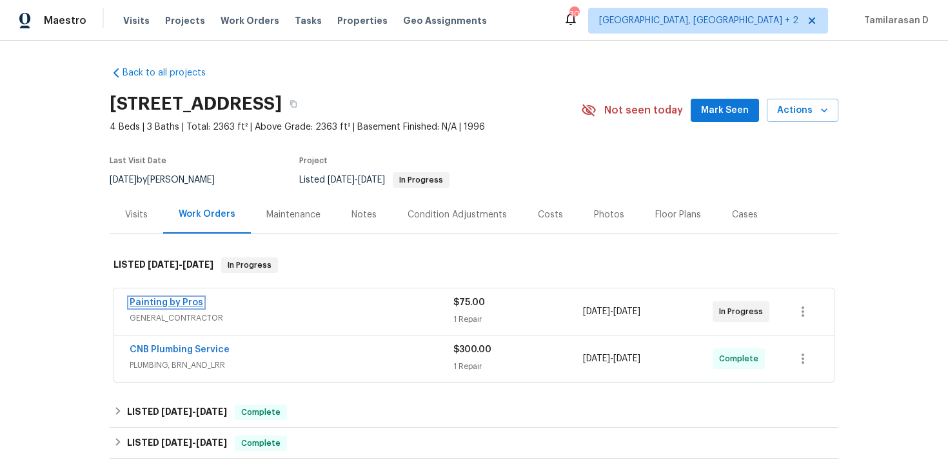
click at [172, 299] on link "Painting by Pros" at bounding box center [166, 302] width 73 height 9
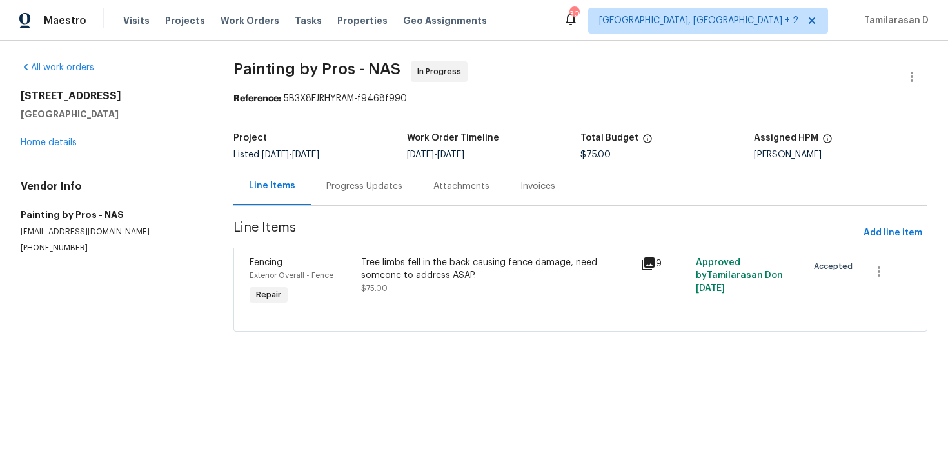
click at [340, 192] on div "Progress Updates" at bounding box center [364, 186] width 76 height 13
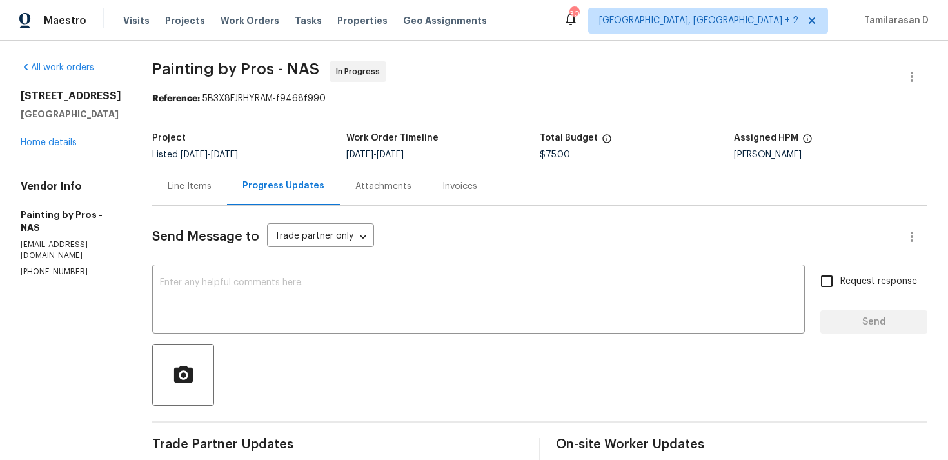
scroll to position [248, 0]
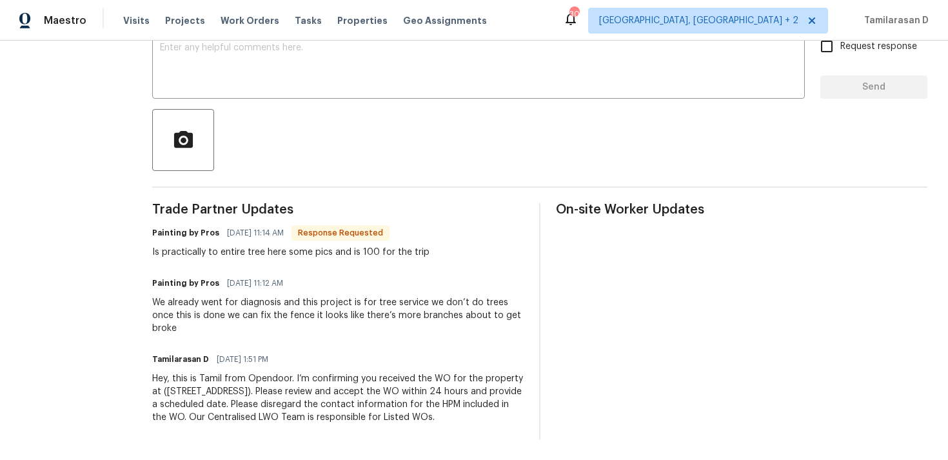
click at [289, 304] on div "We already went for diagnosis and this project is for tree service we don’t do …" at bounding box center [337, 315] width 371 height 39
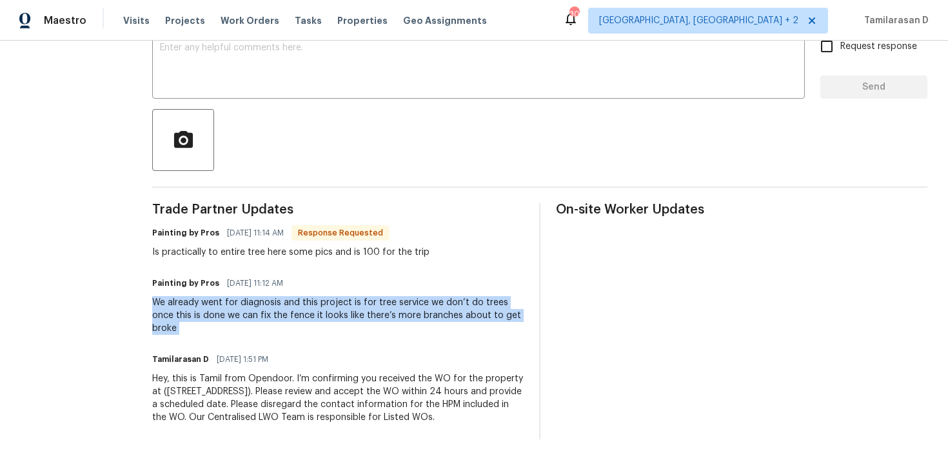
scroll to position [0, 0]
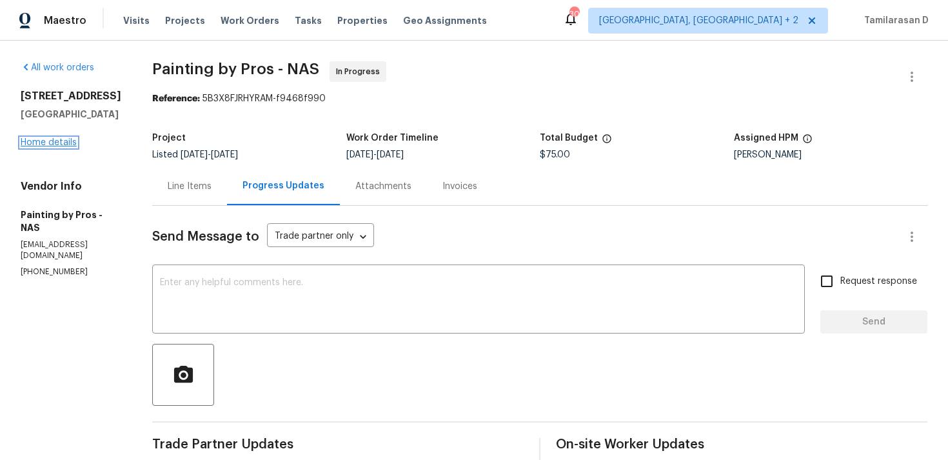
click at [66, 141] on link "Home details" at bounding box center [49, 142] width 56 height 9
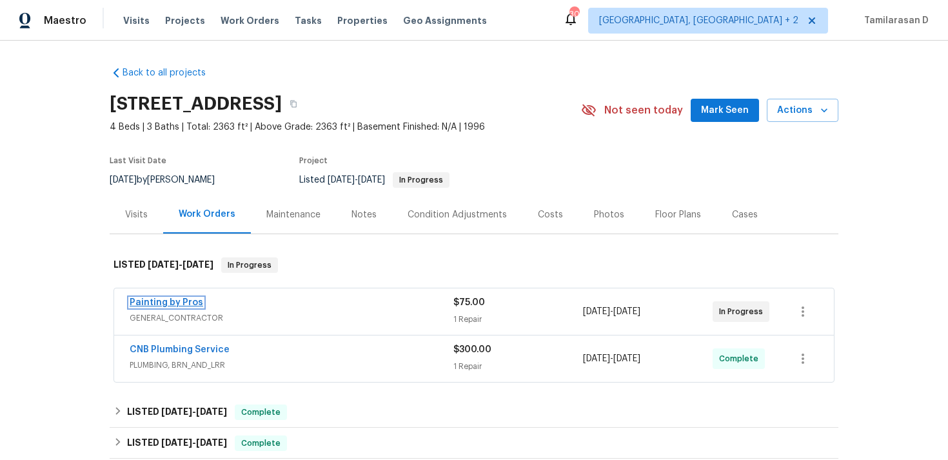
click at [173, 304] on link "Painting by Pros" at bounding box center [166, 302] width 73 height 9
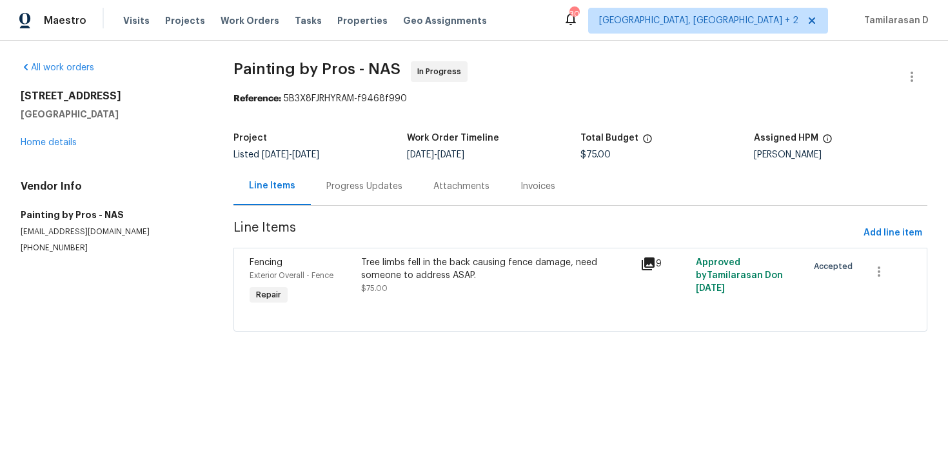
click at [335, 188] on div "Progress Updates" at bounding box center [364, 186] width 76 height 13
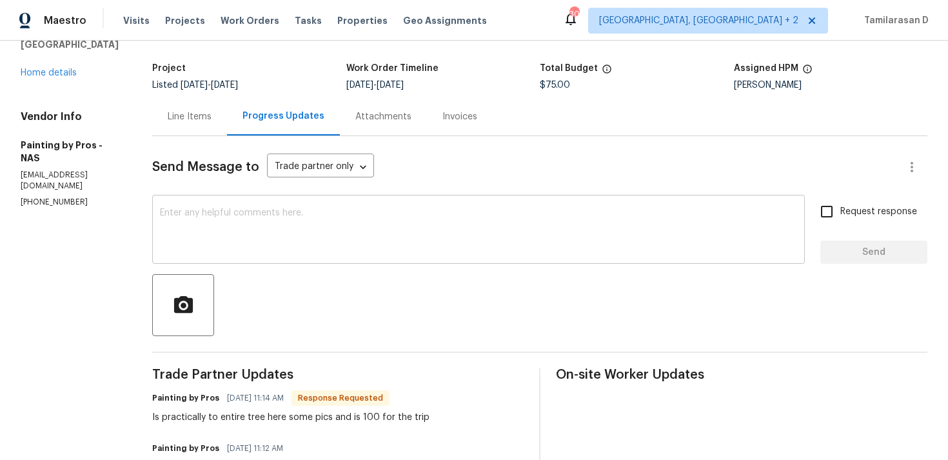
scroll to position [37, 0]
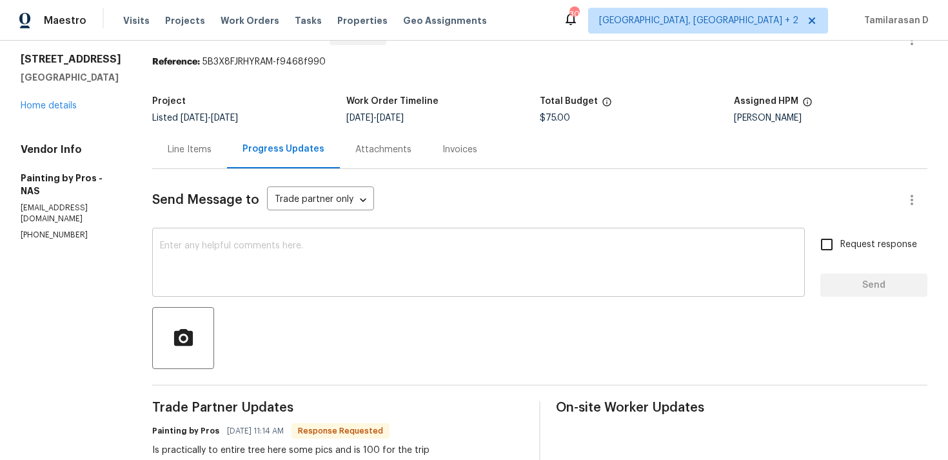
click at [298, 251] on textarea at bounding box center [478, 263] width 637 height 45
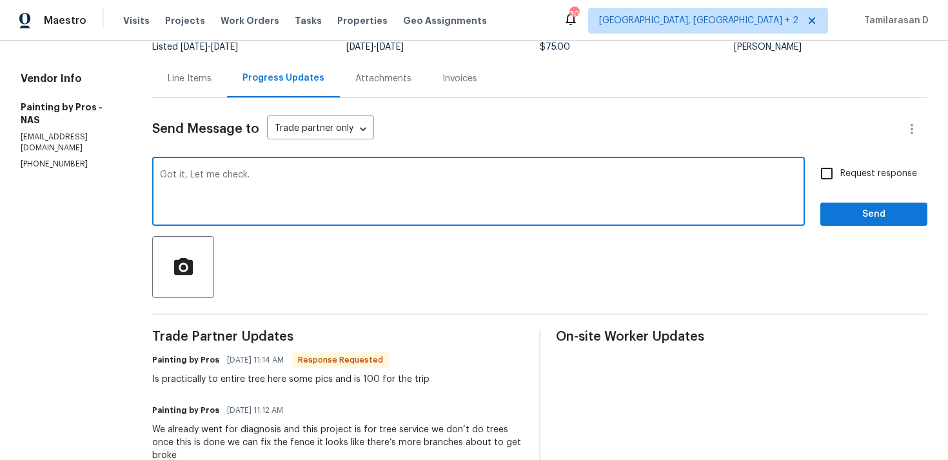
scroll to position [142, 0]
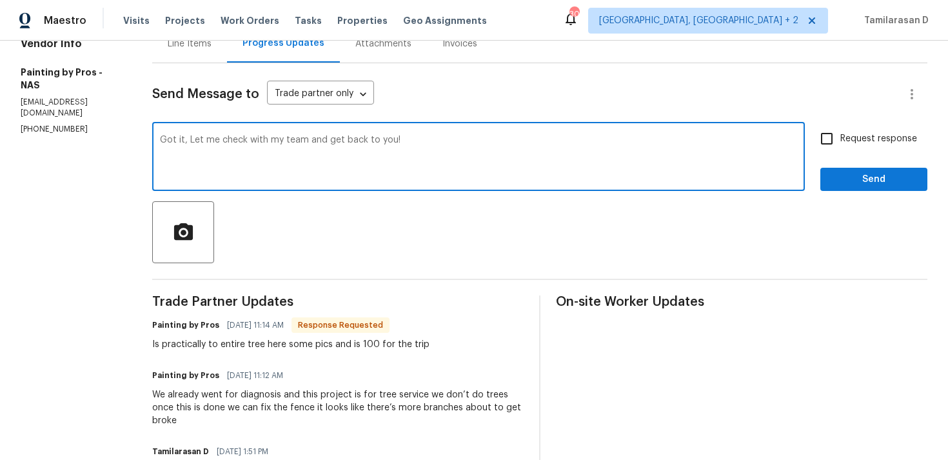
type textarea "Got it, Let me check with my team and get back to you!"
click at [844, 181] on span "Send" at bounding box center [873, 179] width 86 height 16
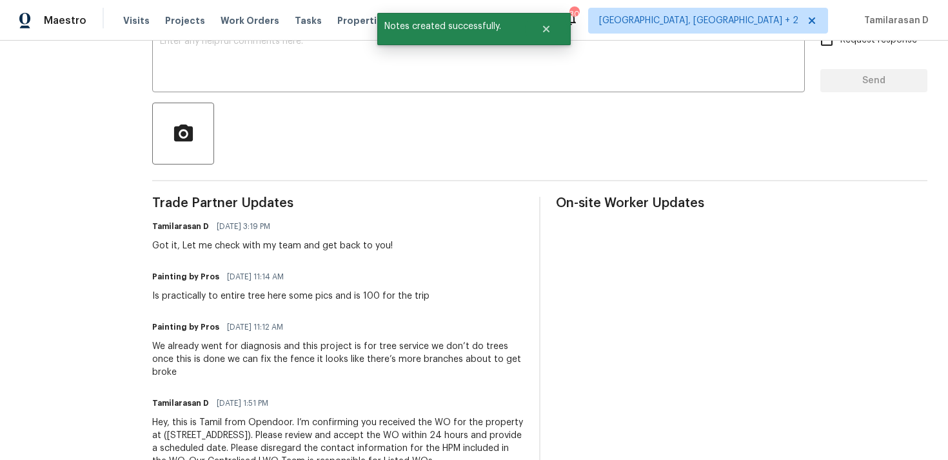
scroll to position [258, 0]
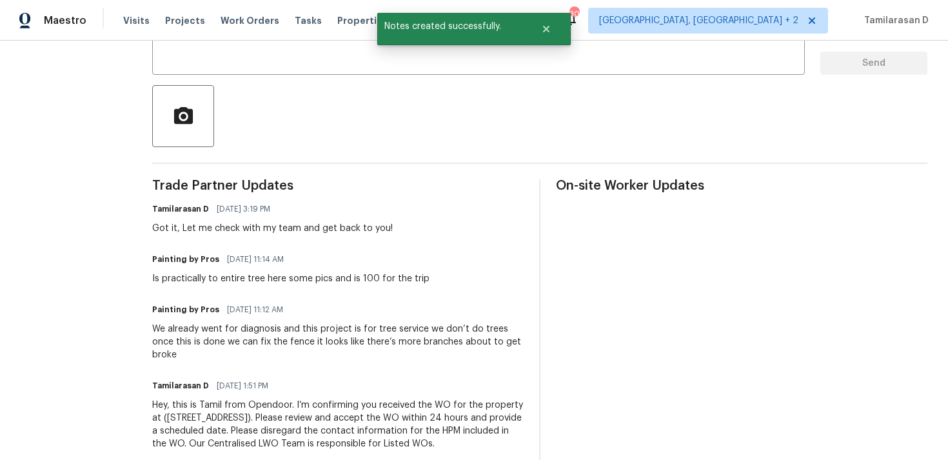
click at [241, 290] on div "Trade Partner Updates Tamilarasan D [DATE] 3:19 PM Got it, Let me check with my…" at bounding box center [337, 322] width 371 height 286
click at [252, 275] on div "Is practically to entire tree here some pics and is 100 for the trip" at bounding box center [290, 278] width 277 height 13
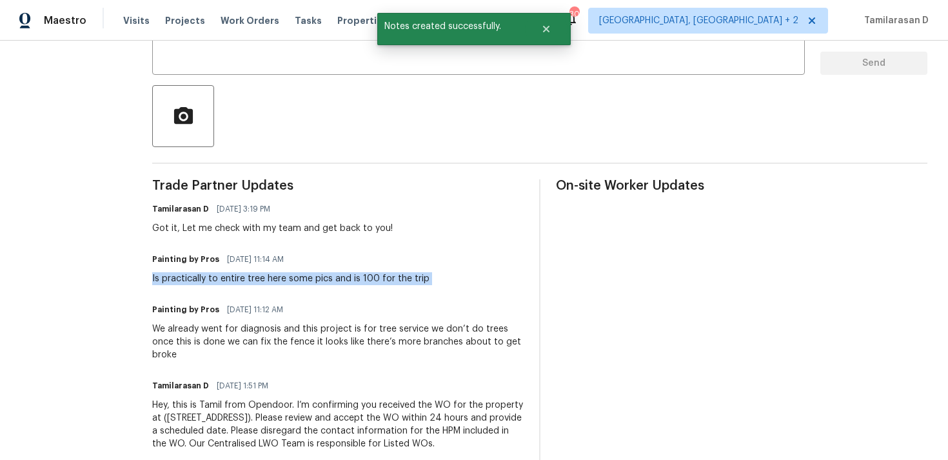
copy div "Is practically to entire tree here some pics and is 100 for the trip"
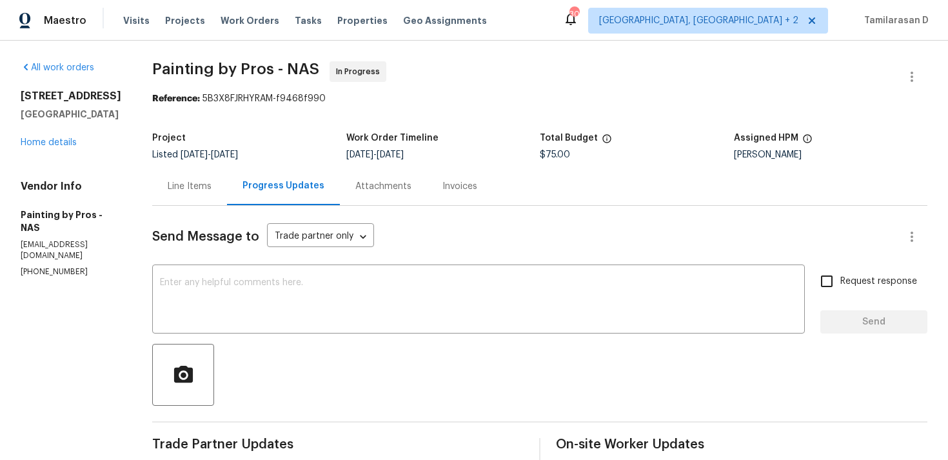
click at [211, 188] on div "Line Items" at bounding box center [190, 186] width 44 height 13
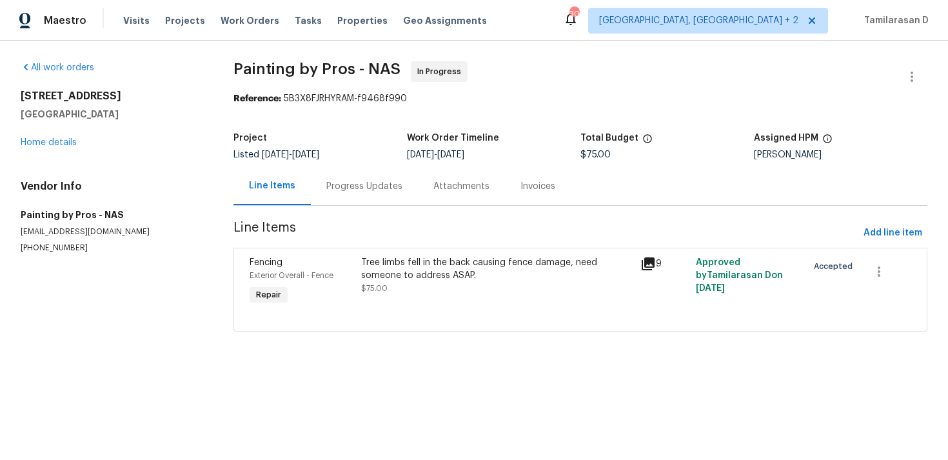
click at [389, 278] on div "Tree limbs fell in the back causing fence damage, need someone to address ASAP." at bounding box center [496, 269] width 271 height 26
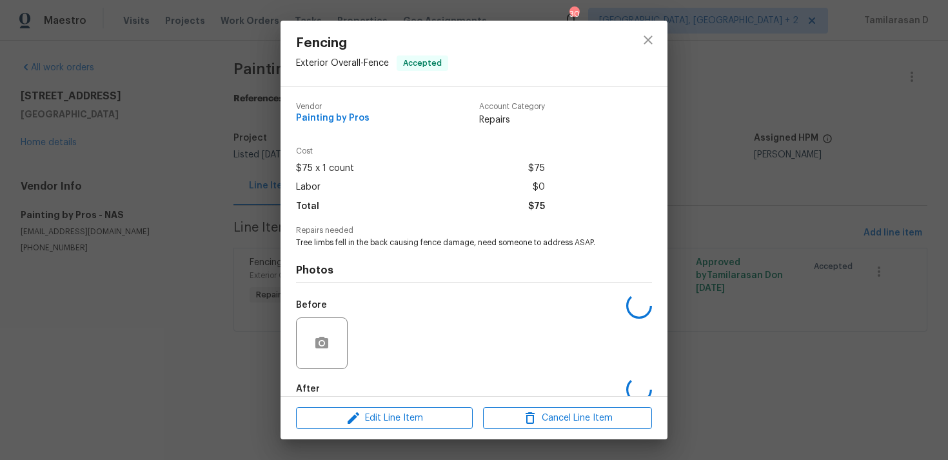
scroll to position [70, 0]
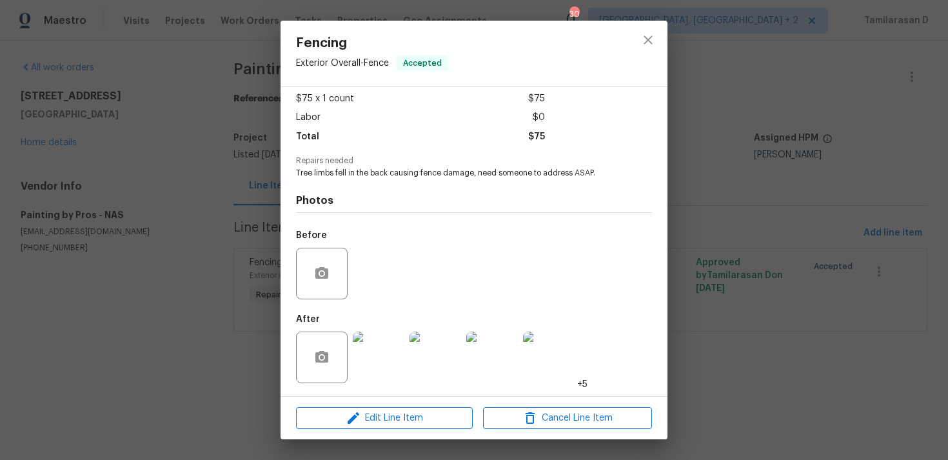
click at [374, 346] on img at bounding box center [379, 357] width 52 height 52
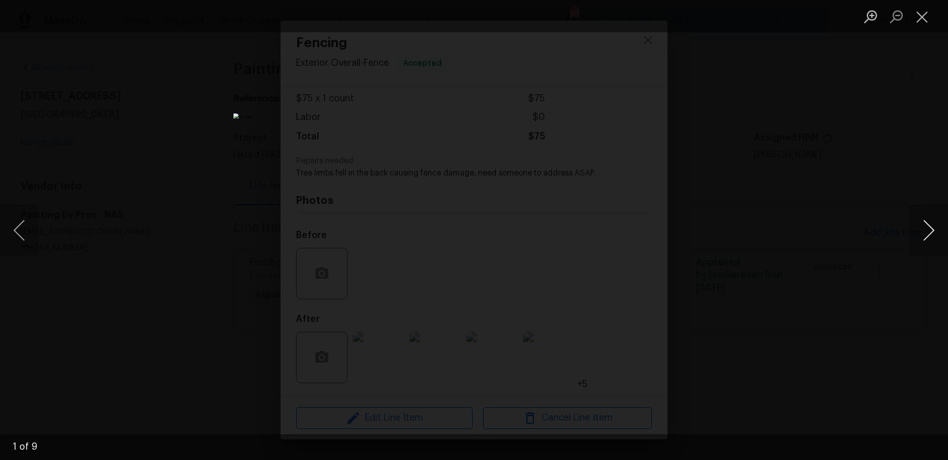
click at [925, 224] on button "Next image" at bounding box center [928, 230] width 39 height 52
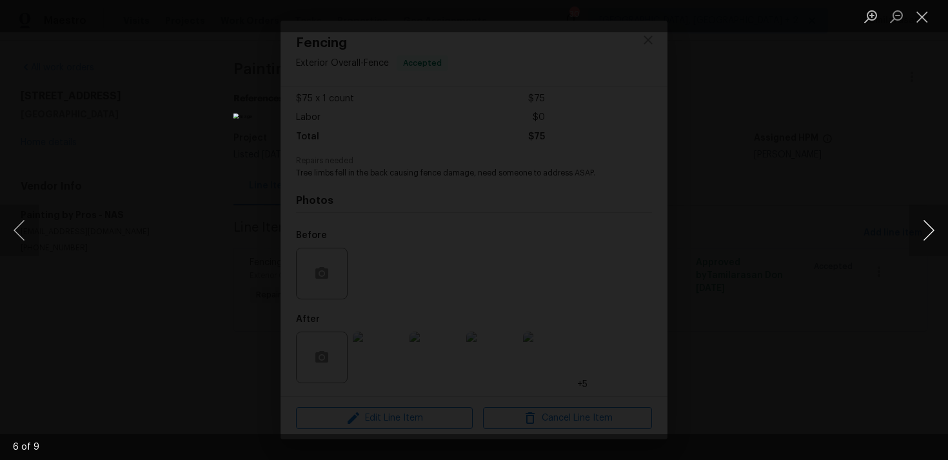
click at [924, 204] on button "Next image" at bounding box center [928, 230] width 39 height 52
click at [924, 234] on button "Next image" at bounding box center [928, 230] width 39 height 52
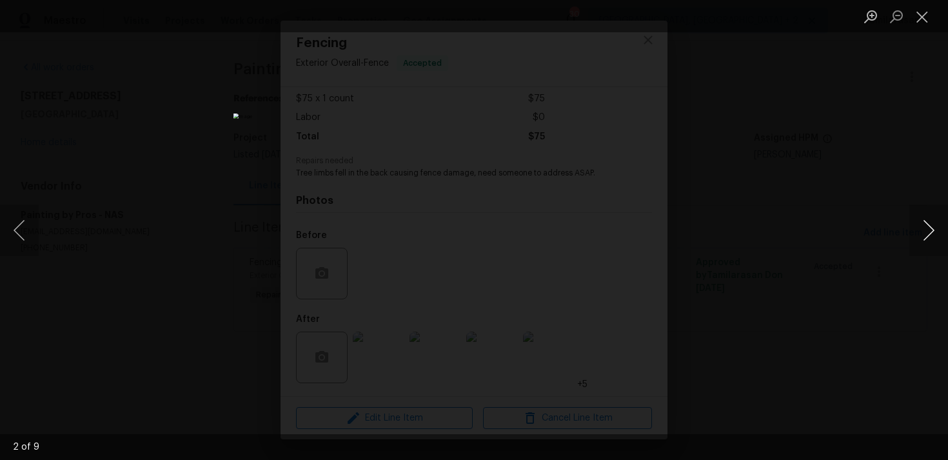
click at [924, 234] on button "Next image" at bounding box center [928, 230] width 39 height 52
click at [927, 16] on button "Close lightbox" at bounding box center [922, 16] width 26 height 23
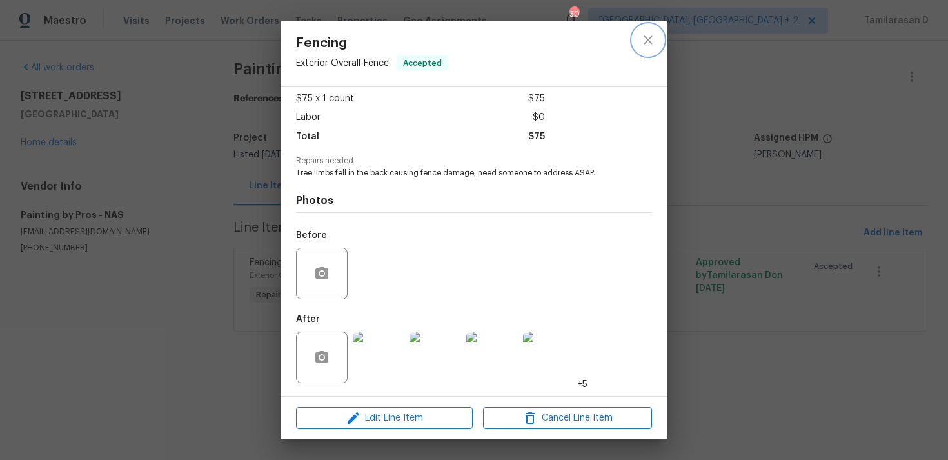
click at [650, 43] on icon "close" at bounding box center [647, 39] width 8 height 8
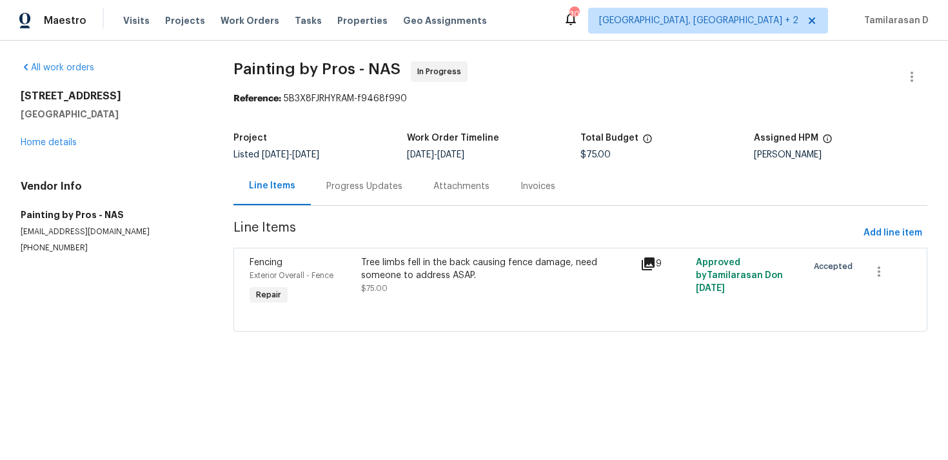
click at [363, 189] on div "Progress Updates" at bounding box center [364, 186] width 76 height 13
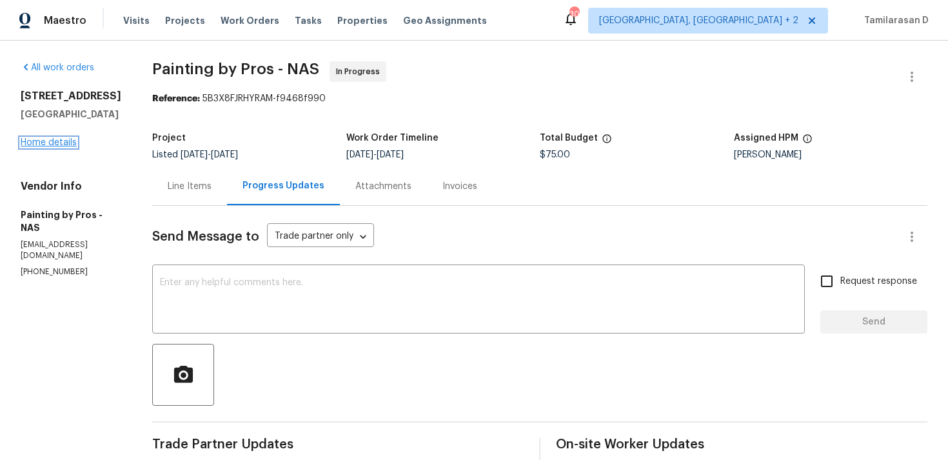
click at [58, 138] on link "Home details" at bounding box center [49, 142] width 56 height 9
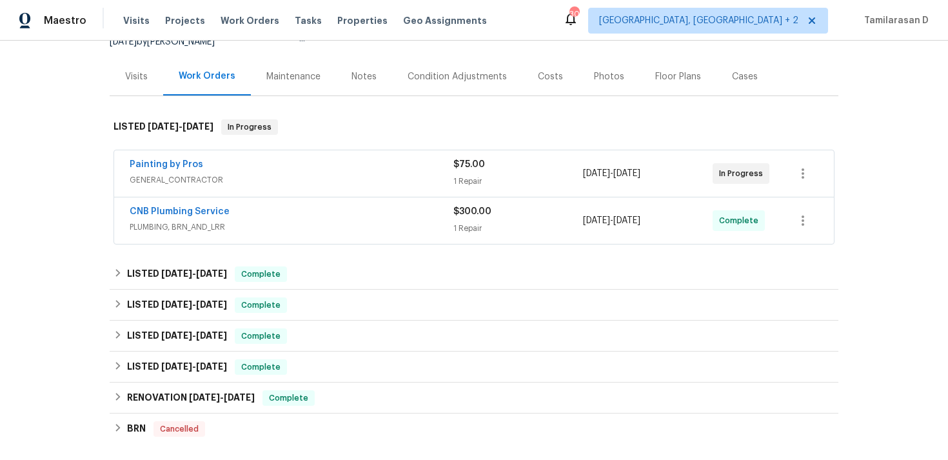
scroll to position [152, 0]
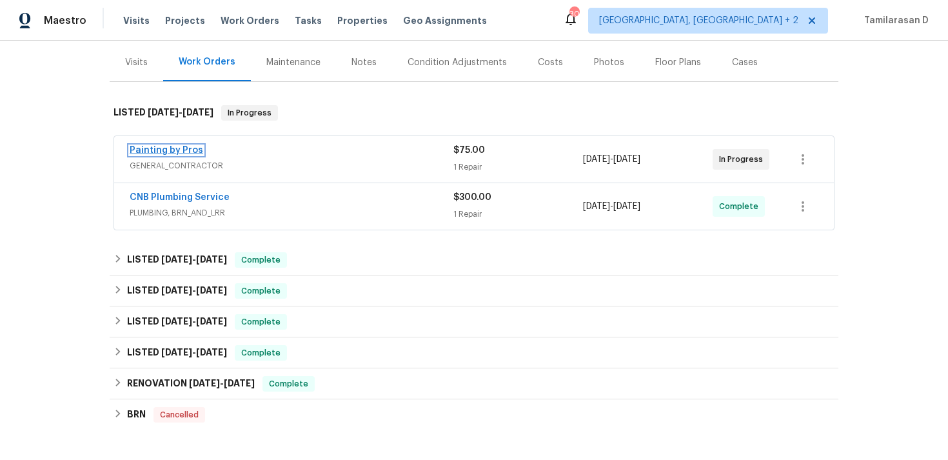
click at [167, 150] on link "Painting by Pros" at bounding box center [166, 150] width 73 height 9
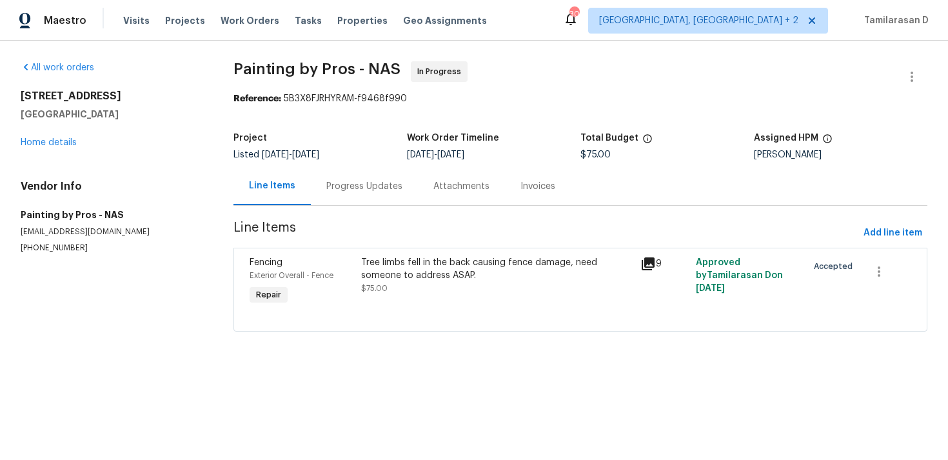
click at [333, 193] on div "Progress Updates" at bounding box center [364, 186] width 107 height 38
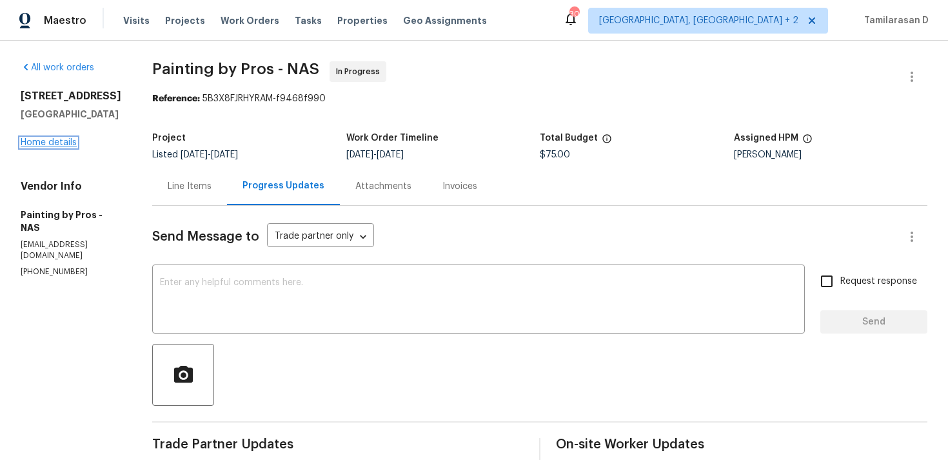
click at [61, 145] on link "Home details" at bounding box center [49, 142] width 56 height 9
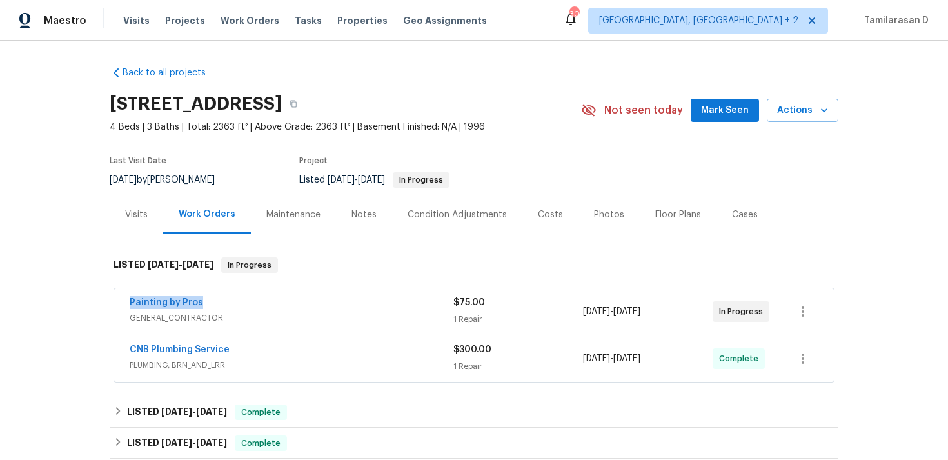
drag, startPoint x: 201, startPoint y: 307, endPoint x: 130, endPoint y: 300, distance: 71.2
click at [130, 300] on div "Painting by Pros" at bounding box center [292, 303] width 324 height 15
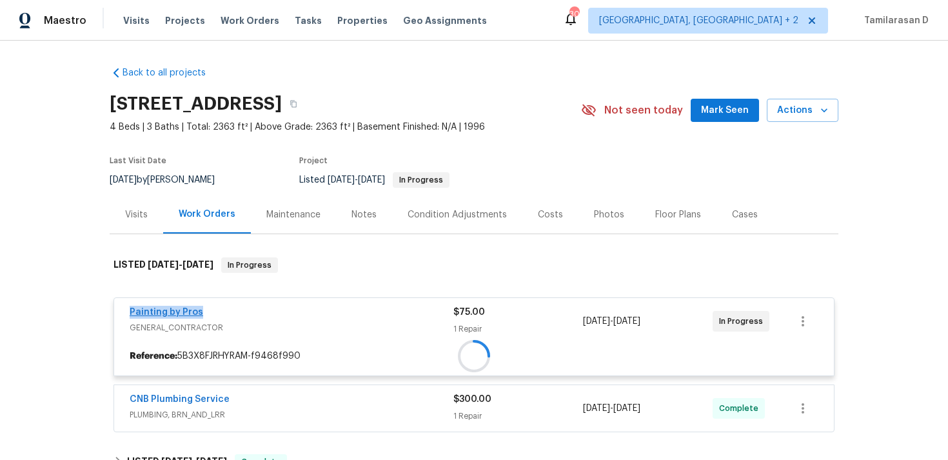
copy link "Painting by Pros"
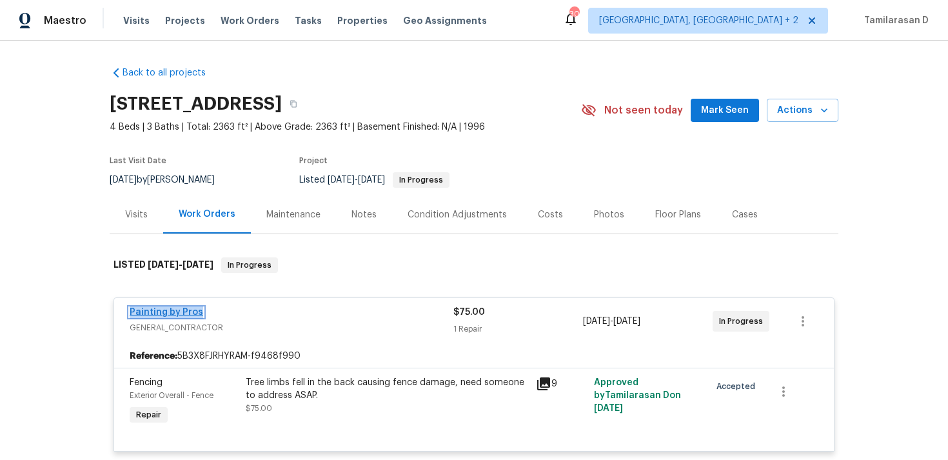
click at [185, 311] on link "Painting by Pros" at bounding box center [166, 311] width 73 height 9
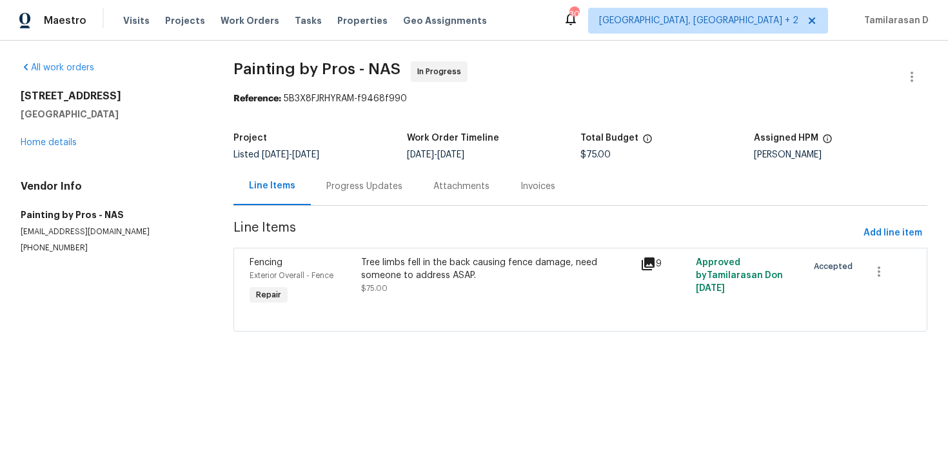
click at [394, 273] on div "Tree limbs fell in the back causing fence damage, need someone to address ASAP." at bounding box center [496, 269] width 271 height 26
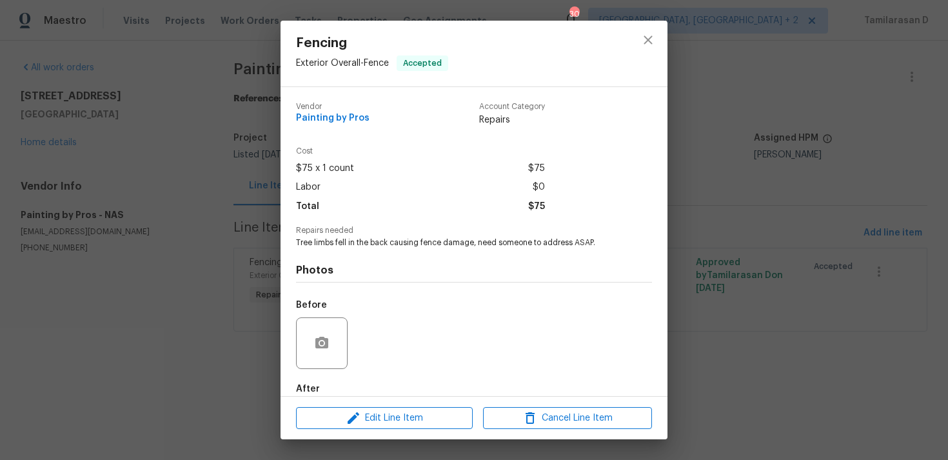
click at [345, 244] on span "Tree limbs fell in the back causing fence damage, need someone to address ASAP." at bounding box center [456, 242] width 320 height 11
copy span "Tree limbs fell in the back causing fence damage, need someone to address ASAP."
click at [253, 248] on div "Fencing Exterior Overall - Fence Accepted Vendor Painting by Pros Account Categ…" at bounding box center [474, 230] width 948 height 460
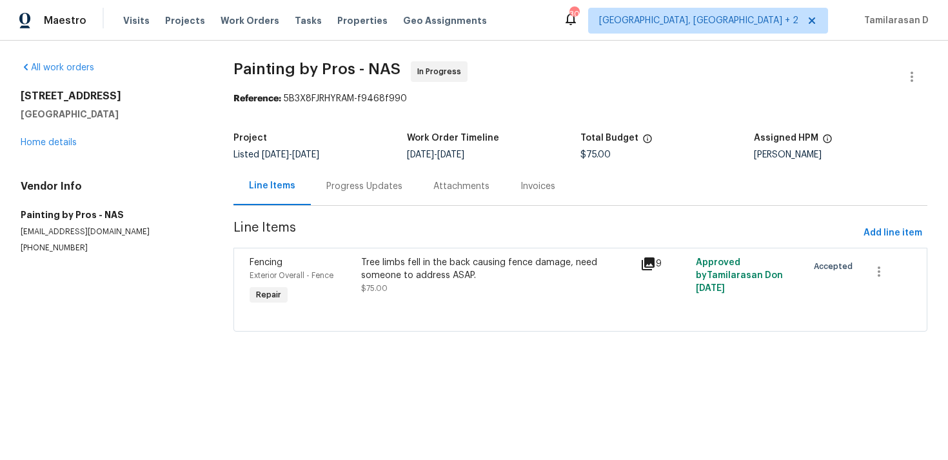
click at [332, 190] on div "Progress Updates" at bounding box center [364, 186] width 76 height 13
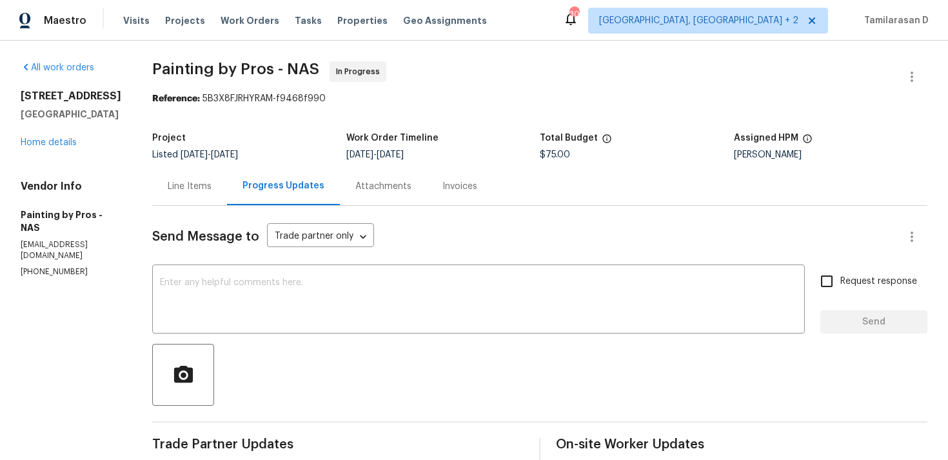
click at [214, 175] on div "Line Items" at bounding box center [189, 186] width 75 height 38
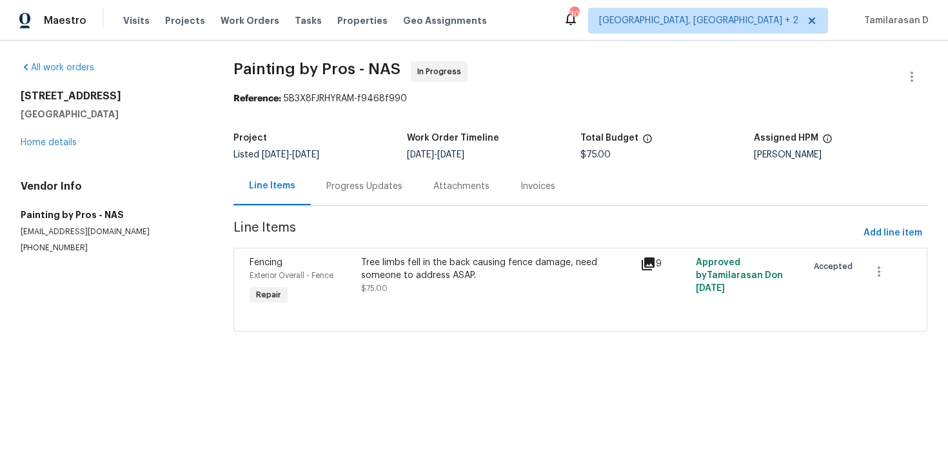
click at [411, 271] on div "Tree limbs fell in the back causing fence damage, need someone to address ASAP." at bounding box center [496, 269] width 271 height 26
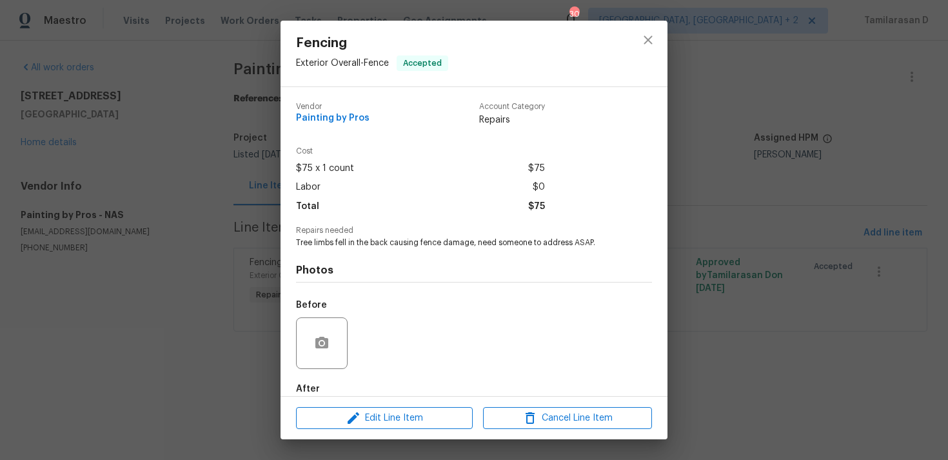
click at [373, 244] on span "Tree limbs fell in the back causing fence damage, need someone to address ASAP." at bounding box center [456, 242] width 320 height 11
copy span "Tree limbs fell in the back causing fence damage, need someone to address ASAP."
click at [240, 245] on div "Fencing Exterior Overall - Fence Accepted Vendor Painting by Pros Account Categ…" at bounding box center [474, 230] width 948 height 460
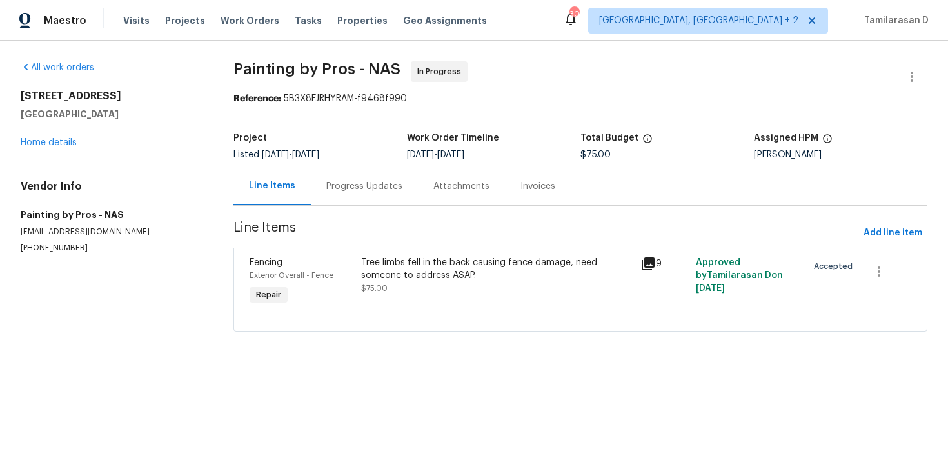
click at [302, 191] on div "Line Items" at bounding box center [271, 186] width 77 height 38
click at [330, 188] on div "Progress Updates" at bounding box center [364, 186] width 76 height 13
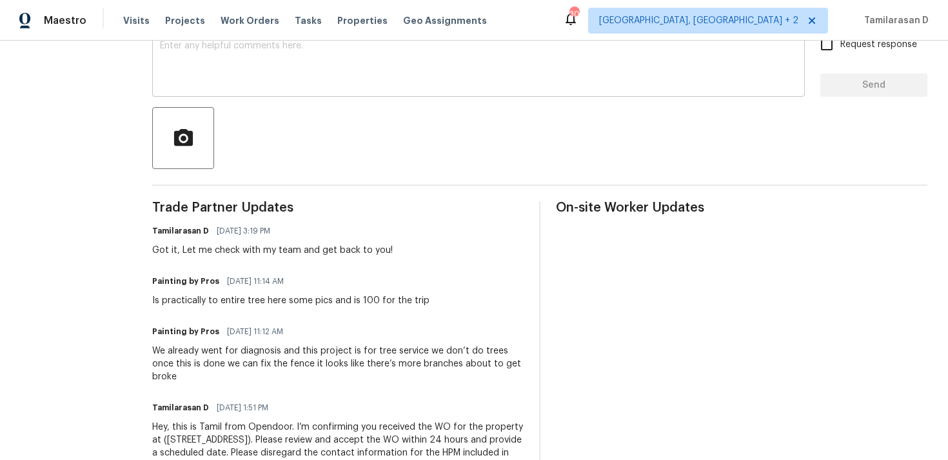
scroll to position [298, 0]
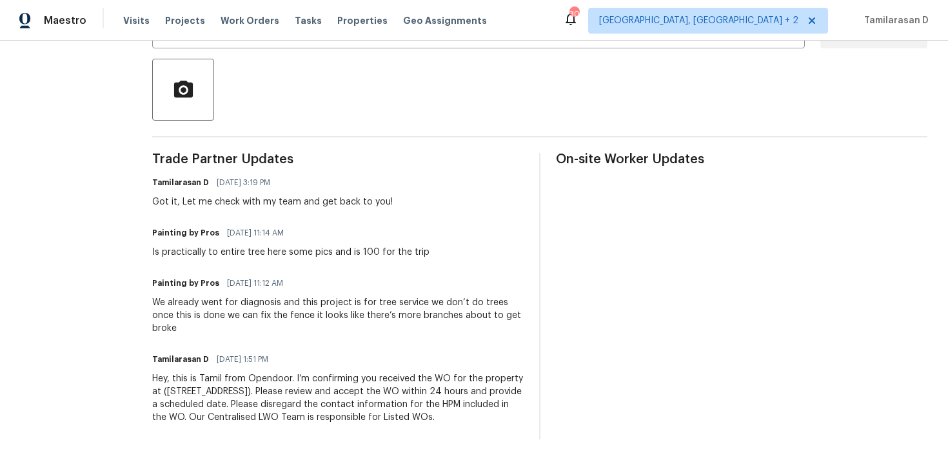
click at [222, 246] on div "Is practically to entire tree here some pics and is 100 for the trip" at bounding box center [290, 252] width 277 height 13
click at [226, 296] on div "We already went for diagnosis and this project is for tree service we don’t do …" at bounding box center [337, 315] width 371 height 39
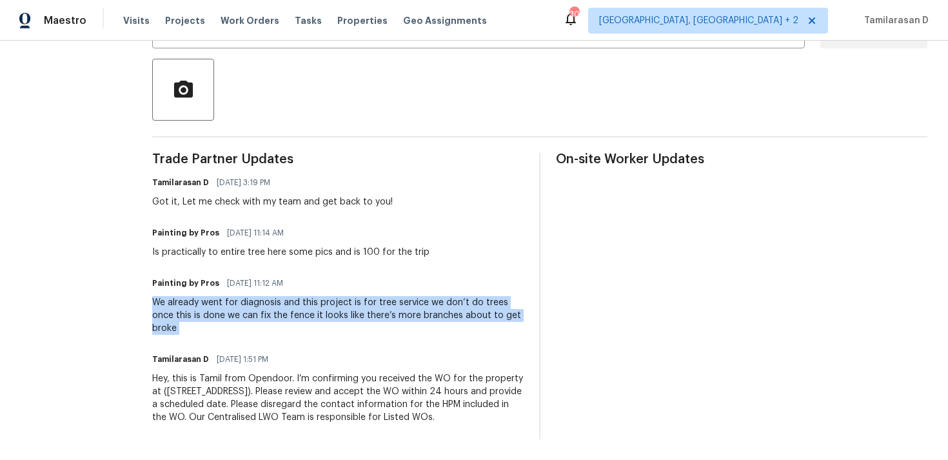
copy div "We already went for diagnosis and this project is for tree service we don’t do …"
click at [218, 246] on div "Is practically to entire tree here some pics and is 100 for the trip" at bounding box center [290, 252] width 277 height 13
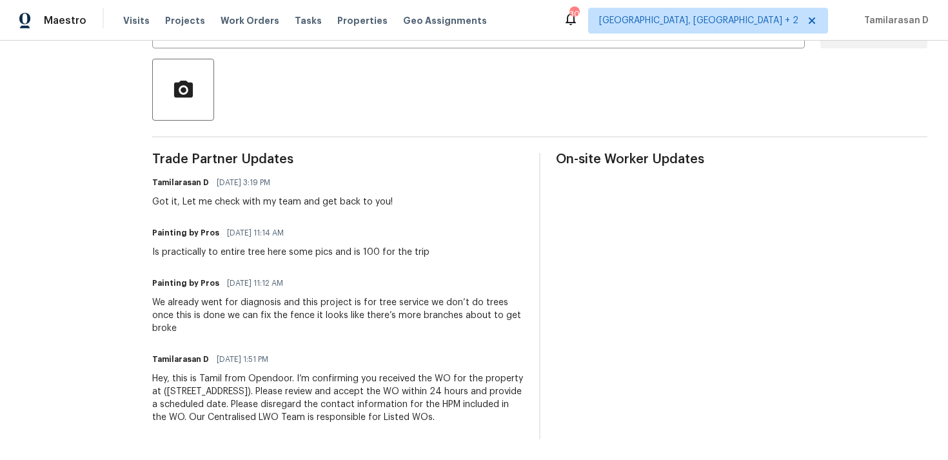
click at [218, 246] on div "Is practically to entire tree here some pics and is 100 for the trip" at bounding box center [290, 252] width 277 height 13
click at [266, 246] on div "Trade Partner Updates Tamilarasan D 08/27/2025 3:19 PM Got it, Let me check wit…" at bounding box center [337, 296] width 371 height 286
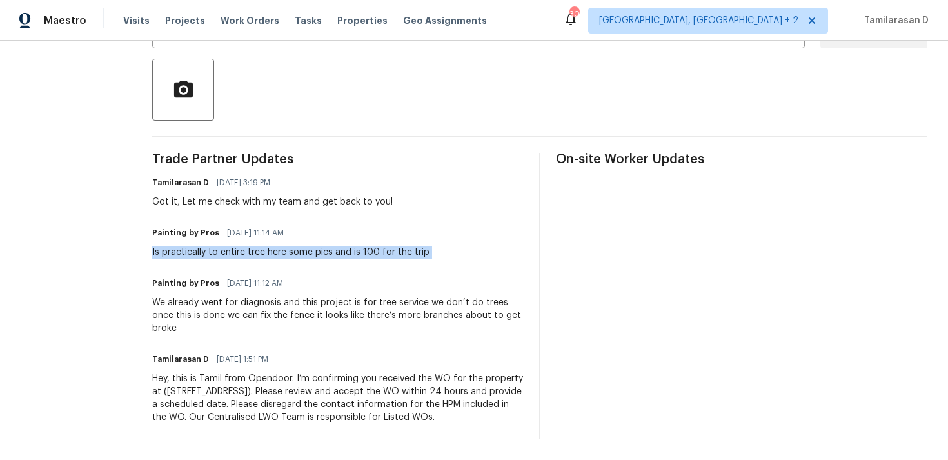
click at [251, 246] on div "Is practically to entire tree here some pics and is 100 for the trip" at bounding box center [290, 252] width 277 height 13
click at [271, 246] on div "Is practically to entire tree here some pics and is 100 for the trip" at bounding box center [290, 252] width 277 height 13
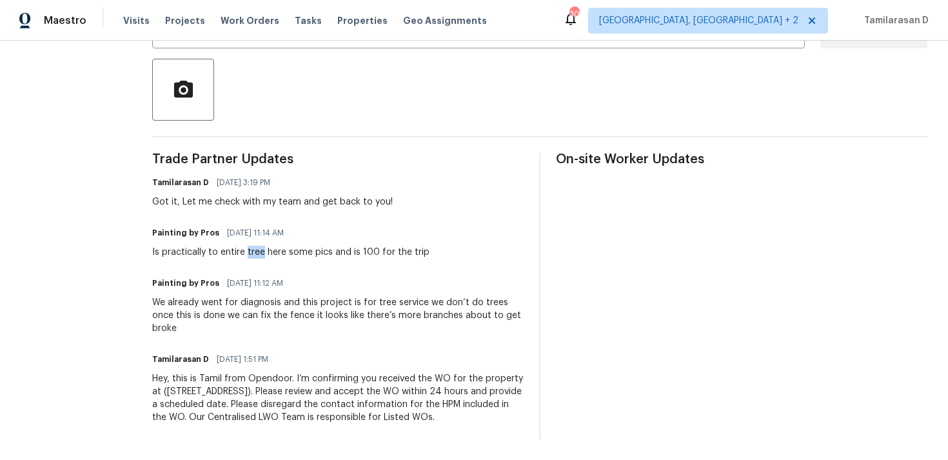
click at [271, 246] on div "Is practically to entire tree here some pics and is 100 for the trip" at bounding box center [290, 252] width 277 height 13
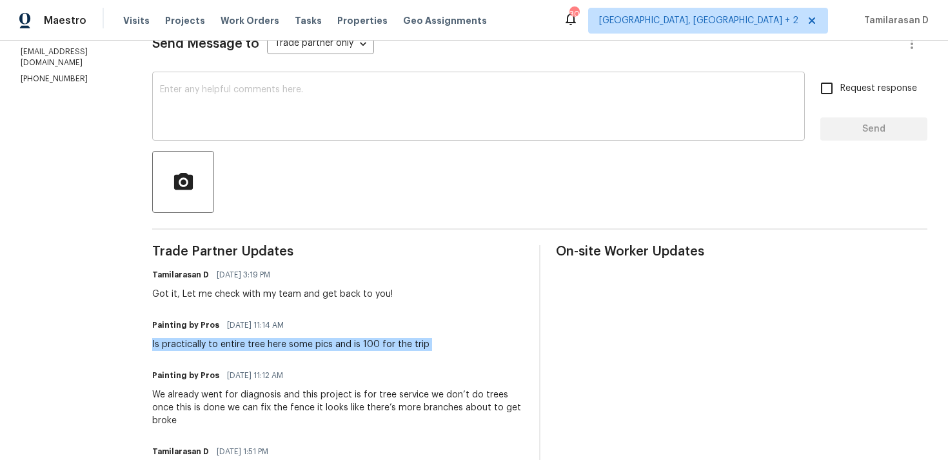
scroll to position [0, 0]
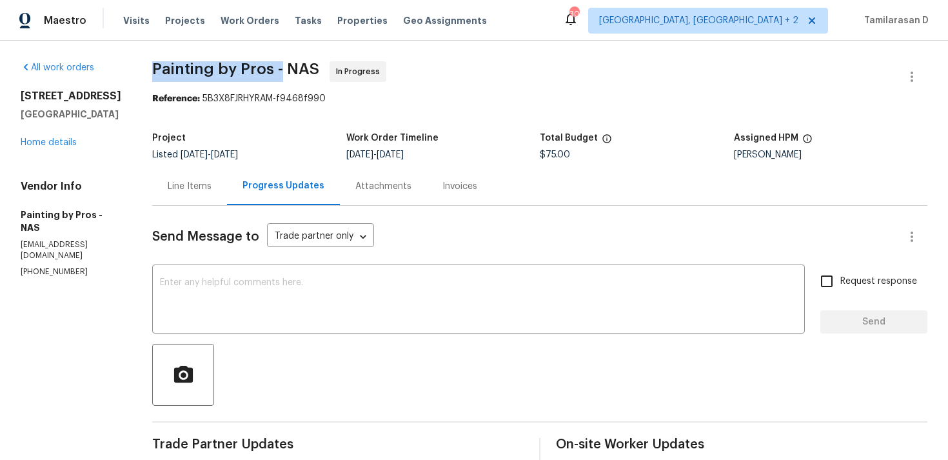
drag, startPoint x: 171, startPoint y: 70, endPoint x: 298, endPoint y: 72, distance: 126.3
click at [298, 72] on span "Painting by Pros - NAS" at bounding box center [235, 68] width 167 height 15
copy span "Painting by Pros -"
click at [287, 133] on div "Project Listed 8/22/2025 - 8/28/2025 Work Order Timeline 8/26/2025 - 8/28/2025 …" at bounding box center [539, 146] width 775 height 41
click at [45, 140] on link "Home details" at bounding box center [49, 142] width 56 height 9
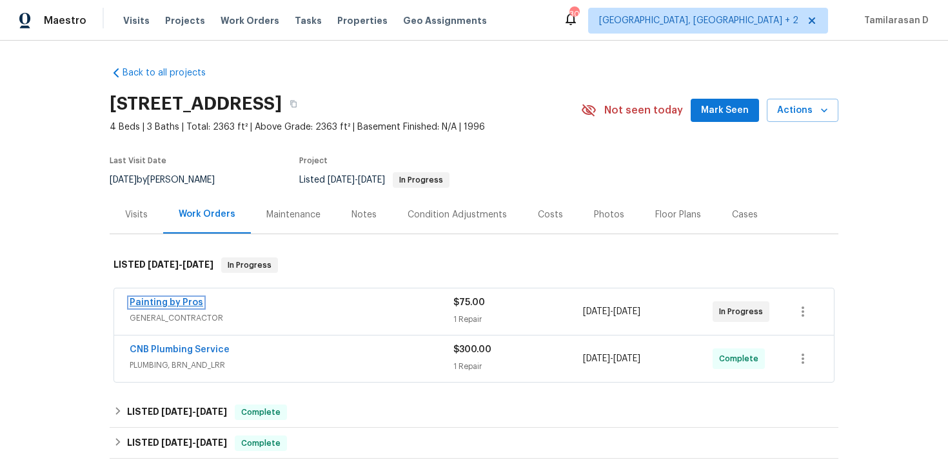
click at [176, 303] on link "Painting by Pros" at bounding box center [166, 302] width 73 height 9
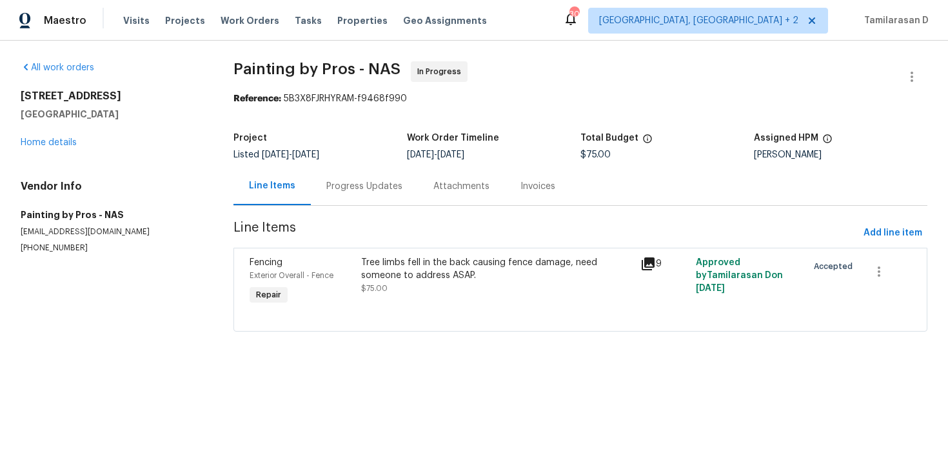
click at [340, 191] on div "Progress Updates" at bounding box center [364, 186] width 76 height 13
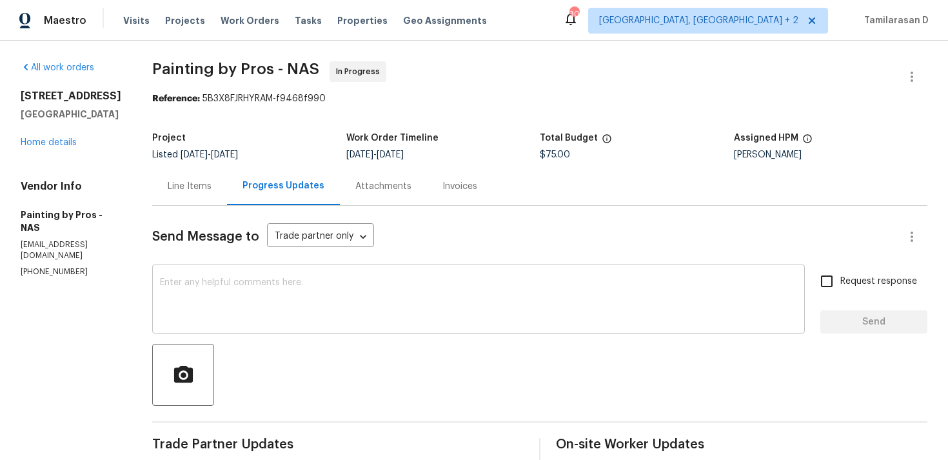
click at [232, 299] on textarea at bounding box center [478, 300] width 637 height 45
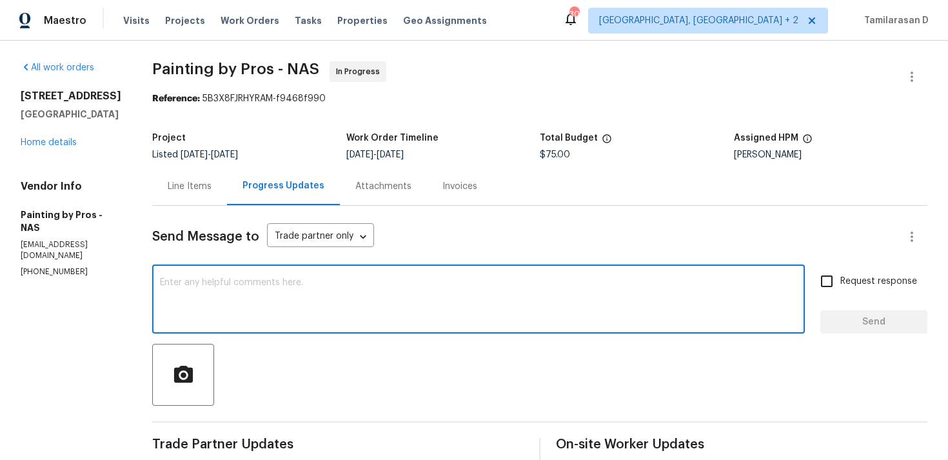
click at [300, 316] on textarea at bounding box center [478, 300] width 637 height 45
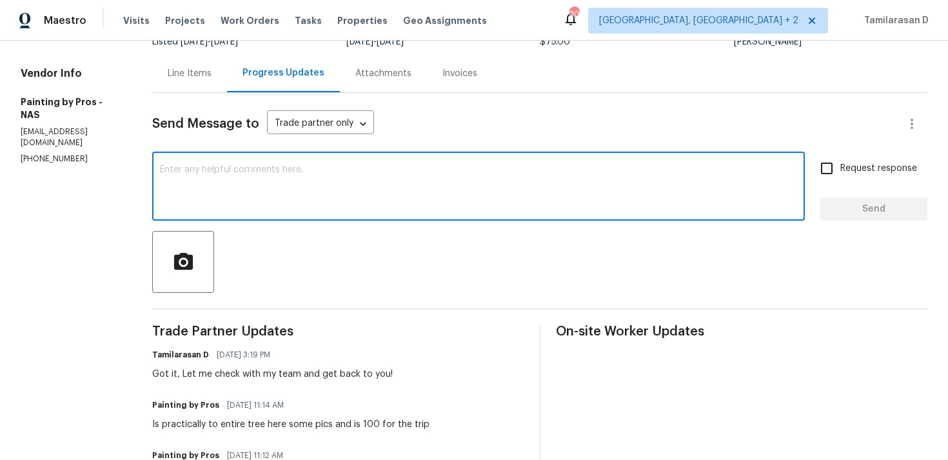
scroll to position [21, 0]
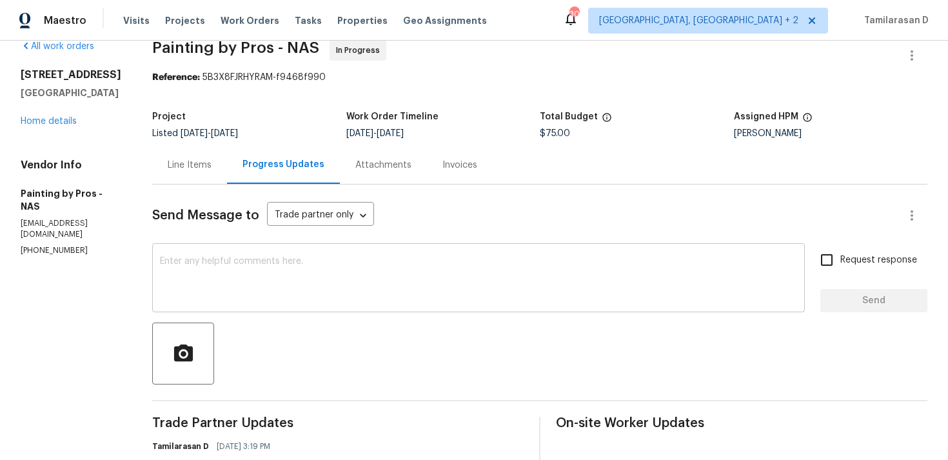
click at [258, 252] on div "x ​" at bounding box center [478, 279] width 652 height 66
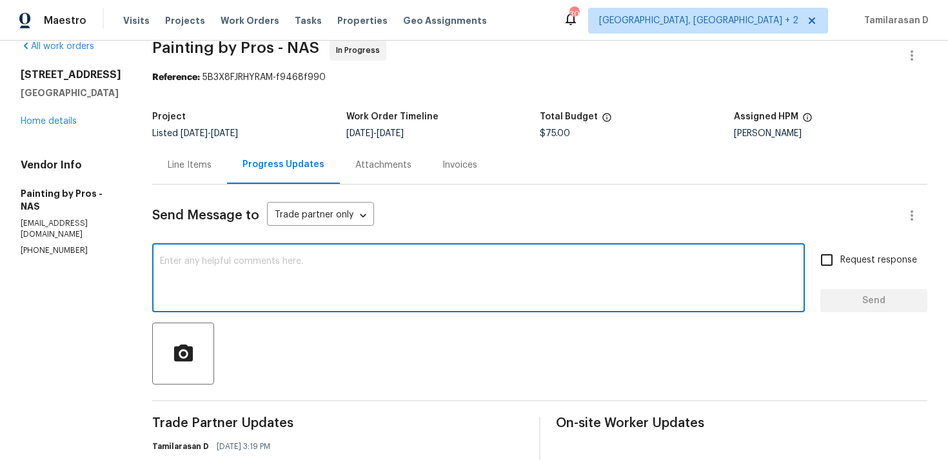
click at [270, 264] on textarea at bounding box center [478, 279] width 637 height 45
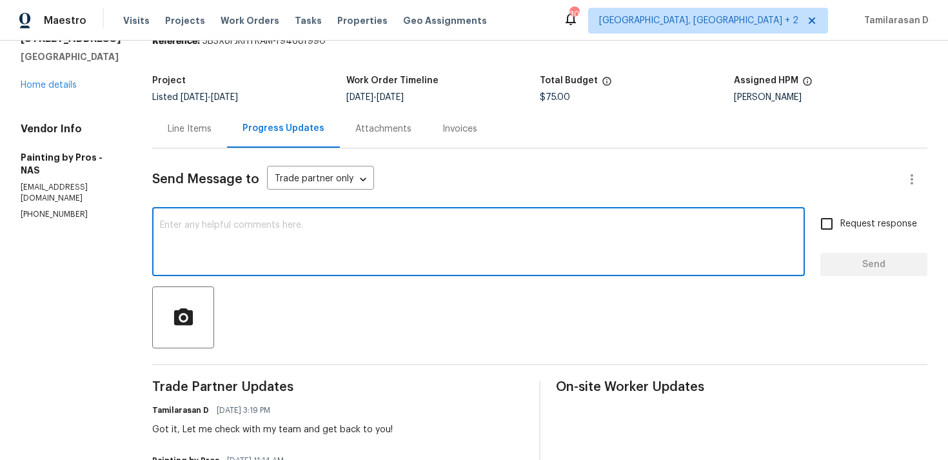
scroll to position [0, 0]
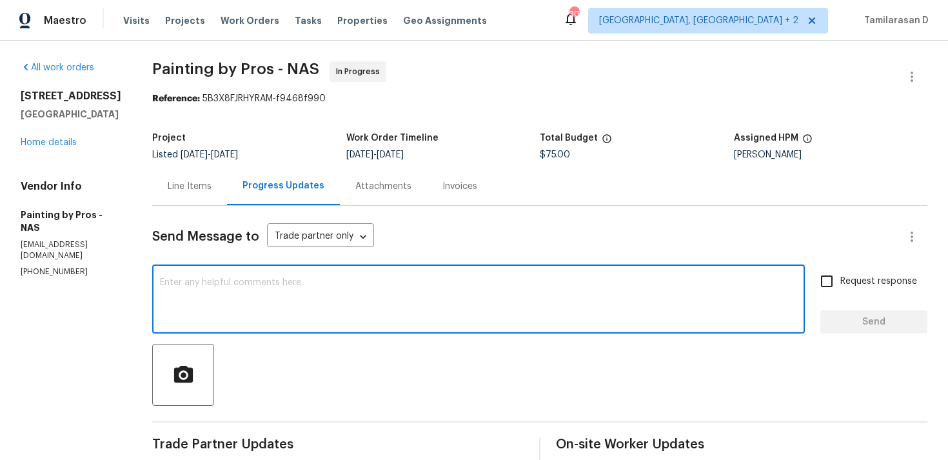
click at [209, 191] on div "Line Items" at bounding box center [190, 186] width 44 height 13
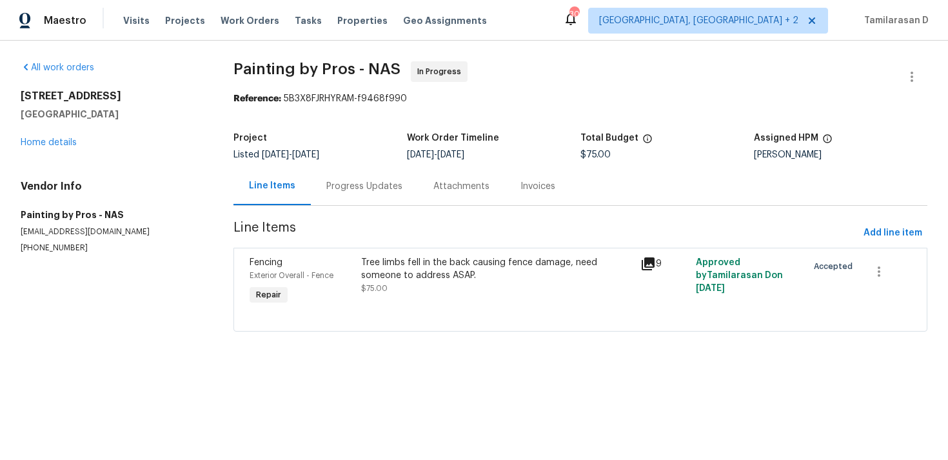
click at [333, 177] on div "Progress Updates" at bounding box center [364, 186] width 107 height 38
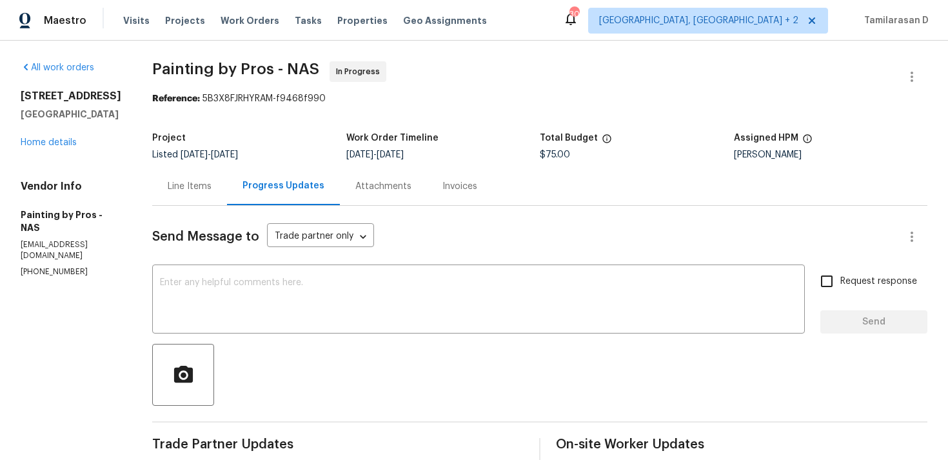
click at [211, 191] on div "Line Items" at bounding box center [190, 186] width 44 height 13
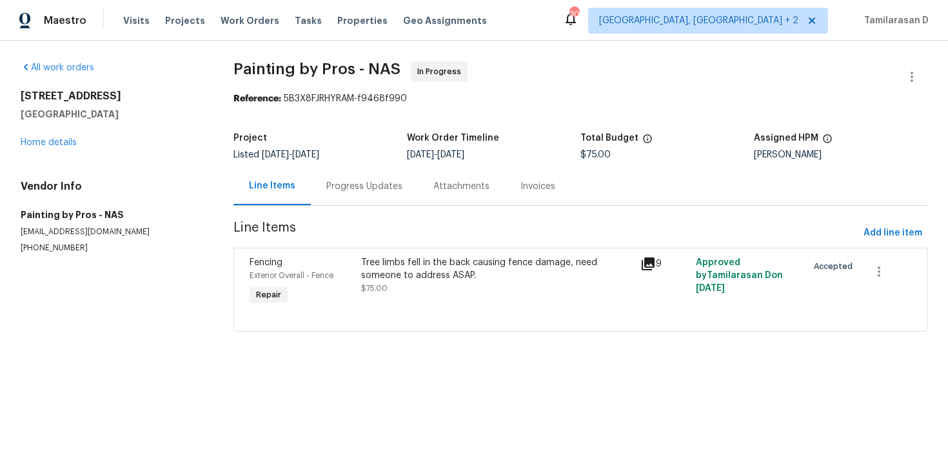
click at [307, 192] on div "Line Items" at bounding box center [271, 186] width 77 height 38
click at [343, 191] on div "Progress Updates" at bounding box center [364, 186] width 76 height 13
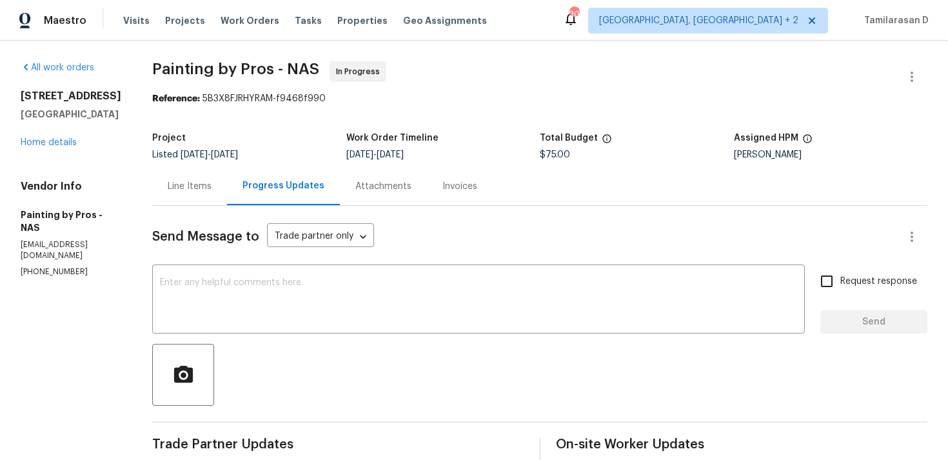
click at [215, 198] on div "Line Items" at bounding box center [189, 186] width 75 height 38
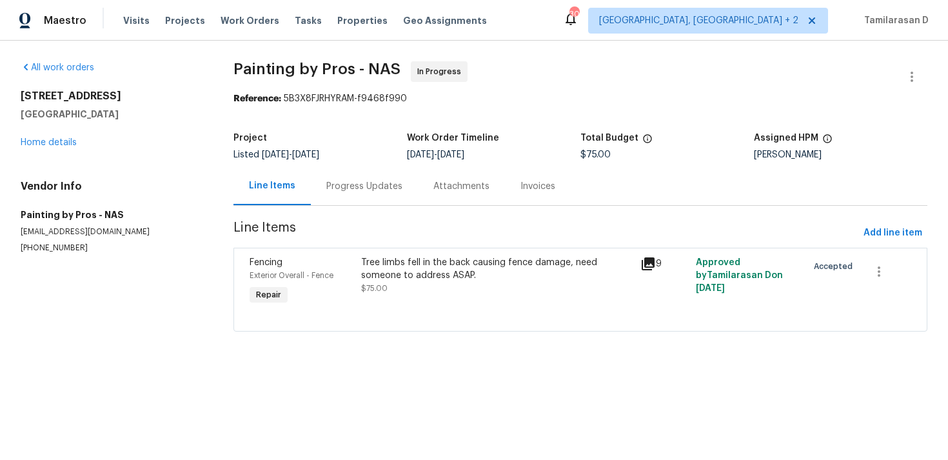
click at [344, 184] on div "Progress Updates" at bounding box center [364, 186] width 76 height 13
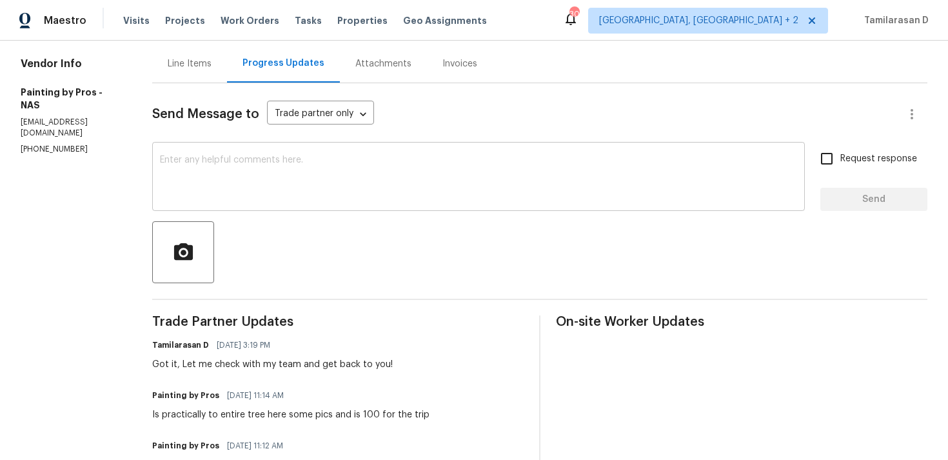
scroll to position [103, 0]
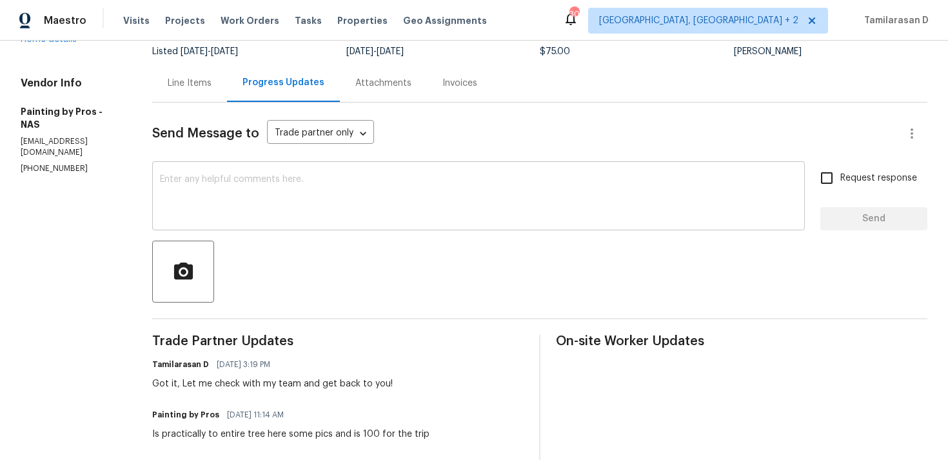
click at [276, 177] on textarea at bounding box center [478, 197] width 637 height 45
click at [301, 378] on div "Got it, Let me check with my team and get back to you!" at bounding box center [272, 383] width 240 height 13
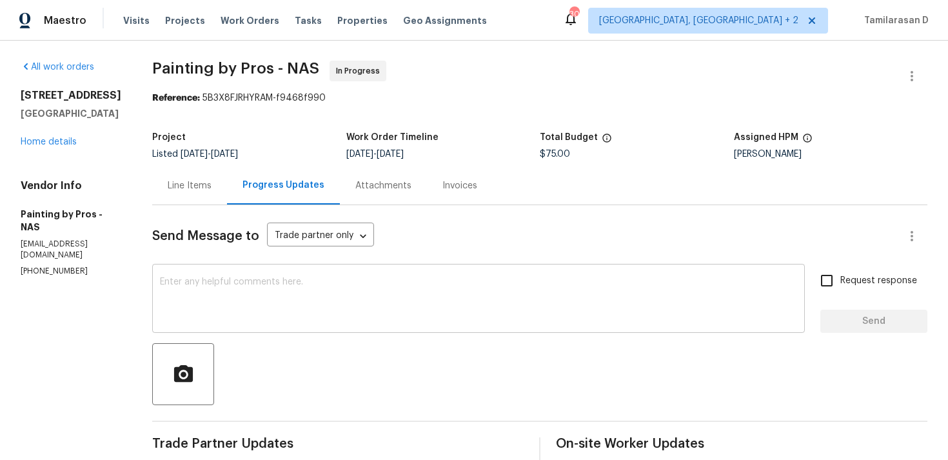
click at [266, 299] on textarea at bounding box center [478, 299] width 637 height 45
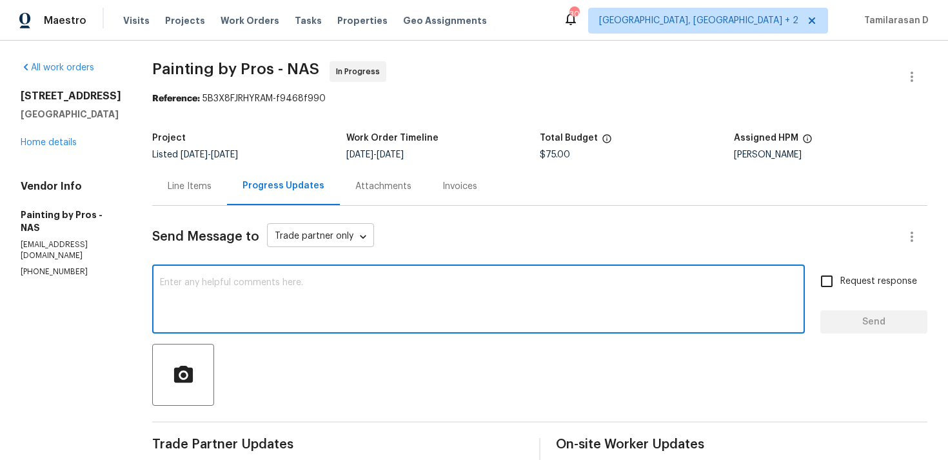
scroll to position [298, 0]
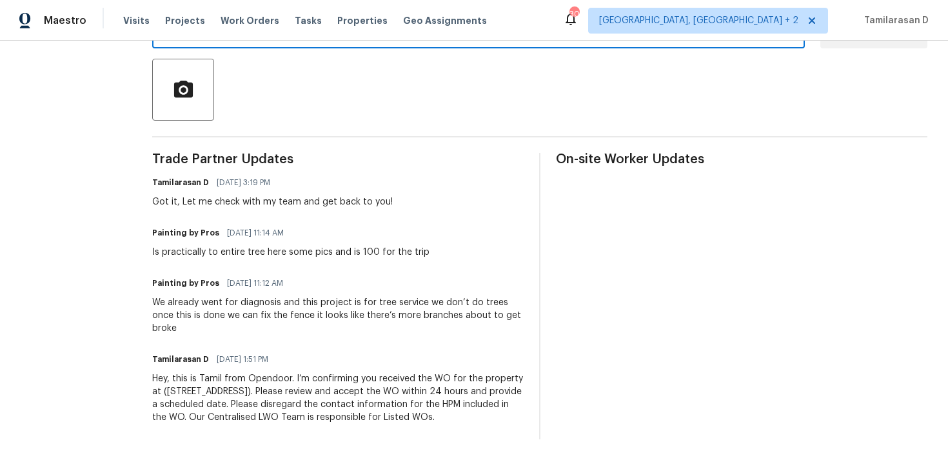
click at [315, 231] on div "Painting by Pros 08/27/2025 11:14 AM Is practically to entire tree here some pi…" at bounding box center [290, 241] width 277 height 35
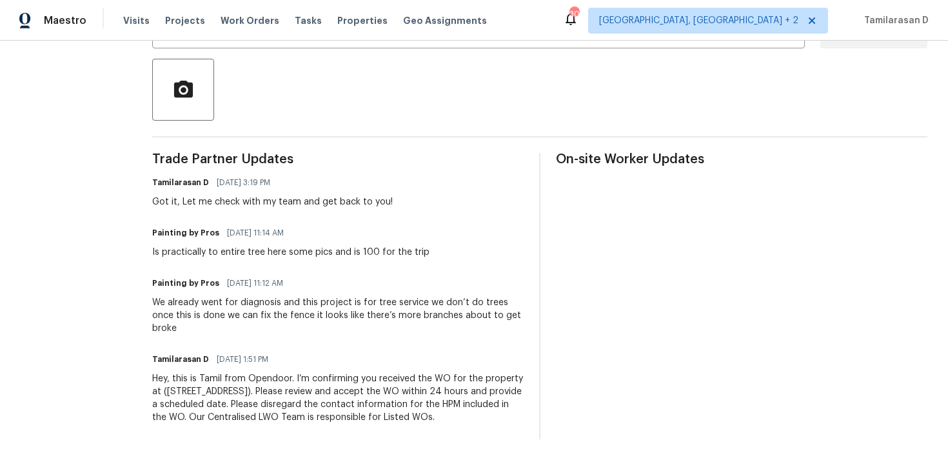
click at [305, 246] on div "Is practically to entire tree here some pics and is 100 for the trip" at bounding box center [290, 252] width 277 height 13
click at [269, 195] on div "Got it, Let me check with my team and get back to you!" at bounding box center [272, 201] width 240 height 13
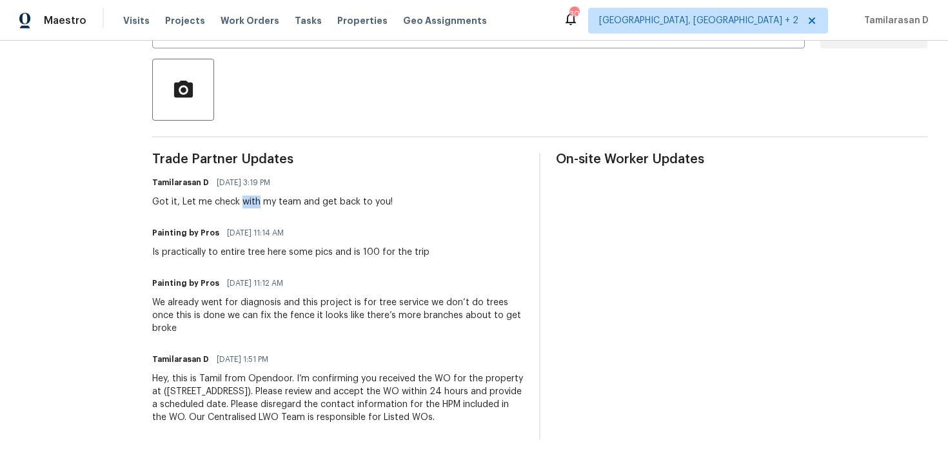
click at [269, 195] on div "Got it, Let me check with my team and get back to you!" at bounding box center [272, 201] width 240 height 13
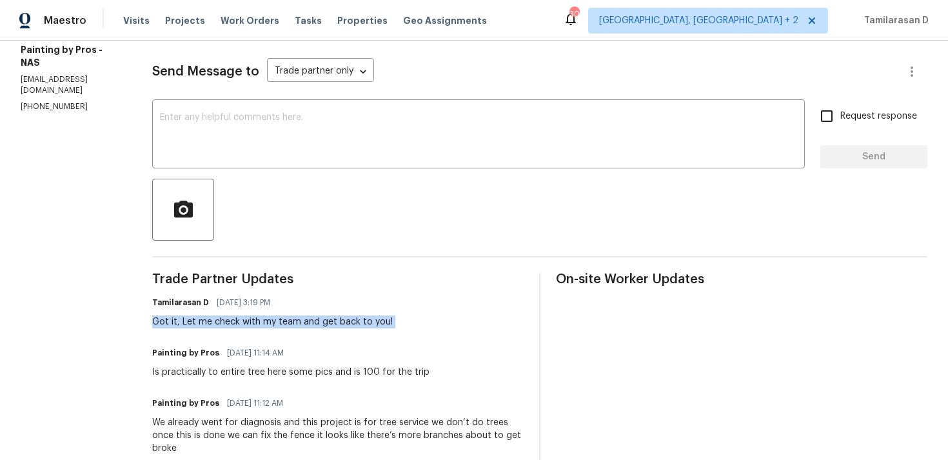
scroll to position [130, 0]
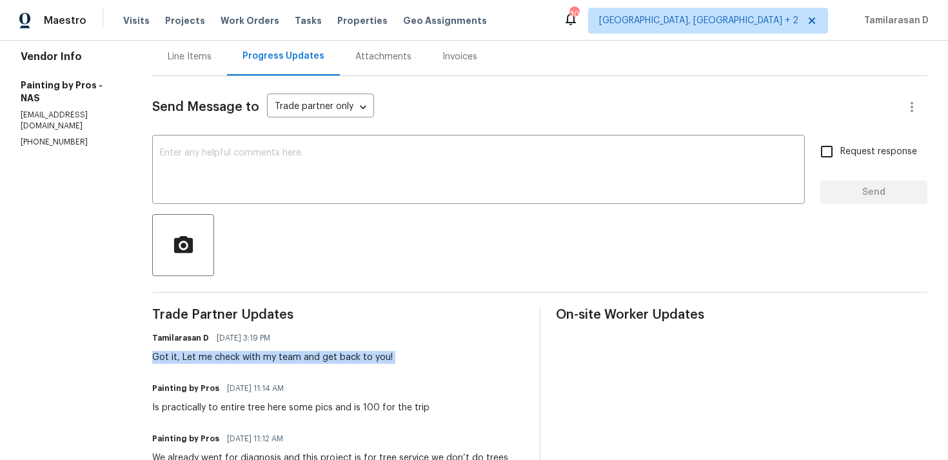
click at [282, 211] on div "Send Message to Trade partner only Trade partner only ​ x ​ Request response Se…" at bounding box center [539, 335] width 775 height 518
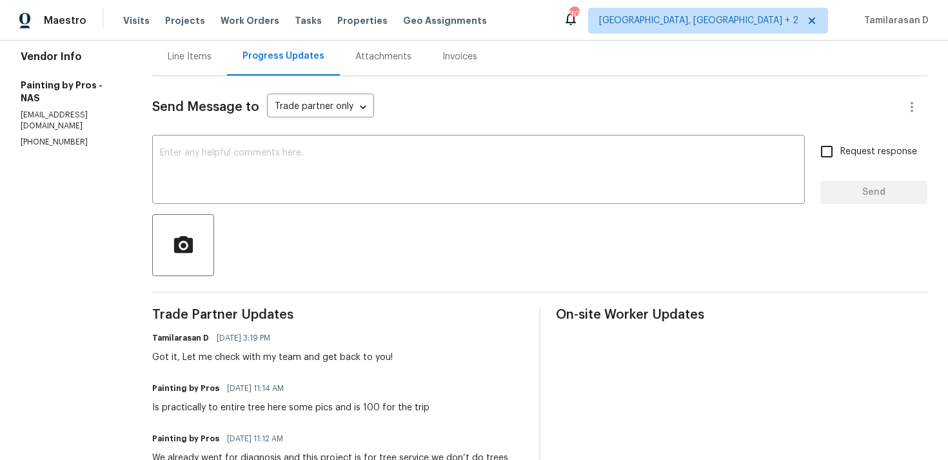
click at [298, 240] on div at bounding box center [539, 245] width 775 height 62
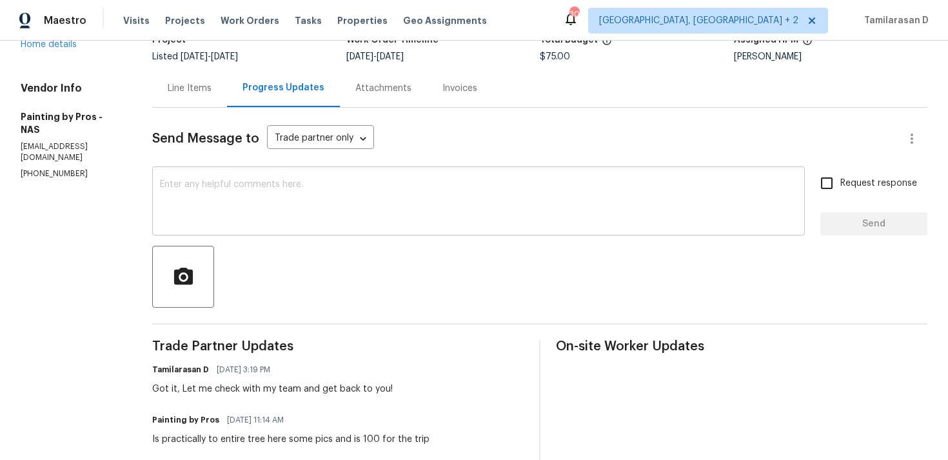
scroll to position [77, 0]
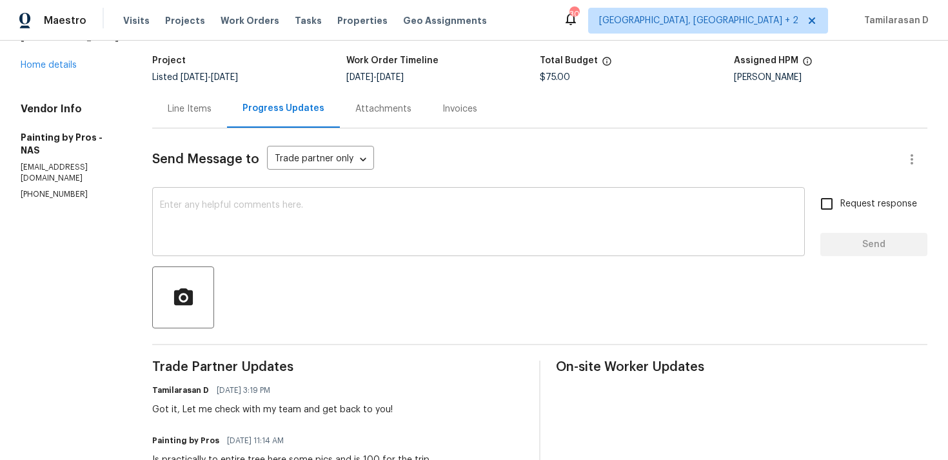
click at [238, 221] on textarea at bounding box center [478, 222] width 637 height 45
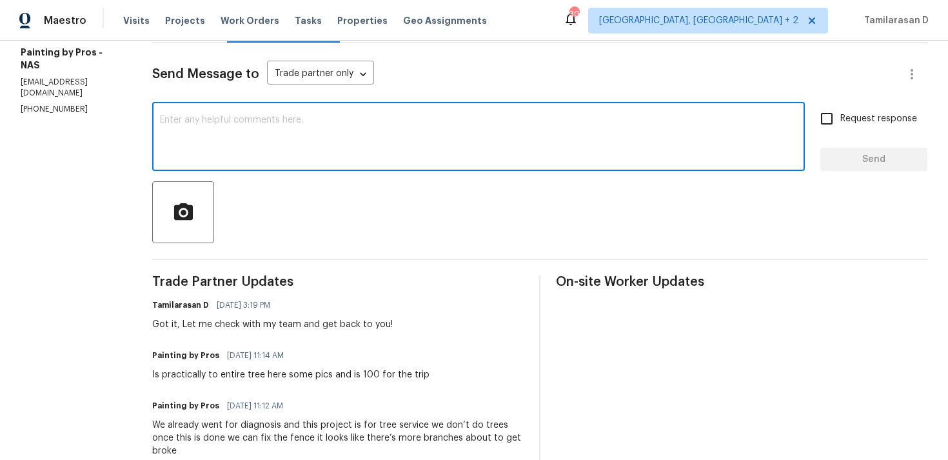
scroll to position [274, 0]
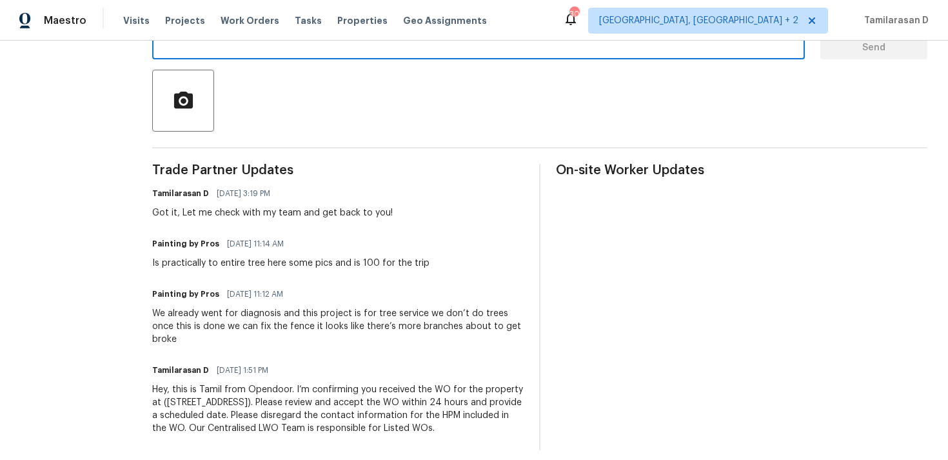
click at [224, 267] on div "Is practically to entire tree here some pics and is 100 for the trip" at bounding box center [290, 263] width 277 height 13
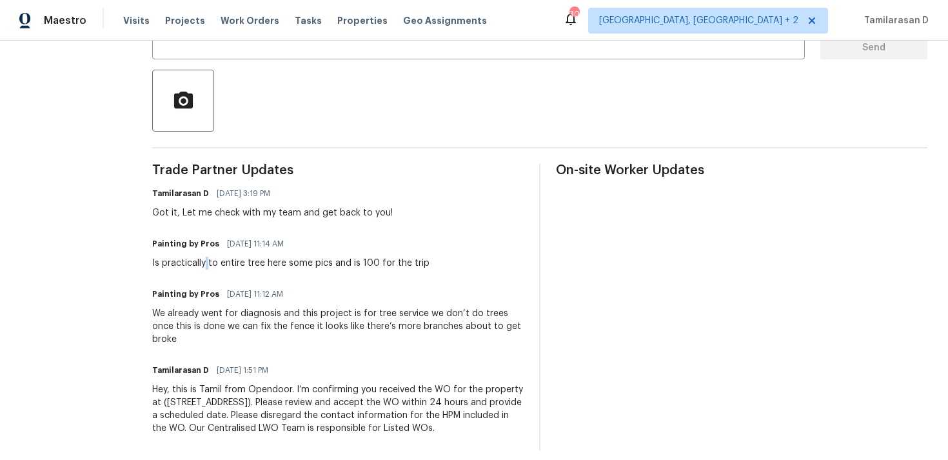
click at [224, 267] on div "Is practically to entire tree here some pics and is 100 for the trip" at bounding box center [290, 263] width 277 height 13
click at [213, 324] on div "We already went for diagnosis and this project is for tree service we don’t do …" at bounding box center [337, 326] width 371 height 39
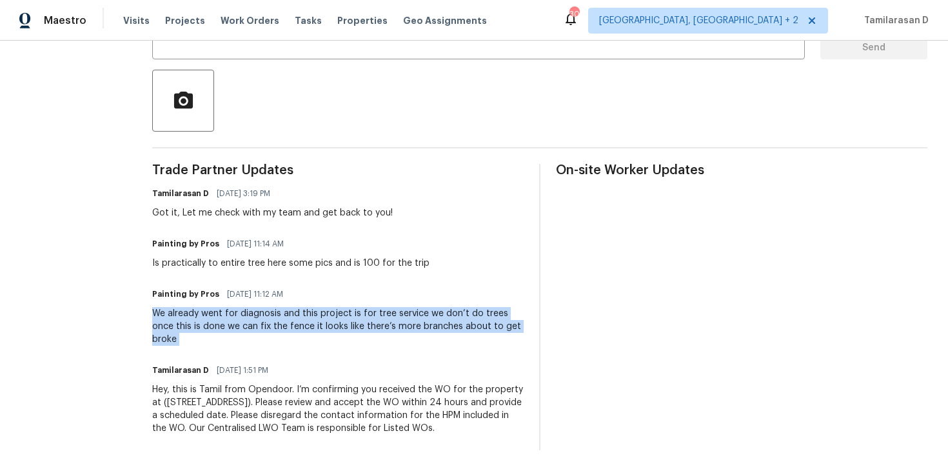
copy div "We already went for diagnosis and this project is for tree service we don’t do …"
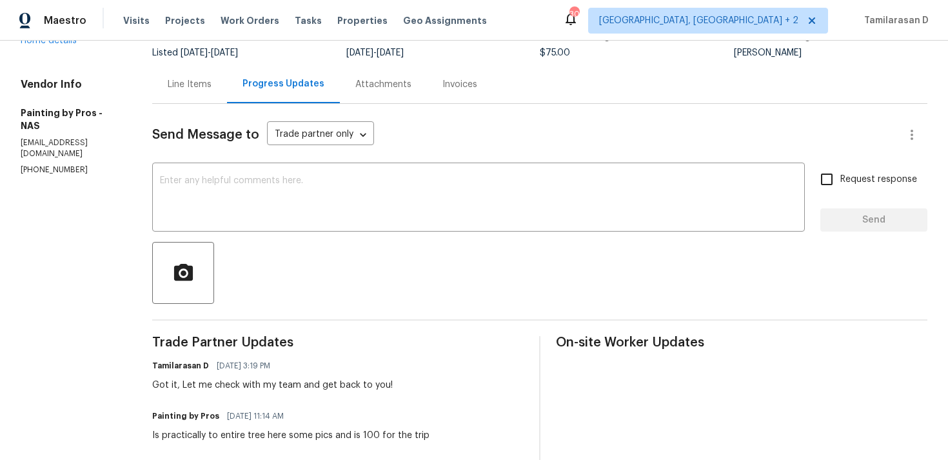
scroll to position [0, 0]
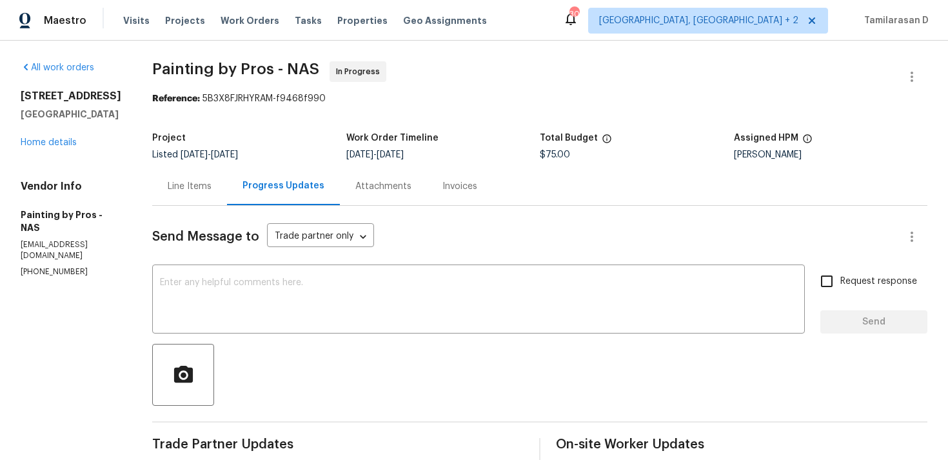
click at [227, 183] on div "Line Items" at bounding box center [189, 186] width 75 height 38
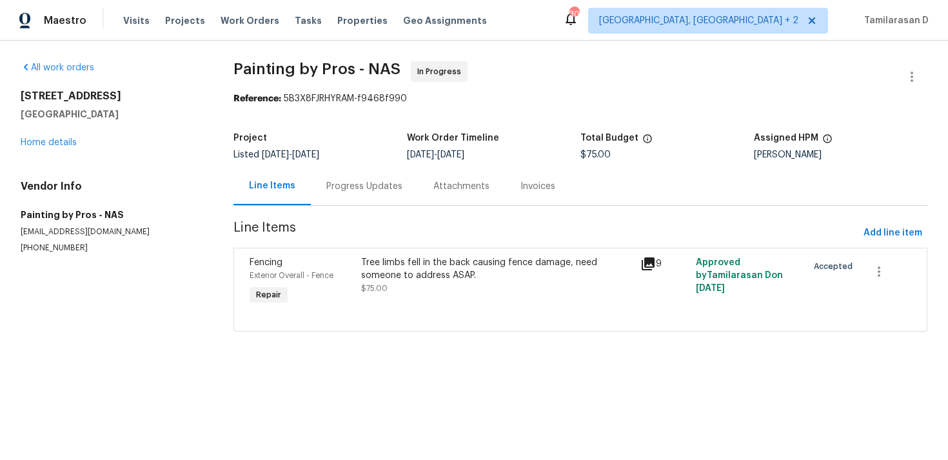
click at [322, 186] on div "Progress Updates" at bounding box center [364, 186] width 107 height 38
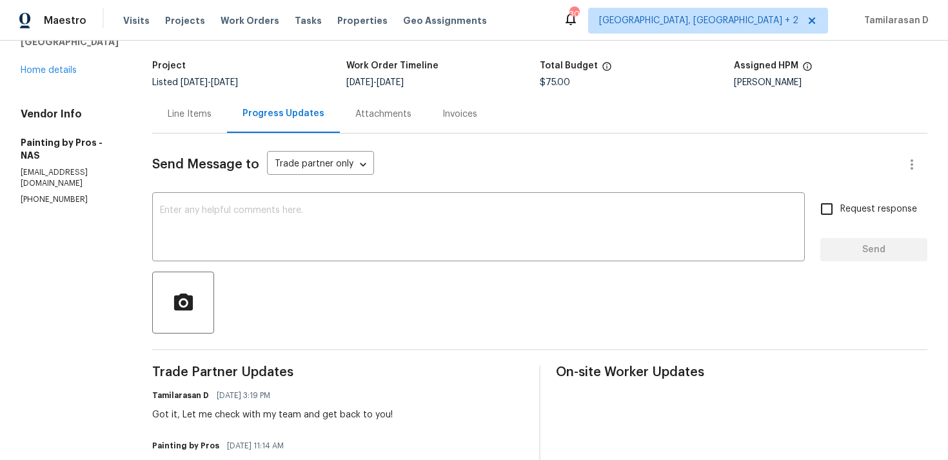
scroll to position [188, 0]
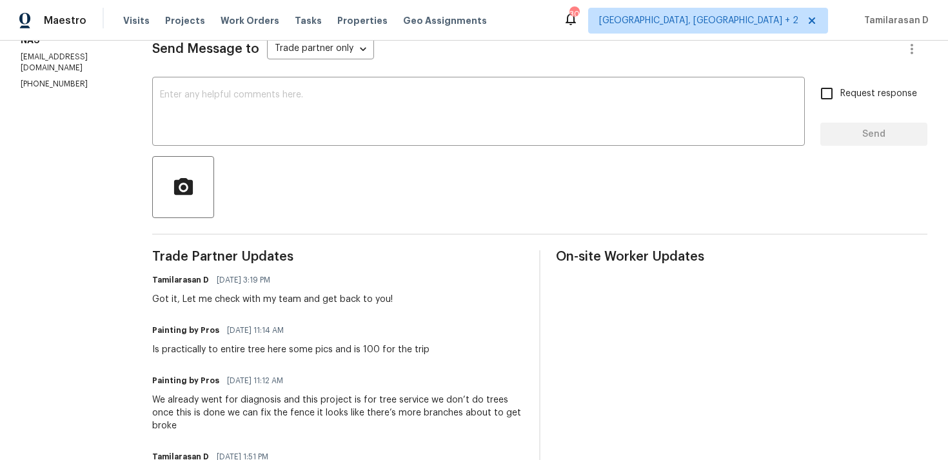
click at [233, 298] on div "Got it, Let me check with my team and get back to you!" at bounding box center [272, 299] width 240 height 13
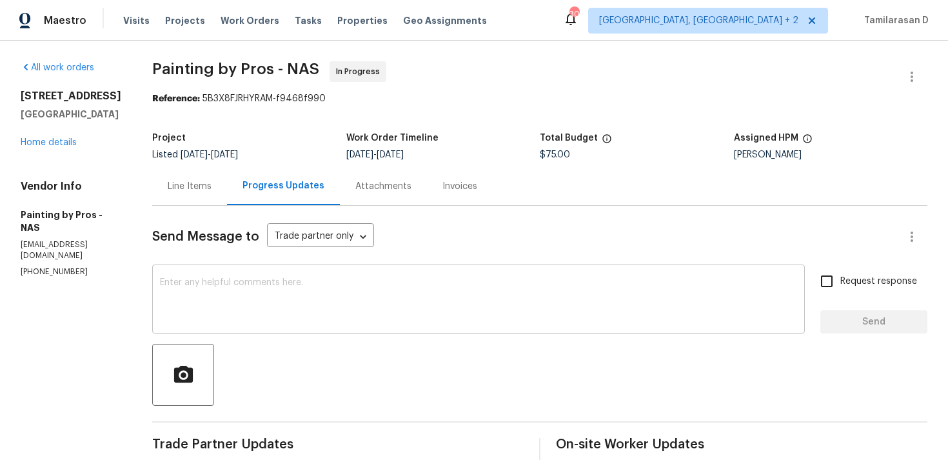
scroll to position [298, 0]
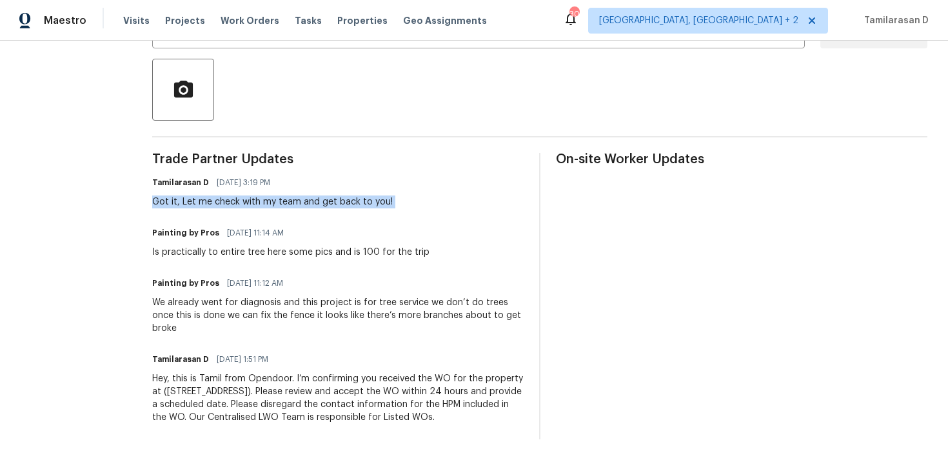
click at [298, 195] on div "Got it, Let me check with my team and get back to you!" at bounding box center [272, 201] width 240 height 13
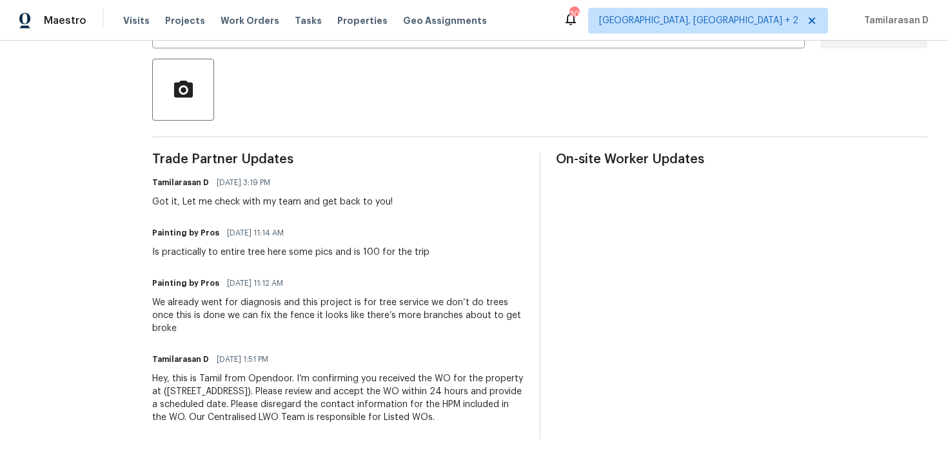
click at [298, 195] on div "Got it, Let me check with my team and get back to you!" at bounding box center [272, 201] width 240 height 13
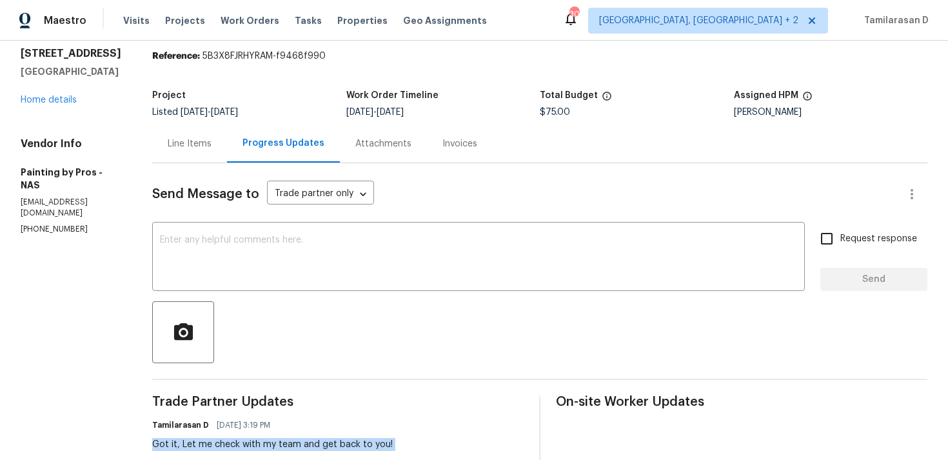
scroll to position [0, 0]
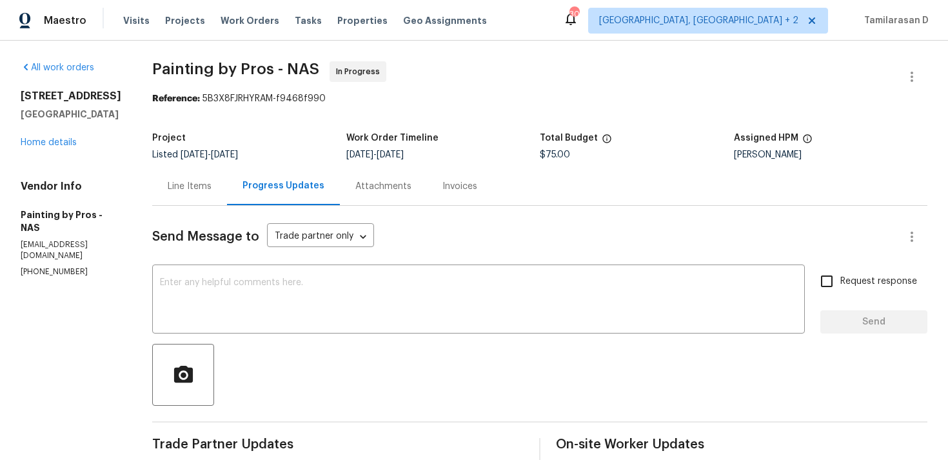
click at [211, 184] on div "Line Items" at bounding box center [190, 186] width 44 height 13
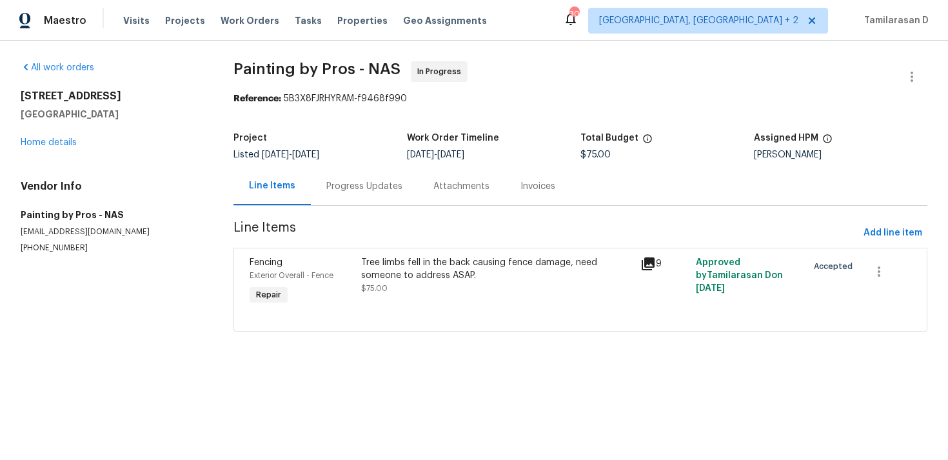
click at [326, 186] on div "Progress Updates" at bounding box center [364, 186] width 76 height 13
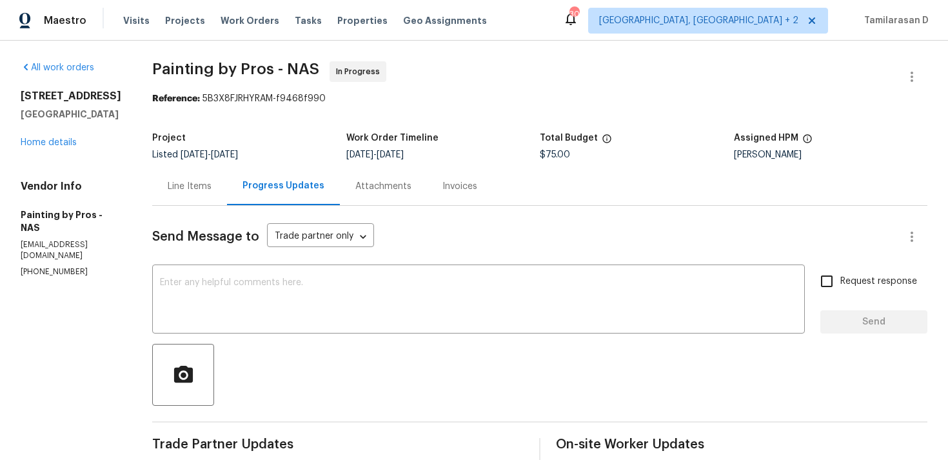
click at [211, 202] on div "Line Items" at bounding box center [189, 186] width 75 height 38
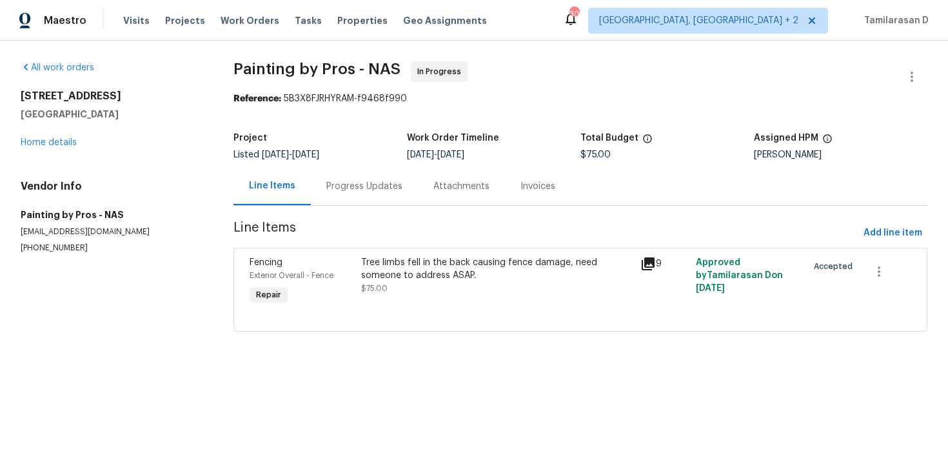
click at [307, 192] on div "Line Items" at bounding box center [271, 186] width 77 height 38
click at [345, 184] on div "Progress Updates" at bounding box center [364, 186] width 76 height 13
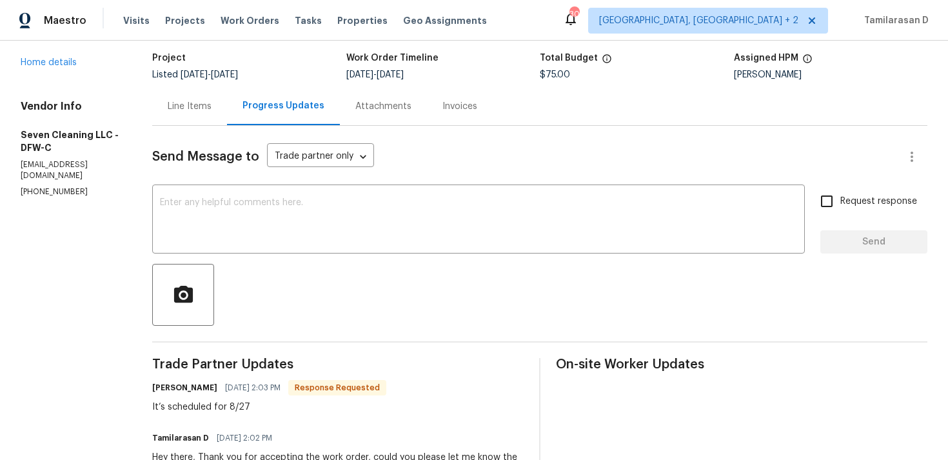
scroll to position [222, 0]
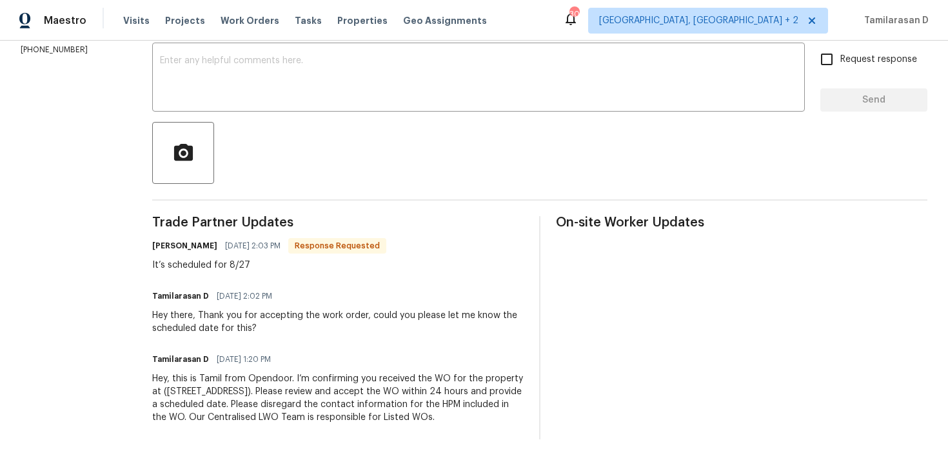
click at [229, 281] on div "Trade Partner Updates [PERSON_NAME] [DATE] 2:03 PM Response Requested It’s sche…" at bounding box center [337, 327] width 371 height 223
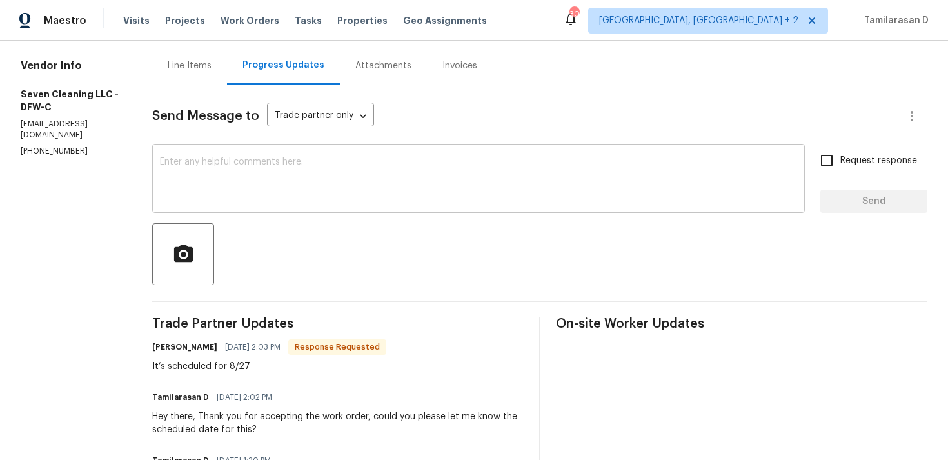
click at [211, 197] on textarea at bounding box center [478, 179] width 637 height 45
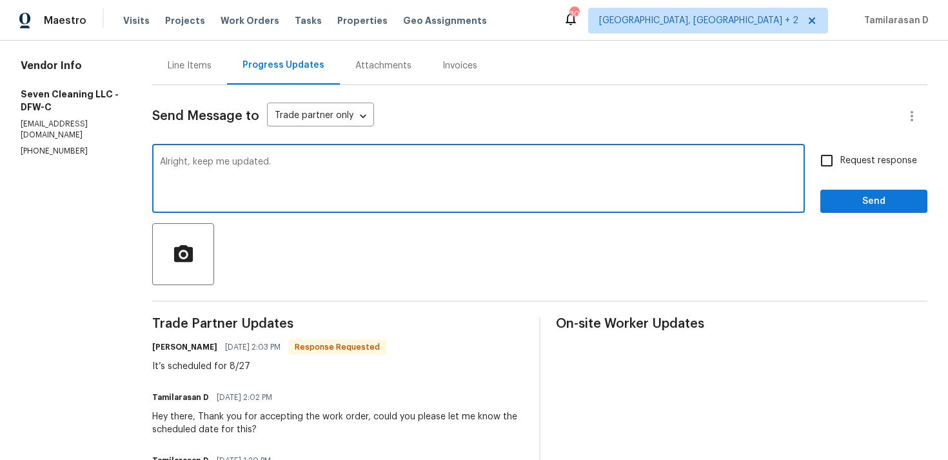
type textarea "Alright, keep me updated."
click at [871, 151] on label "Request response" at bounding box center [865, 160] width 104 height 27
click at [840, 151] on input "Request response" at bounding box center [826, 160] width 27 height 27
checkbox input "true"
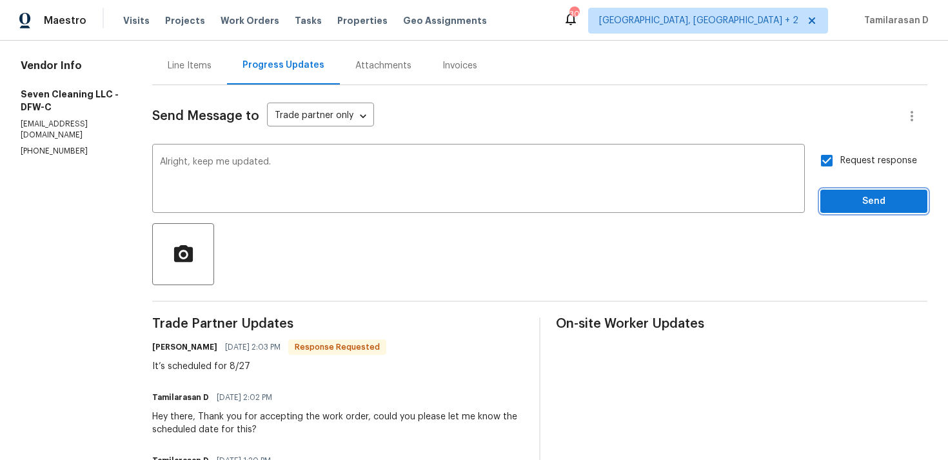
click at [854, 208] on span "Send" at bounding box center [873, 201] width 86 height 16
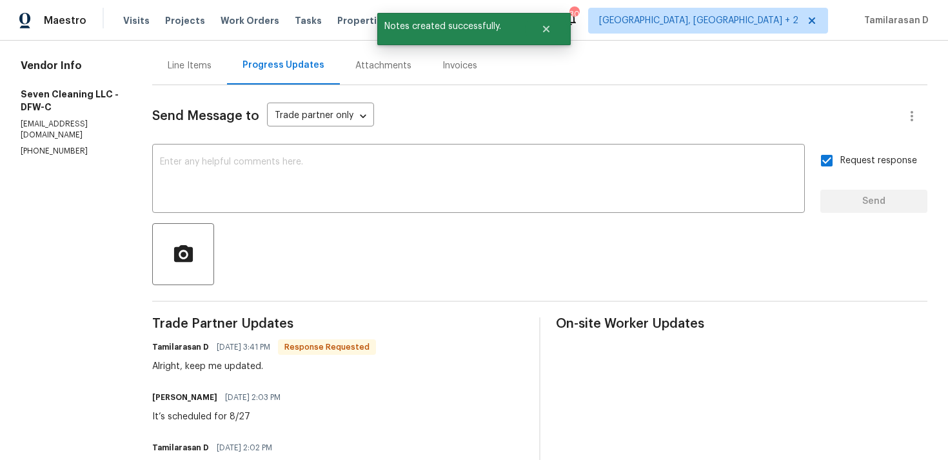
click at [211, 373] on div "Trade Partner Updates Tamilarasan D [DATE] 3:41 PM Response Requested Alright, …" at bounding box center [337, 453] width 371 height 273
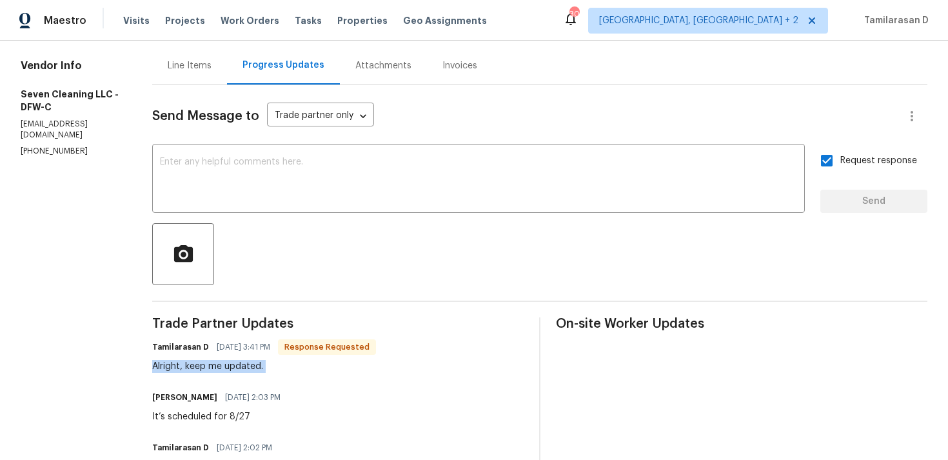
scroll to position [0, 0]
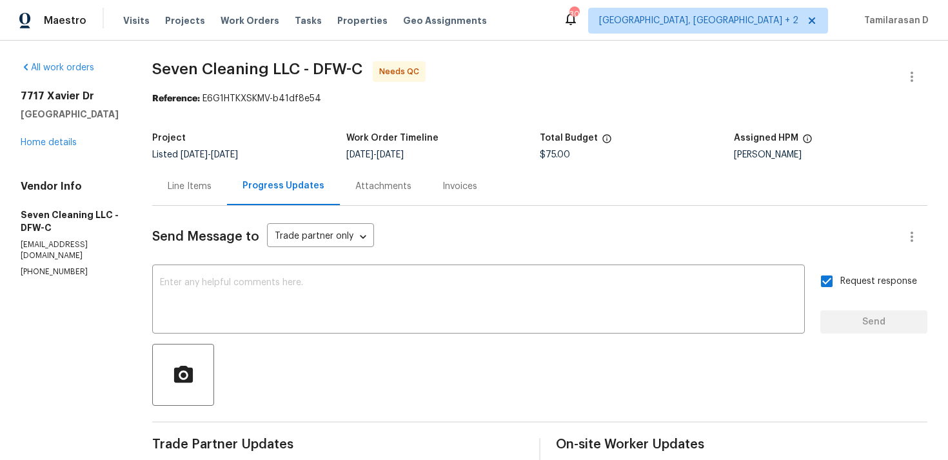
click at [310, 356] on div at bounding box center [539, 375] width 775 height 62
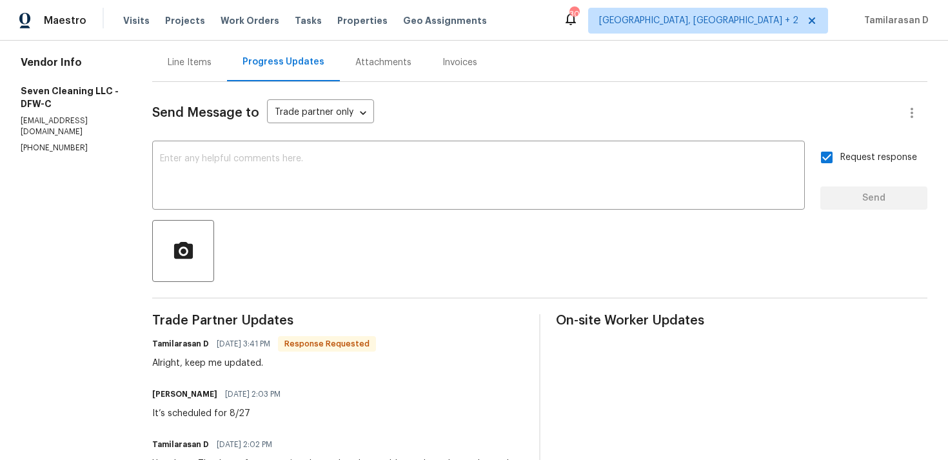
scroll to position [272, 0]
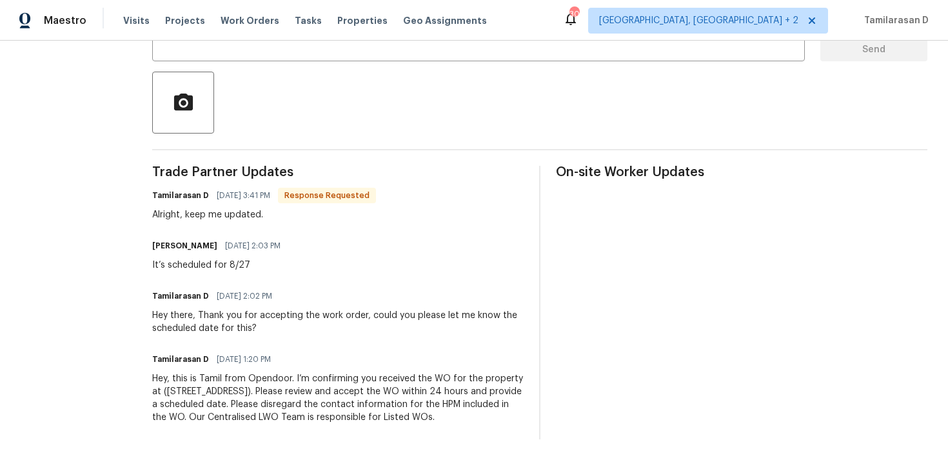
click at [177, 268] on div "It’s scheduled for 8/27" at bounding box center [220, 264] width 136 height 13
copy div "It’s scheduled for 8/27"
click at [224, 212] on div "Alright, keep me updated." at bounding box center [264, 214] width 224 height 13
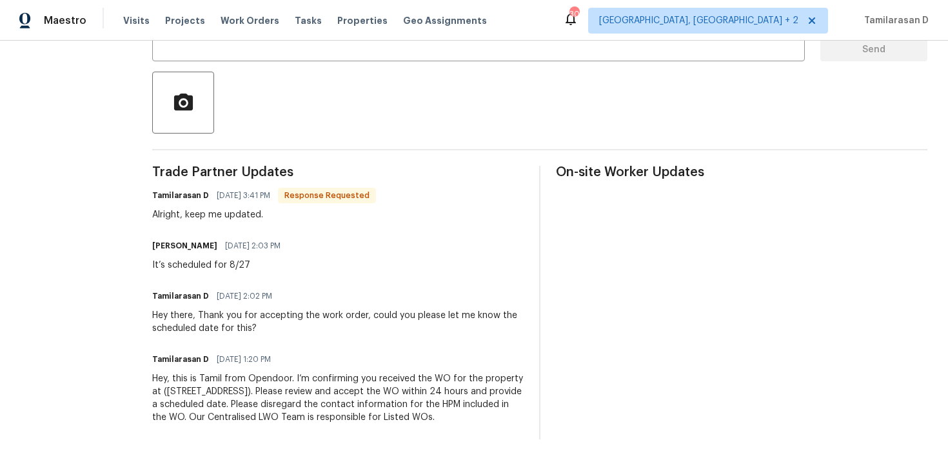
click at [224, 212] on div "Alright, keep me updated." at bounding box center [264, 214] width 224 height 13
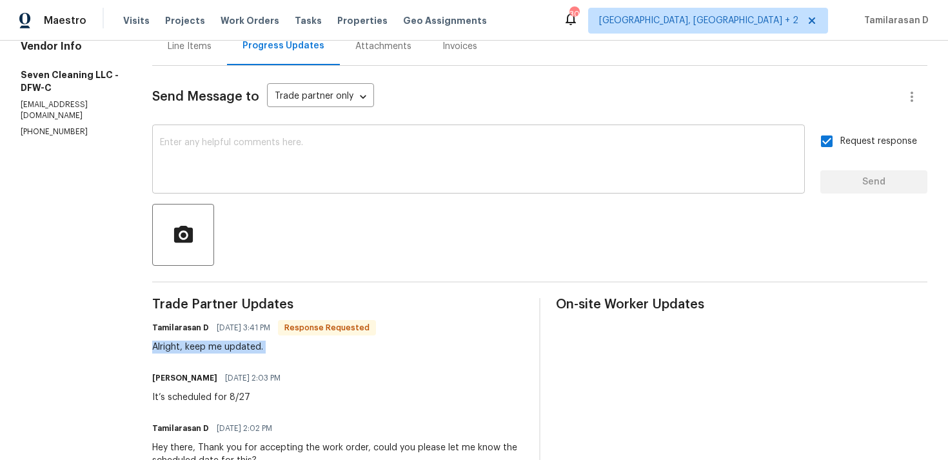
scroll to position [101, 0]
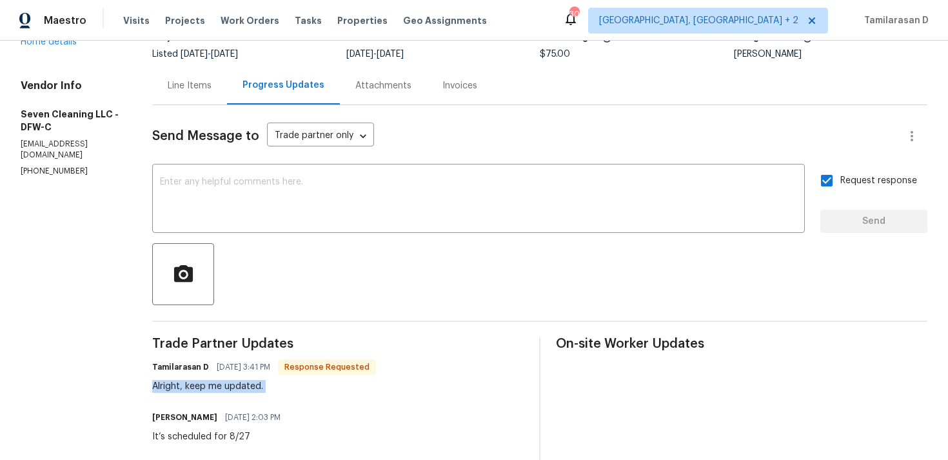
click at [264, 257] on div at bounding box center [539, 274] width 775 height 62
click at [222, 175] on div "x ​" at bounding box center [478, 200] width 652 height 66
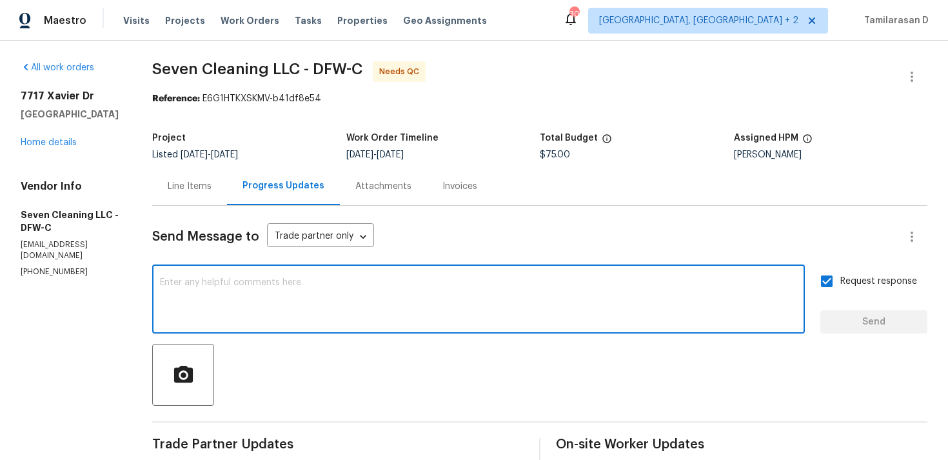
scroll to position [11, 0]
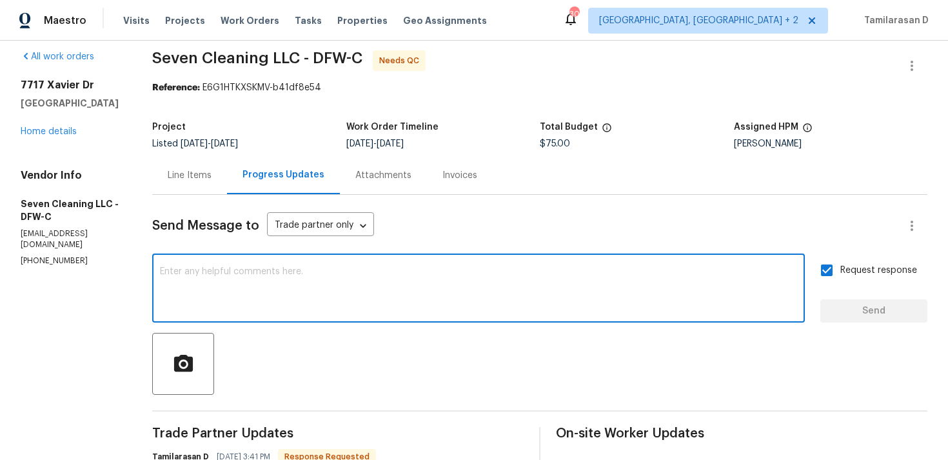
click at [211, 179] on div "Line Items" at bounding box center [190, 175] width 44 height 13
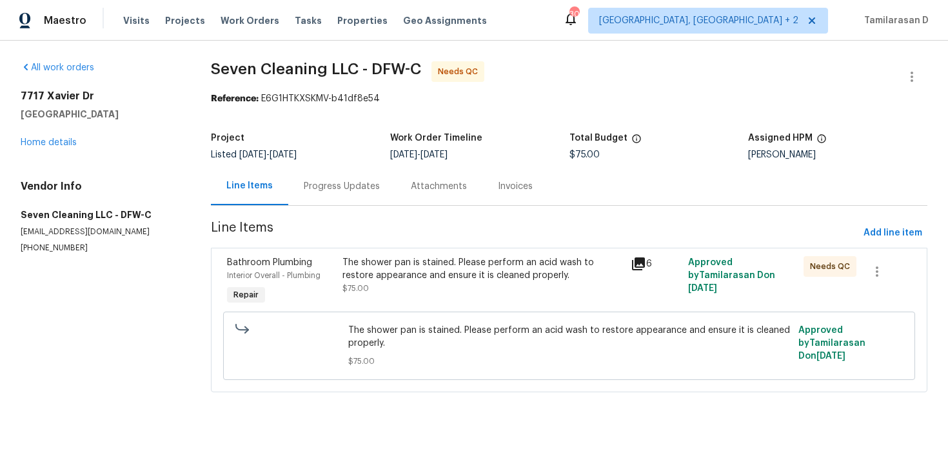
click at [409, 275] on div "The shower pan is stained. Please perform an acid wash to restore appearance an…" at bounding box center [482, 269] width 280 height 26
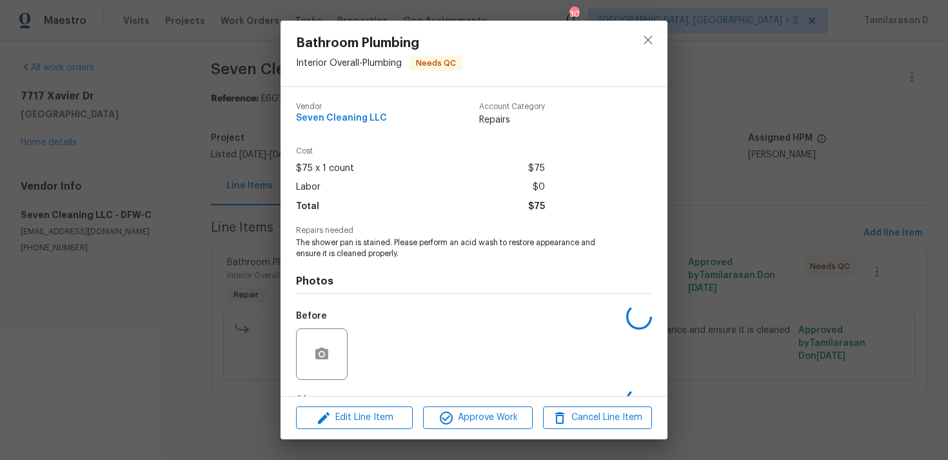
scroll to position [81, 0]
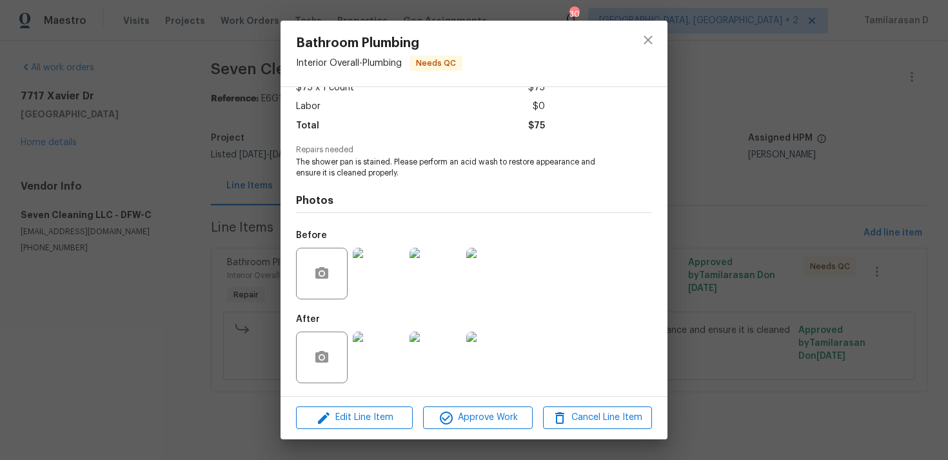
click at [376, 286] on img at bounding box center [379, 274] width 52 height 52
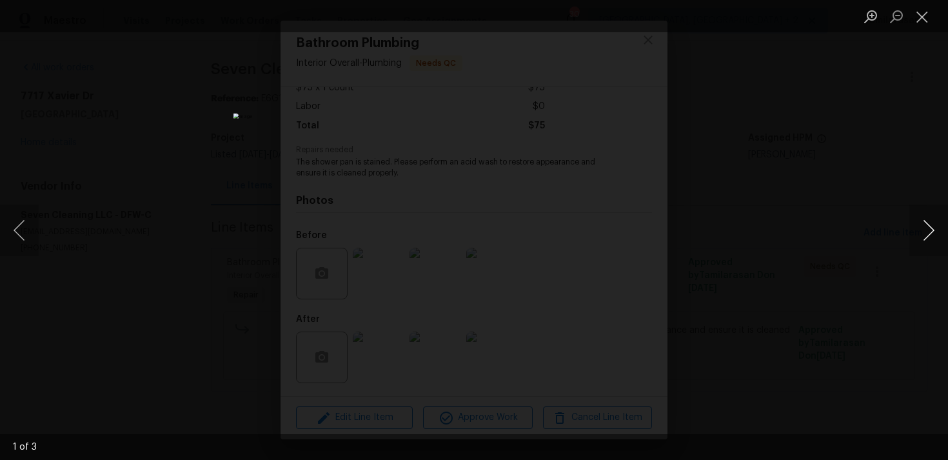
click at [919, 226] on button "Next image" at bounding box center [928, 230] width 39 height 52
click at [921, 24] on button "Close lightbox" at bounding box center [922, 16] width 26 height 23
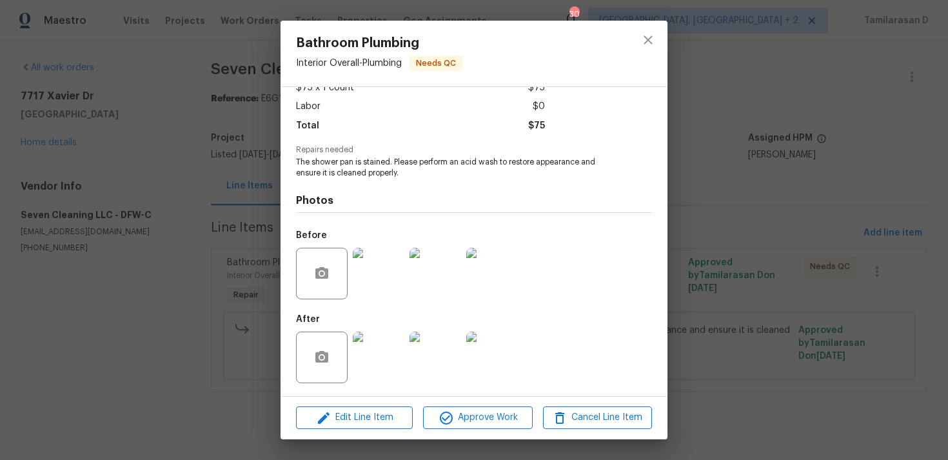
click at [392, 347] on img at bounding box center [379, 357] width 52 height 52
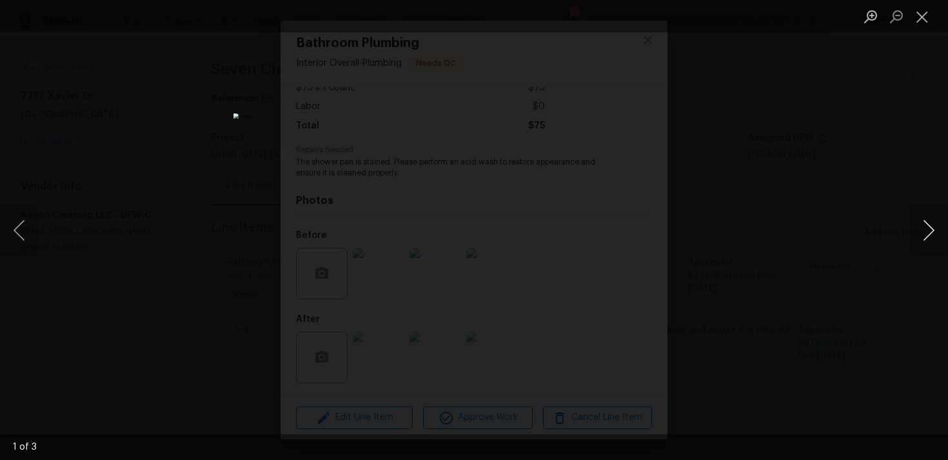
click at [928, 231] on button "Next image" at bounding box center [928, 230] width 39 height 52
click at [926, 24] on button "Close lightbox" at bounding box center [922, 16] width 26 height 23
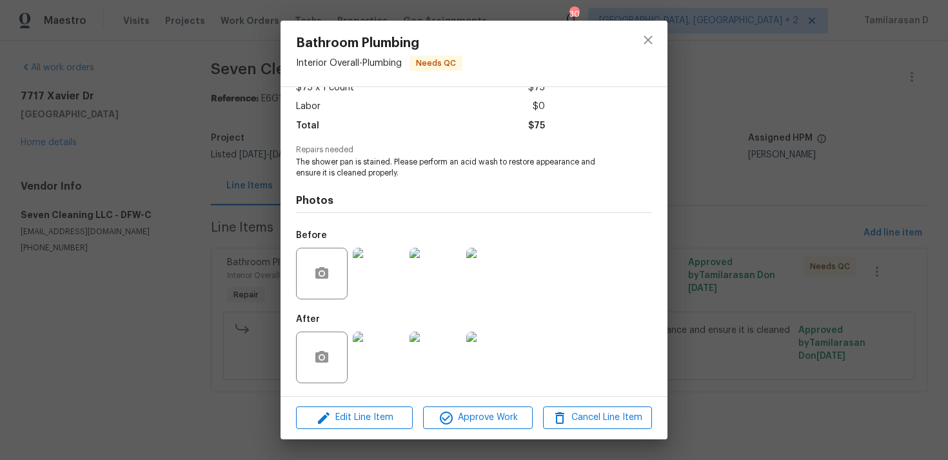
click at [359, 283] on img at bounding box center [379, 274] width 52 height 52
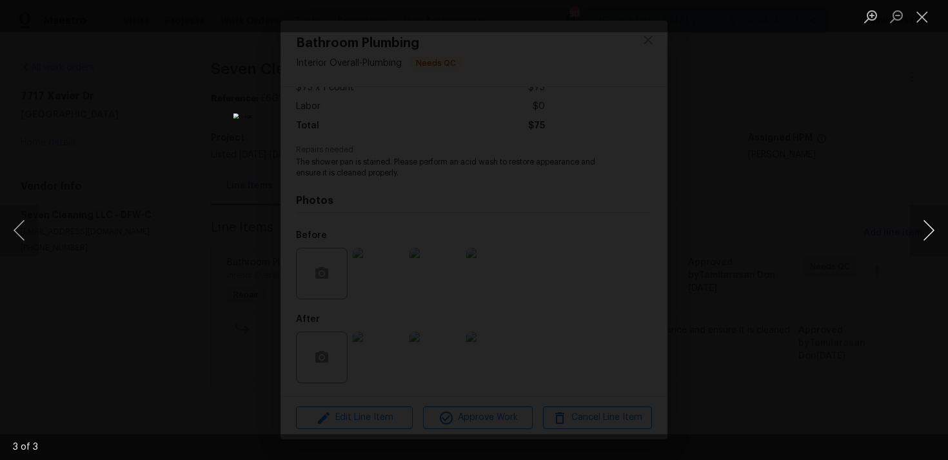
click at [929, 221] on button "Next image" at bounding box center [928, 230] width 39 height 52
click at [927, 17] on button "Close lightbox" at bounding box center [922, 16] width 26 height 23
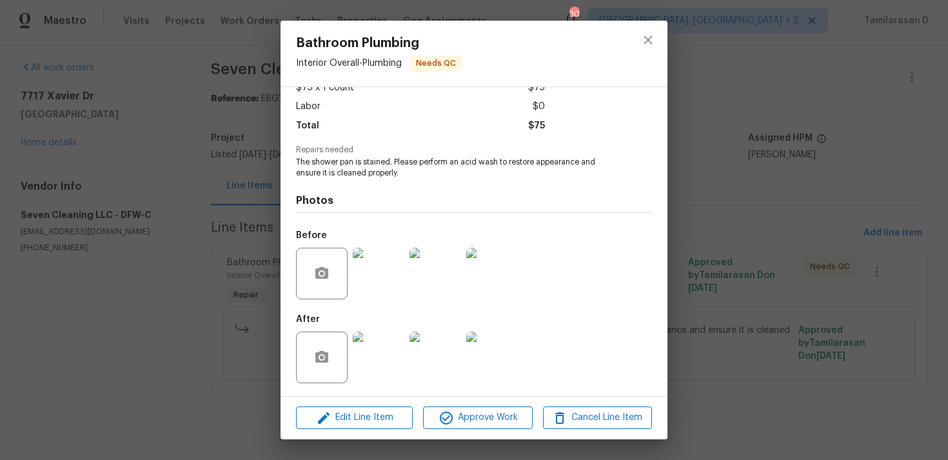
click at [391, 358] on img at bounding box center [379, 357] width 52 height 52
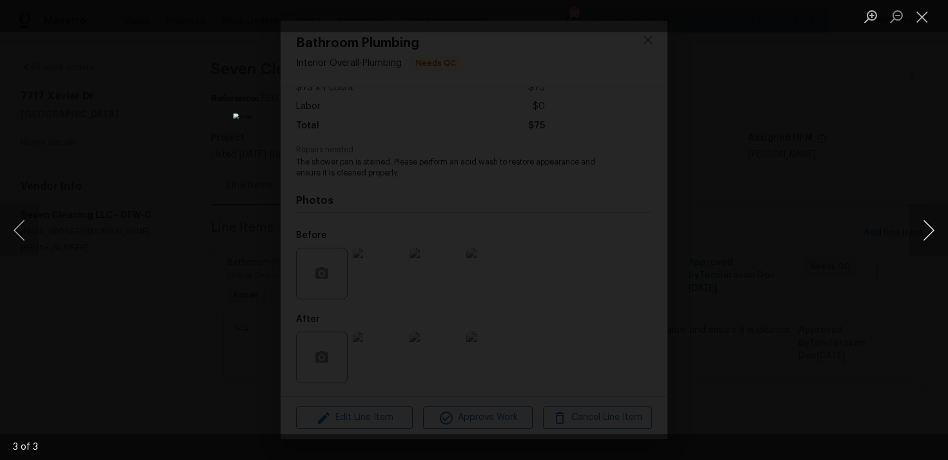
click at [914, 228] on button "Next image" at bounding box center [928, 230] width 39 height 52
click at [925, 222] on button "Next image" at bounding box center [928, 230] width 39 height 52
click at [916, 14] on button "Close lightbox" at bounding box center [922, 16] width 26 height 23
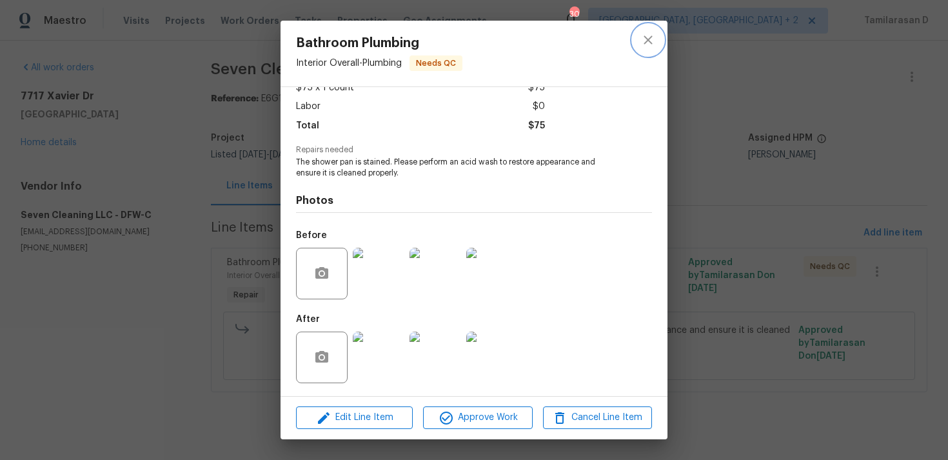
click at [644, 38] on icon "close" at bounding box center [647, 39] width 15 height 15
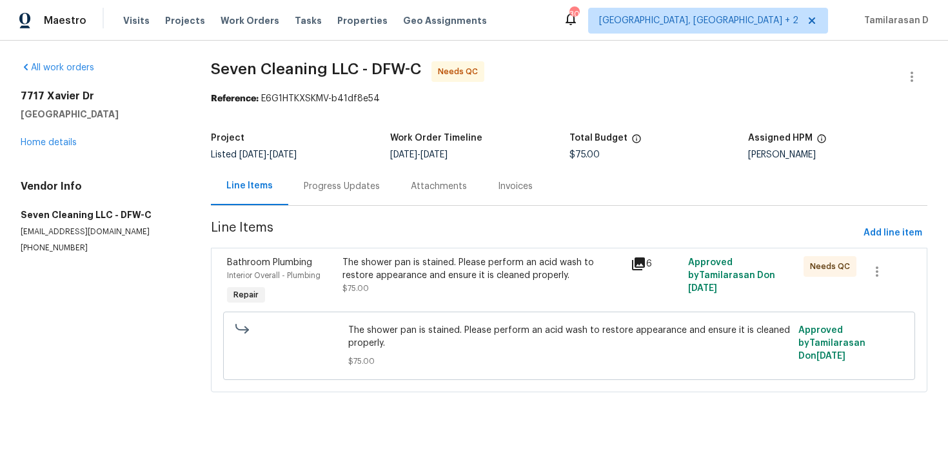
click at [336, 177] on div "Progress Updates" at bounding box center [341, 186] width 107 height 38
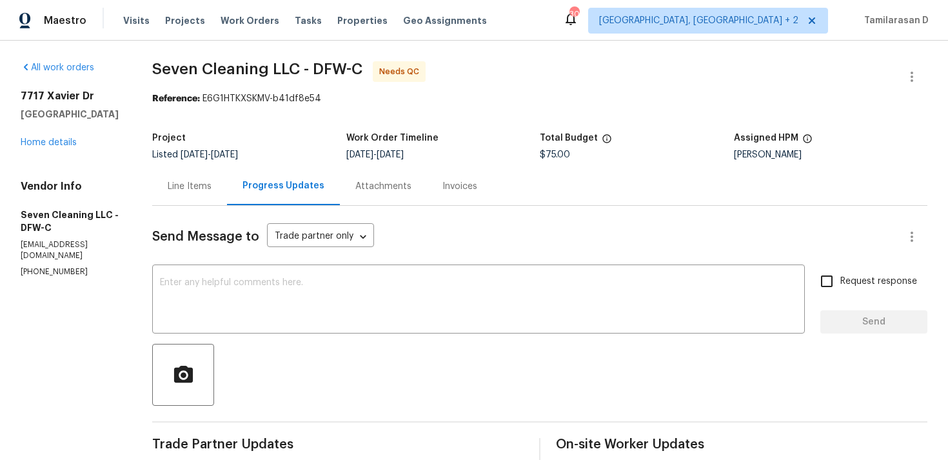
click at [191, 185] on div "Line Items" at bounding box center [190, 186] width 44 height 13
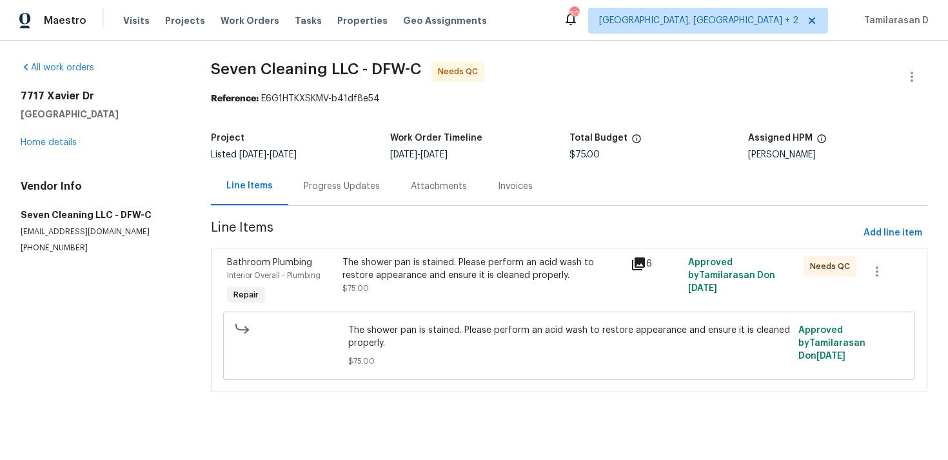
click at [316, 200] on div "Progress Updates" at bounding box center [341, 186] width 107 height 38
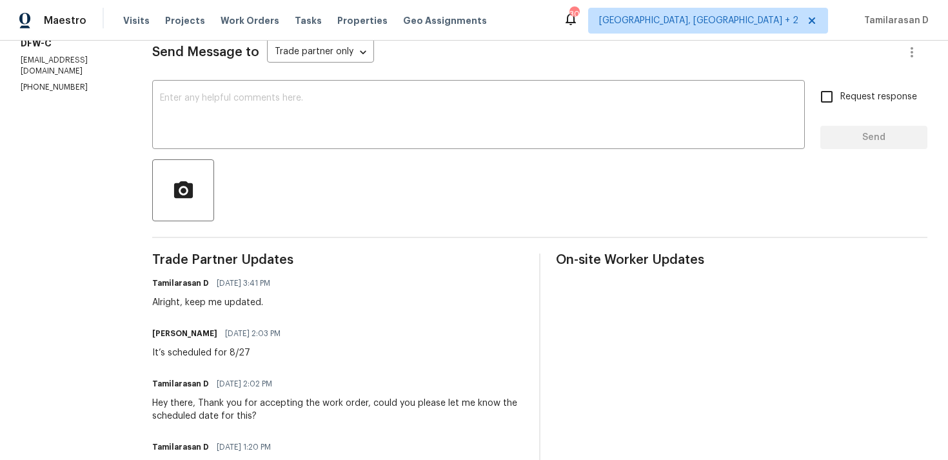
scroll to position [92, 0]
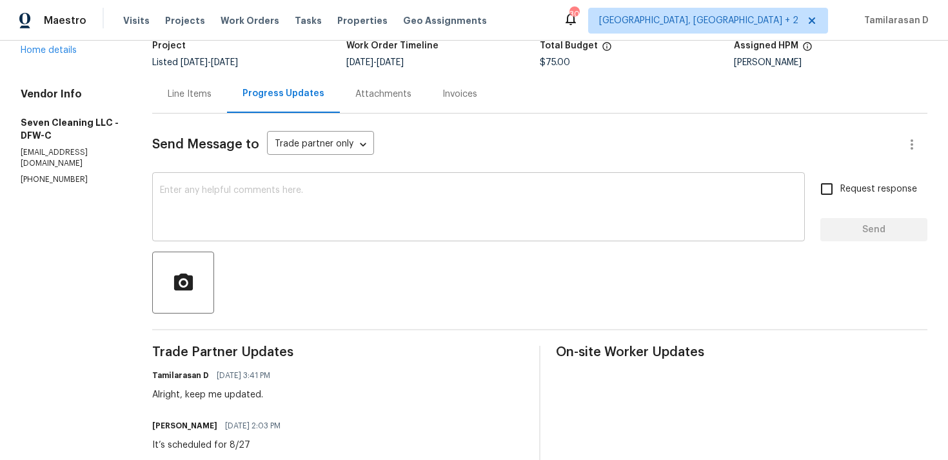
click at [256, 198] on textarea at bounding box center [478, 208] width 637 height 45
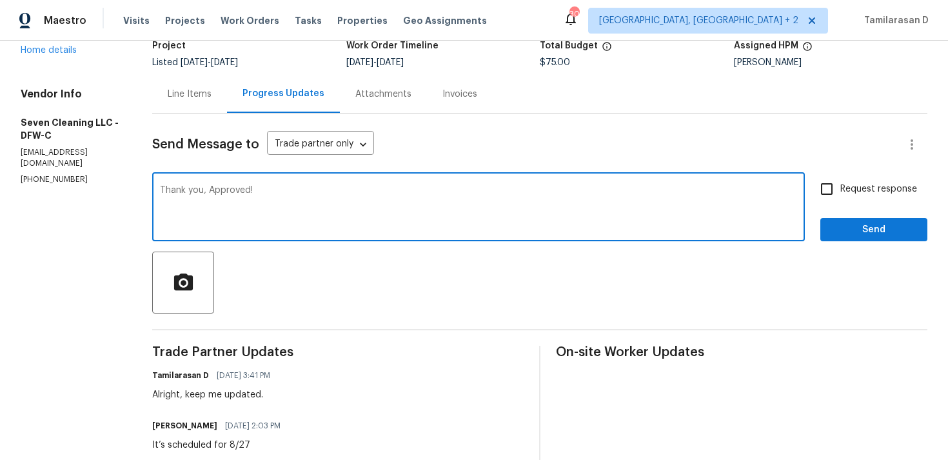
type textarea "Thank you, Approved!"
click at [856, 224] on span "Send" at bounding box center [873, 230] width 86 height 16
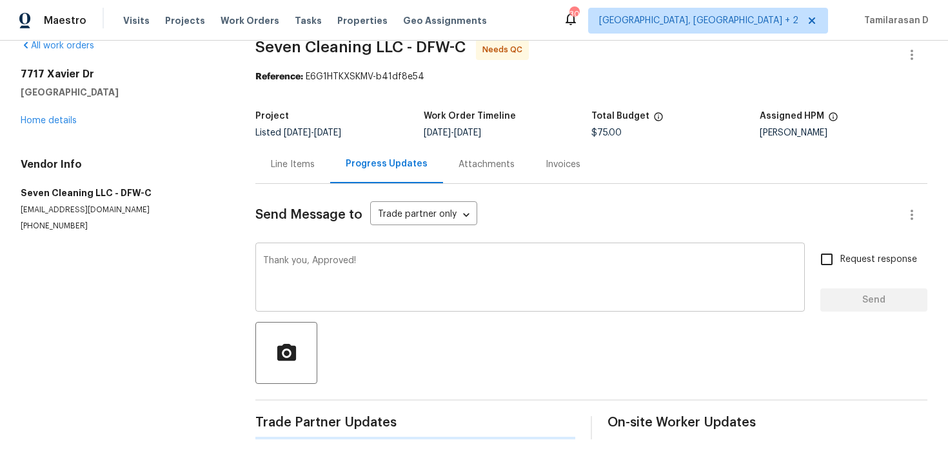
scroll to position [0, 0]
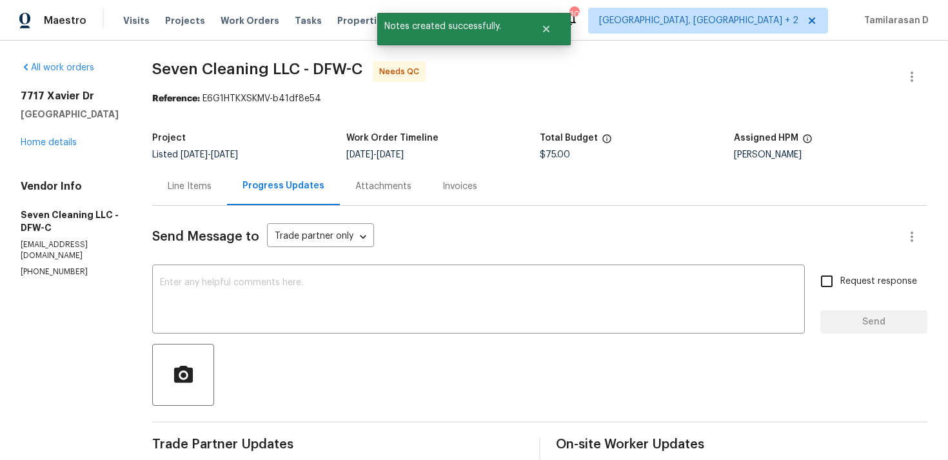
click at [197, 193] on div "Line Items" at bounding box center [189, 186] width 75 height 38
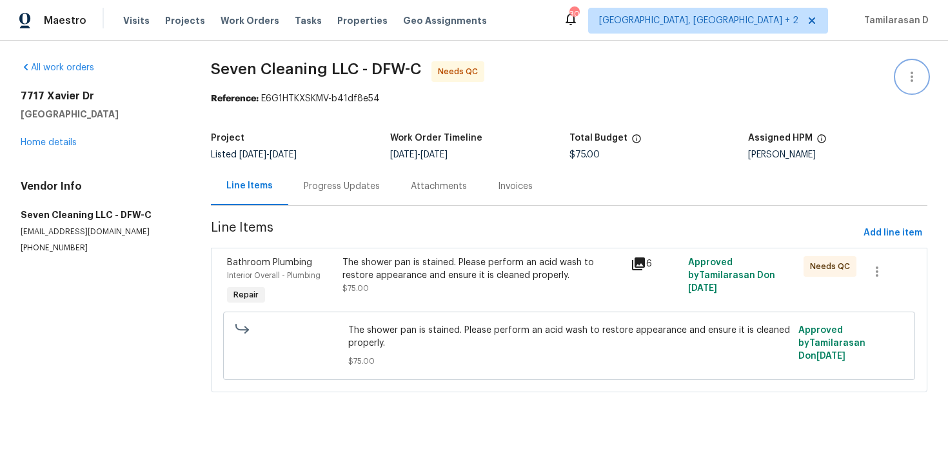
click at [911, 70] on icon "button" at bounding box center [911, 76] width 15 height 15
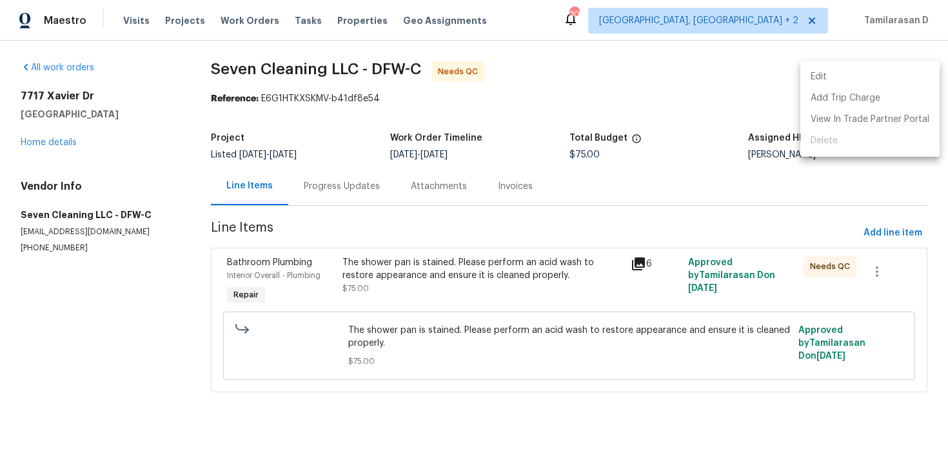
click at [833, 77] on li "Edit" at bounding box center [869, 76] width 139 height 21
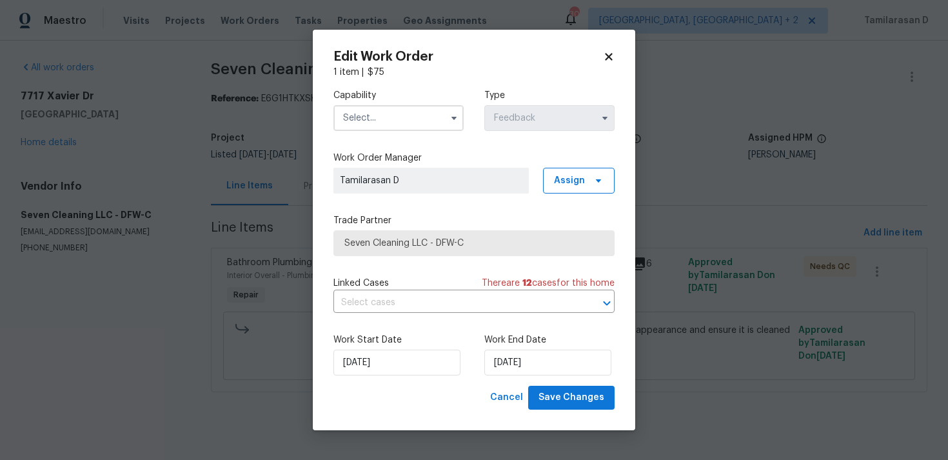
click at [433, 123] on input "text" at bounding box center [398, 118] width 130 height 26
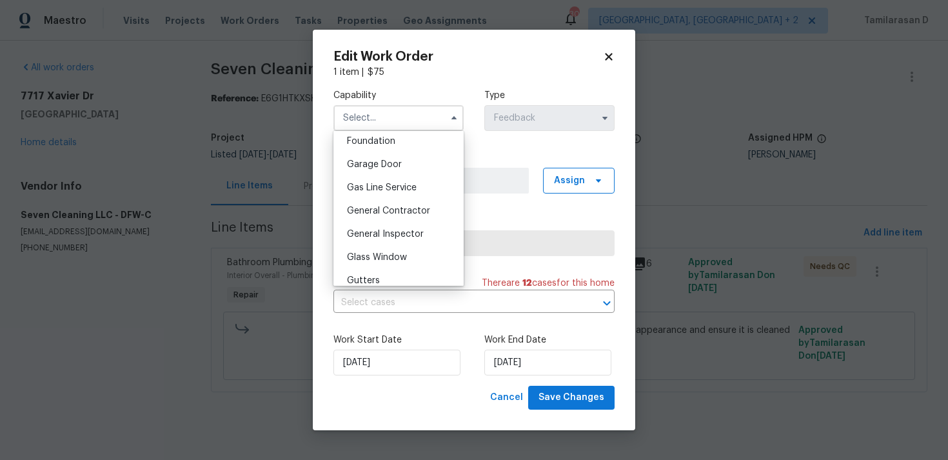
scroll to position [586, 0]
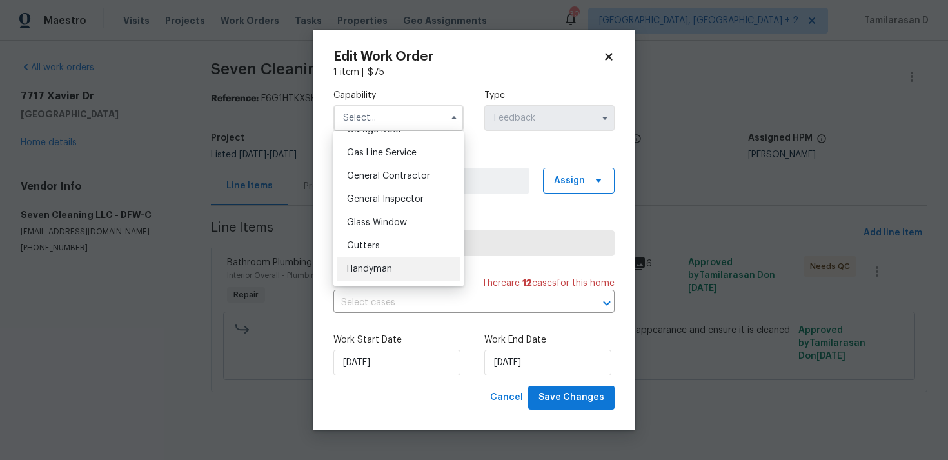
click at [361, 264] on span "Handyman" at bounding box center [369, 268] width 45 height 9
type input "Handyman"
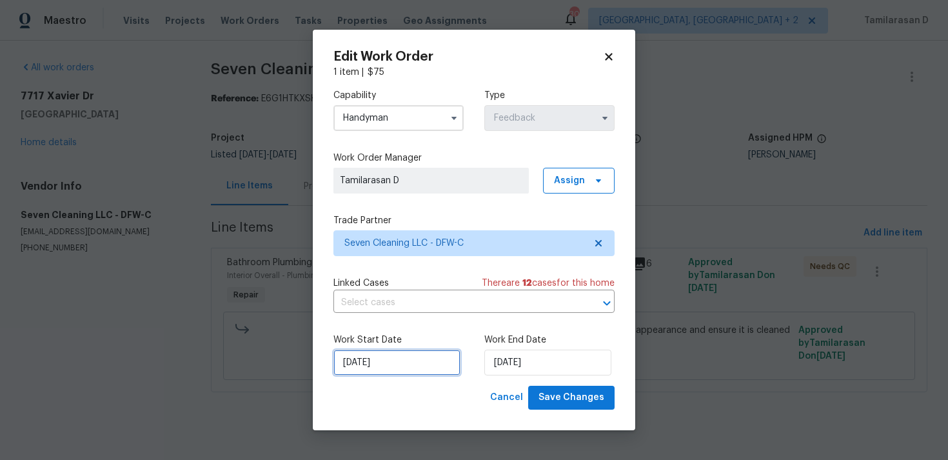
click at [388, 352] on input "[DATE]" at bounding box center [396, 362] width 127 height 26
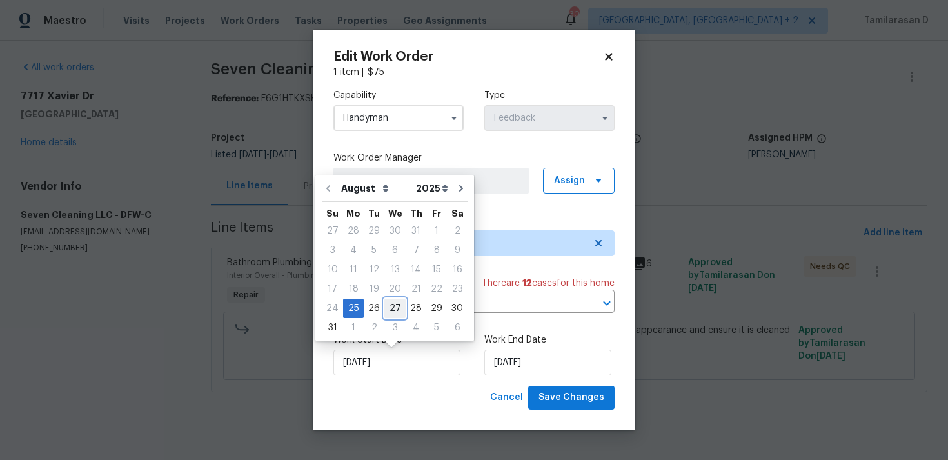
click at [389, 304] on div "27" at bounding box center [394, 308] width 21 height 18
type input "[DATE]"
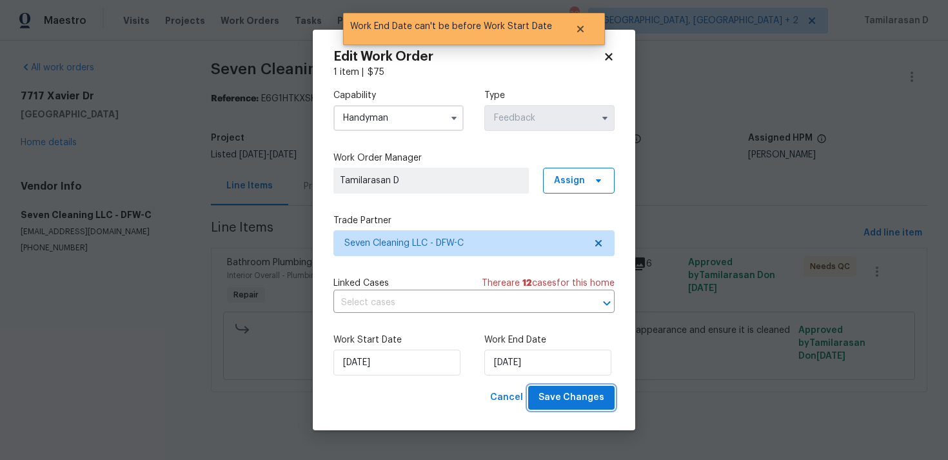
click at [571, 402] on span "Save Changes" at bounding box center [571, 397] width 66 height 16
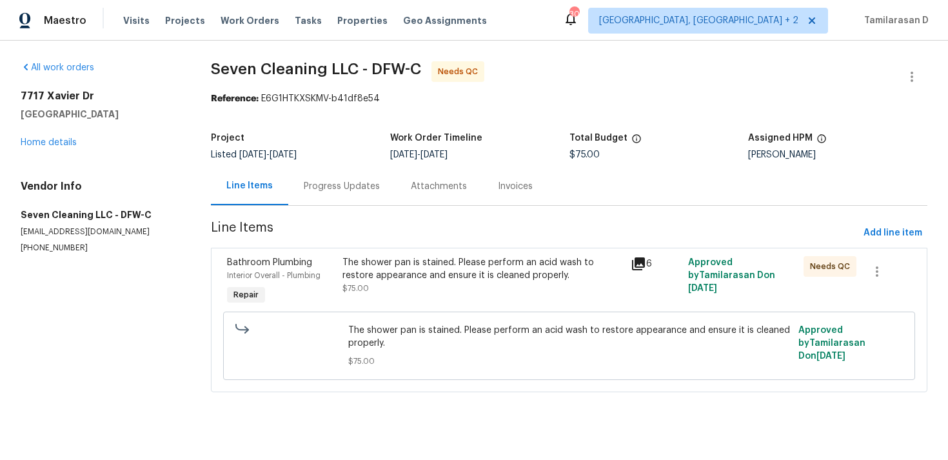
click at [420, 291] on div "The shower pan is stained. Please perform an acid wash to restore appearance an…" at bounding box center [482, 275] width 280 height 39
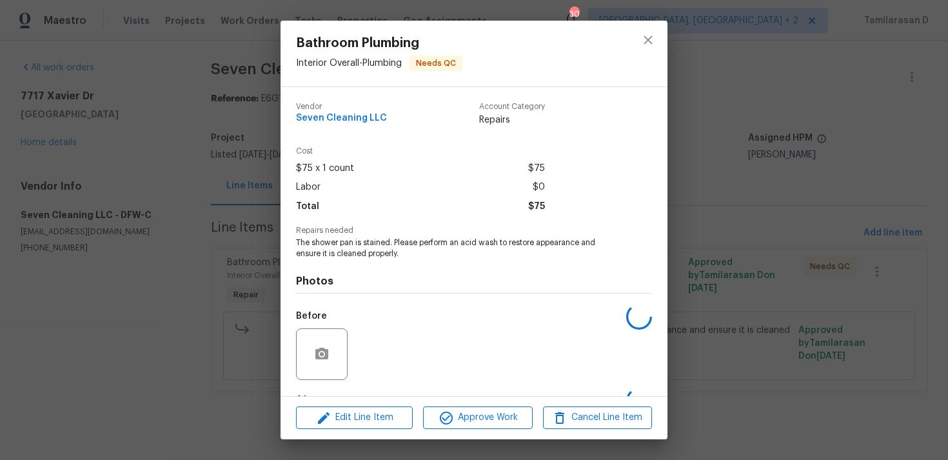
scroll to position [81, 0]
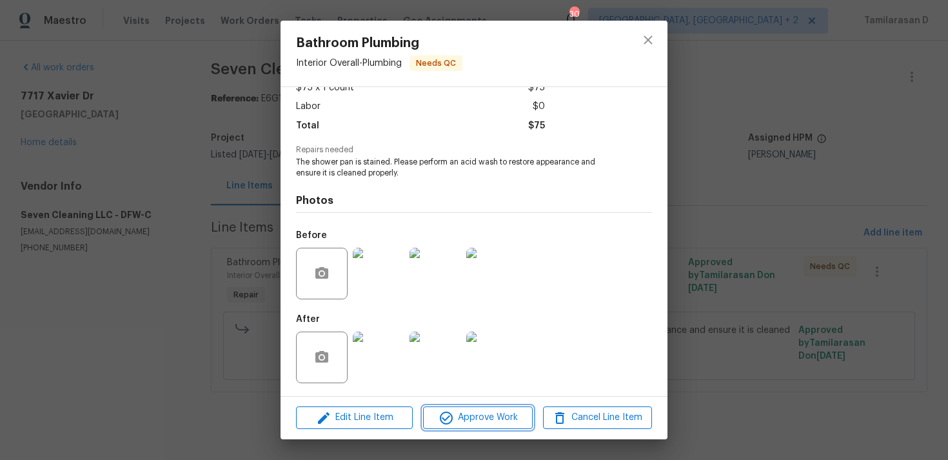
click at [460, 414] on span "Approve Work" at bounding box center [477, 417] width 101 height 16
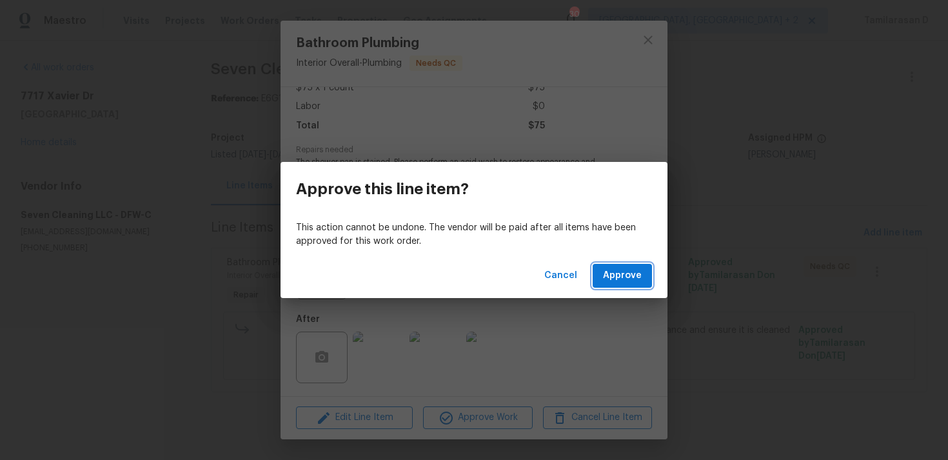
click at [636, 278] on span "Approve" at bounding box center [622, 275] width 39 height 16
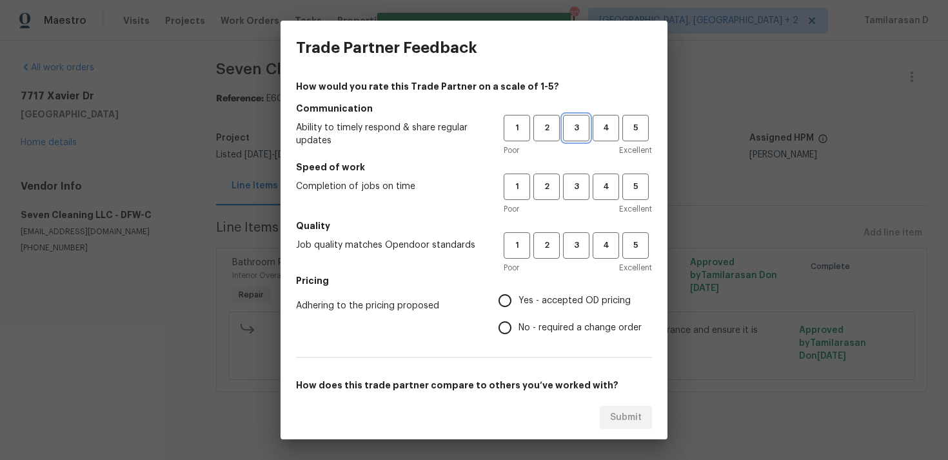
click at [572, 119] on button "3" at bounding box center [576, 128] width 26 height 26
click at [572, 188] on span "3" at bounding box center [576, 186] width 24 height 15
click at [576, 257] on button "3" at bounding box center [576, 245] width 26 height 26
click at [508, 314] on input "No - required a change order" at bounding box center [504, 327] width 27 height 27
radio input "true"
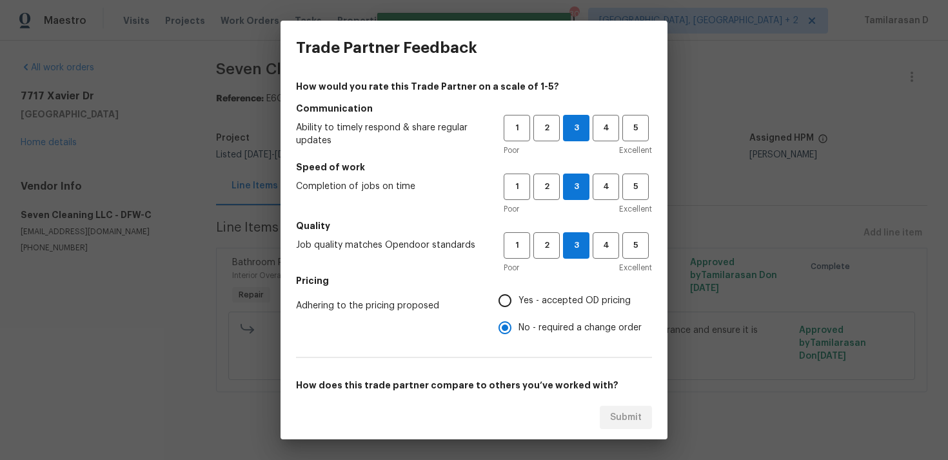
click at [505, 295] on input "Yes - accepted OD pricing" at bounding box center [504, 300] width 27 height 27
radio input "true"
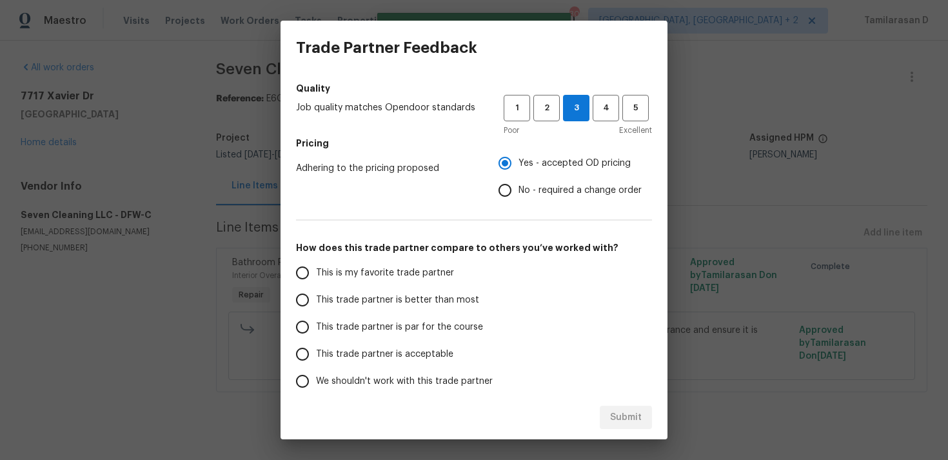
click at [322, 318] on label "This trade partner is par for the course" at bounding box center [391, 326] width 204 height 27
click at [316, 318] on input "This trade partner is par for the course" at bounding box center [302, 326] width 27 height 27
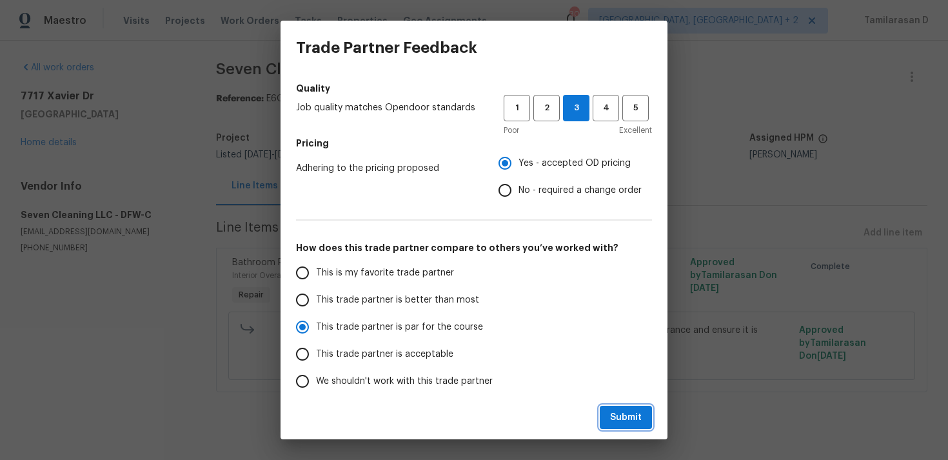
click at [626, 407] on button "Submit" at bounding box center [625, 417] width 52 height 24
radio input "true"
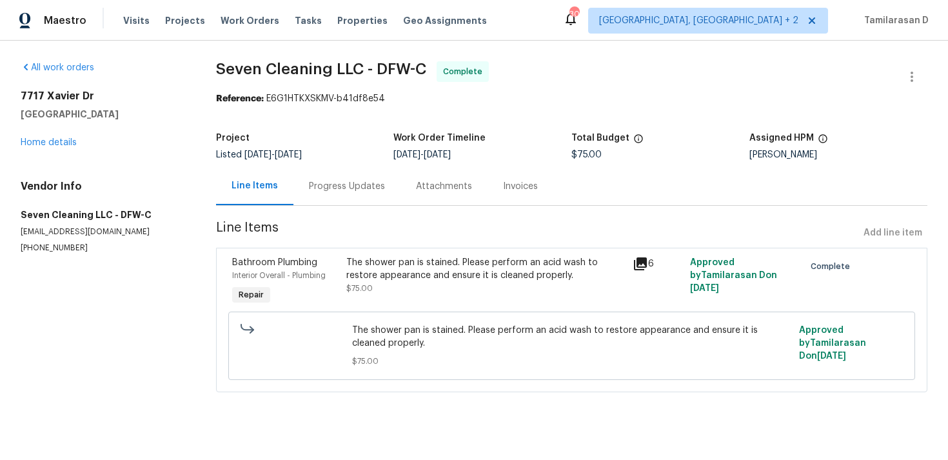
click at [345, 191] on div "Progress Updates" at bounding box center [347, 186] width 76 height 13
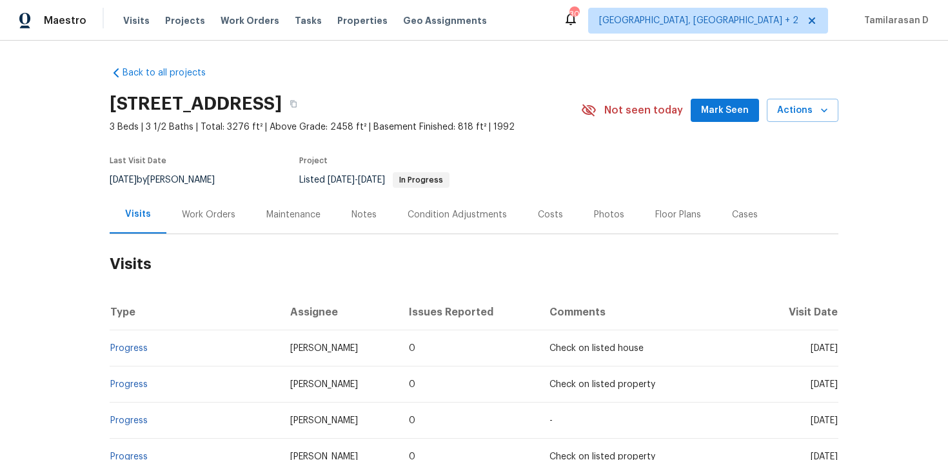
click at [212, 211] on div "Work Orders" at bounding box center [208, 214] width 53 height 13
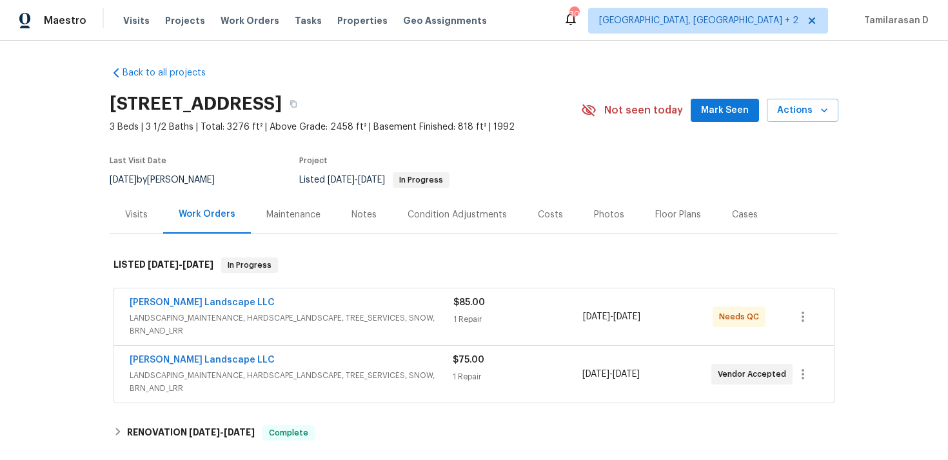
scroll to position [44, 0]
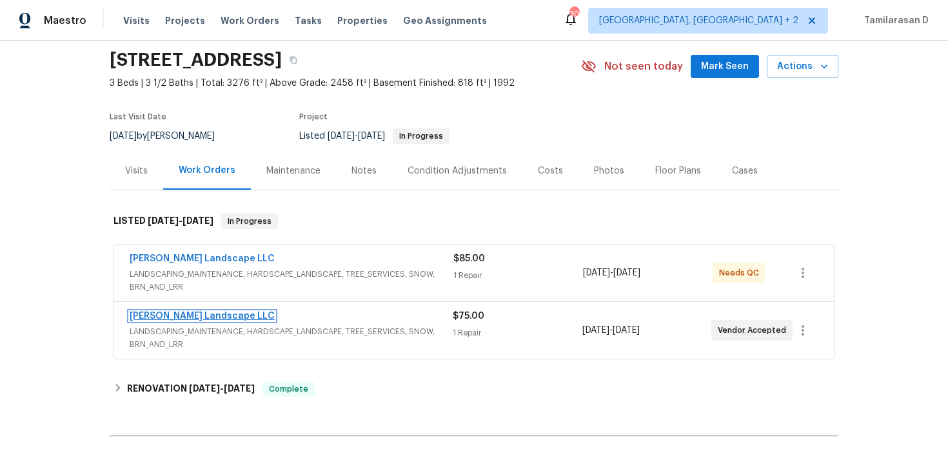
click at [155, 316] on link "Dalia Landscape LLC" at bounding box center [202, 315] width 145 height 9
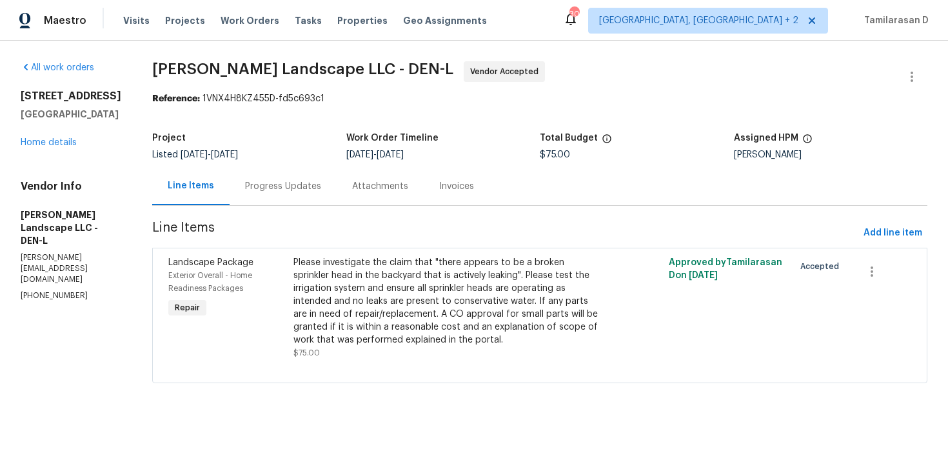
click at [324, 192] on div "Progress Updates" at bounding box center [282, 186] width 107 height 38
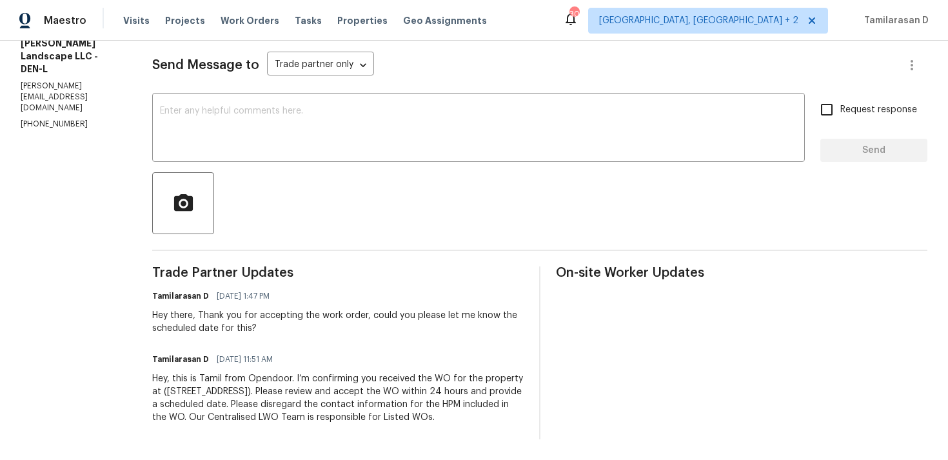
scroll to position [79, 0]
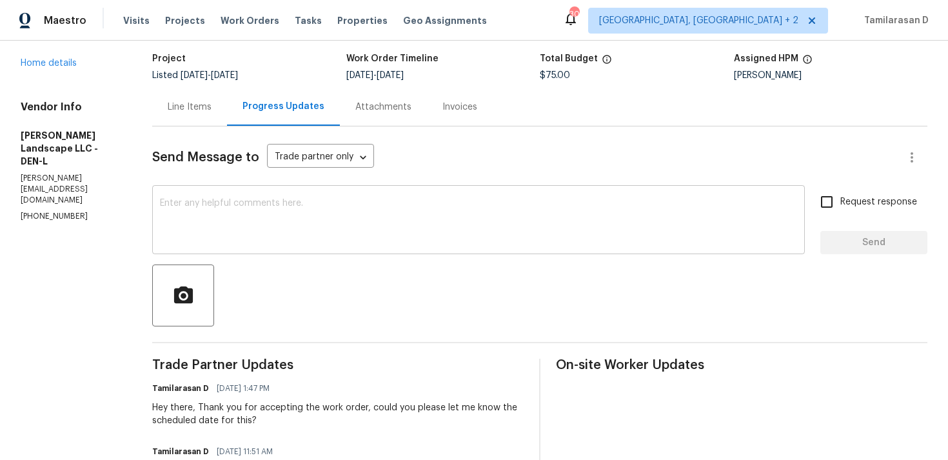
click at [249, 253] on div "x ​" at bounding box center [478, 221] width 652 height 66
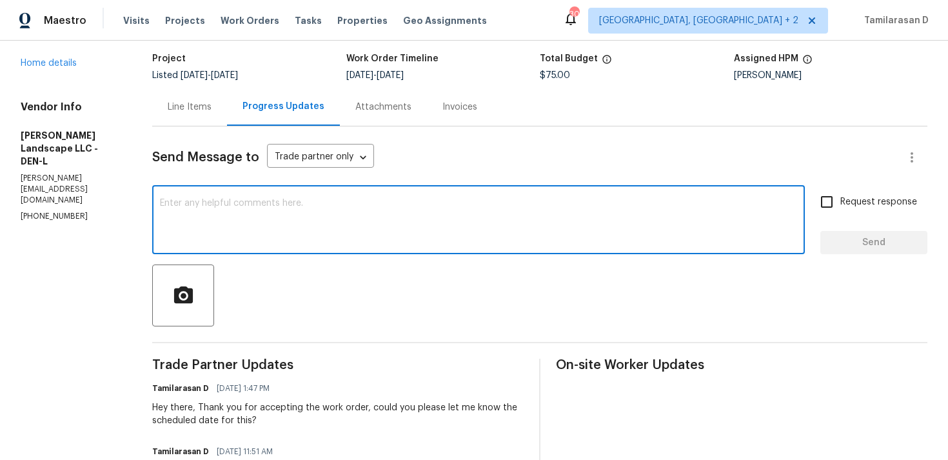
scroll to position [0, 0]
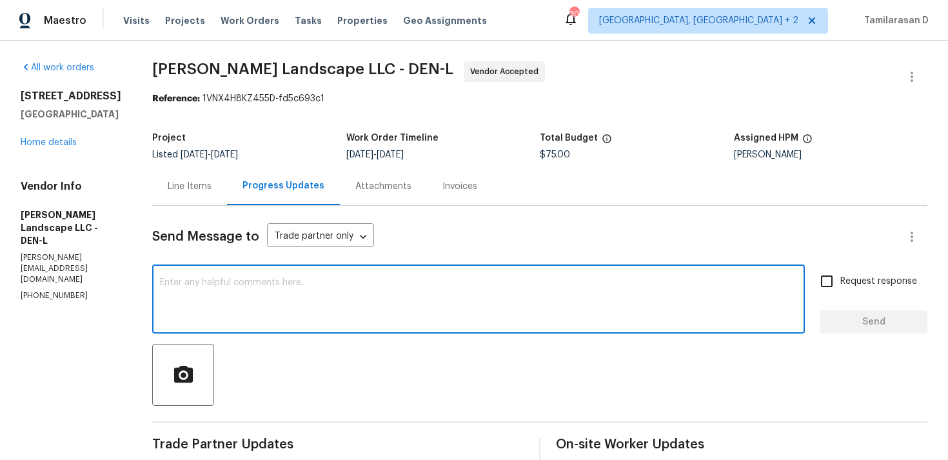
click at [56, 290] on p "(303) 500-2297" at bounding box center [71, 295] width 101 height 11
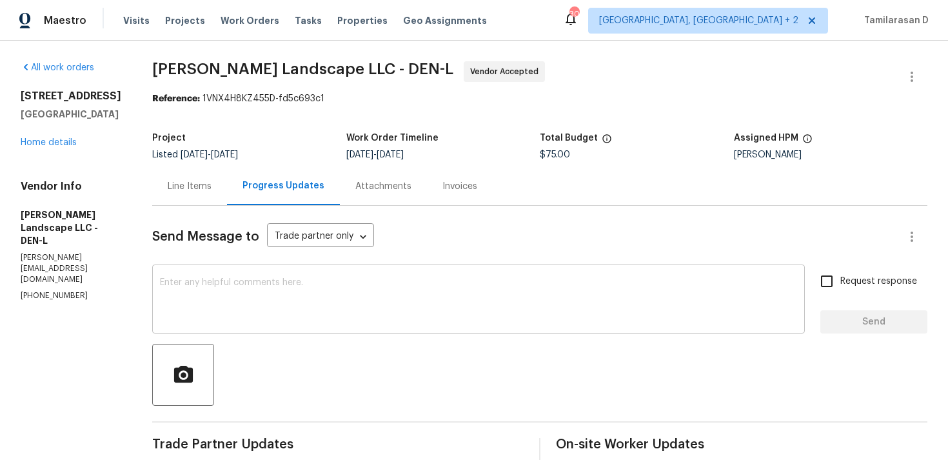
click at [188, 293] on textarea at bounding box center [478, 300] width 637 height 45
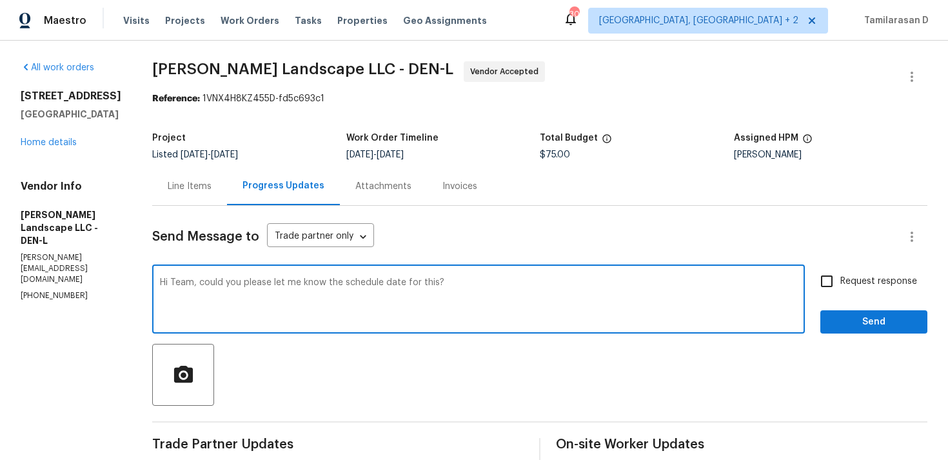
type textarea "Hi Team, could you please let me know the schedule date for this?"
click at [833, 284] on input "Request response" at bounding box center [826, 280] width 27 height 27
checkbox input "true"
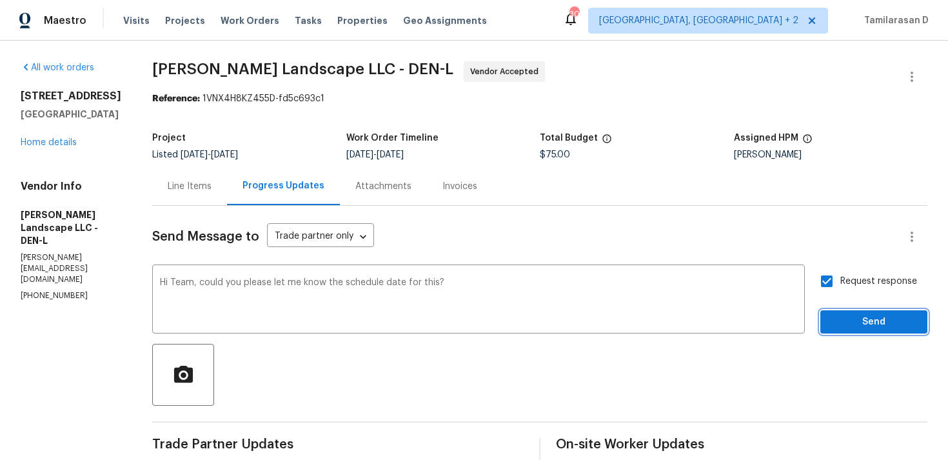
click at [856, 318] on span "Send" at bounding box center [873, 322] width 86 height 16
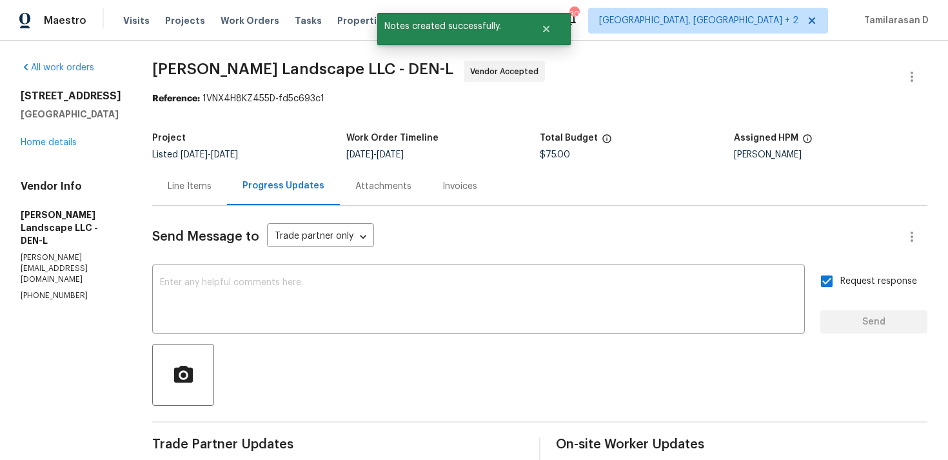
click at [52, 290] on p "(303) 500-2297" at bounding box center [71, 295] width 101 height 11
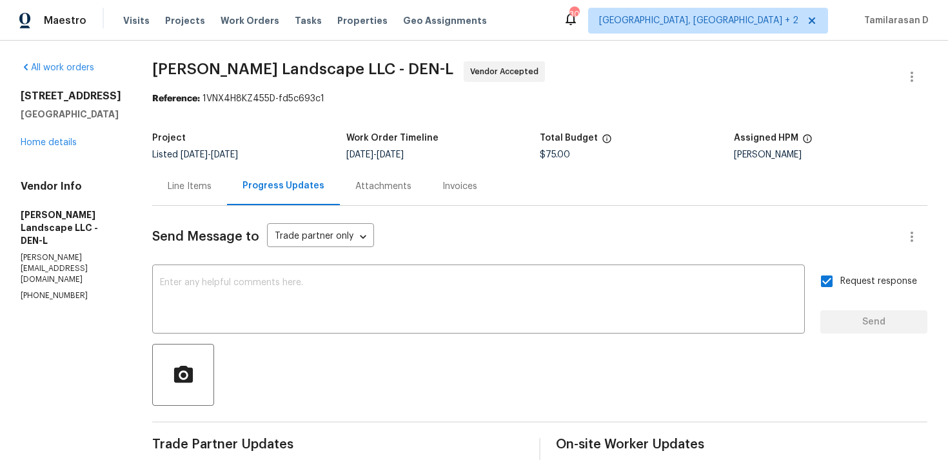
click at [52, 290] on p "(303) 500-2297" at bounding box center [71, 295] width 101 height 11
copy p "(303) 500-2297"
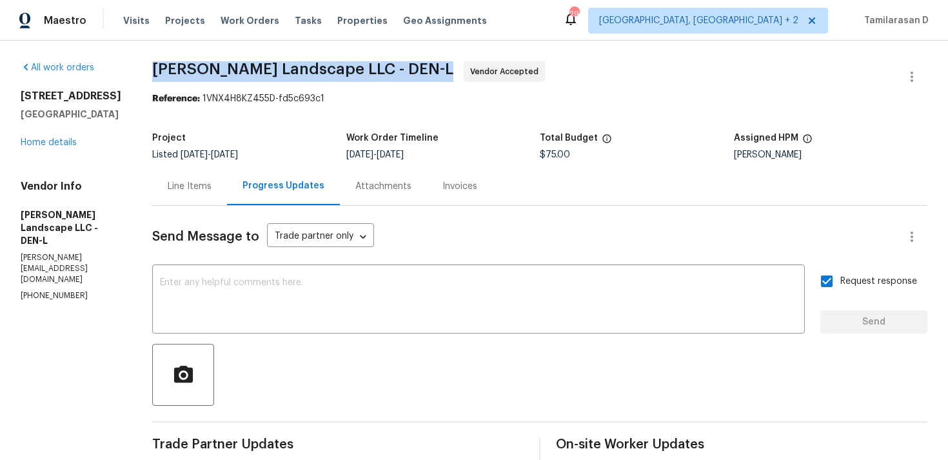
drag, startPoint x: 160, startPoint y: 70, endPoint x: 289, endPoint y: 80, distance: 129.3
click at [289, 80] on span "Dalia Landscape LLC - DEN-L Vendor Accepted" at bounding box center [524, 76] width 744 height 31
click at [330, 58] on div "All work orders 584 W Prestwick Way Castle Rock, CO 80104 Home details Vendor I…" at bounding box center [474, 361] width 948 height 641
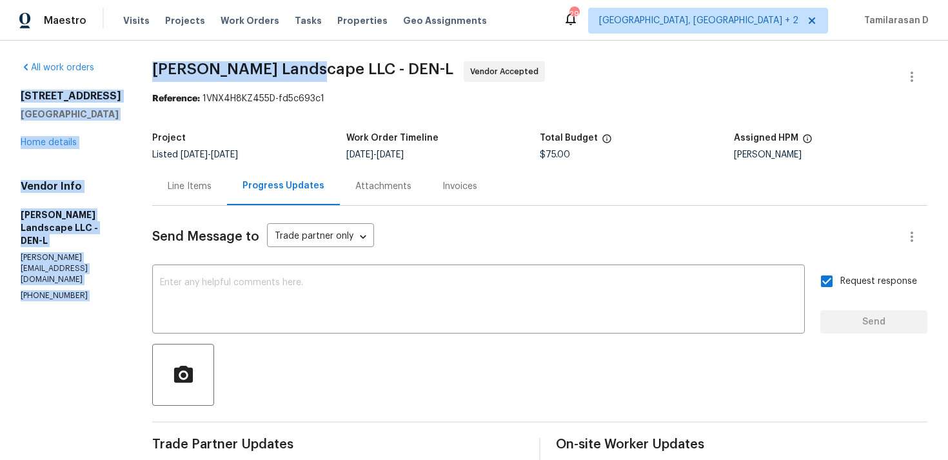
drag, startPoint x: 311, startPoint y: 68, endPoint x: 139, endPoint y: 68, distance: 172.1
click at [139, 68] on div "All work orders 584 W Prestwick Way Castle Rock, CO 80104 Home details Vendor I…" at bounding box center [474, 361] width 948 height 641
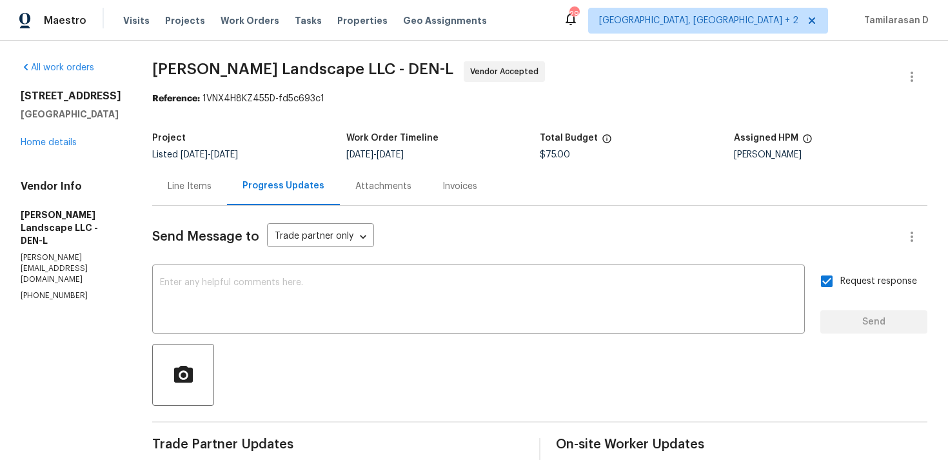
click at [186, 133] on h5 "Project" at bounding box center [169, 137] width 34 height 9
click at [193, 190] on div "Line Items" at bounding box center [190, 186] width 44 height 13
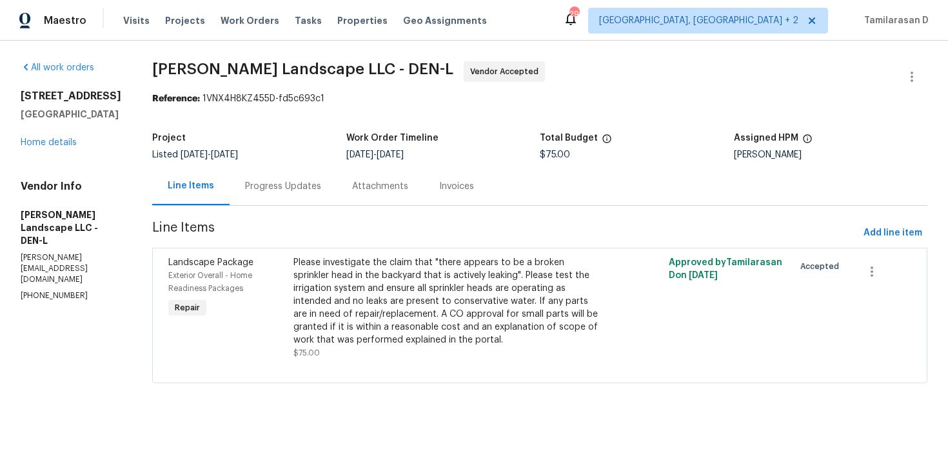
click at [283, 204] on div "Progress Updates" at bounding box center [282, 186] width 107 height 38
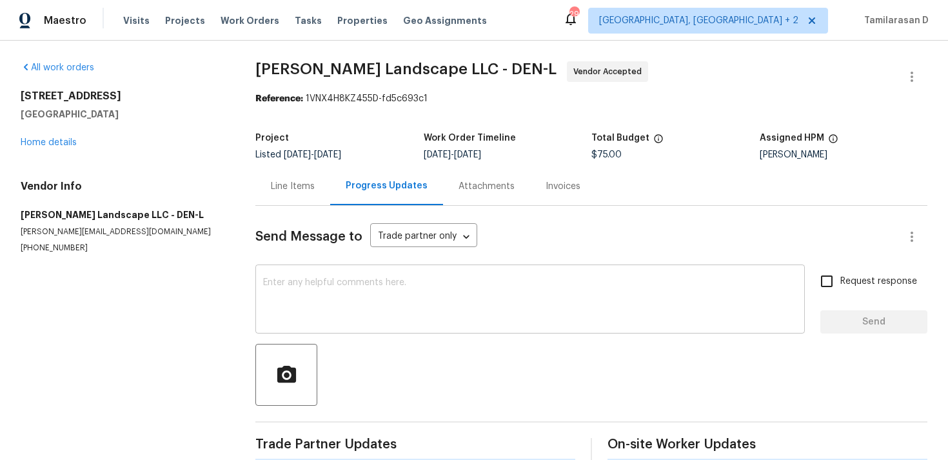
scroll to position [147, 0]
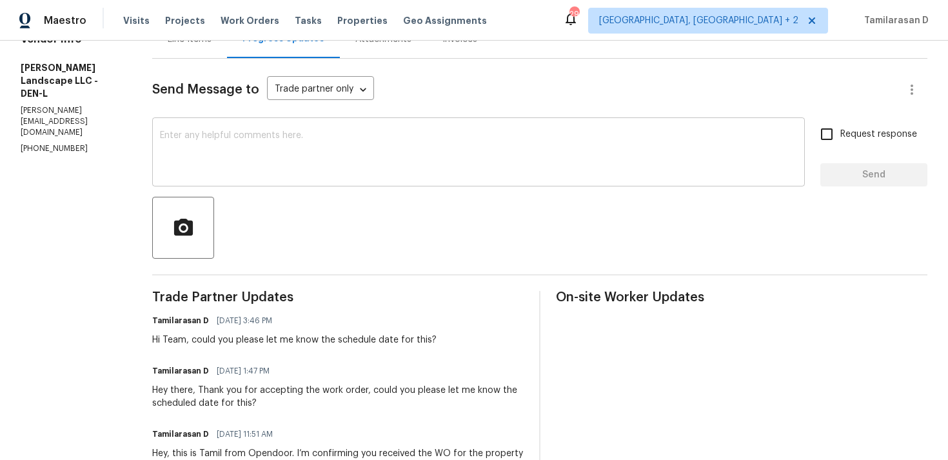
click at [249, 186] on div "x ​" at bounding box center [478, 154] width 652 height 66
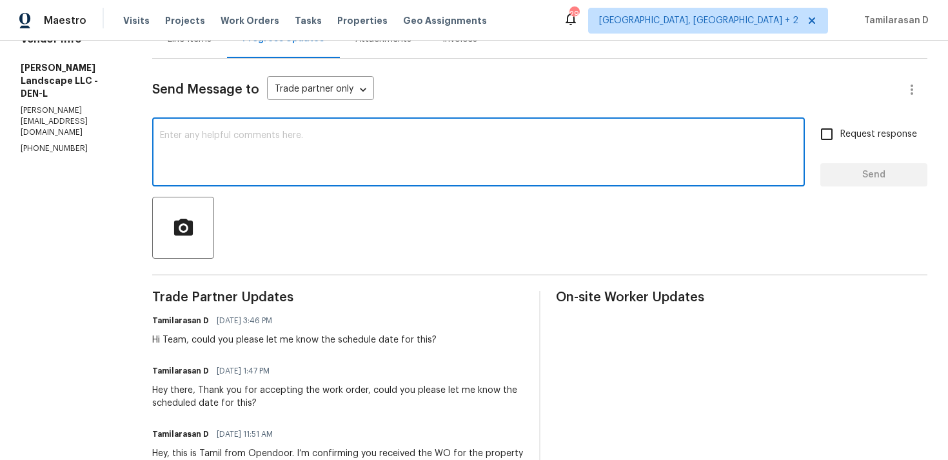
click at [237, 160] on textarea at bounding box center [478, 153] width 637 height 45
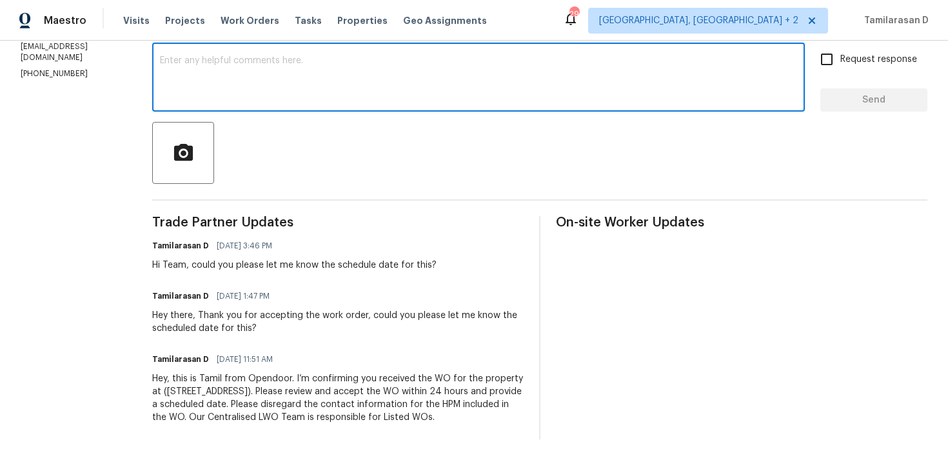
scroll to position [0, 0]
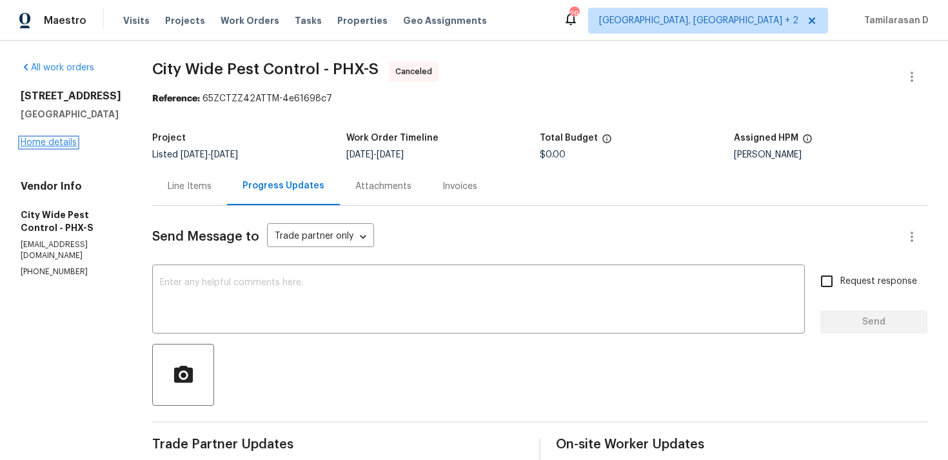
click at [39, 147] on link "Home details" at bounding box center [49, 142] width 56 height 9
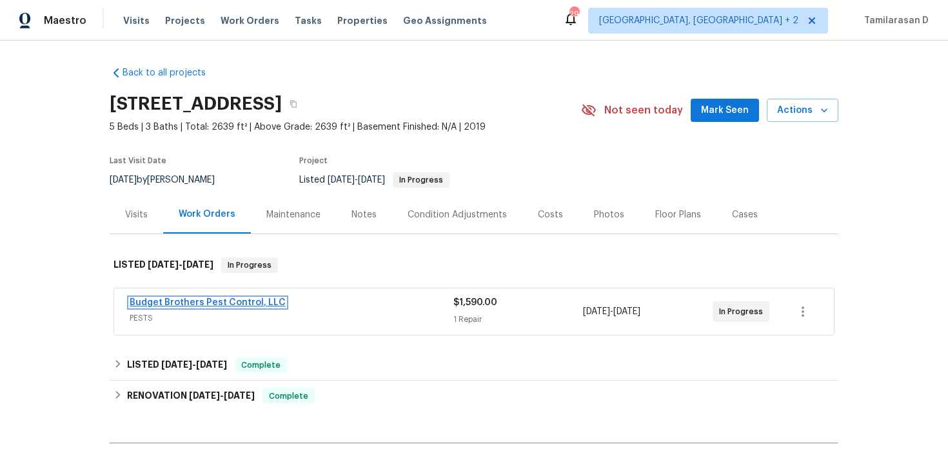
click at [172, 300] on link "Budget Brothers Pest Control, LLC" at bounding box center [208, 302] width 156 height 9
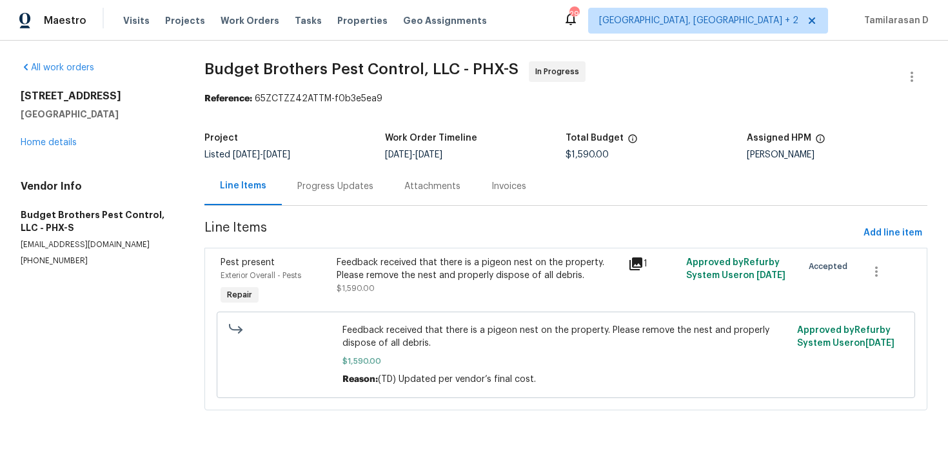
click at [349, 183] on div "Progress Updates" at bounding box center [335, 186] width 76 height 13
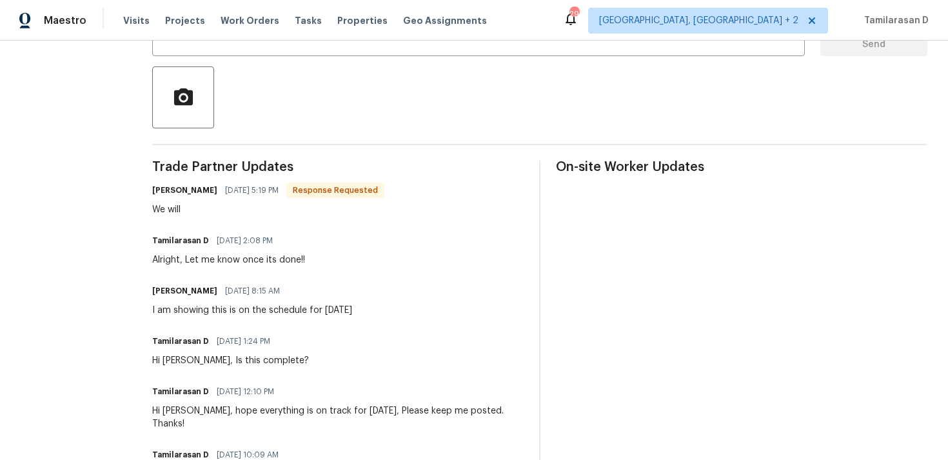
scroll to position [278, 0]
click at [270, 254] on div "Alright, Let me know once its done!!" at bounding box center [228, 259] width 153 height 13
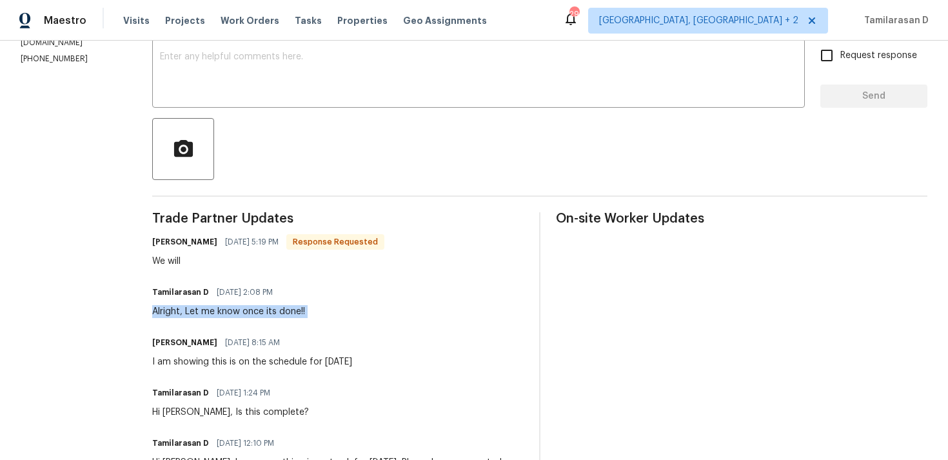
scroll to position [163, 0]
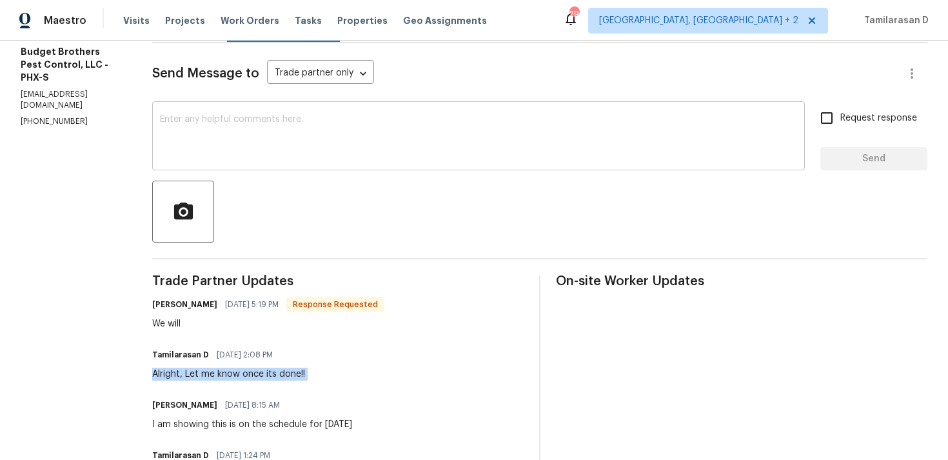
click at [218, 141] on textarea at bounding box center [478, 137] width 637 height 45
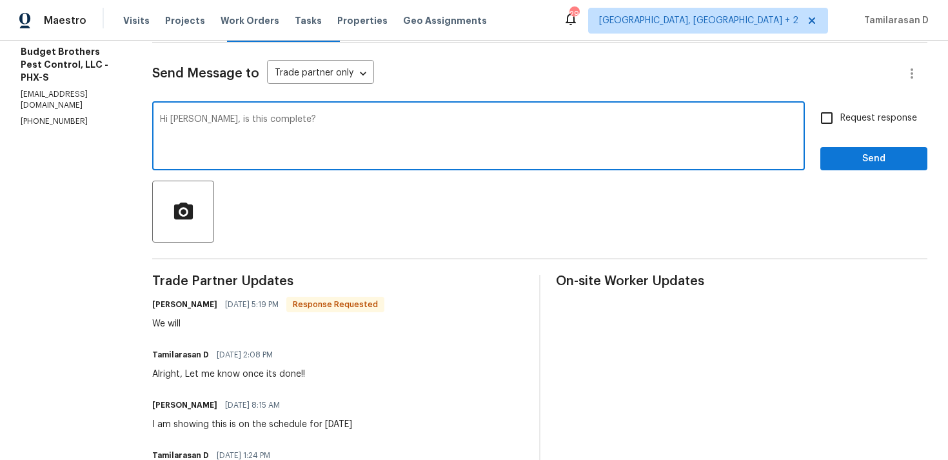
type textarea "Hi [PERSON_NAME], is this complete?"
click at [831, 120] on input "Request response" at bounding box center [826, 117] width 27 height 27
checkbox input "true"
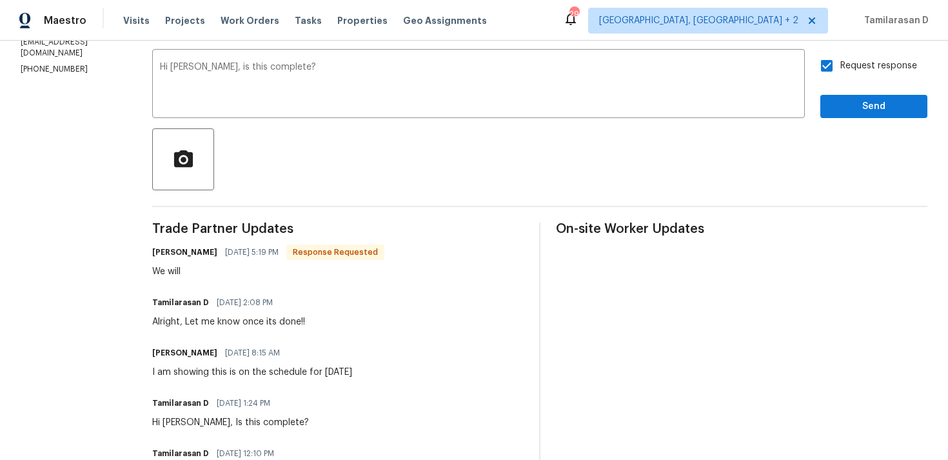
scroll to position [222, 0]
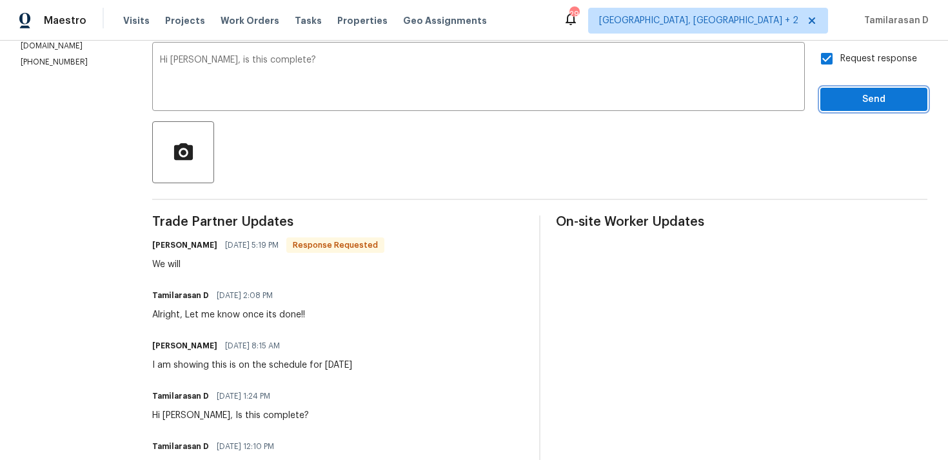
click at [870, 92] on span "Send" at bounding box center [873, 100] width 86 height 16
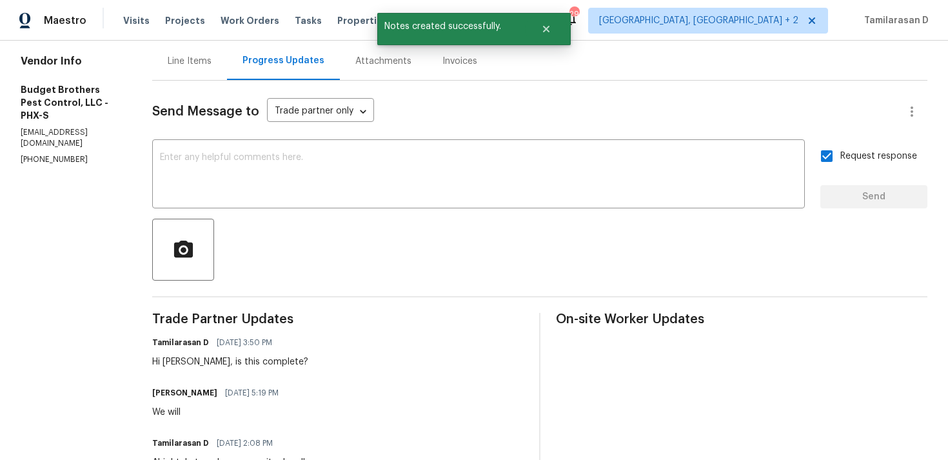
scroll to position [0, 0]
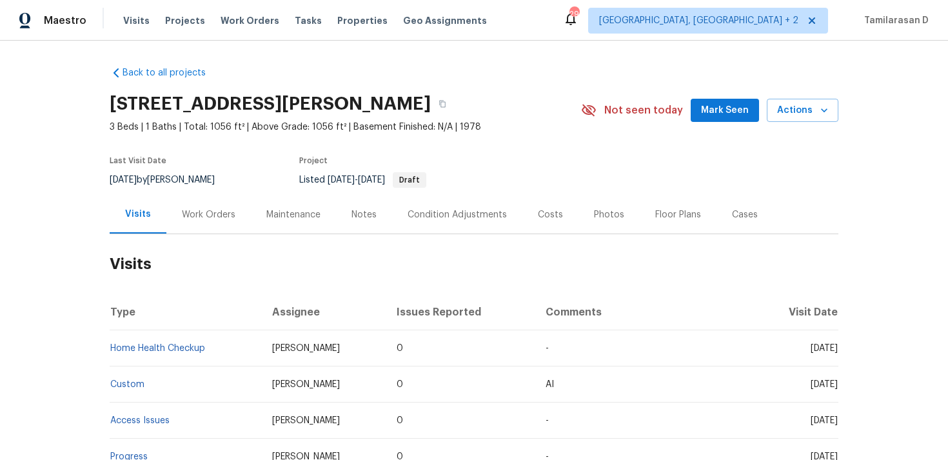
click at [207, 217] on div "Work Orders" at bounding box center [208, 214] width 53 height 13
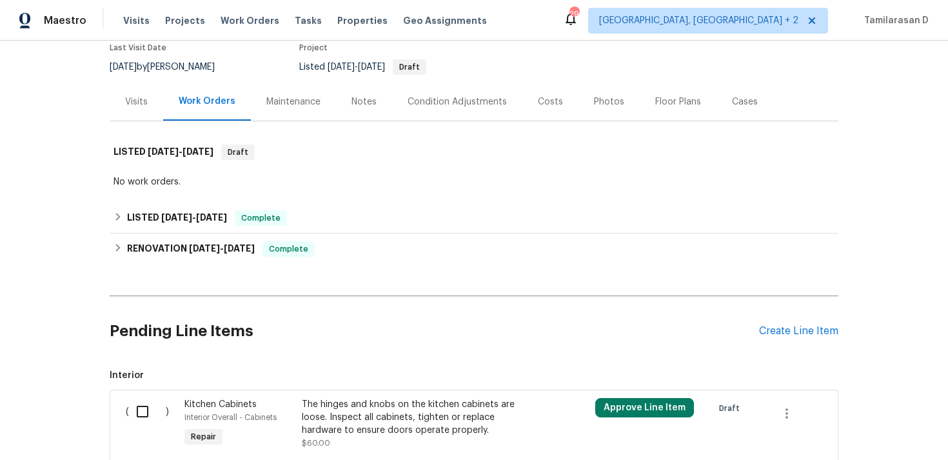
scroll to position [298, 0]
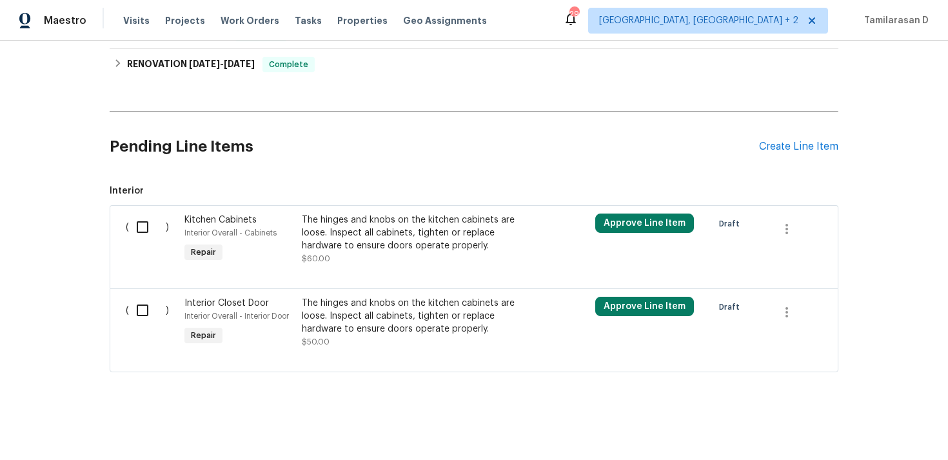
click at [136, 246] on div "( )" at bounding box center [151, 238] width 59 height 59
click at [136, 224] on input "checkbox" at bounding box center [147, 226] width 37 height 27
checkbox input "true"
click at [139, 317] on input "checkbox" at bounding box center [147, 310] width 37 height 27
checkbox input "true"
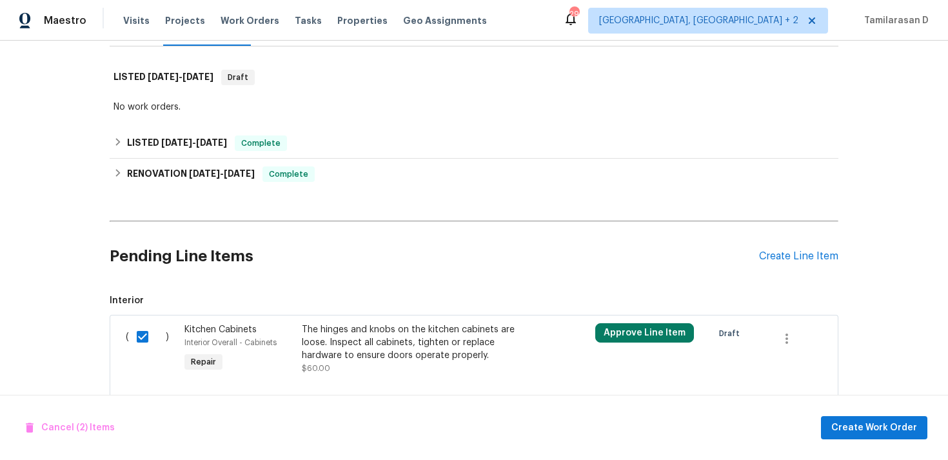
scroll to position [245, 0]
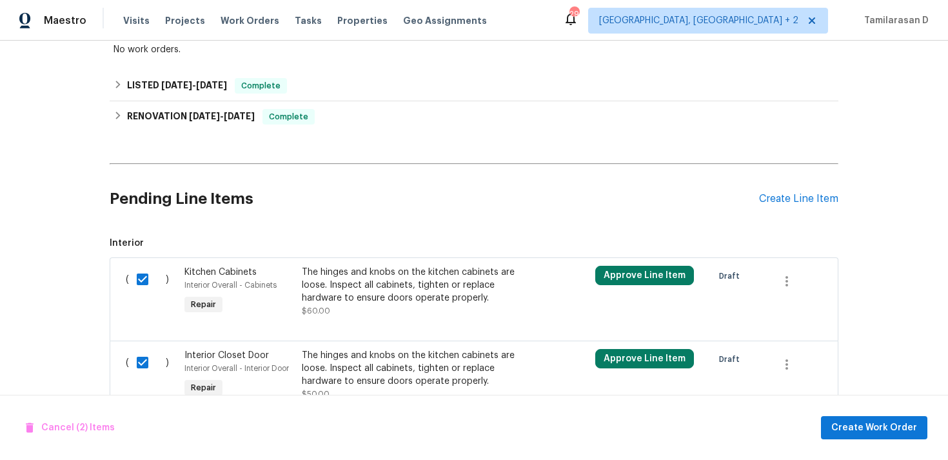
click at [144, 270] on input "checkbox" at bounding box center [147, 279] width 37 height 27
checkbox input "false"
click at [135, 360] on input "checkbox" at bounding box center [147, 362] width 37 height 27
checkbox input "false"
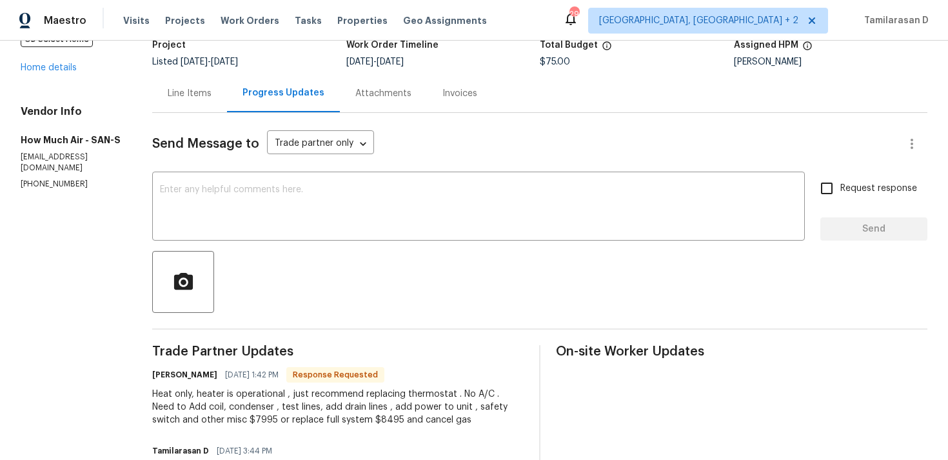
scroll to position [184, 0]
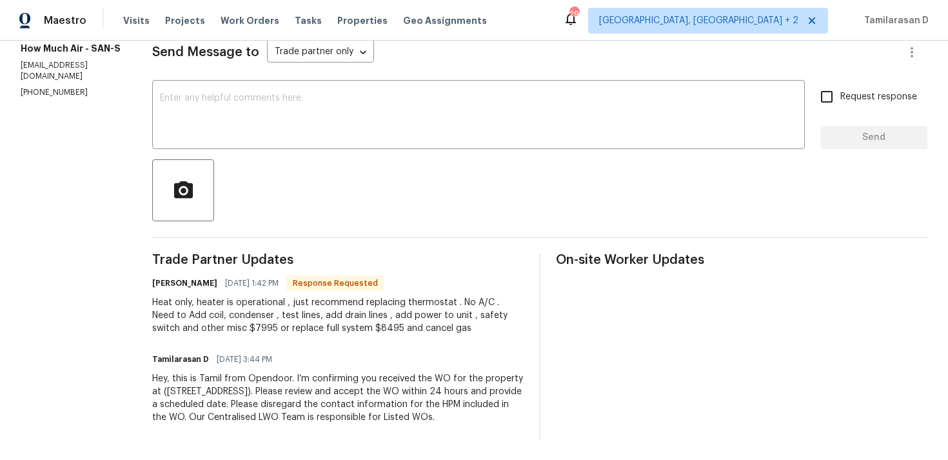
click at [335, 326] on div "Heat only, heater is operational , just recommend replacing thermostat . No A/C…" at bounding box center [337, 315] width 371 height 39
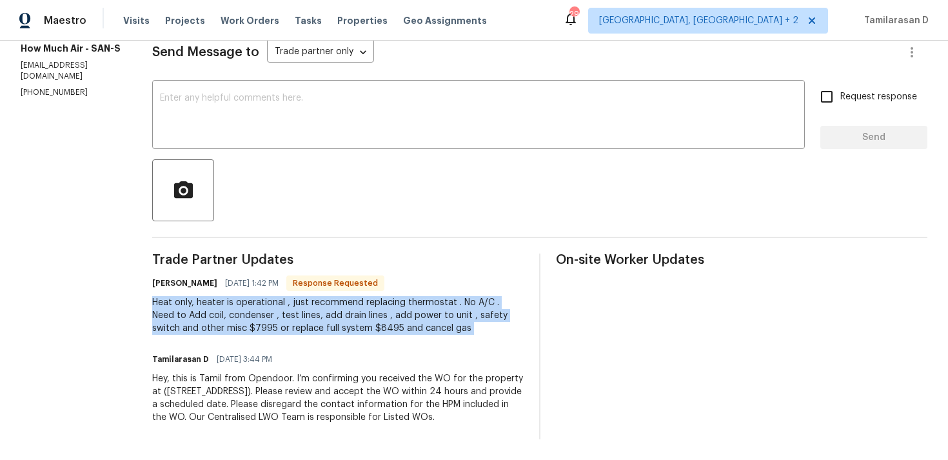
click at [335, 326] on div "Heat only, heater is operational , just recommend replacing thermostat . No A/C…" at bounding box center [337, 315] width 371 height 39
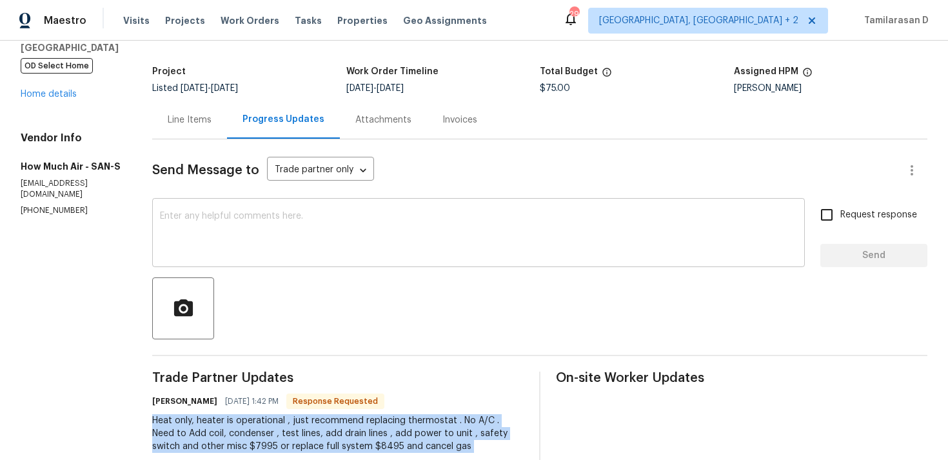
scroll to position [59, 0]
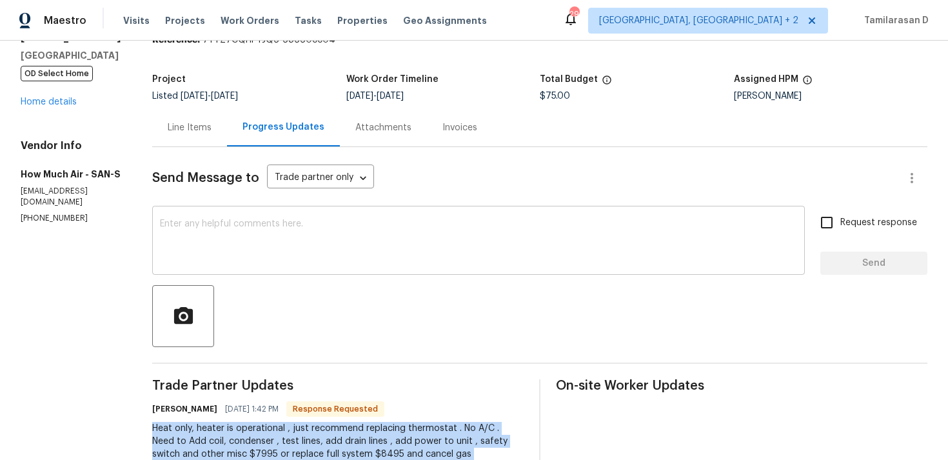
click at [235, 215] on div "x ​" at bounding box center [478, 242] width 652 height 66
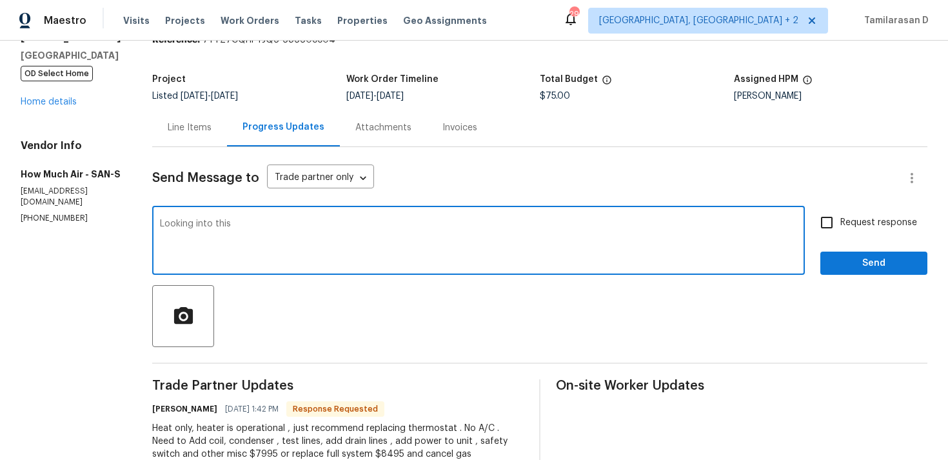
type textarea "Looking into this."
click at [164, 254] on textarea "Looking into this." at bounding box center [478, 241] width 637 height 45
click at [182, 116] on div "Line Items" at bounding box center [189, 127] width 75 height 38
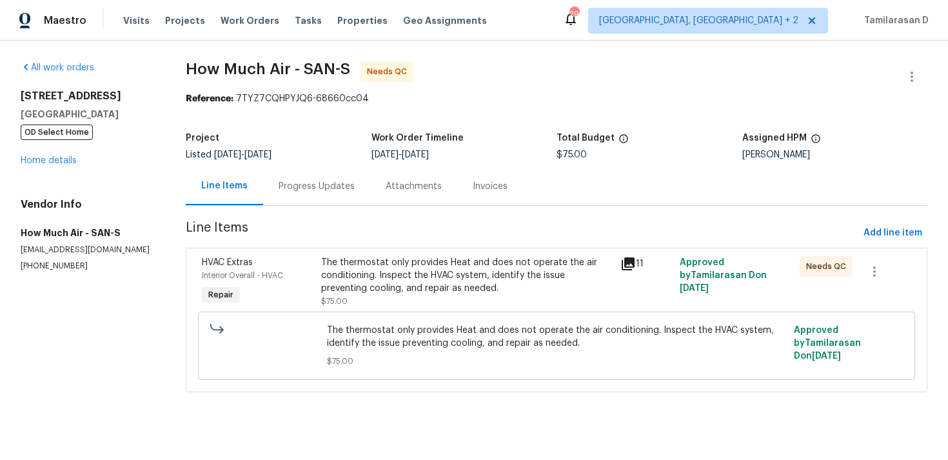
click at [354, 267] on div "The thermostat only provides Heat and does not operate the air conditioning. In…" at bounding box center [466, 275] width 291 height 39
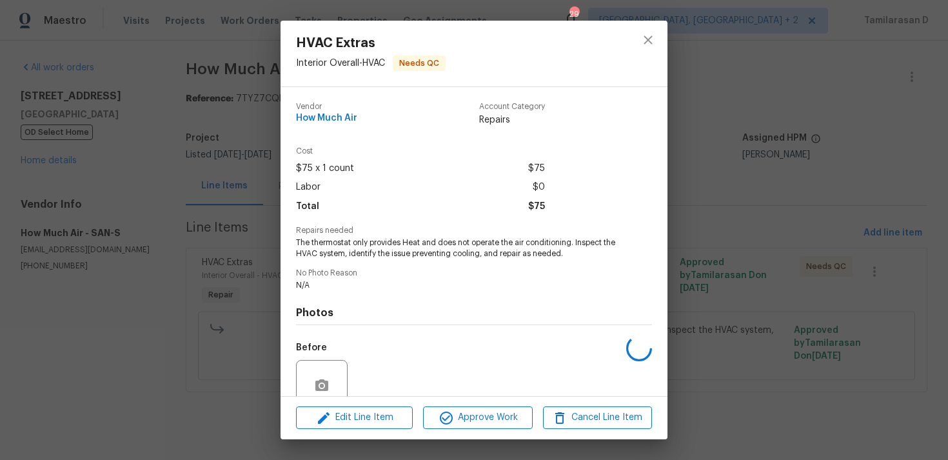
scroll to position [112, 0]
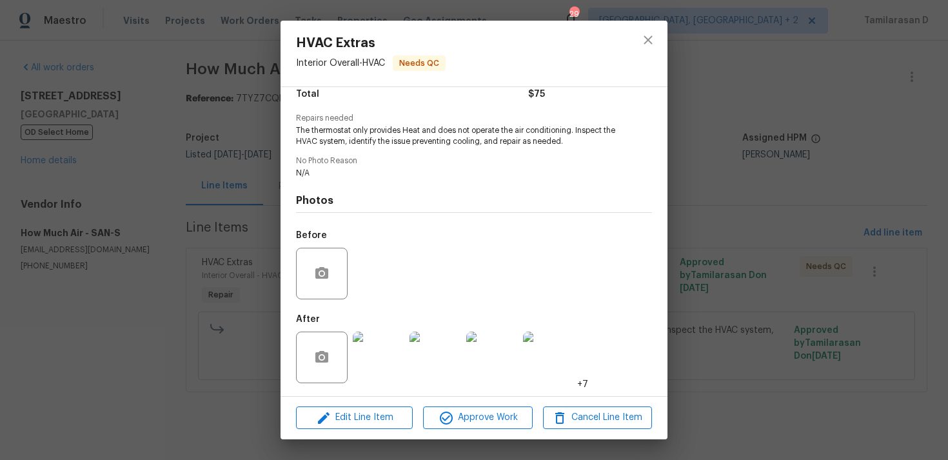
click at [222, 252] on div "HVAC Extras Interior Overall - HVAC Needs QC Vendor How Much Air Account Catego…" at bounding box center [474, 230] width 948 height 460
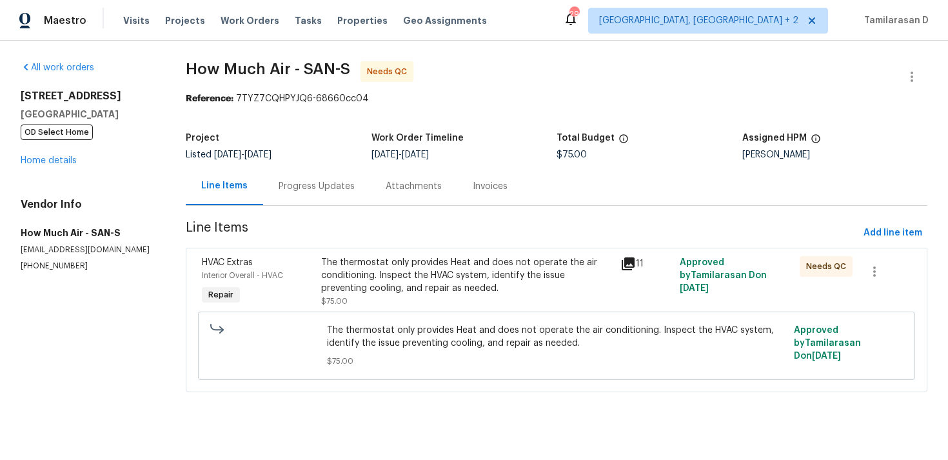
click at [299, 190] on div "Progress Updates" at bounding box center [316, 186] width 76 height 13
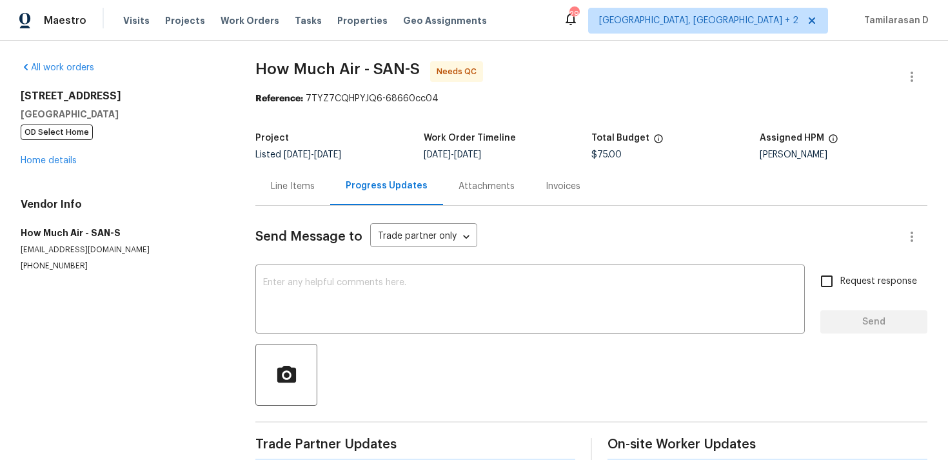
click at [293, 263] on div "Send Message to Trade partner only Trade partner only ​ x ​ Request response Se…" at bounding box center [591, 333] width 672 height 255
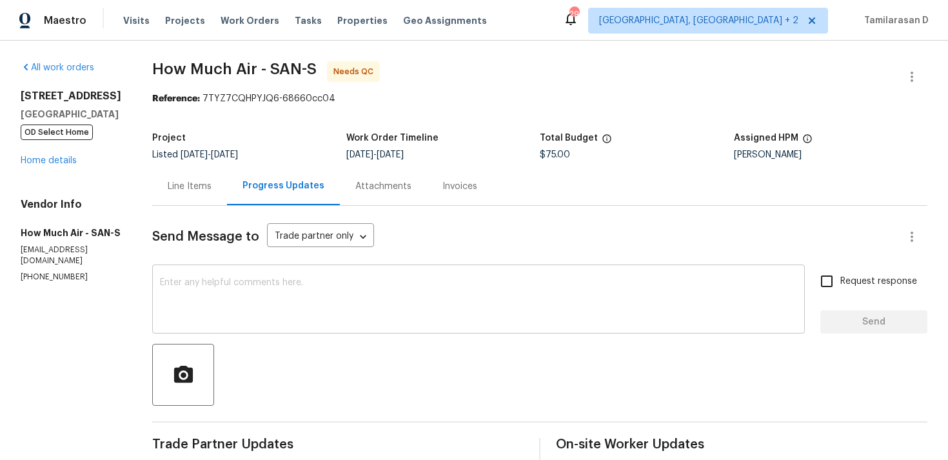
click at [298, 284] on textarea at bounding box center [478, 300] width 637 height 45
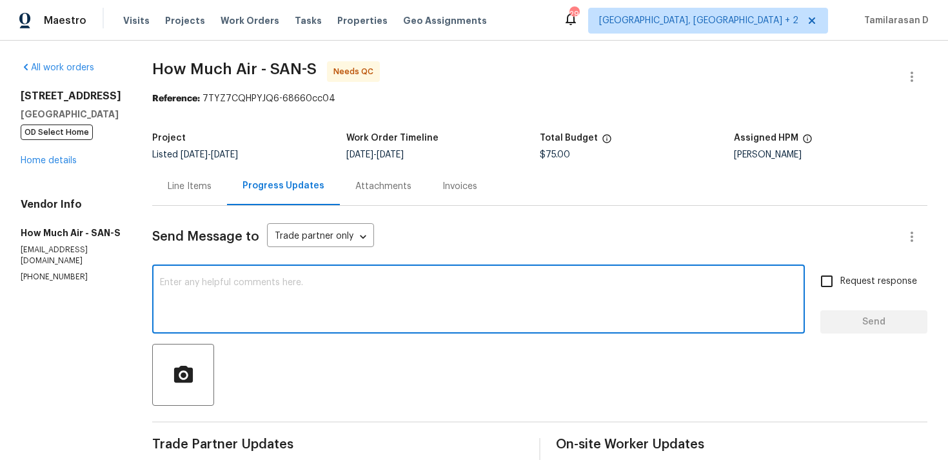
paste textarea "Looking into this."
type textarea "Looking into this."
click at [868, 312] on button "Send" at bounding box center [873, 322] width 107 height 24
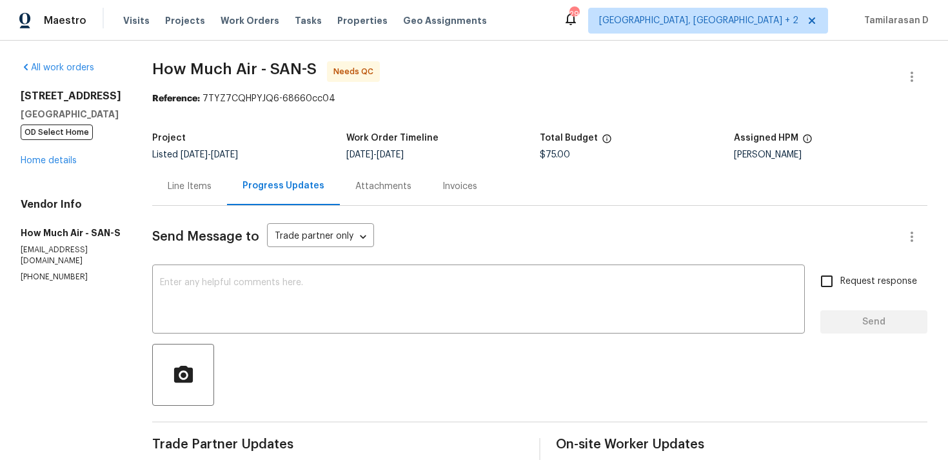
click at [189, 185] on div "Line Items" at bounding box center [190, 186] width 44 height 13
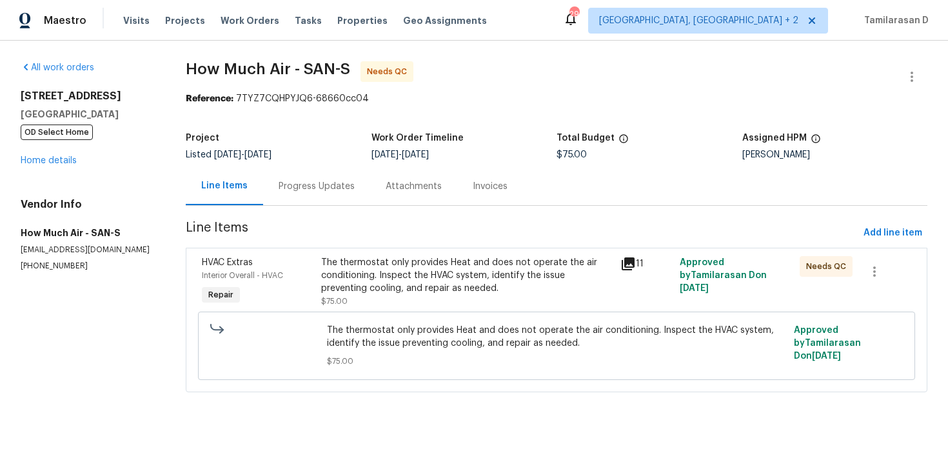
click at [295, 187] on div "Progress Updates" at bounding box center [316, 186] width 76 height 13
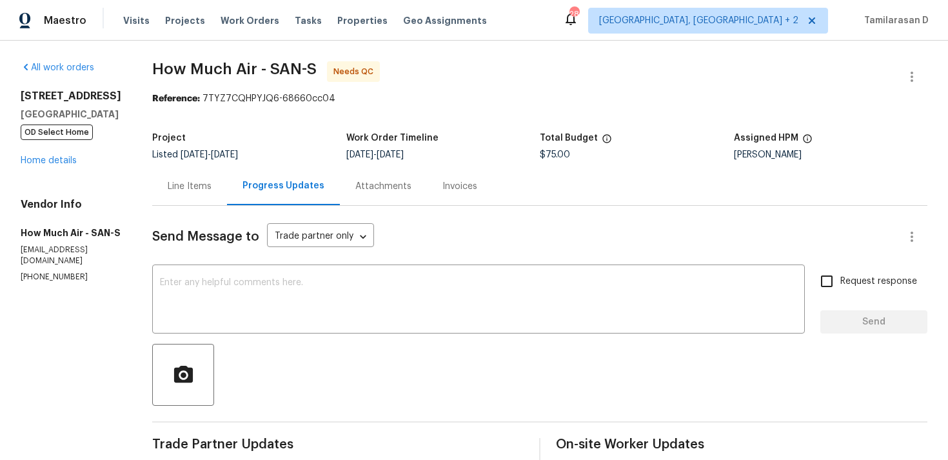
click at [186, 191] on div "Line Items" at bounding box center [190, 186] width 44 height 13
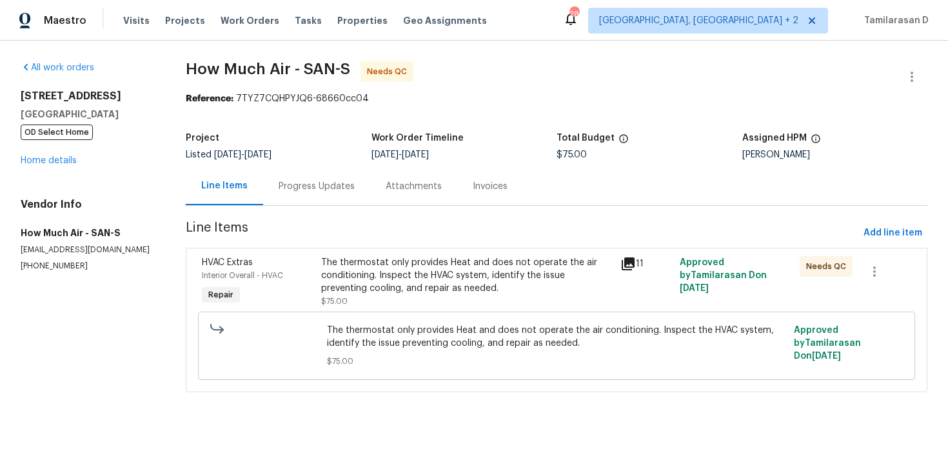
click at [408, 306] on div "The thermostat only provides Heat and does not operate the air conditioning. In…" at bounding box center [466, 282] width 291 height 52
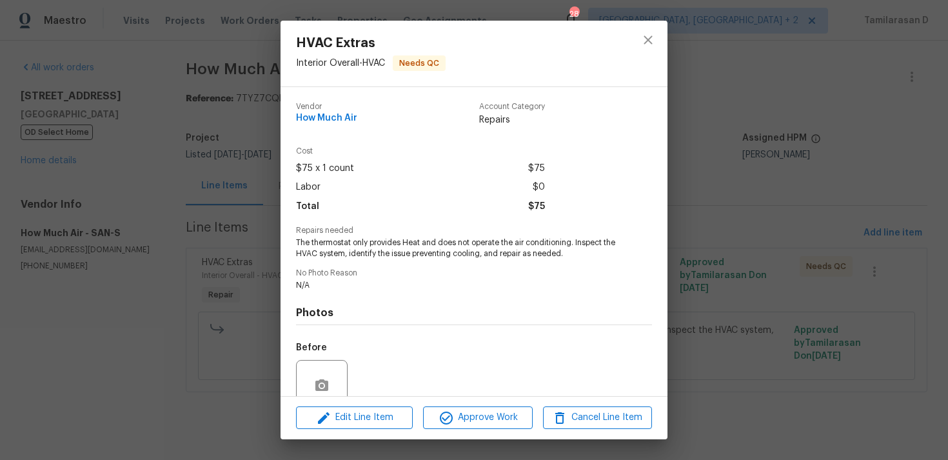
click at [347, 242] on span "The thermostat only provides Heat and does not operate the air conditioning. In…" at bounding box center [456, 248] width 320 height 22
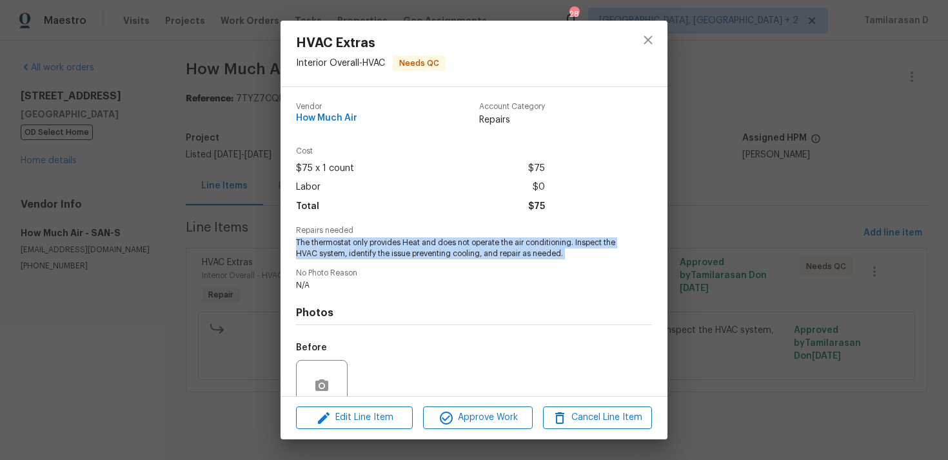
copy span "The thermostat only provides Heat and does not operate the air conditioning. In…"
click at [261, 191] on div "HVAC Extras Interior Overall - HVAC Needs QC Vendor How Much Air Account Catego…" at bounding box center [474, 230] width 948 height 460
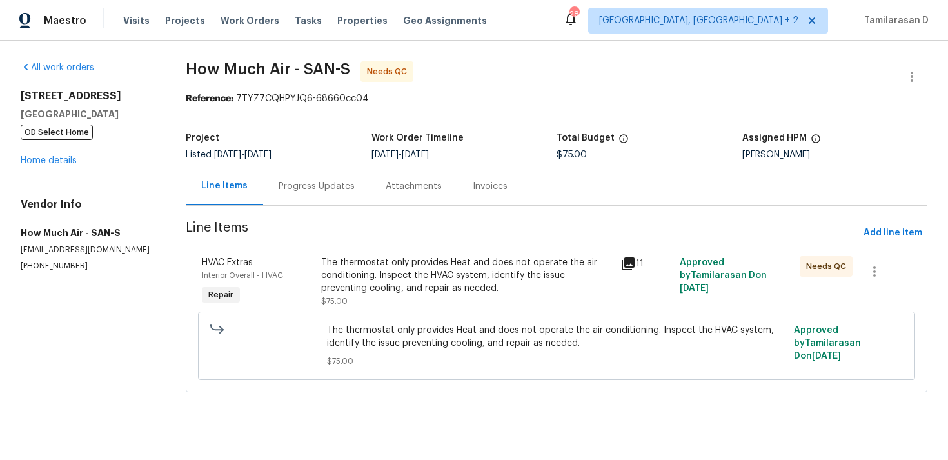
click at [312, 199] on div "Progress Updates" at bounding box center [316, 186] width 107 height 38
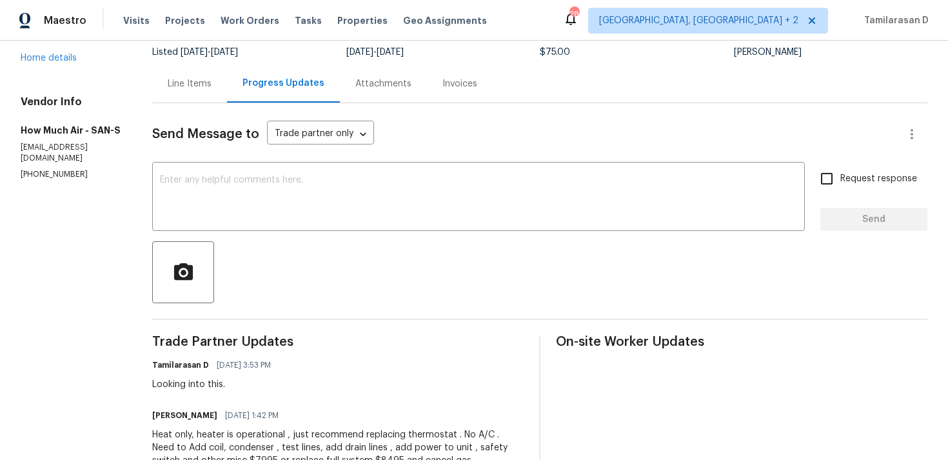
scroll to position [224, 0]
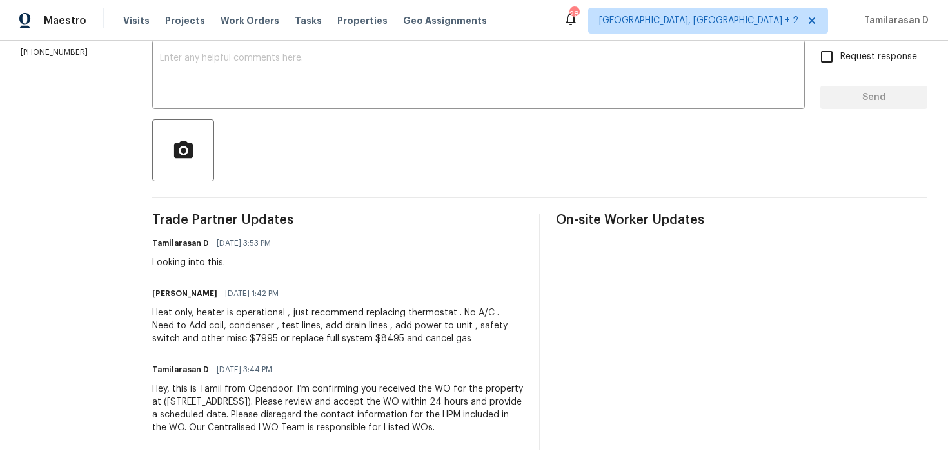
click at [219, 333] on div "Heat only, heater is operational , just recommend replacing thermostat . No A/C…" at bounding box center [337, 325] width 371 height 39
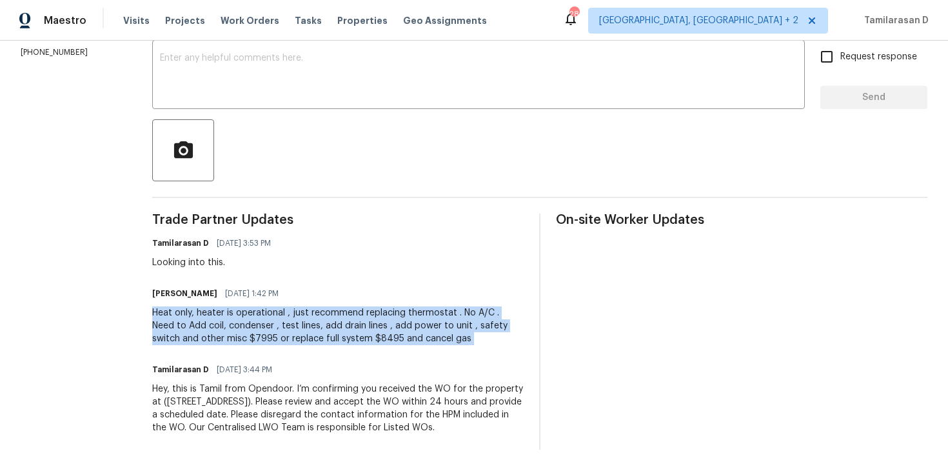
copy div "Heat only, heater is operational , just recommend replacing thermostat . No A/C…"
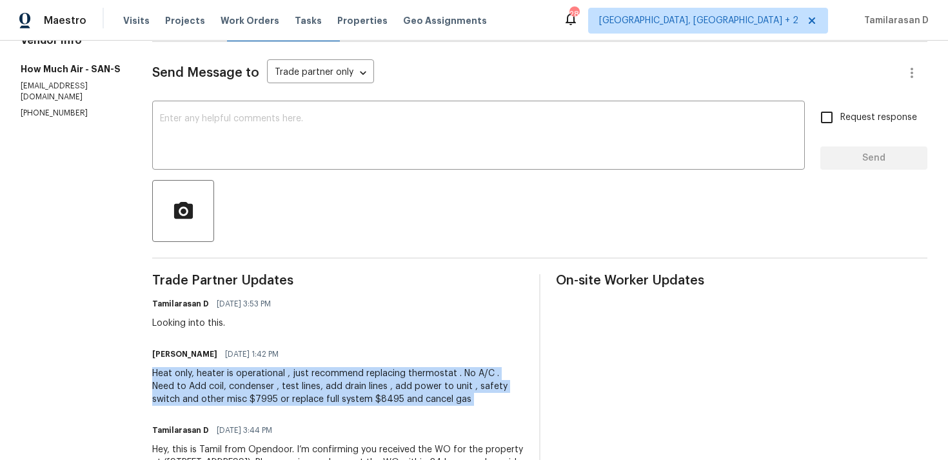
scroll to position [46, 0]
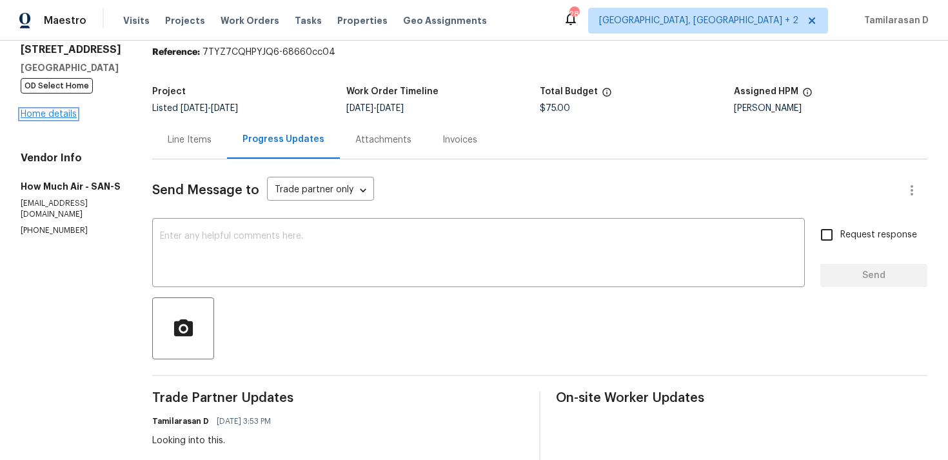
click at [50, 113] on link "Home details" at bounding box center [49, 114] width 56 height 9
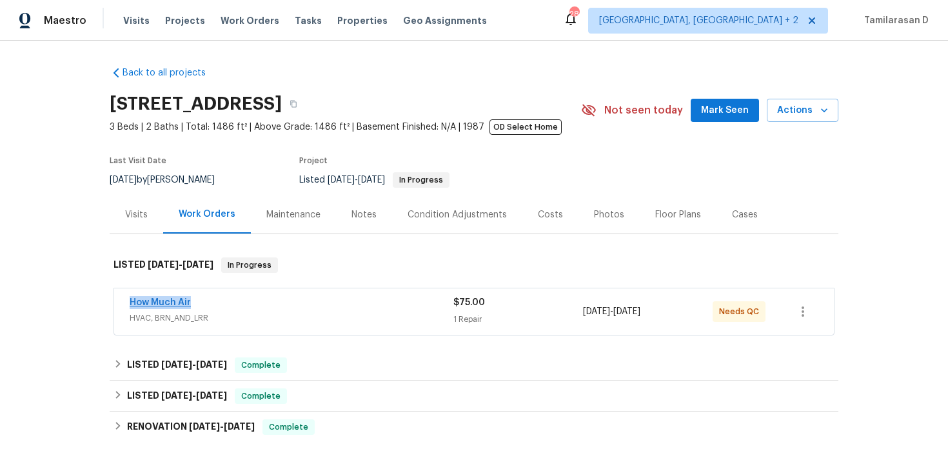
drag, startPoint x: 194, startPoint y: 302, endPoint x: 130, endPoint y: 301, distance: 63.8
click at [130, 301] on div "How Much Air" at bounding box center [292, 303] width 324 height 15
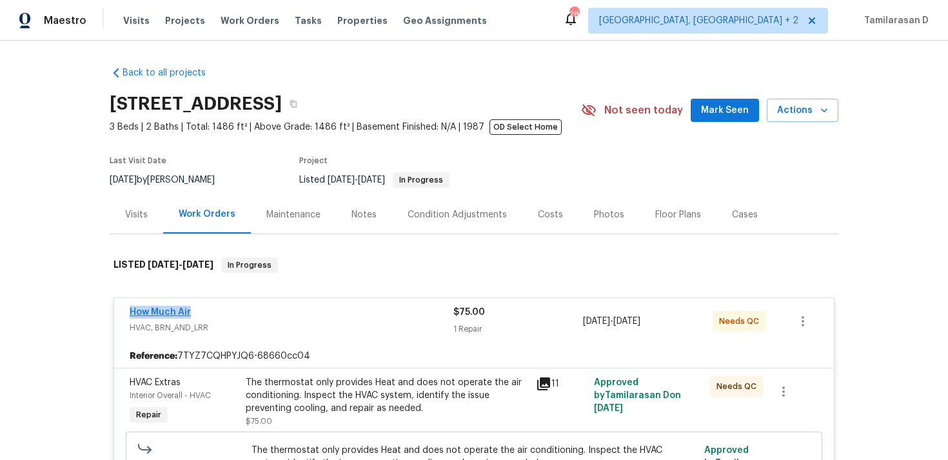
copy link "How Much Air"
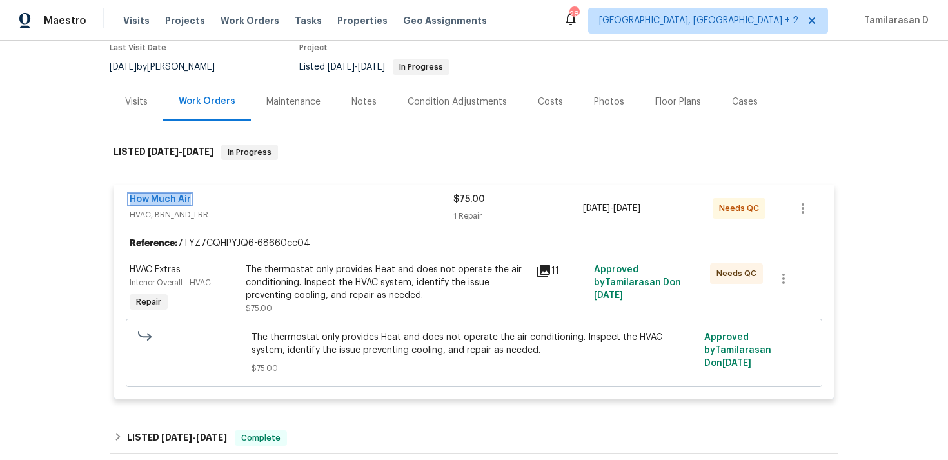
click at [162, 200] on link "How Much Air" at bounding box center [160, 199] width 61 height 9
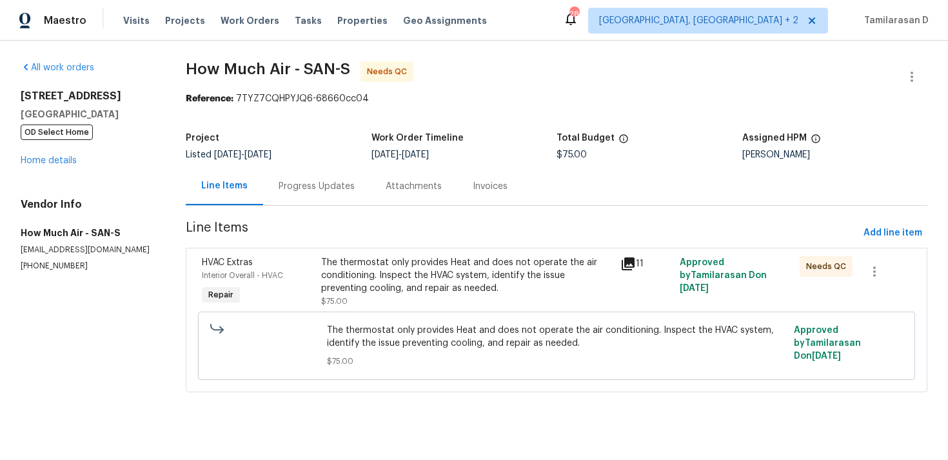
click at [371, 288] on div "The thermostat only provides Heat and does not operate the air conditioning. In…" at bounding box center [466, 275] width 291 height 39
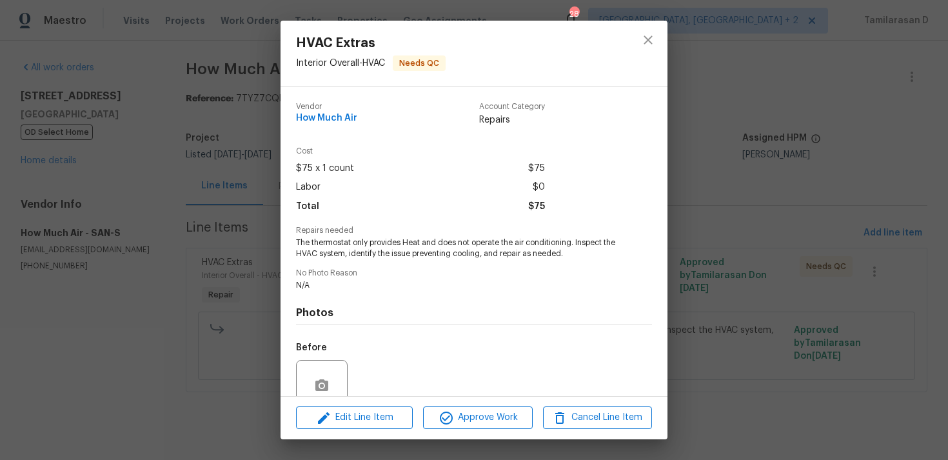
click at [322, 243] on span "The thermostat only provides Heat and does not operate the air conditioning. In…" at bounding box center [456, 248] width 320 height 22
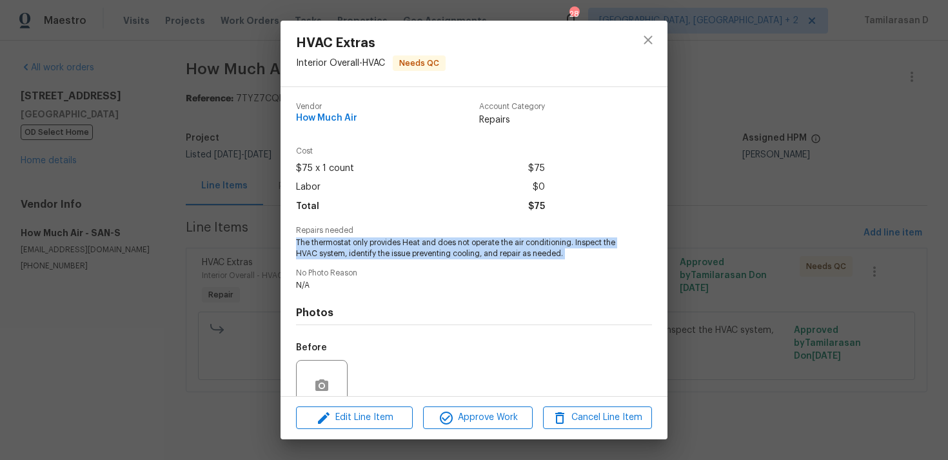
copy span "The thermostat only provides Heat and does not operate the air conditioning. In…"
click at [220, 237] on div "HVAC Extras Interior Overall - HVAC Needs QC Vendor How Much Air Account Catego…" at bounding box center [474, 230] width 948 height 460
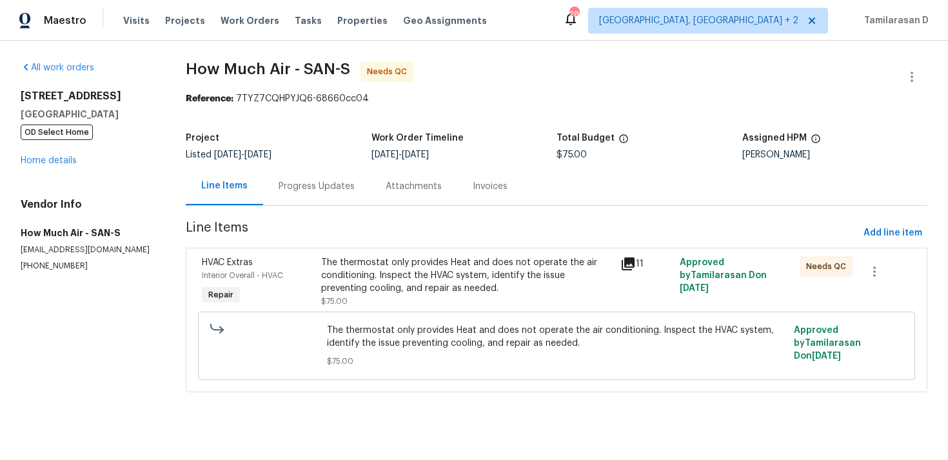
click at [351, 182] on div "Progress Updates" at bounding box center [316, 186] width 107 height 38
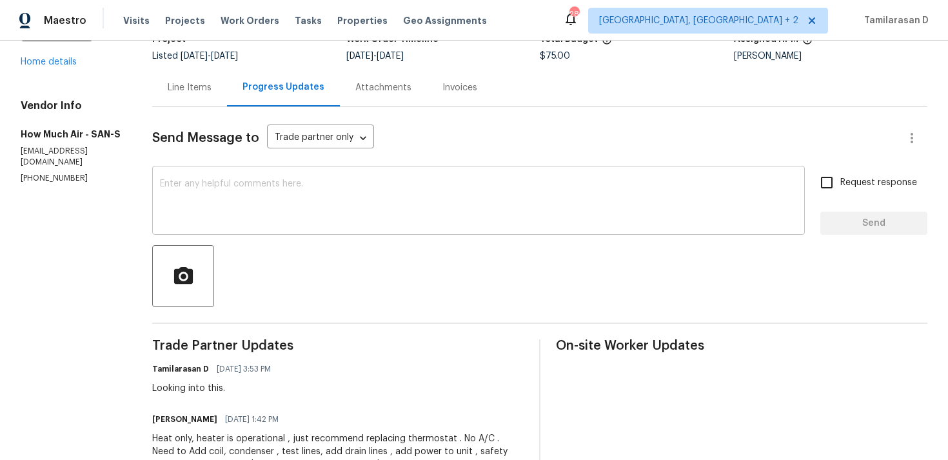
scroll to position [235, 0]
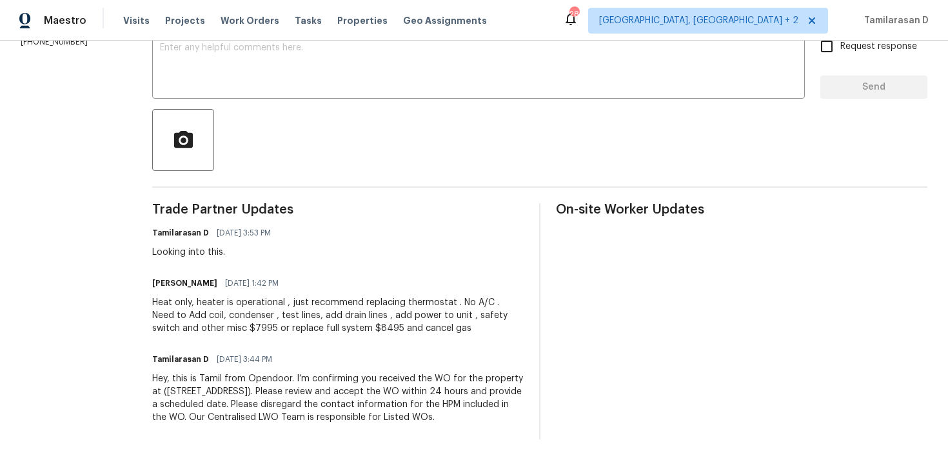
click at [220, 316] on div "Heat only, heater is operational , just recommend replacing thermostat . No A/C…" at bounding box center [337, 315] width 371 height 39
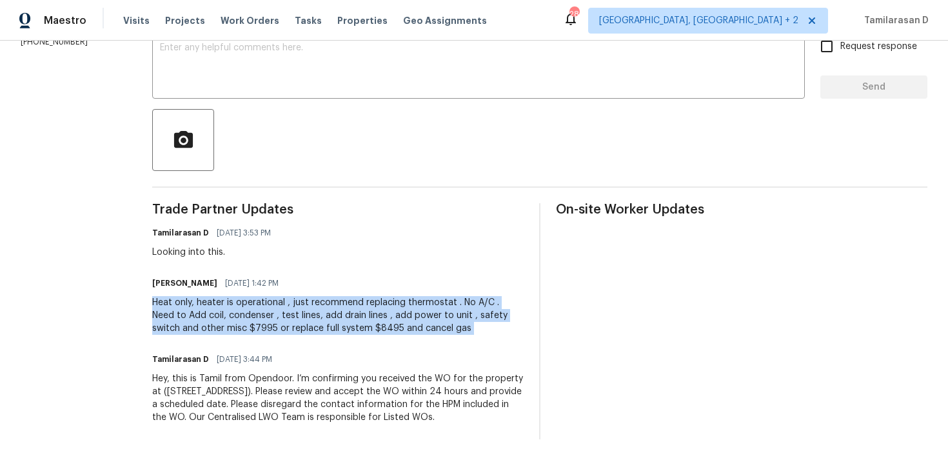
copy div "Heat only, heater is operational , just recommend replacing thermostat . No A/C…"
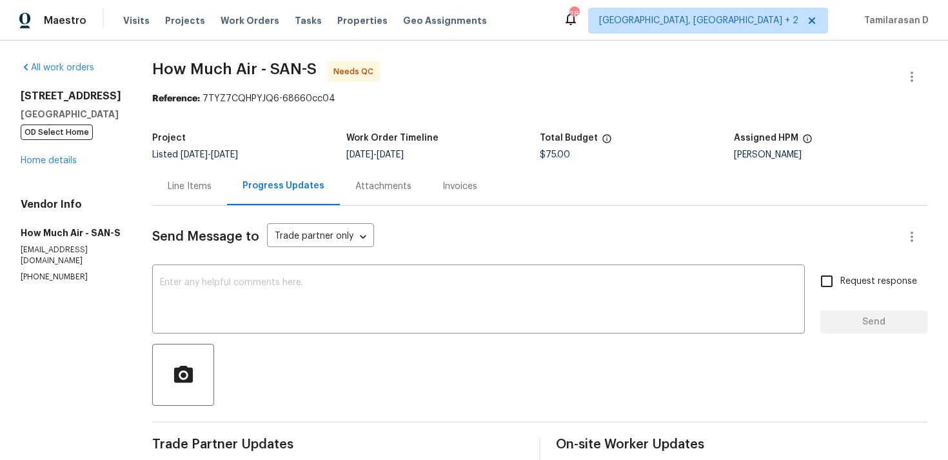
click at [186, 193] on div "Line Items" at bounding box center [189, 186] width 75 height 38
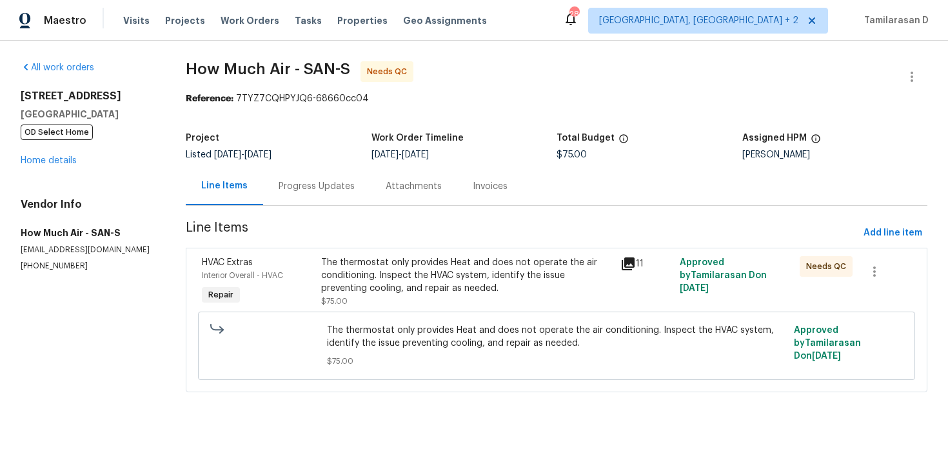
click at [305, 182] on div "Progress Updates" at bounding box center [316, 186] width 76 height 13
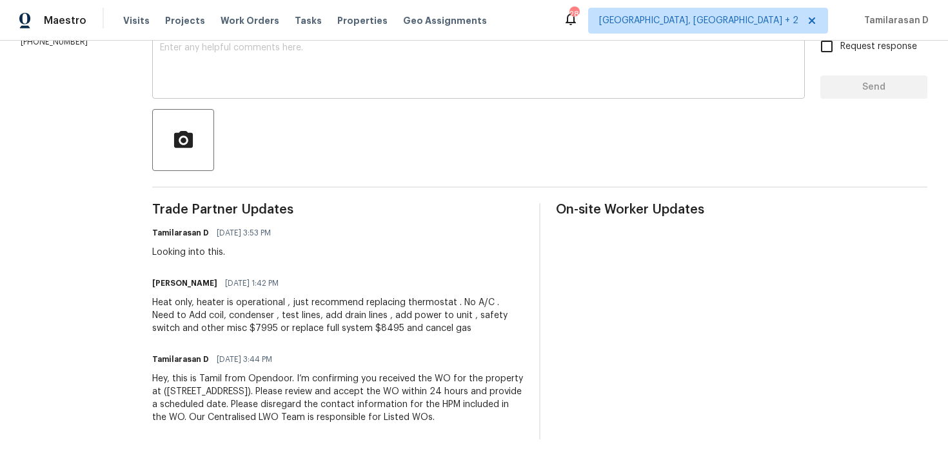
scroll to position [204, 0]
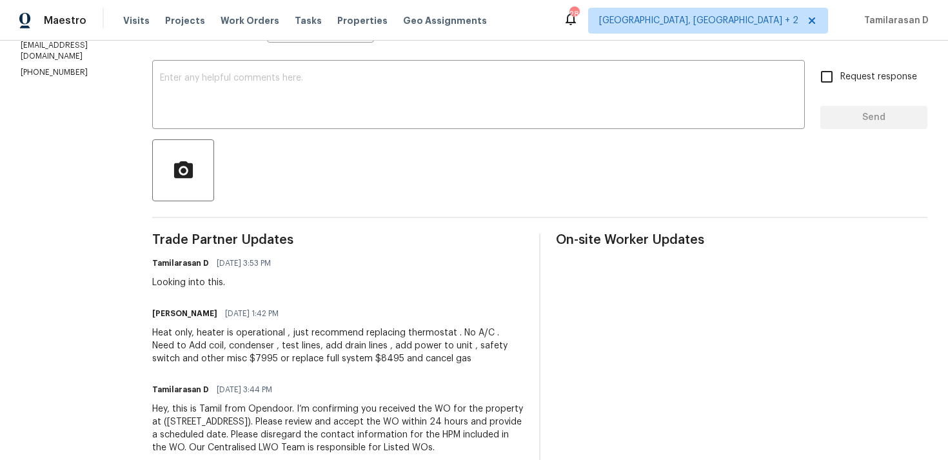
click at [152, 316] on h6 "Andy Mejia" at bounding box center [184, 313] width 65 height 13
click at [206, 354] on div "Heat only, heater is operational , just recommend replacing thermostat . No A/C…" at bounding box center [337, 345] width 371 height 39
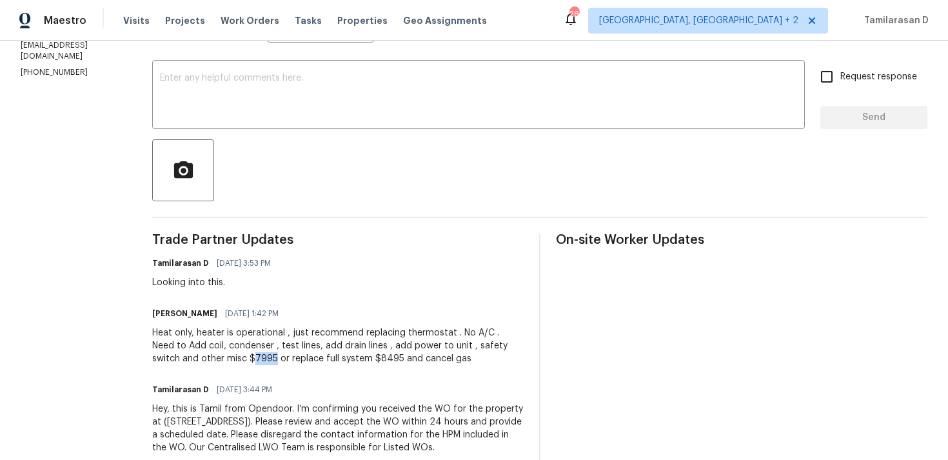
click at [206, 354] on div "Heat only, heater is operational , just recommend replacing thermostat . No A/C…" at bounding box center [337, 345] width 371 height 39
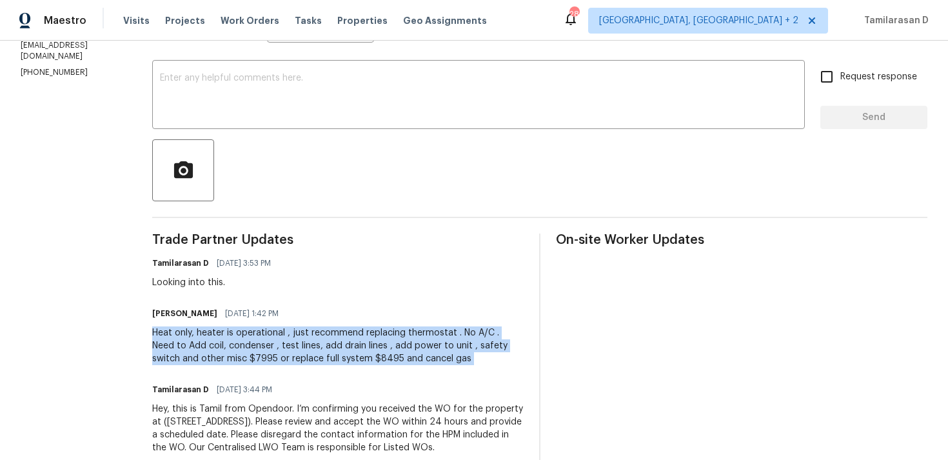
scroll to position [0, 0]
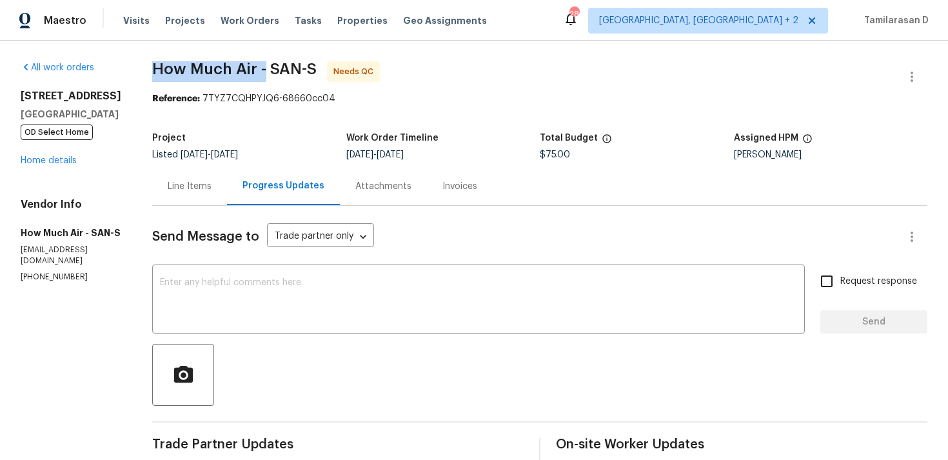
drag, startPoint x: 153, startPoint y: 70, endPoint x: 262, endPoint y: 70, distance: 108.9
click at [262, 70] on span "How Much Air - SAN-S" at bounding box center [234, 68] width 164 height 15
copy span "How Much Air -"
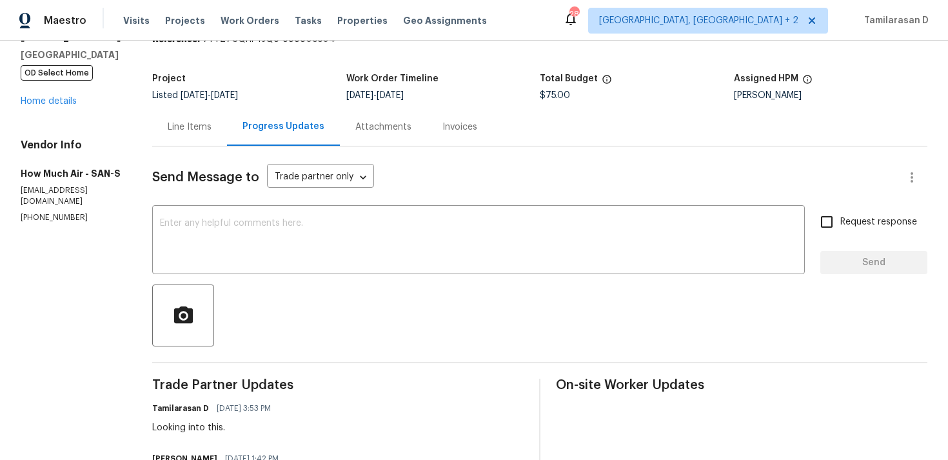
click at [206, 126] on div "Line Items" at bounding box center [190, 127] width 44 height 13
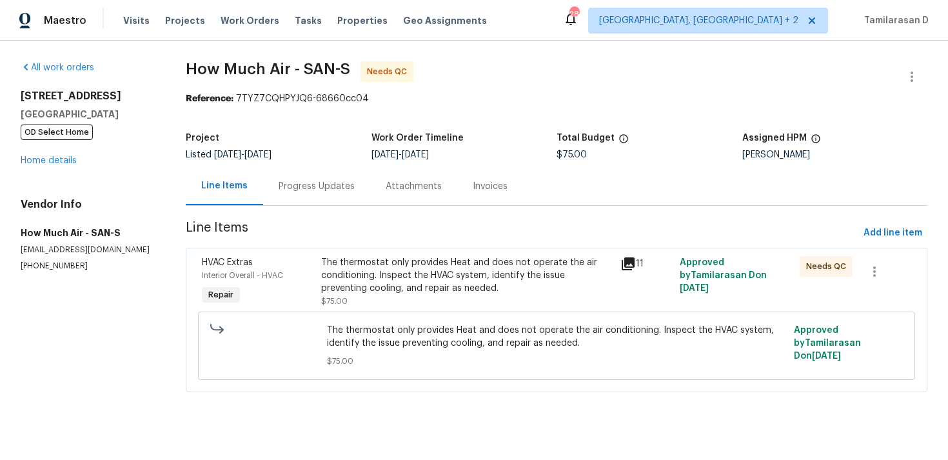
click at [385, 258] on div "The thermostat only provides Heat and does not operate the air conditioning. In…" at bounding box center [466, 275] width 291 height 39
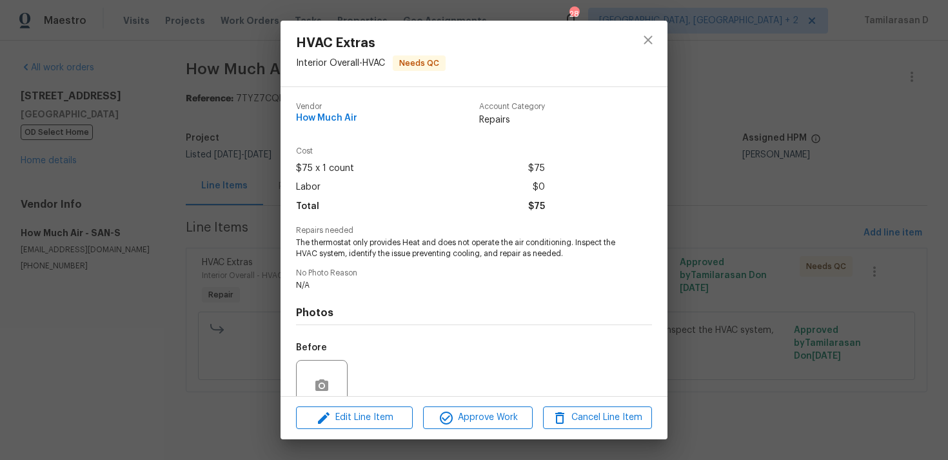
scroll to position [112, 0]
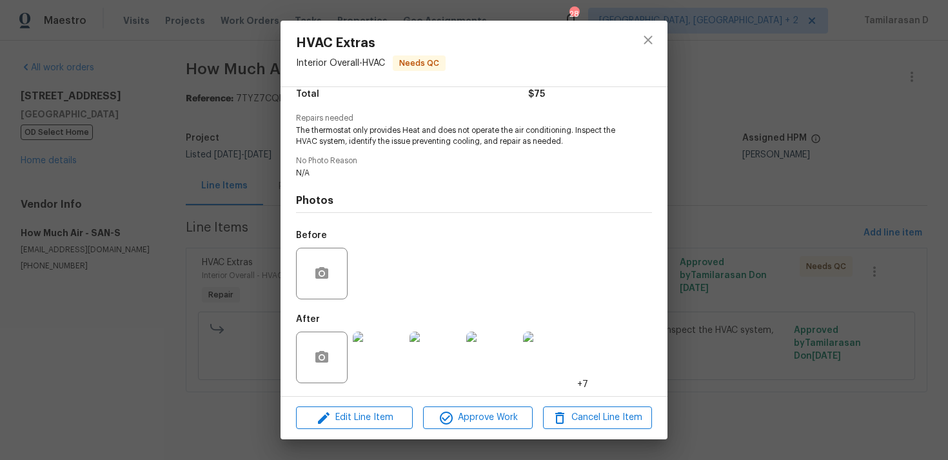
click at [228, 167] on div "HVAC Extras Interior Overall - HVAC Needs QC Vendor How Much Air Account Catego…" at bounding box center [474, 230] width 948 height 460
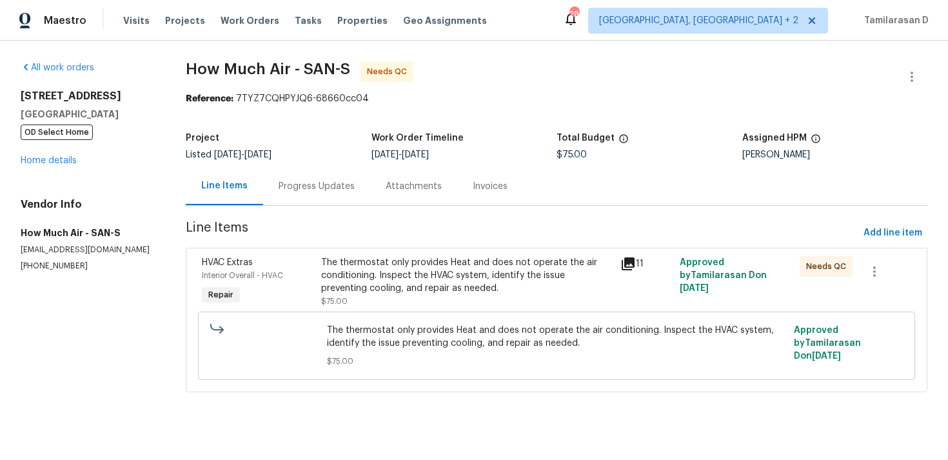
click at [301, 187] on div "Progress Updates" at bounding box center [316, 186] width 76 height 13
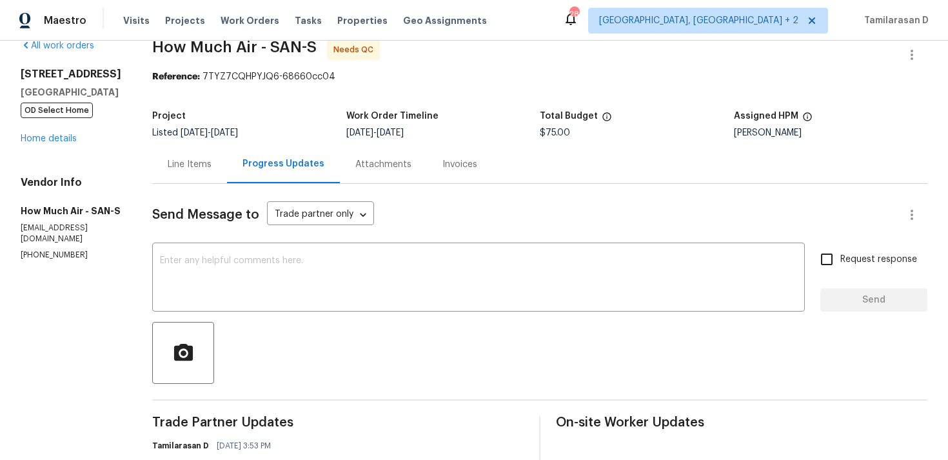
scroll to position [155, 0]
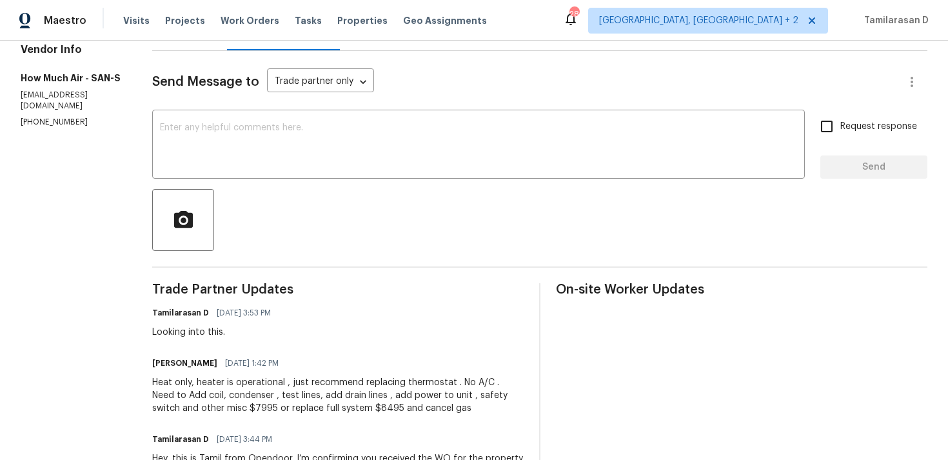
click at [240, 396] on div "Heat only, heater is operational , just recommend replacing thermostat . No A/C…" at bounding box center [337, 395] width 371 height 39
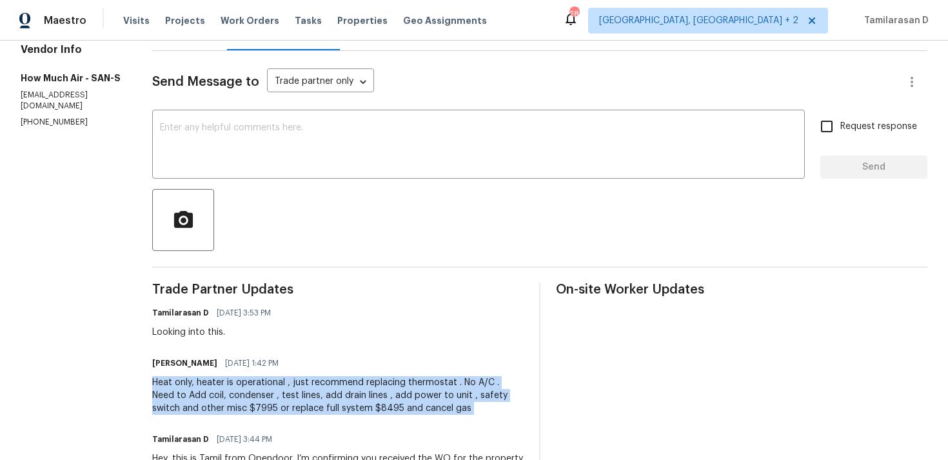
copy div "Heat only, heater is operational , just recommend replacing thermostat . No A/C…"
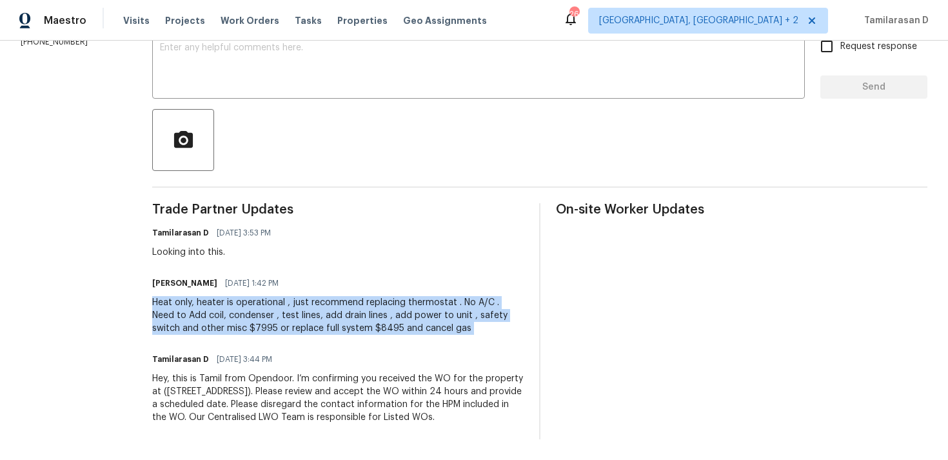
scroll to position [0, 0]
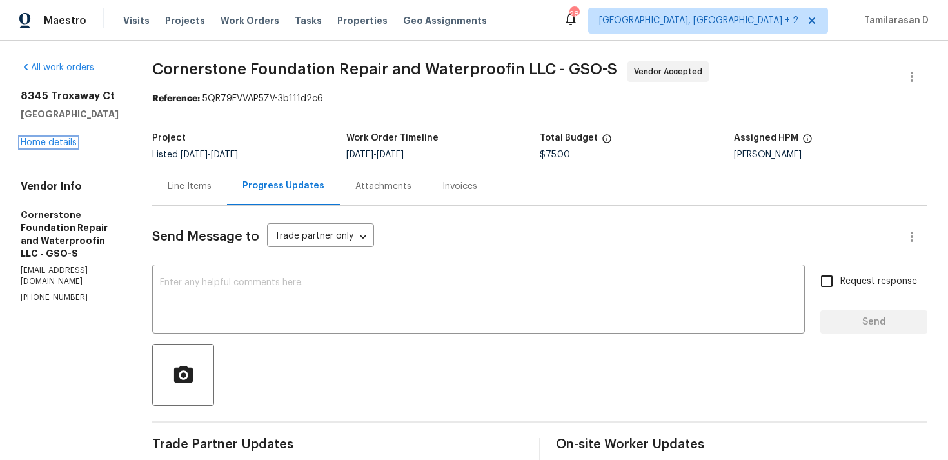
click at [54, 144] on link "Home details" at bounding box center [49, 142] width 56 height 9
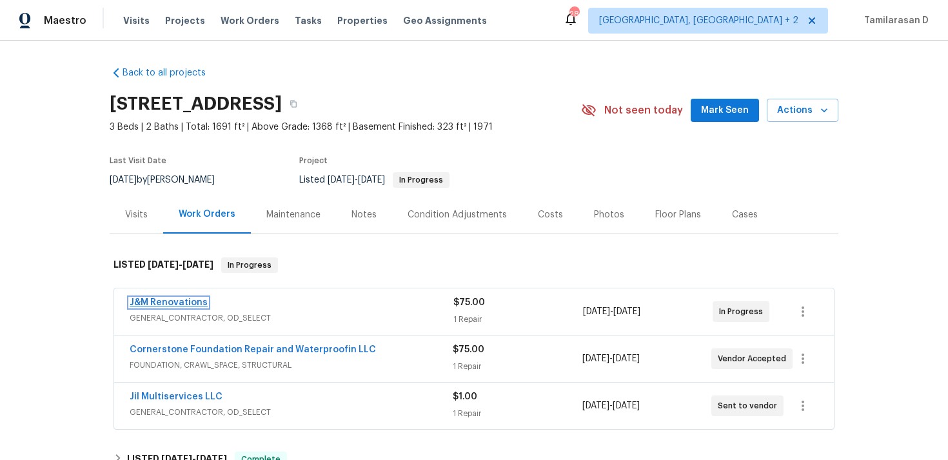
click at [175, 300] on link "J&M Renovations" at bounding box center [169, 302] width 78 height 9
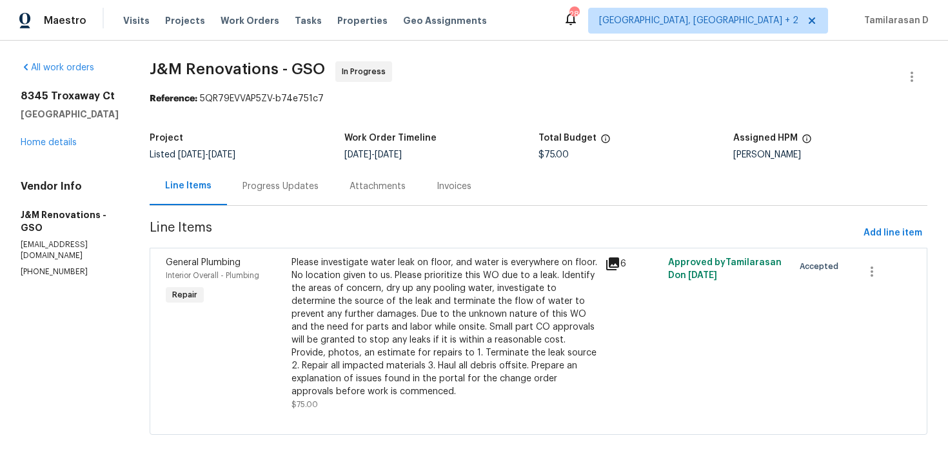
click at [379, 277] on div "Please investigate water leak on floor, and water is everywhere on floor. No lo…" at bounding box center [444, 327] width 306 height 142
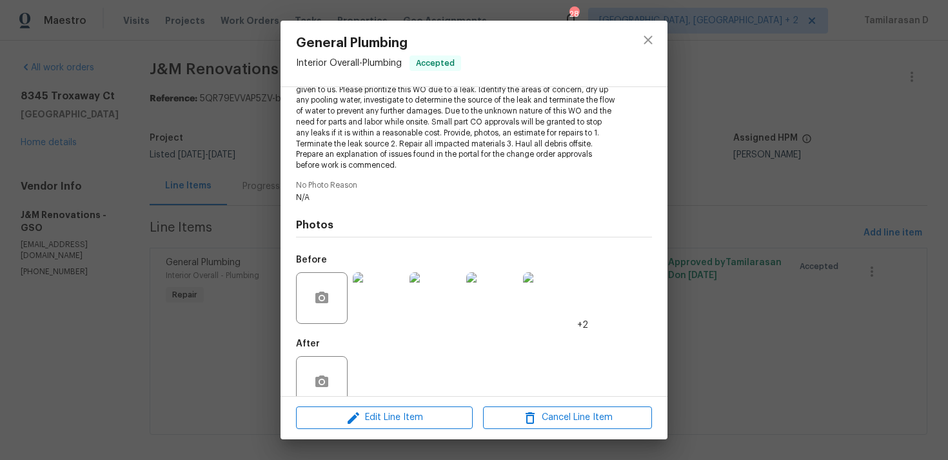
scroll to position [188, 0]
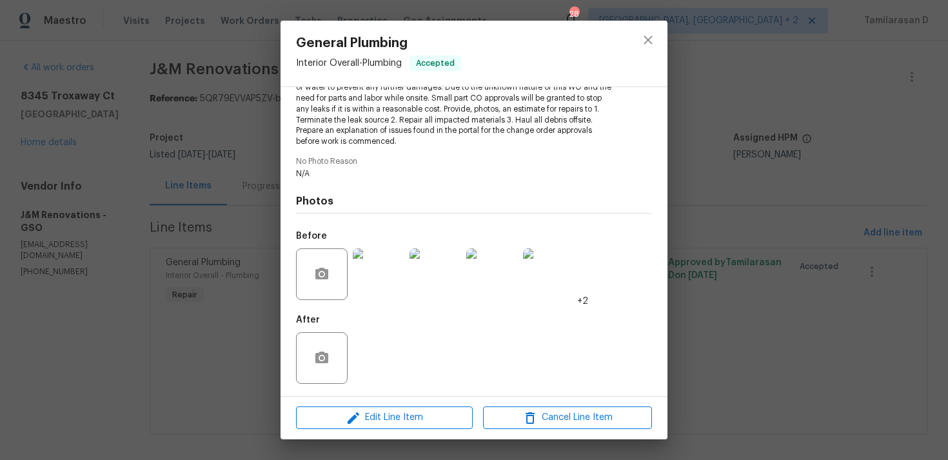
click at [374, 275] on img at bounding box center [379, 274] width 52 height 52
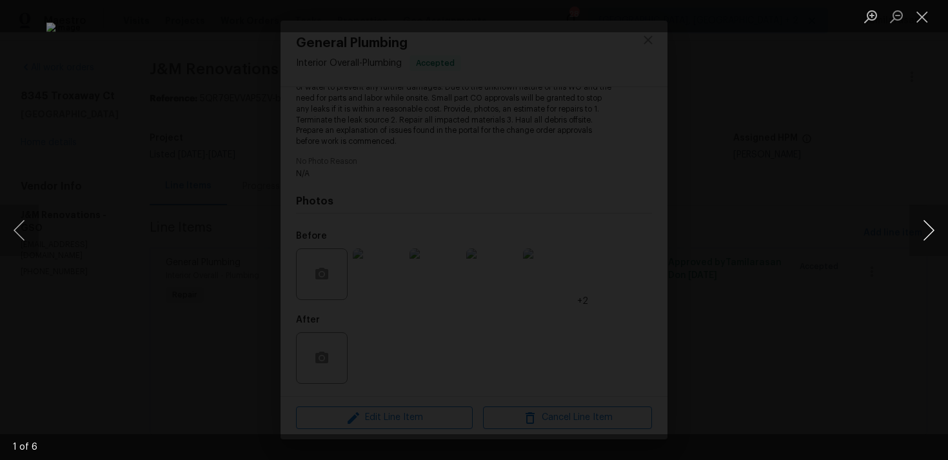
click at [928, 227] on button "Next image" at bounding box center [928, 230] width 39 height 52
click at [938, 223] on button "Next image" at bounding box center [928, 230] width 39 height 52
click at [938, 231] on button "Next image" at bounding box center [928, 230] width 39 height 52
click at [929, 232] on button "Next image" at bounding box center [928, 230] width 39 height 52
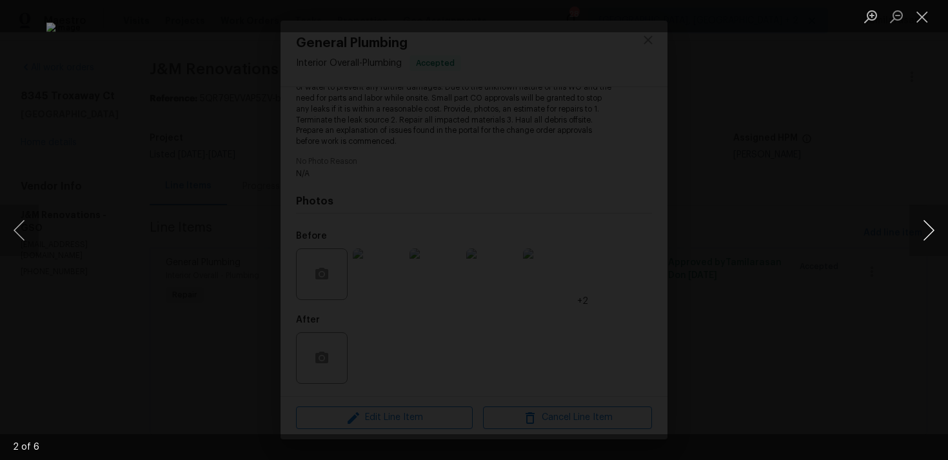
click at [929, 232] on button "Next image" at bounding box center [928, 230] width 39 height 52
click at [8, 226] on button "Previous image" at bounding box center [19, 230] width 39 height 52
click at [14, 233] on button "Previous image" at bounding box center [19, 230] width 39 height 52
click at [15, 231] on button "Previous image" at bounding box center [19, 230] width 39 height 52
click at [928, 15] on button "Close lightbox" at bounding box center [922, 16] width 26 height 23
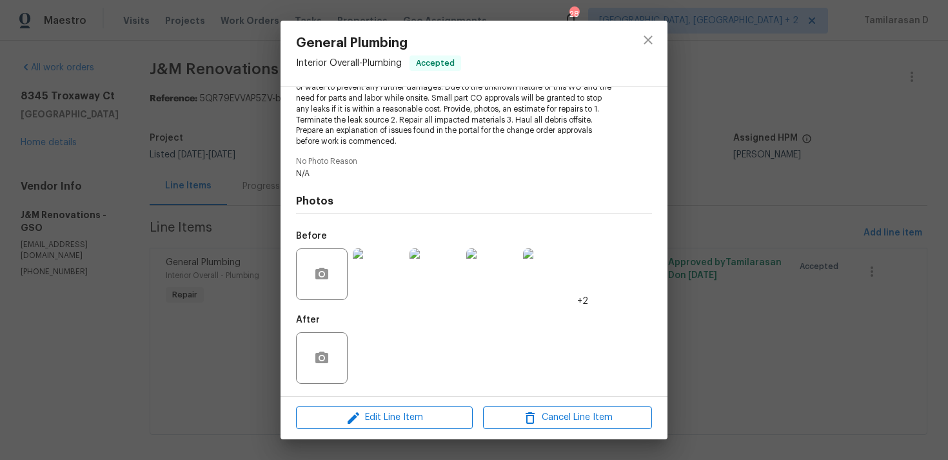
click at [239, 186] on div "General Plumbing Interior Overall - Plumbing Accepted Vendor J&M Renovations Ac…" at bounding box center [474, 230] width 948 height 460
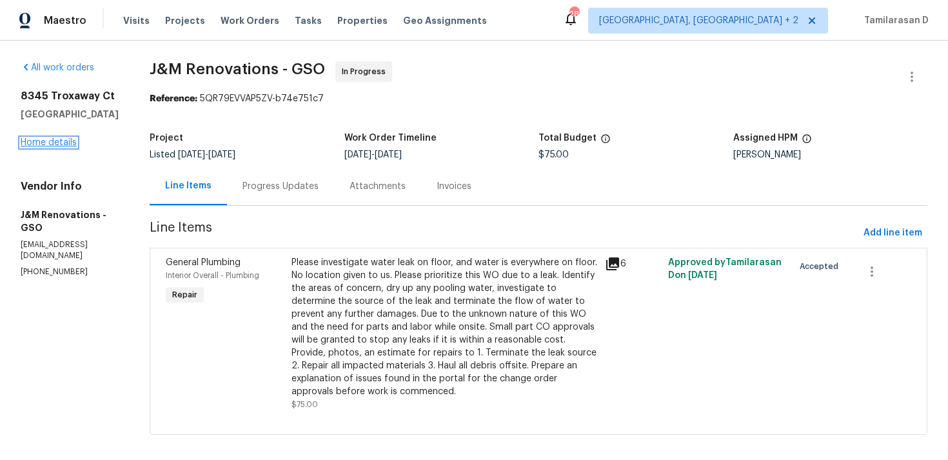
click at [52, 144] on link "Home details" at bounding box center [49, 142] width 56 height 9
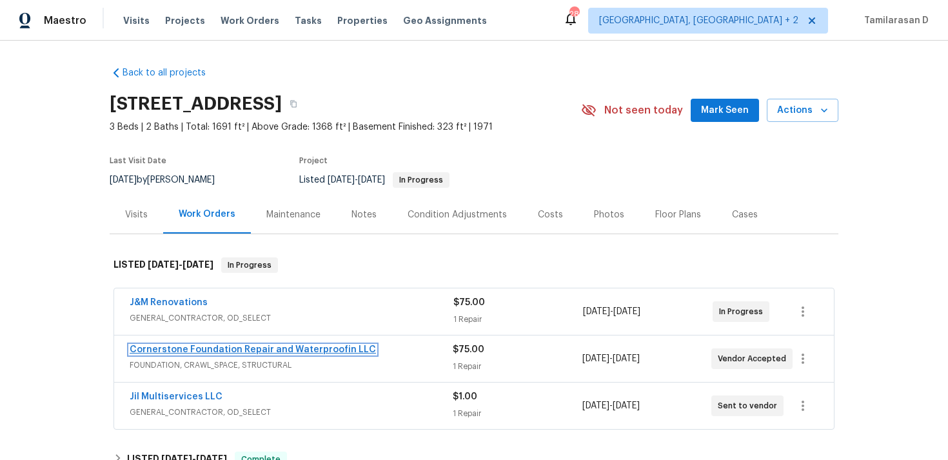
click at [227, 351] on link "Cornerstone Foundation Repair and Waterproofin LLC" at bounding box center [253, 349] width 246 height 9
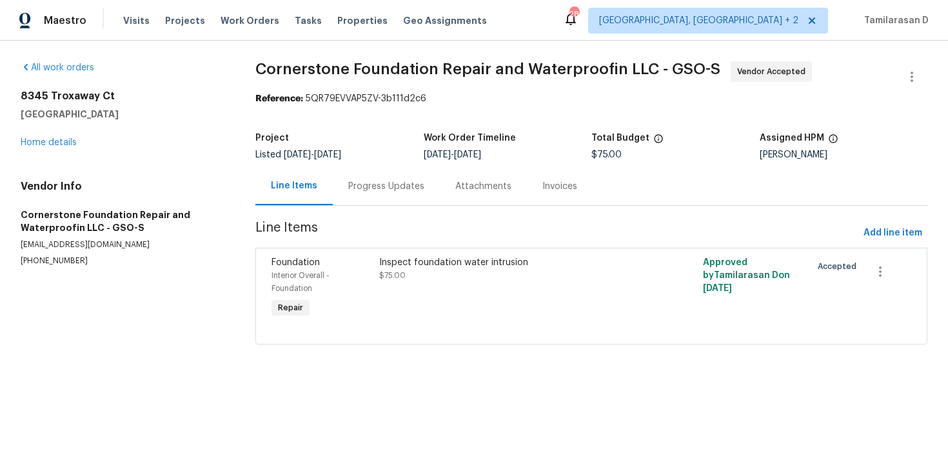
click at [408, 287] on div "Inspect foundation water intrusion $75.00" at bounding box center [509, 288] width 269 height 72
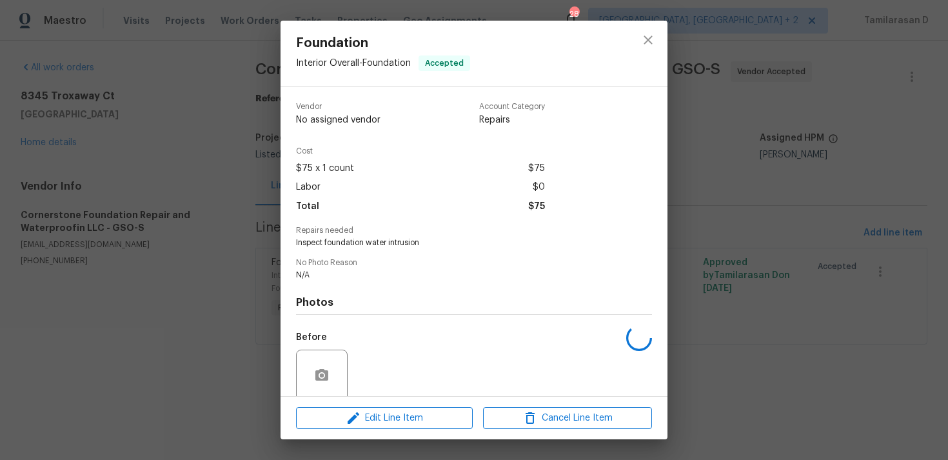
scroll to position [110, 0]
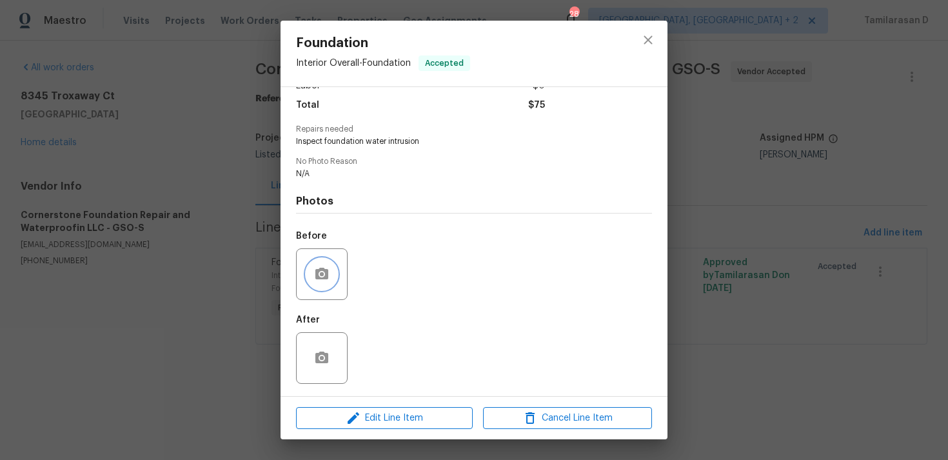
click at [321, 273] on circle "button" at bounding box center [322, 273] width 4 height 4
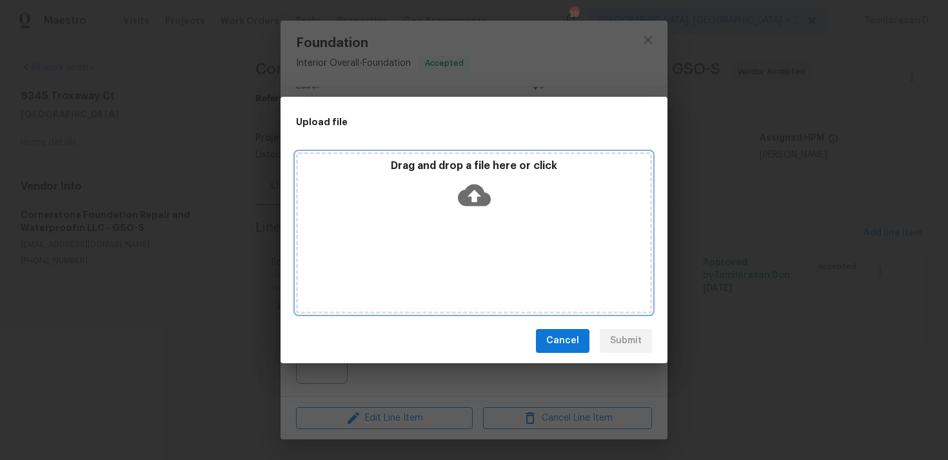
click at [481, 190] on icon at bounding box center [474, 195] width 33 height 22
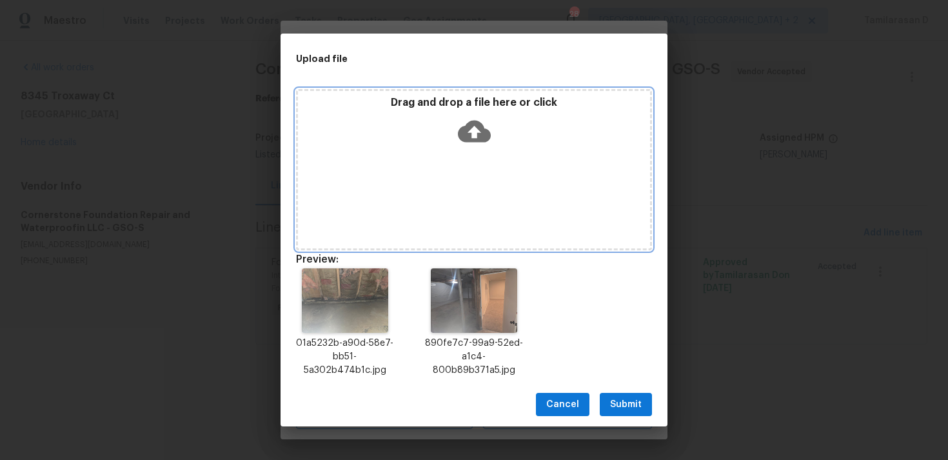
click at [476, 132] on icon at bounding box center [474, 131] width 33 height 33
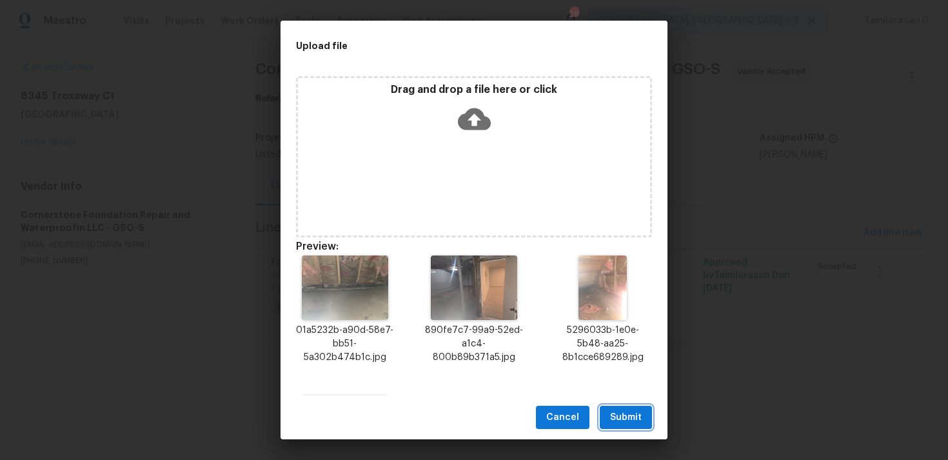
click at [630, 413] on span "Submit" at bounding box center [626, 417] width 32 height 16
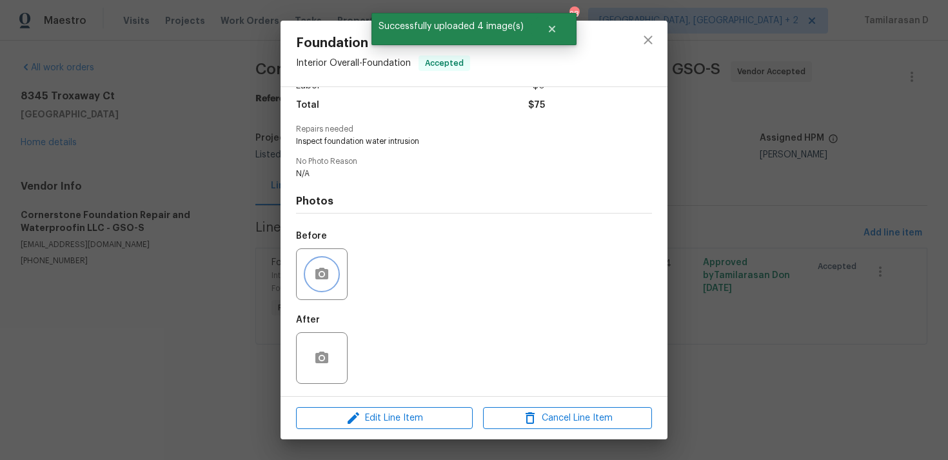
scroll to position [0, 0]
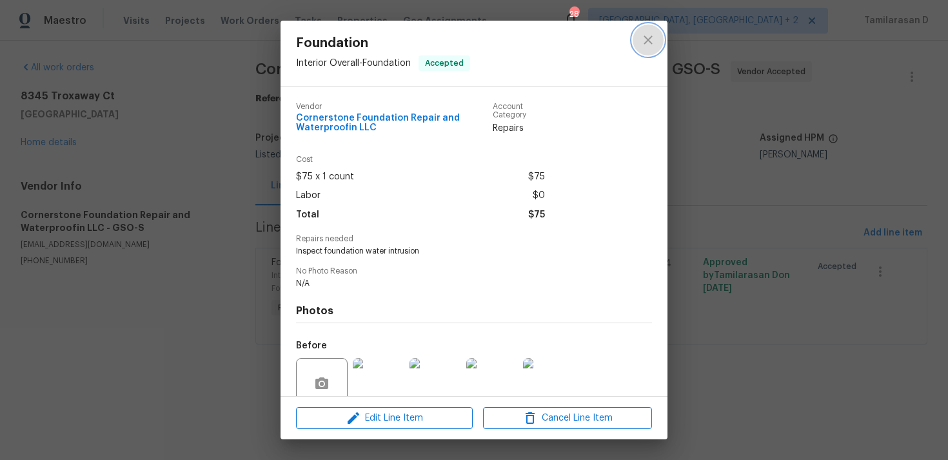
click at [646, 46] on icon "close" at bounding box center [647, 39] width 15 height 15
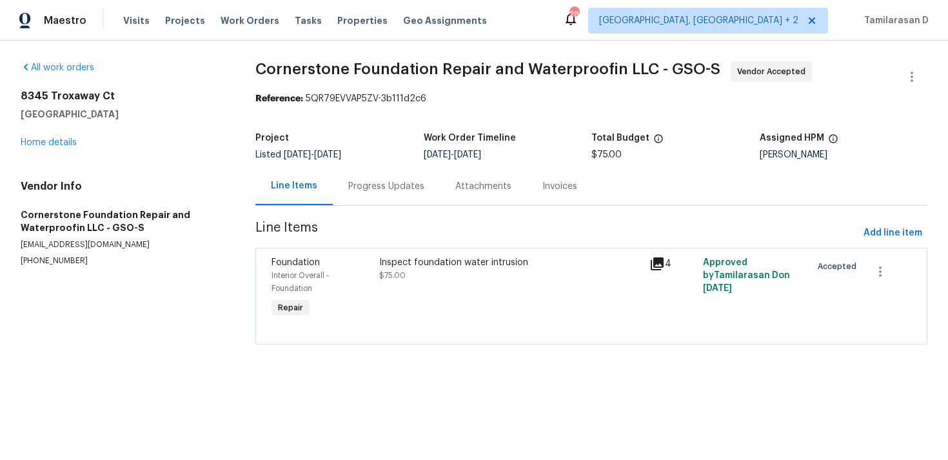
click at [363, 186] on div "Progress Updates" at bounding box center [386, 186] width 76 height 13
